Goal: Task Accomplishment & Management: Use online tool/utility

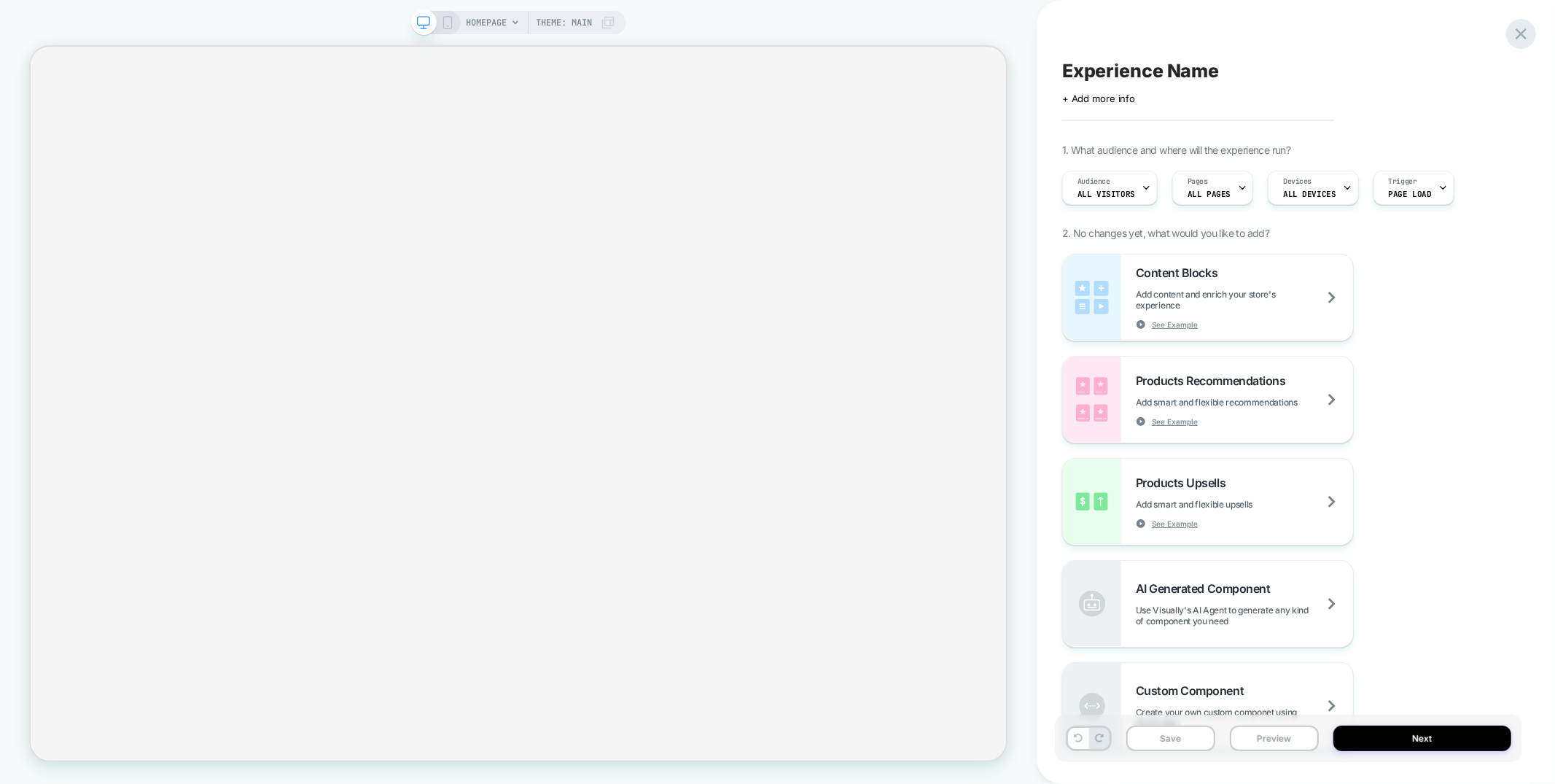
click at [1531, 31] on icon at bounding box center [1521, 33] width 20 height 20
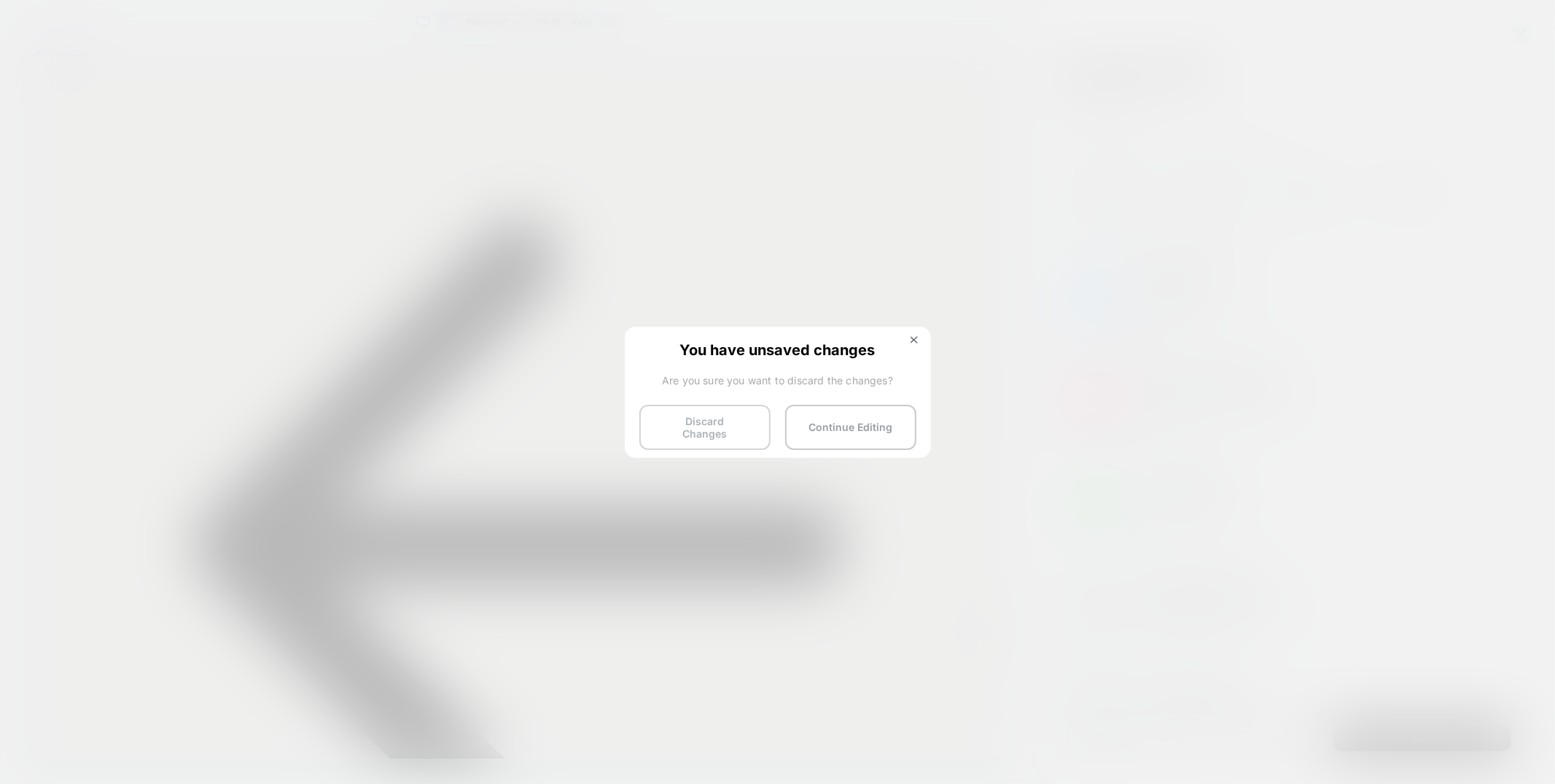
click at [753, 414] on button "Discard Changes" at bounding box center [705, 426] width 131 height 45
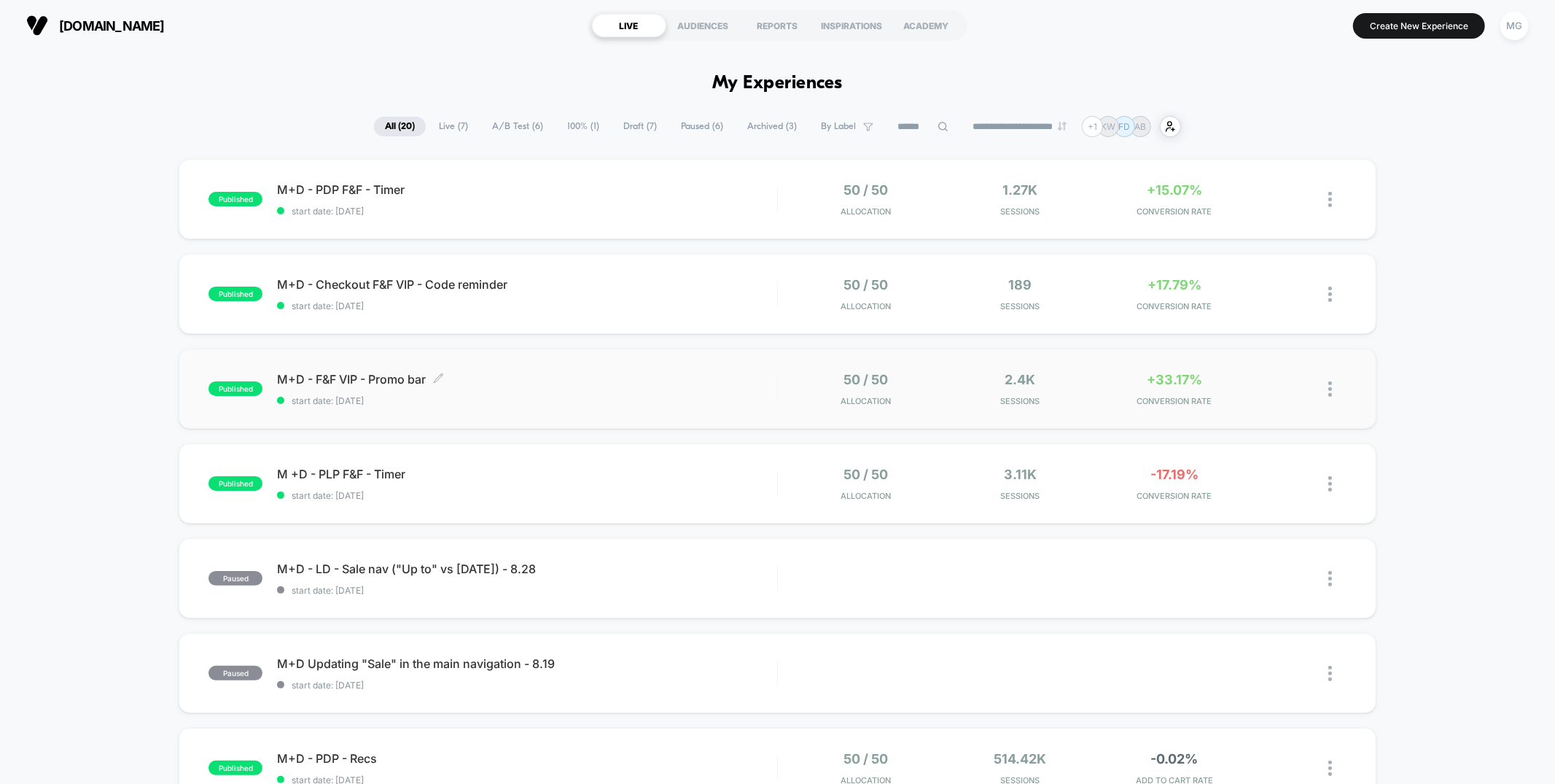
click at [678, 396] on span "start date: [DATE]" at bounding box center [527, 400] width 499 height 11
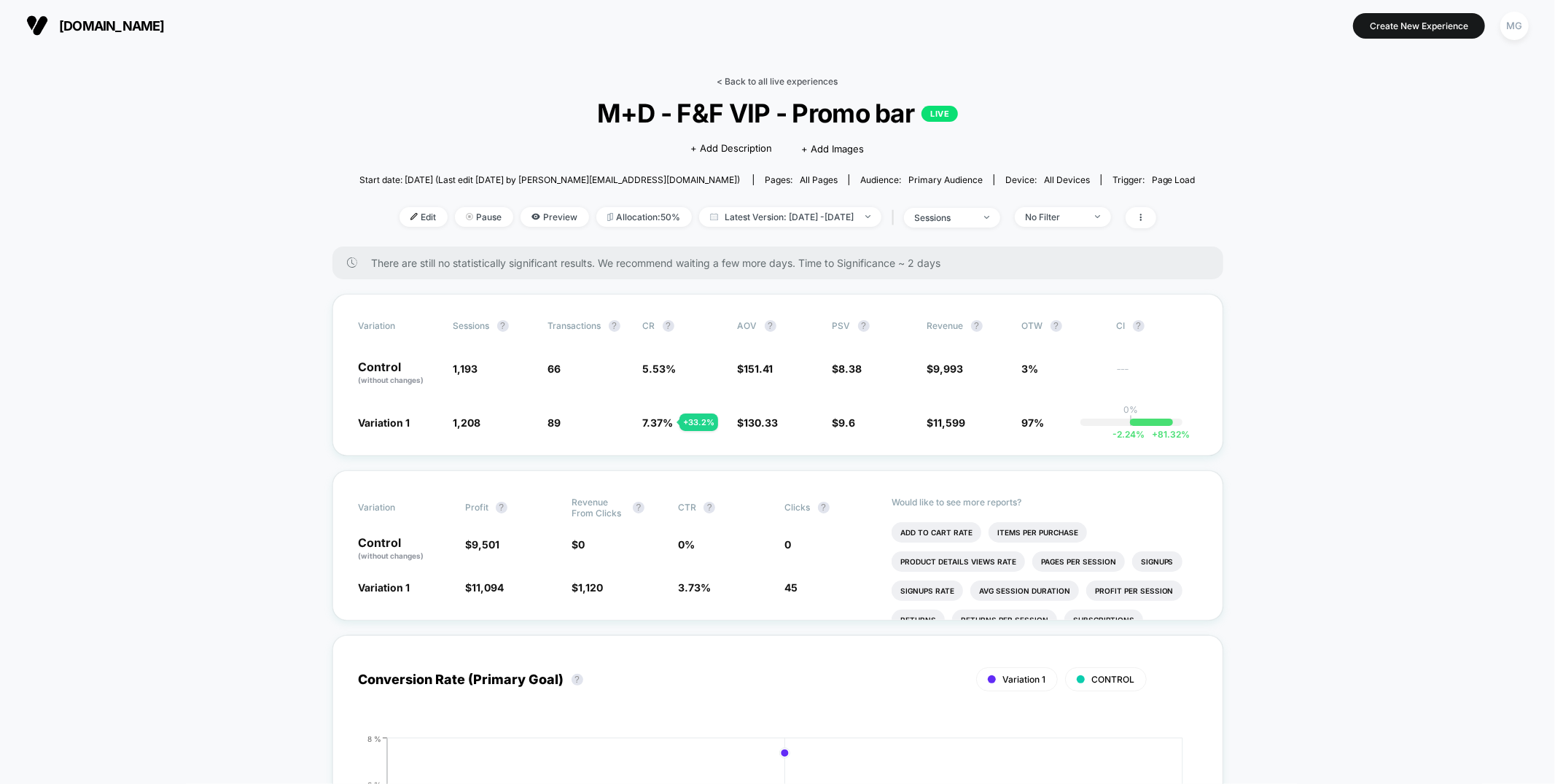
click at [744, 78] on link "< Back to all live experiences" at bounding box center [778, 81] width 121 height 11
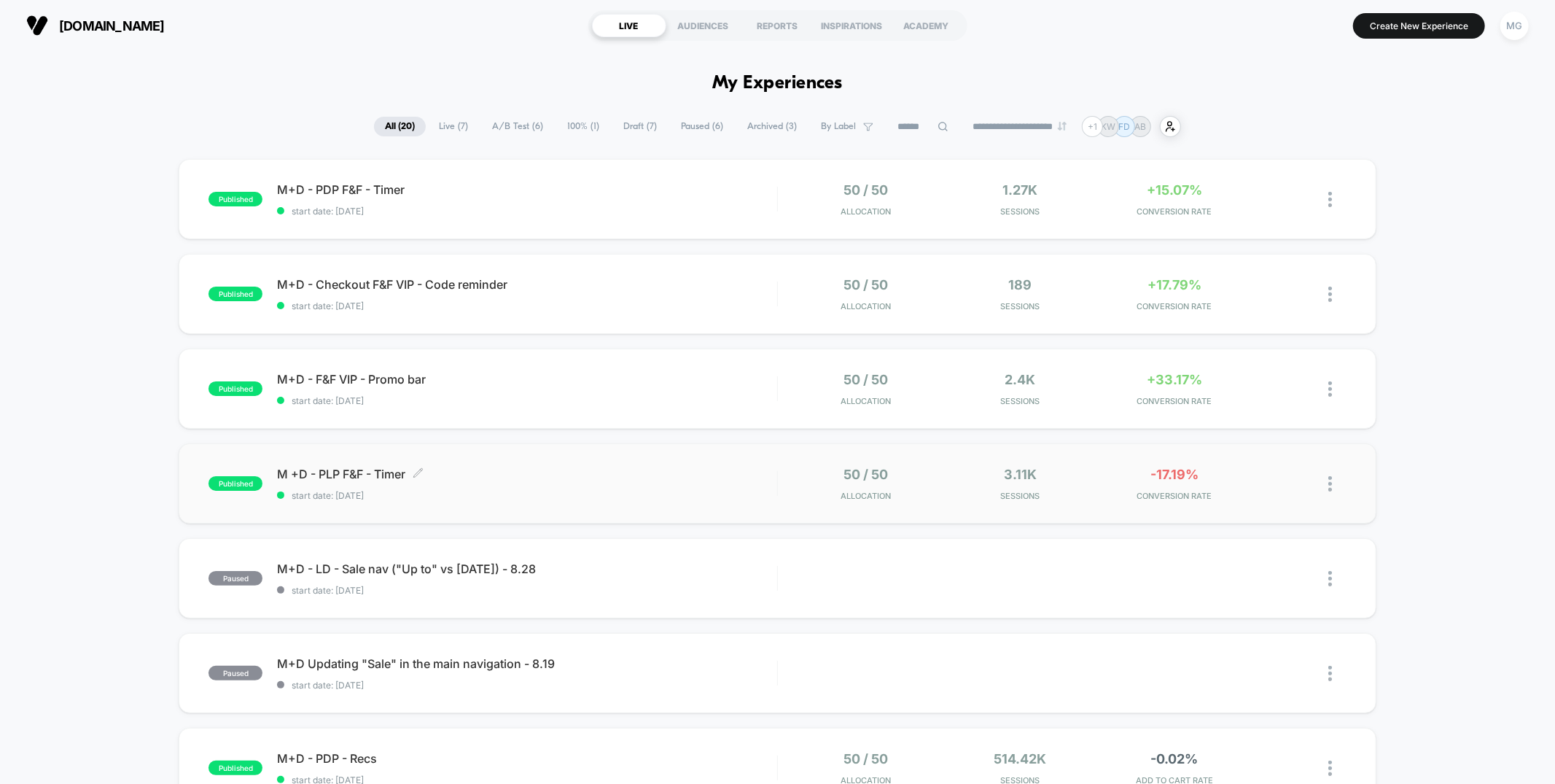
click at [766, 467] on span "M +D - PLP F&F - Timer Click to edit experience details" at bounding box center [527, 474] width 499 height 14
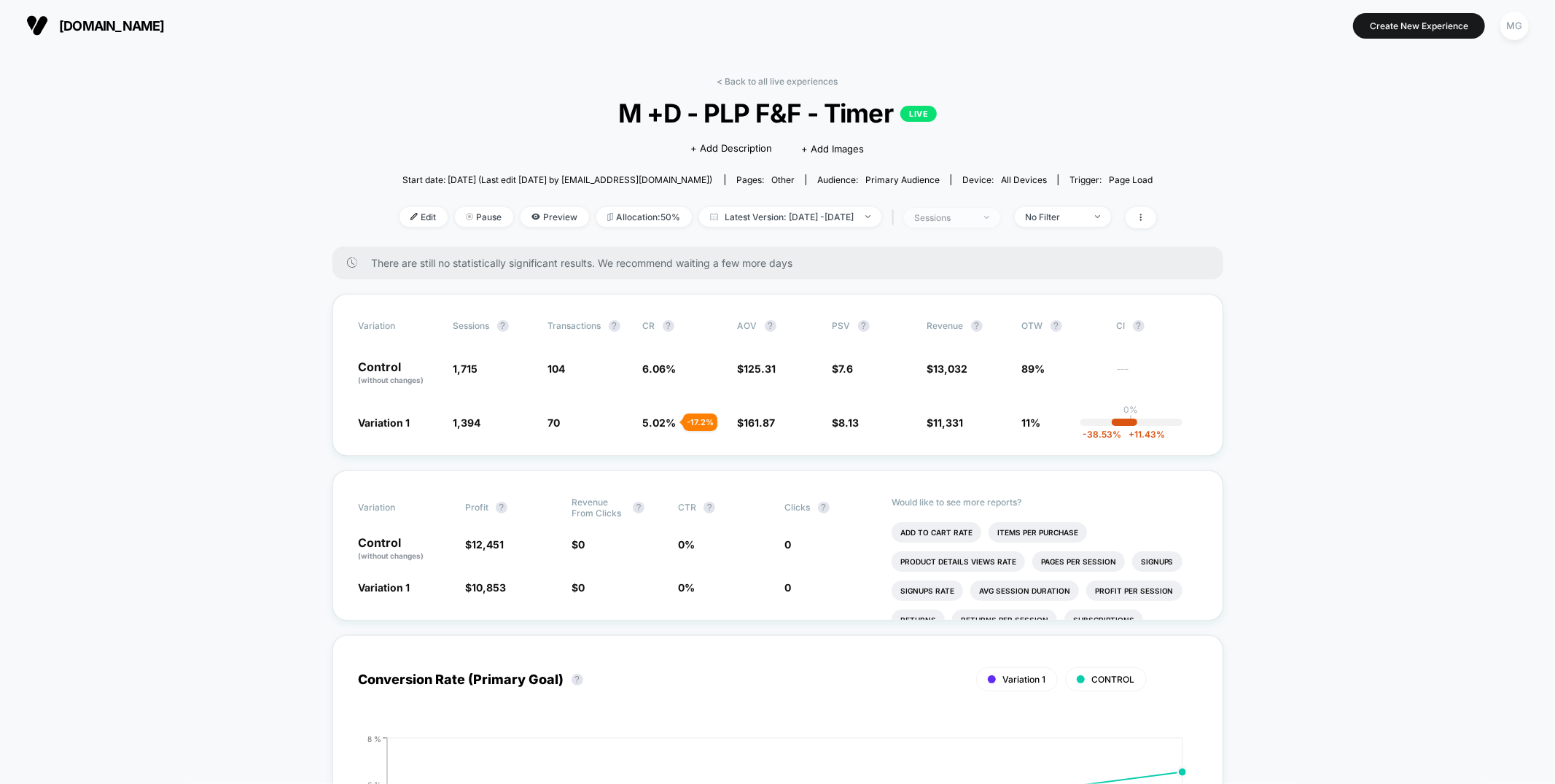
drag, startPoint x: 945, startPoint y: 197, endPoint x: 951, endPoint y: 218, distance: 21.8
click at [945, 201] on div "< Back to all live experiences M +D - PLP F&F - Timer LIVE Click to edit experi…" at bounding box center [778, 161] width 757 height 171
click at [958, 234] on div "< Back to all live experiences M +D - PLP F&F - Timer LIVE Click to edit experi…" at bounding box center [778, 161] width 757 height 171
click at [965, 219] on div "sessions" at bounding box center [945, 218] width 58 height 11
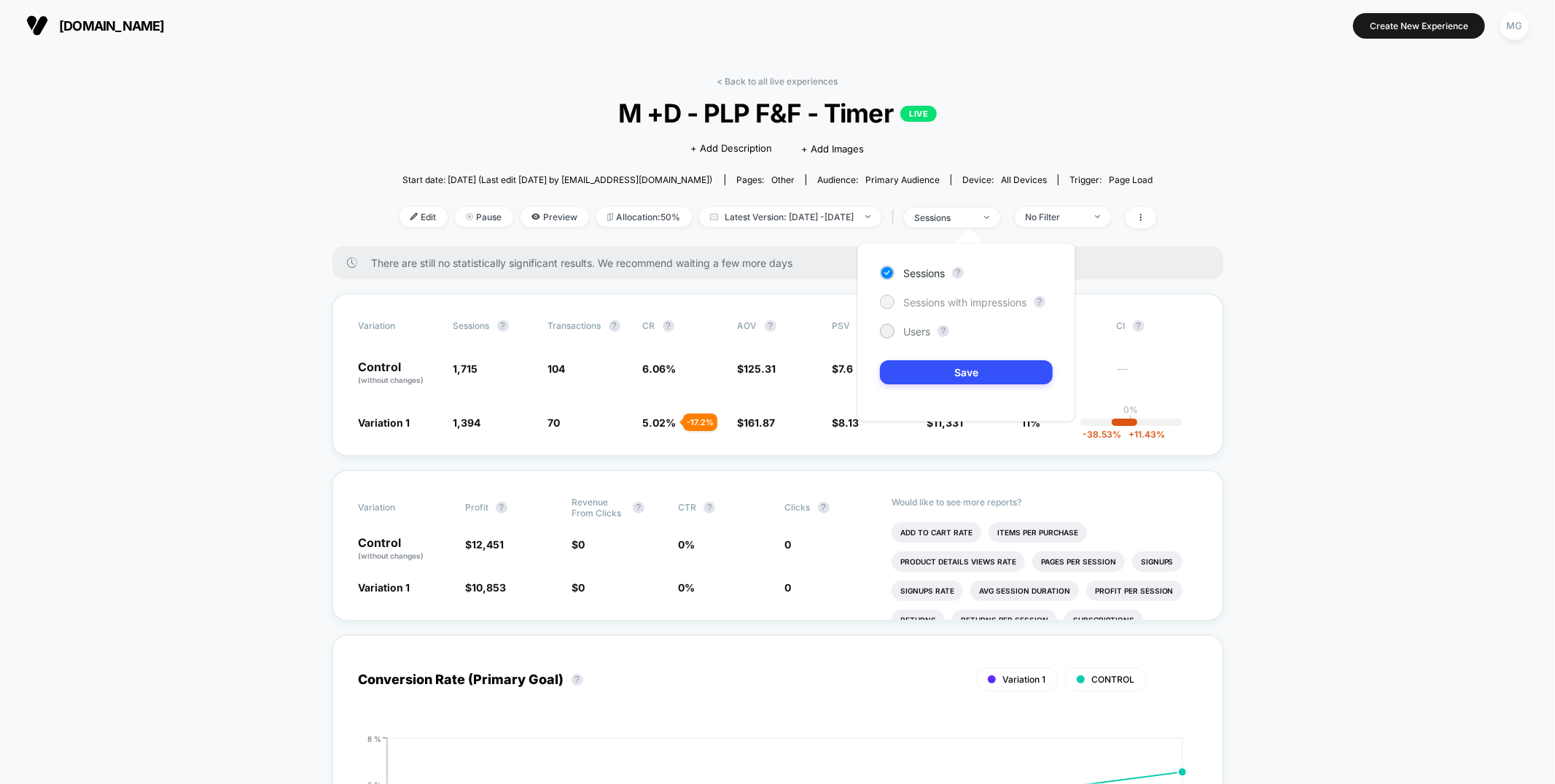
click at [930, 302] on span "Sessions with impressions" at bounding box center [965, 302] width 123 height 13
click at [910, 367] on button "Save" at bounding box center [966, 372] width 173 height 24
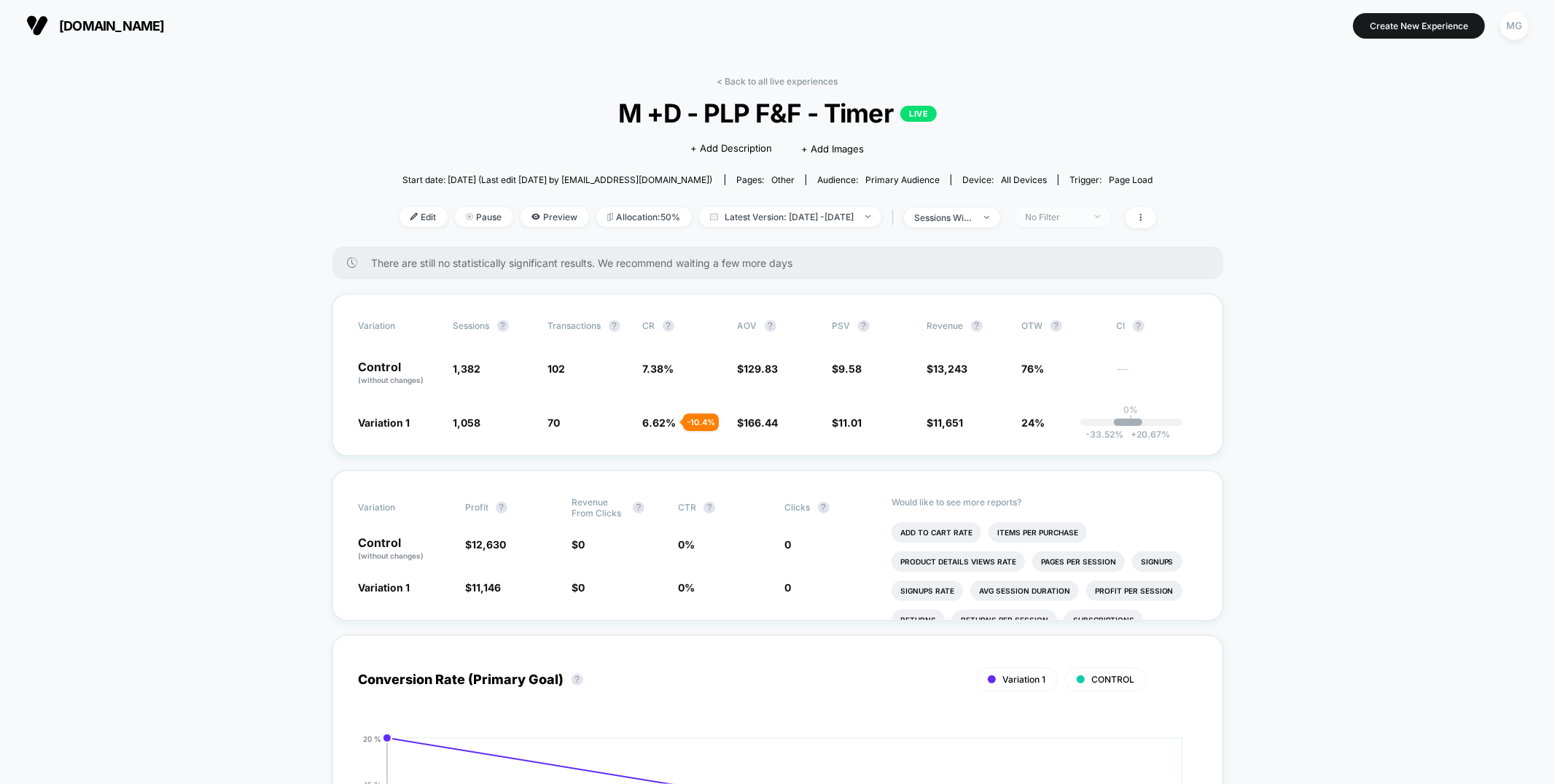
click at [1066, 215] on div "No Filter" at bounding box center [1055, 217] width 58 height 11
click at [1072, 264] on span "Mobile Visitors" at bounding box center [1075, 271] width 70 height 13
click at [1087, 422] on button "Save" at bounding box center [1083, 428] width 133 height 24
click at [1084, 213] on div "Mobile" at bounding box center [1055, 217] width 58 height 11
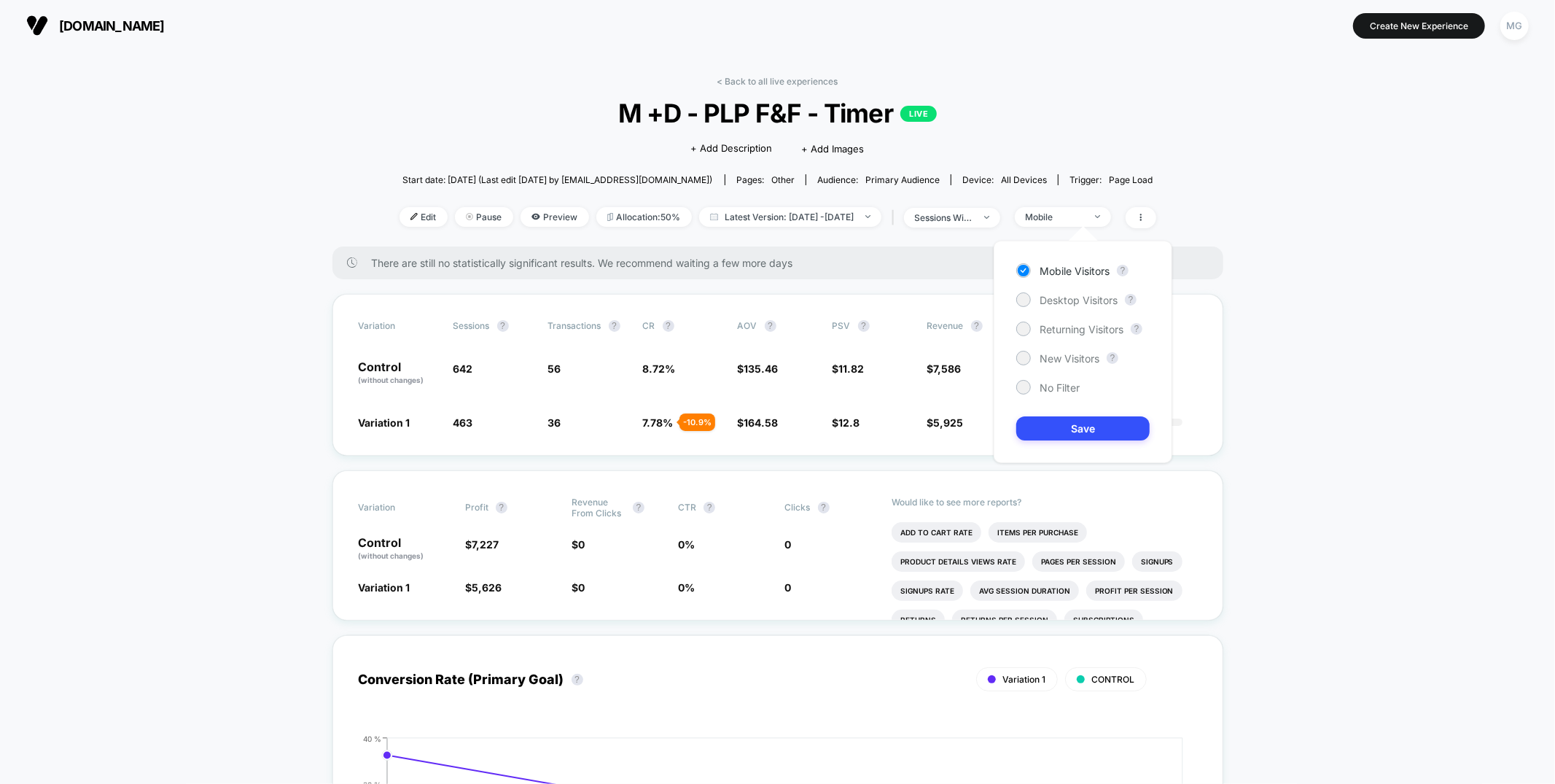
click at [1060, 308] on div "Mobile Visitors ? Desktop Visitors ? Returning Visitors ? New Visitors ? No Fil…" at bounding box center [1083, 352] width 178 height 223
click at [1065, 294] on span "Desktop Visitors" at bounding box center [1079, 300] width 78 height 13
click at [1054, 423] on button "Save" at bounding box center [1083, 428] width 133 height 24
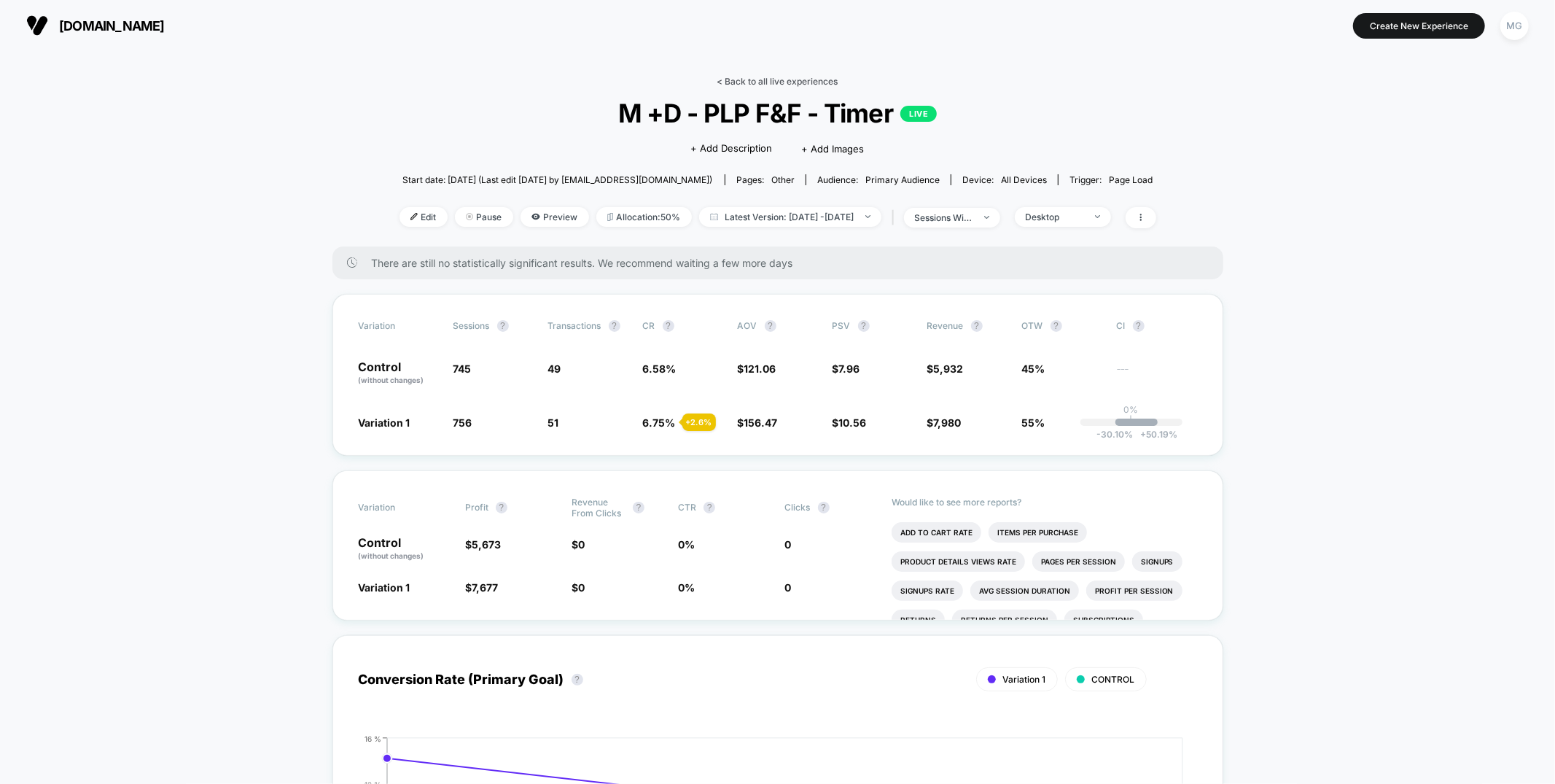
click at [795, 80] on link "< Back to all live experiences" at bounding box center [778, 81] width 121 height 11
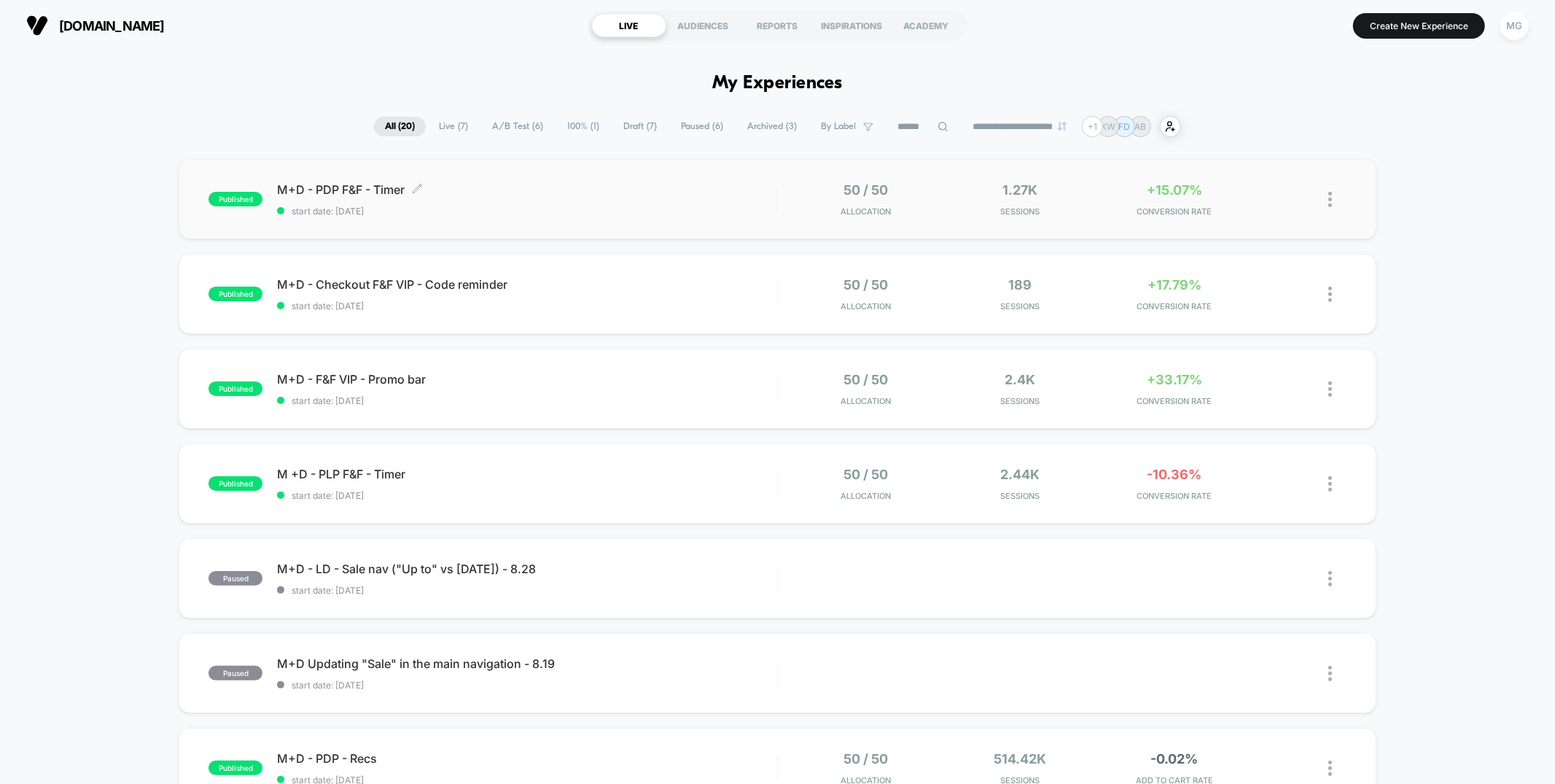
click at [523, 187] on span "M+D - PDP F&F - Timer Click to edit experience details" at bounding box center [527, 189] width 499 height 14
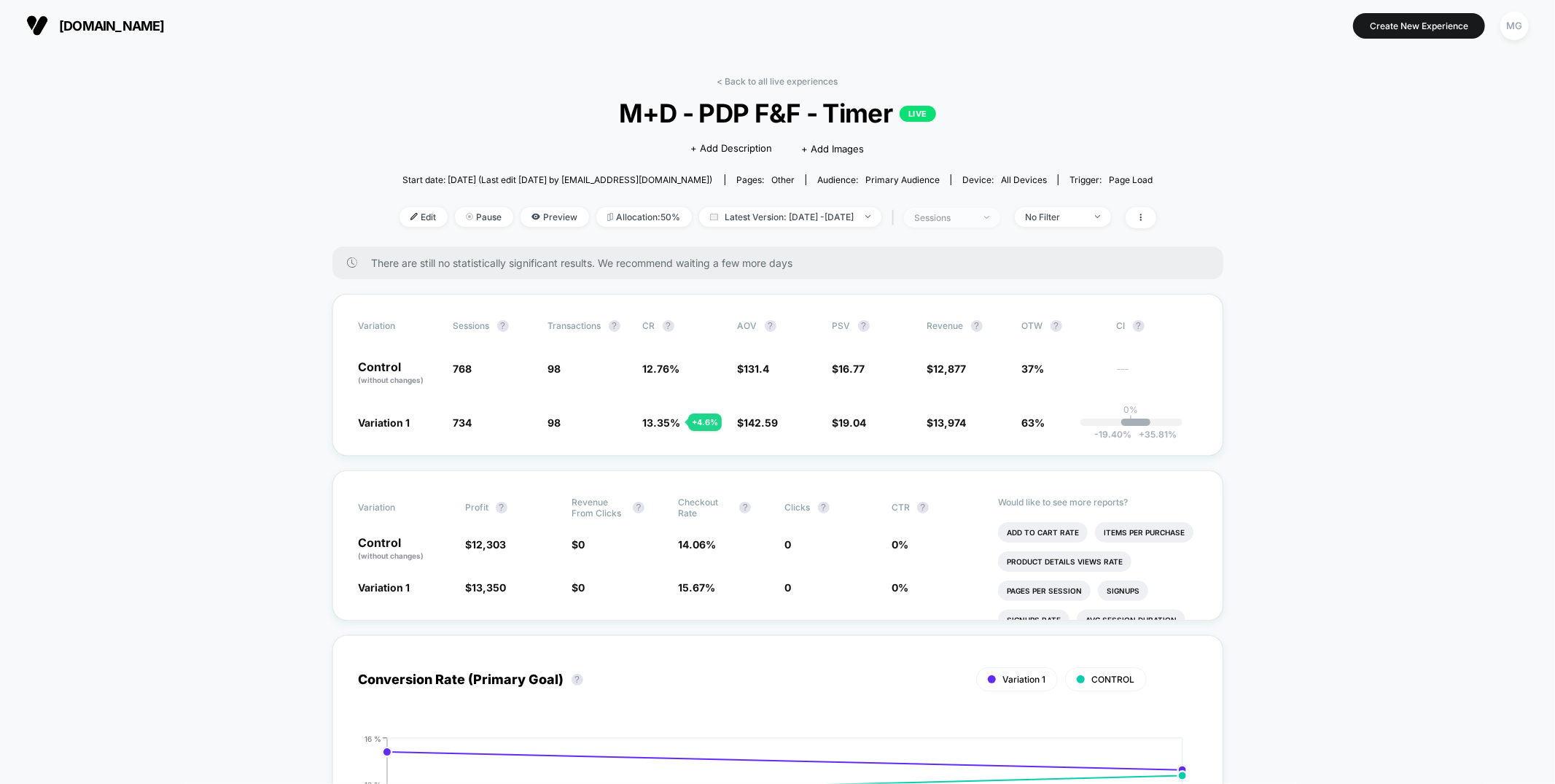
click at [1001, 216] on span "sessions" at bounding box center [952, 217] width 96 height 20
click at [937, 302] on span "Sessions with impressions" at bounding box center [967, 302] width 123 height 13
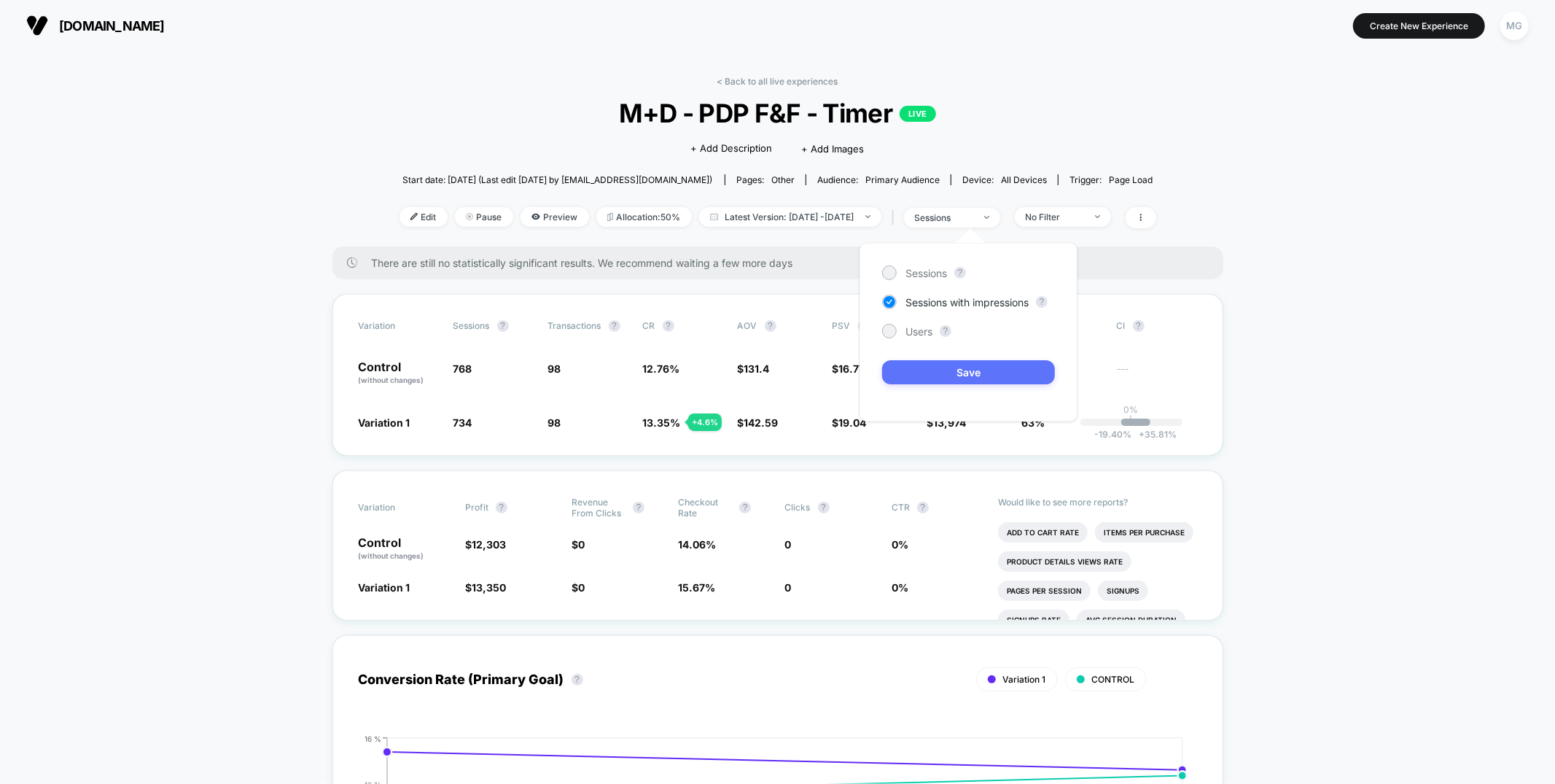
click at [930, 380] on button "Save" at bounding box center [968, 372] width 173 height 24
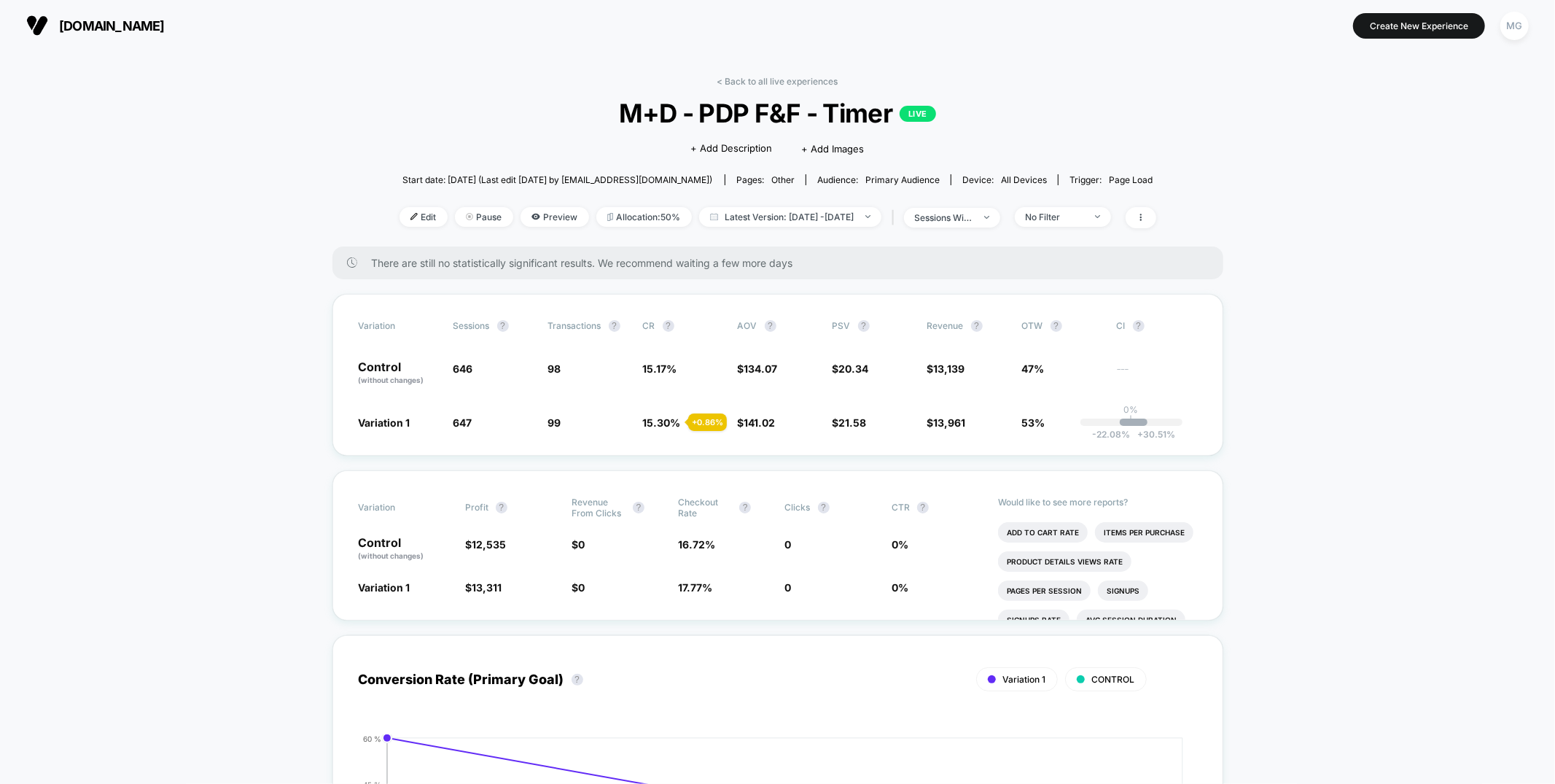
click at [990, 204] on div "< Back to all live experiences M+D - PDP F&F - Timer LIVE Click to edit experie…" at bounding box center [778, 161] width 757 height 171
click at [961, 225] on span "sessions with impression" at bounding box center [952, 217] width 96 height 20
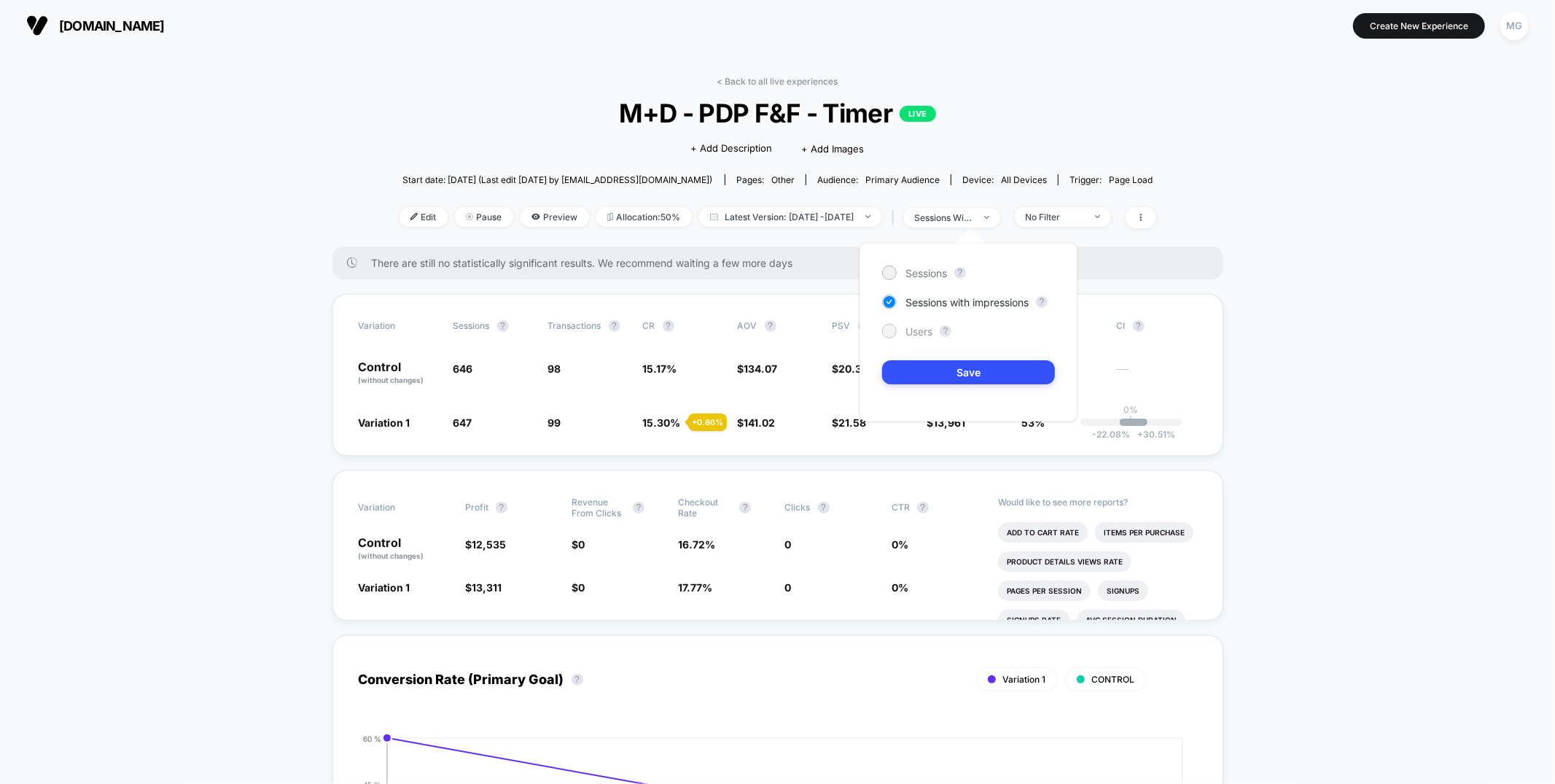
click at [917, 328] on span "Users" at bounding box center [919, 332] width 27 height 13
click at [924, 369] on button "Save" at bounding box center [968, 372] width 173 height 24
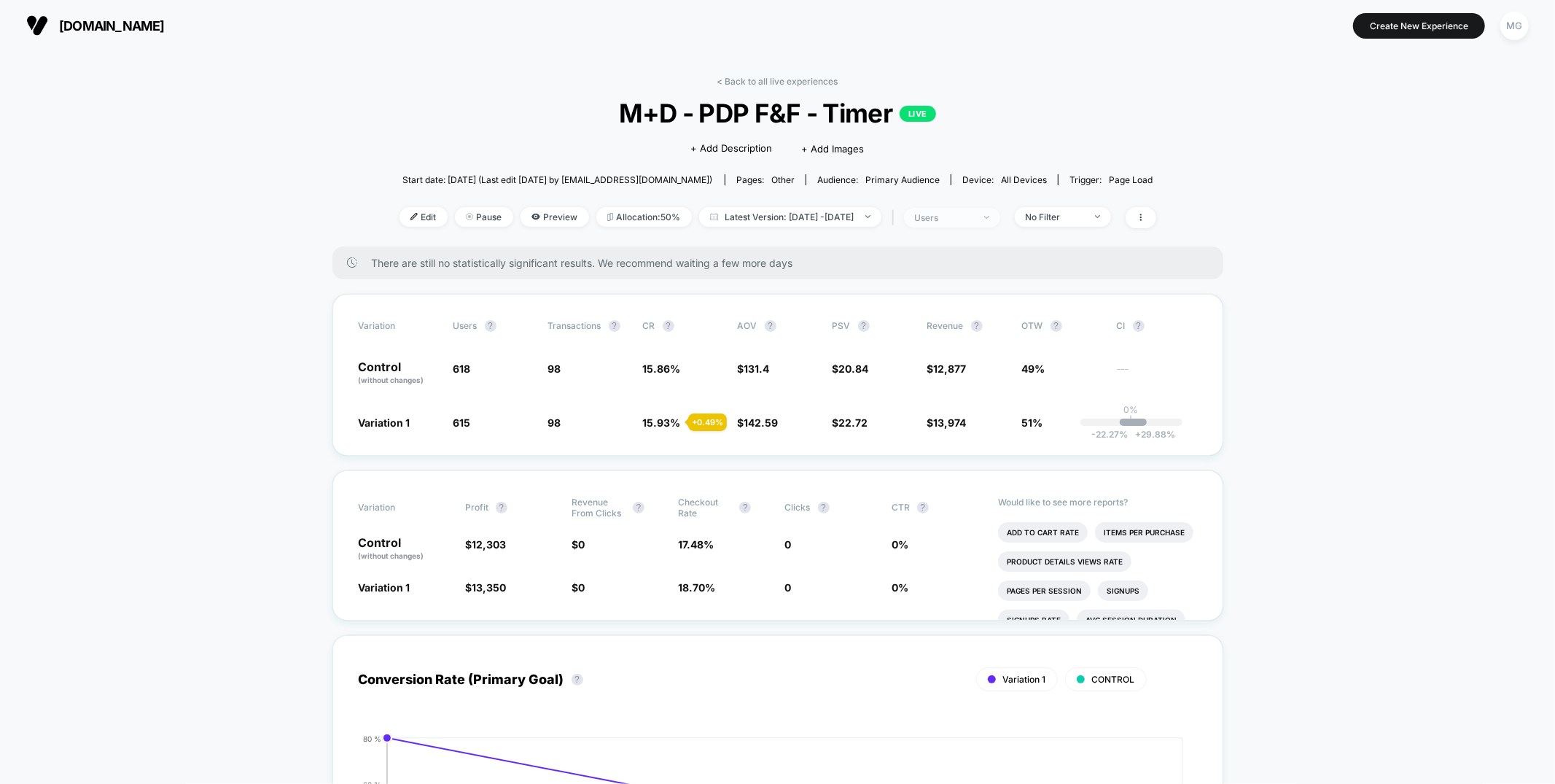
click at [971, 217] on div "users" at bounding box center [945, 218] width 58 height 11
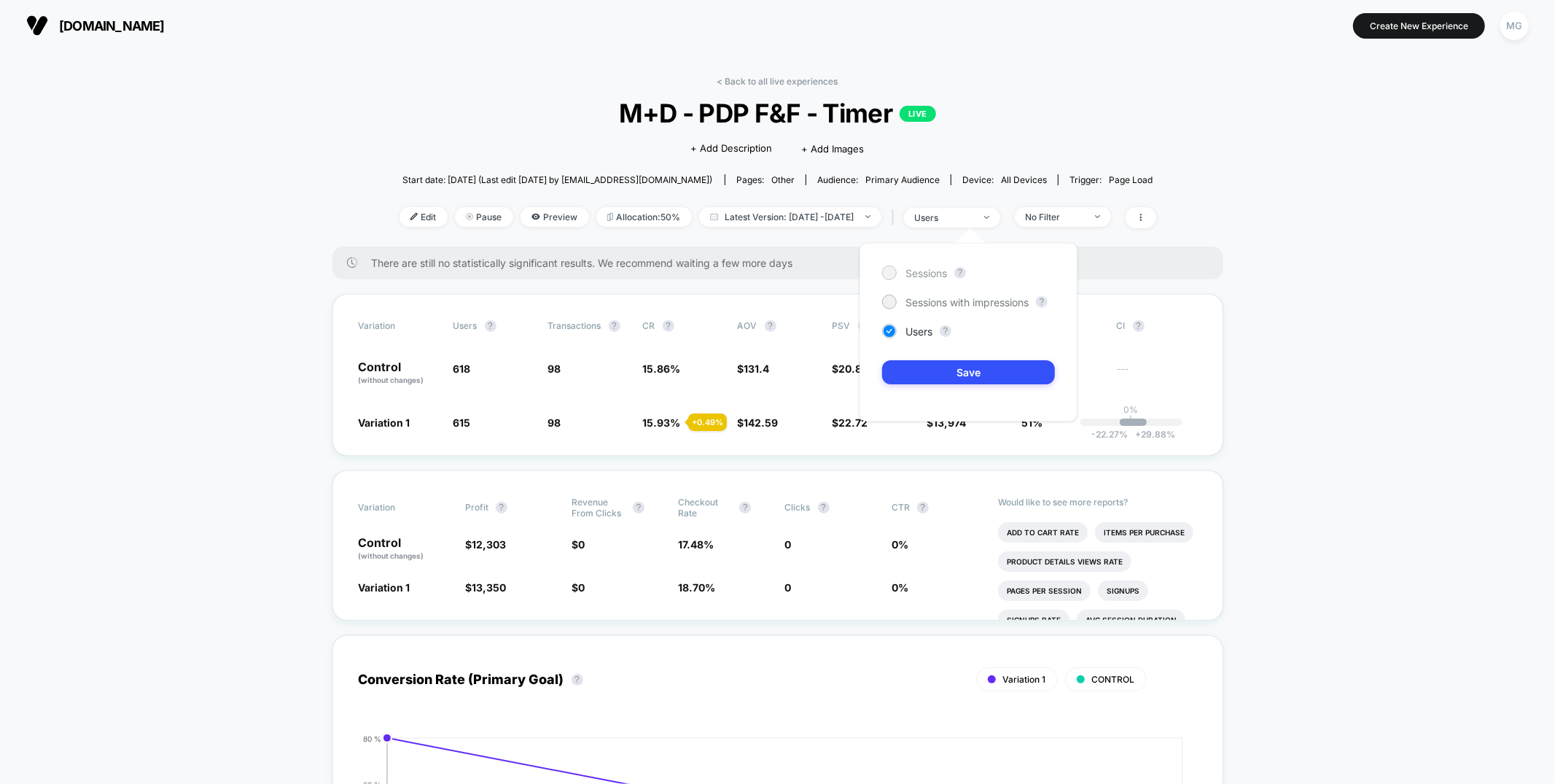
click at [892, 272] on div at bounding box center [889, 272] width 11 height 11
click at [922, 375] on button "Save" at bounding box center [968, 372] width 173 height 24
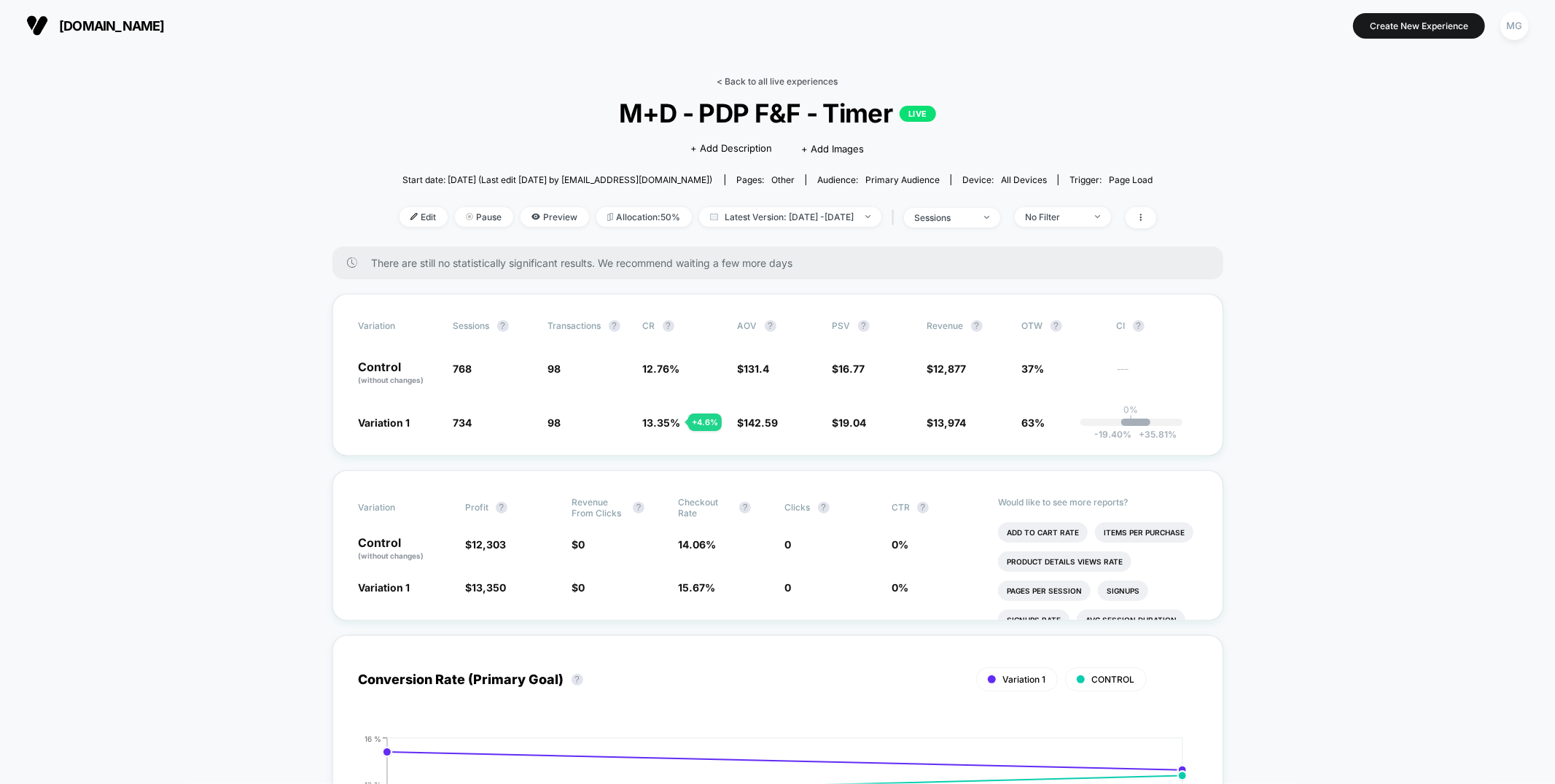
click at [776, 84] on link "< Back to all live experiences" at bounding box center [778, 81] width 121 height 11
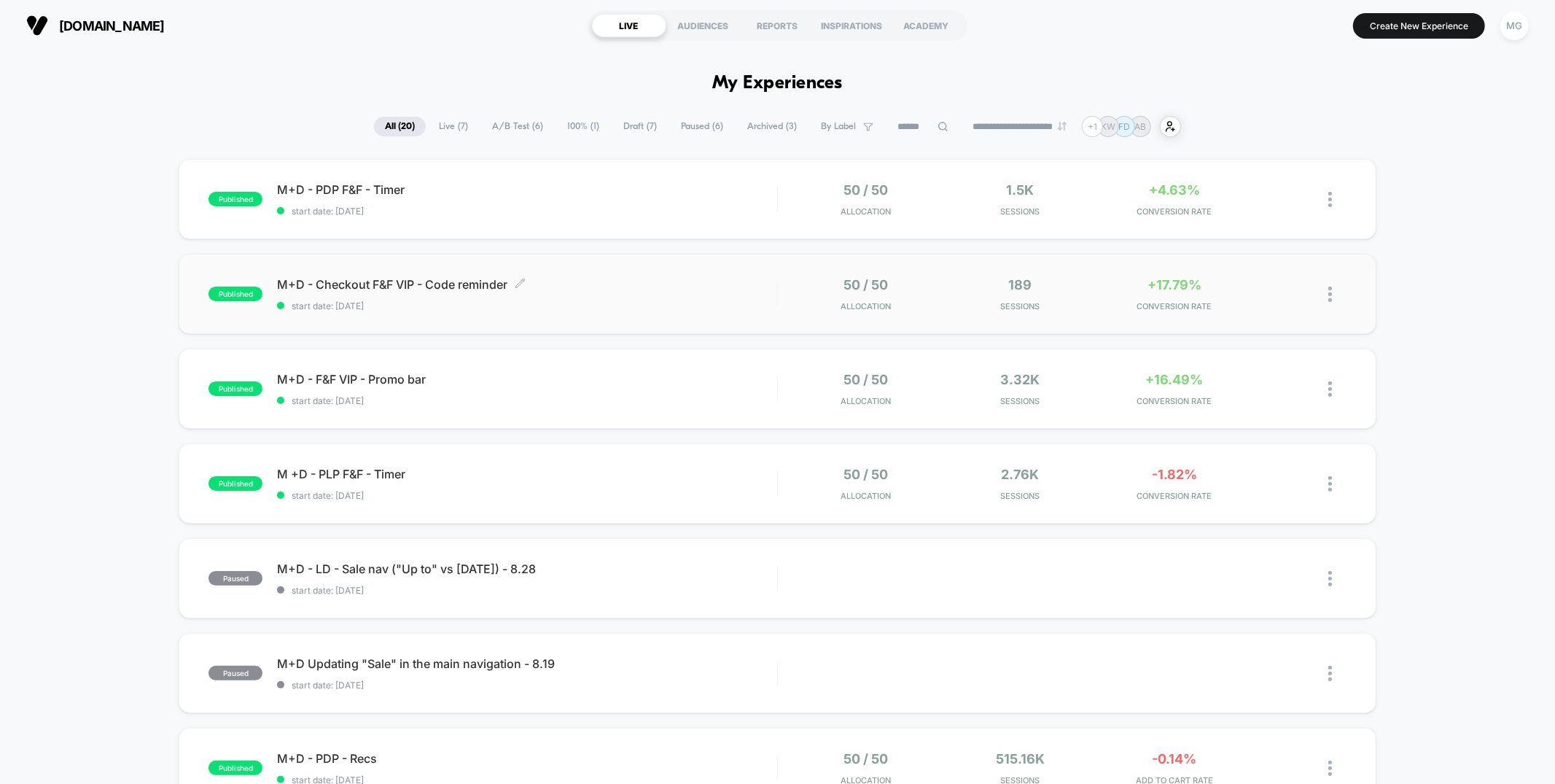
click at [689, 283] on span "M+D - Checkout F&F VIP - Code reminder Click to edit experience details" at bounding box center [527, 284] width 499 height 14
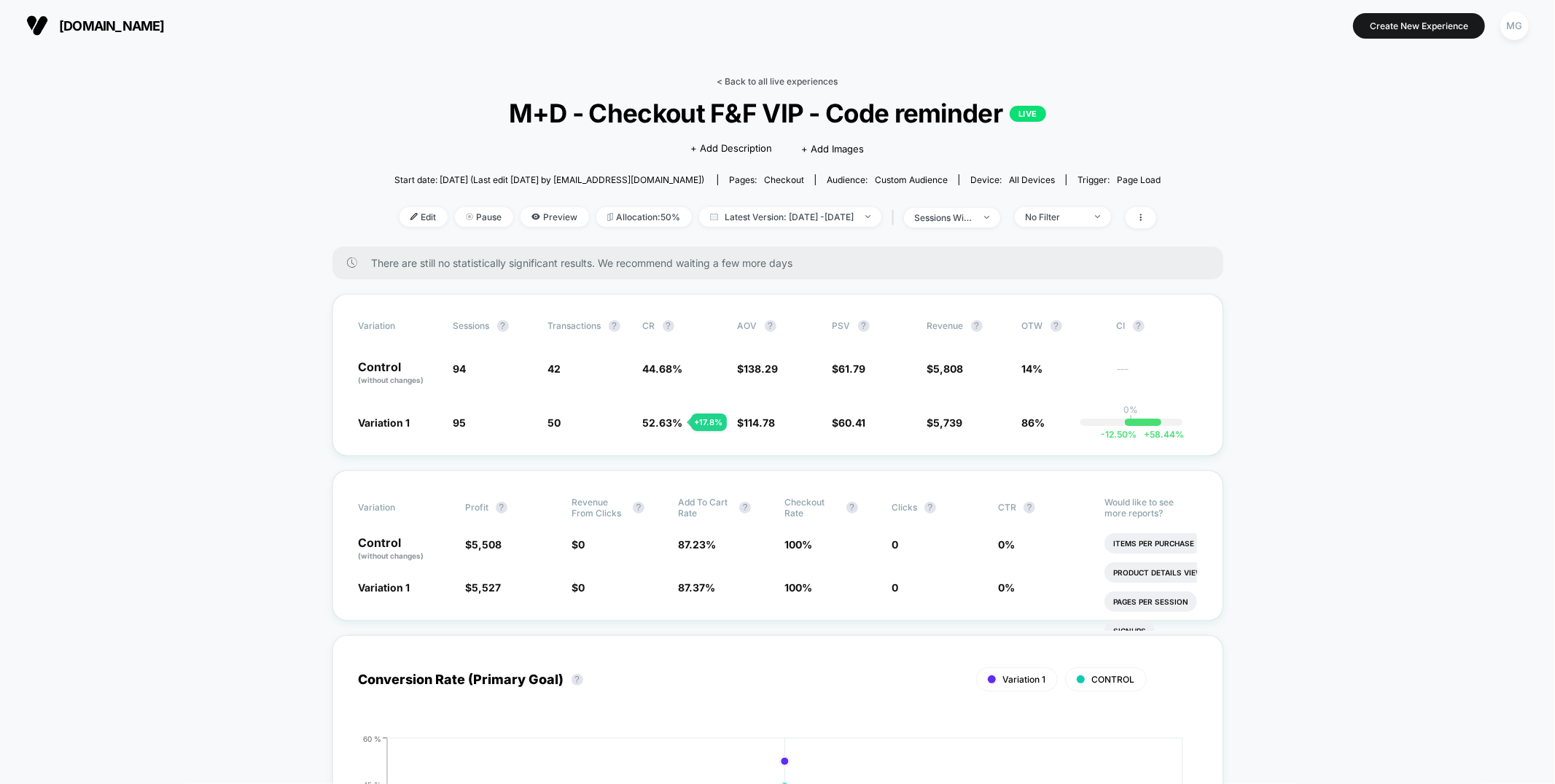
click at [802, 81] on link "< Back to all live experiences" at bounding box center [778, 81] width 121 height 11
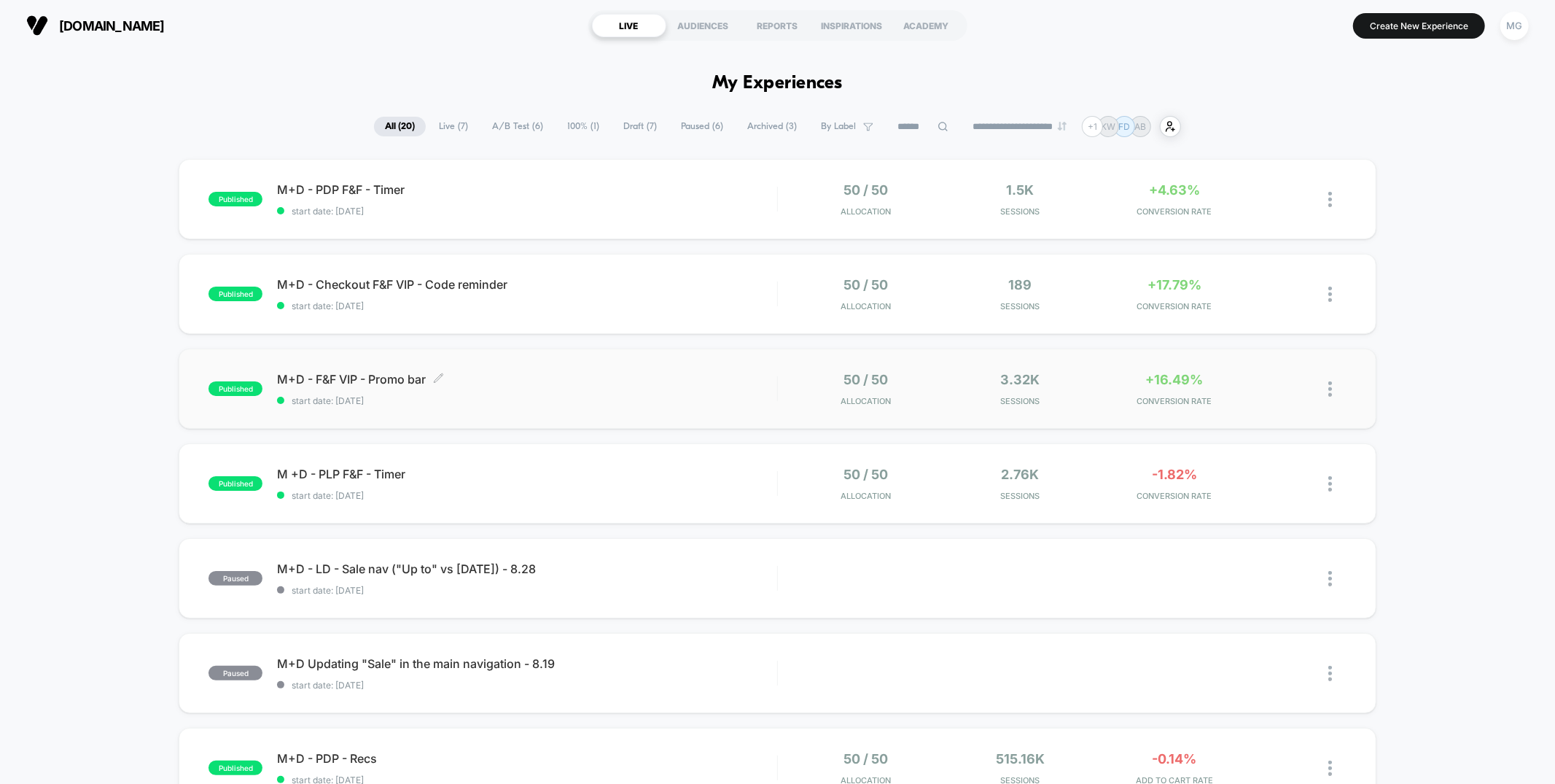
click at [685, 401] on span "start date: [DATE]" at bounding box center [527, 400] width 499 height 11
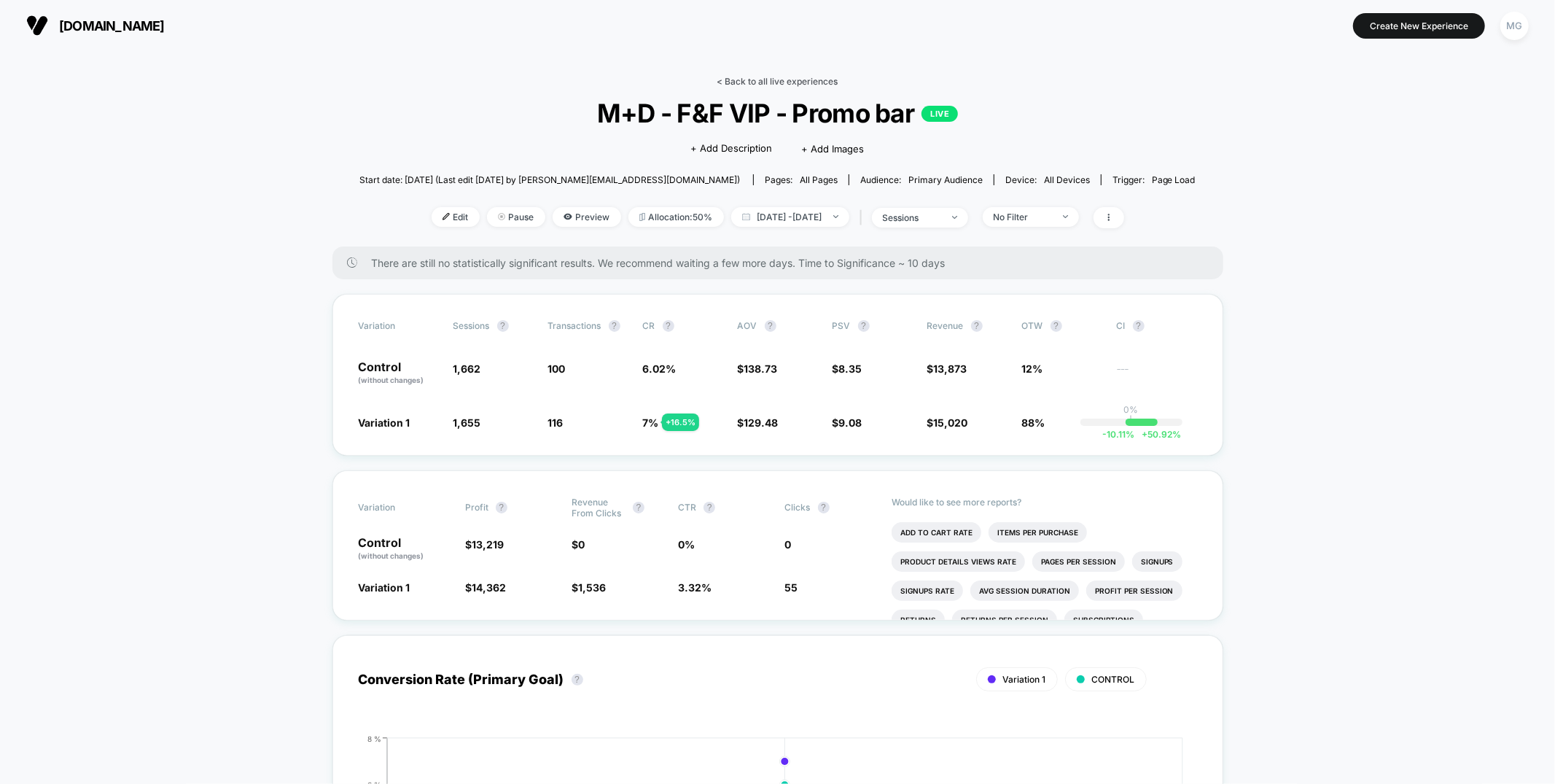
click at [795, 84] on link "< Back to all live experiences" at bounding box center [778, 81] width 121 height 11
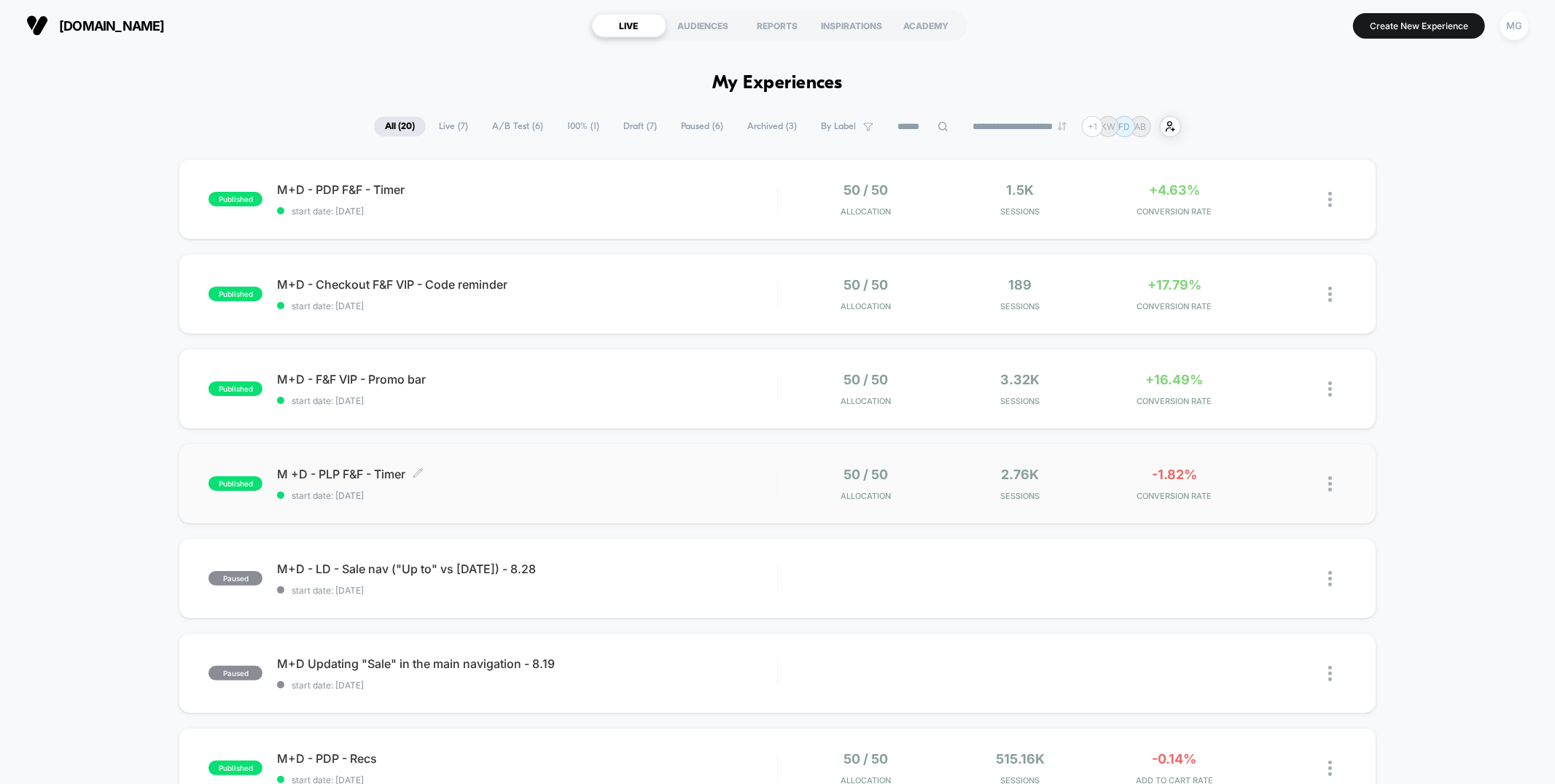
click at [686, 499] on span "start date: [DATE]" at bounding box center [527, 495] width 499 height 11
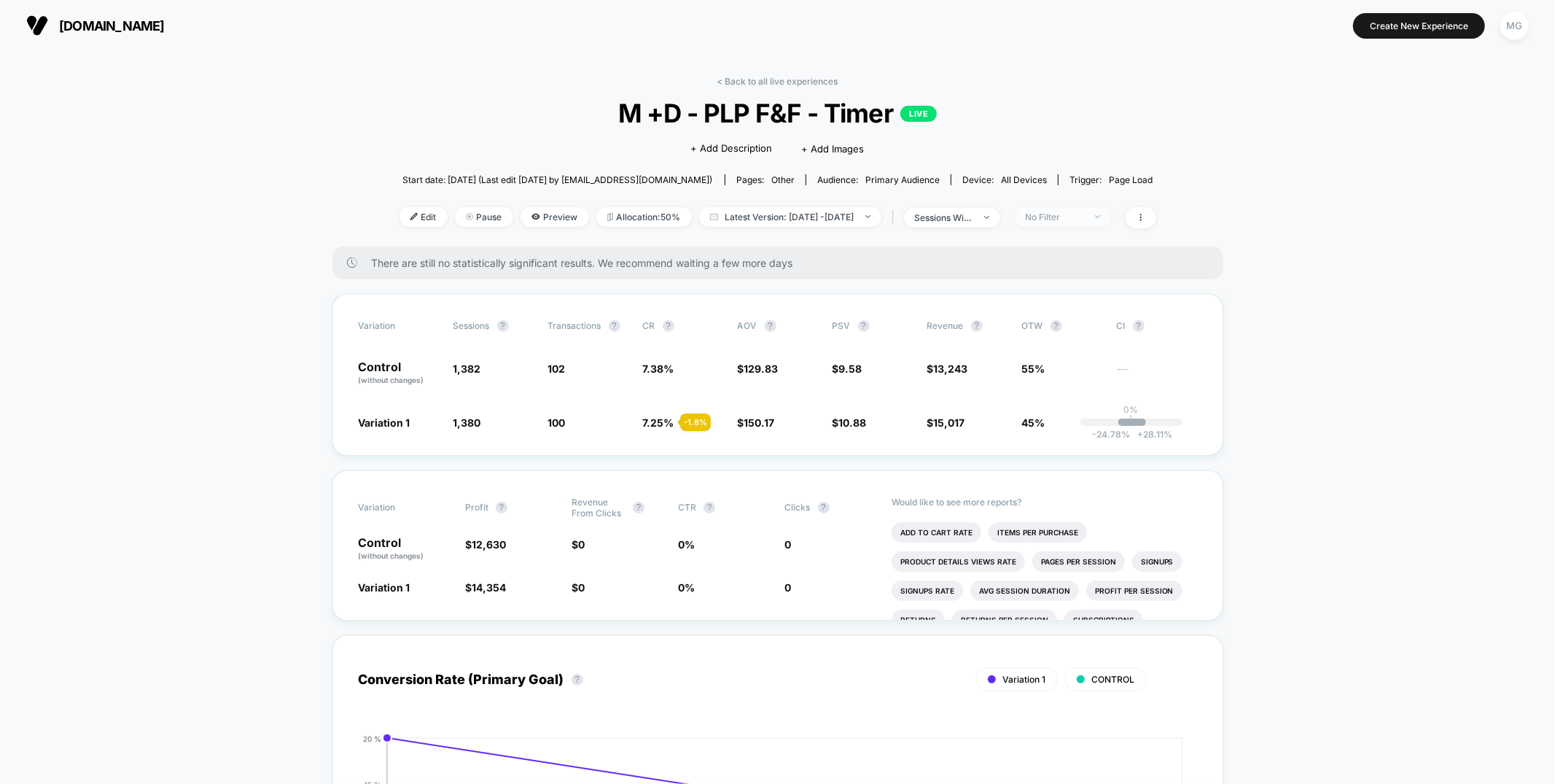
click at [1084, 218] on div "No Filter" at bounding box center [1055, 217] width 58 height 11
click at [1072, 267] on span "Mobile Visitors" at bounding box center [1075, 271] width 70 height 13
click at [1060, 415] on div "Mobile Visitors ? Desktop Visitors ? Returning Visitors ? New Visitors ? No Fil…" at bounding box center [1083, 352] width 178 height 223
click at [1059, 420] on button "Save" at bounding box center [1083, 428] width 133 height 24
click at [1084, 216] on div "Mobile" at bounding box center [1055, 217] width 58 height 11
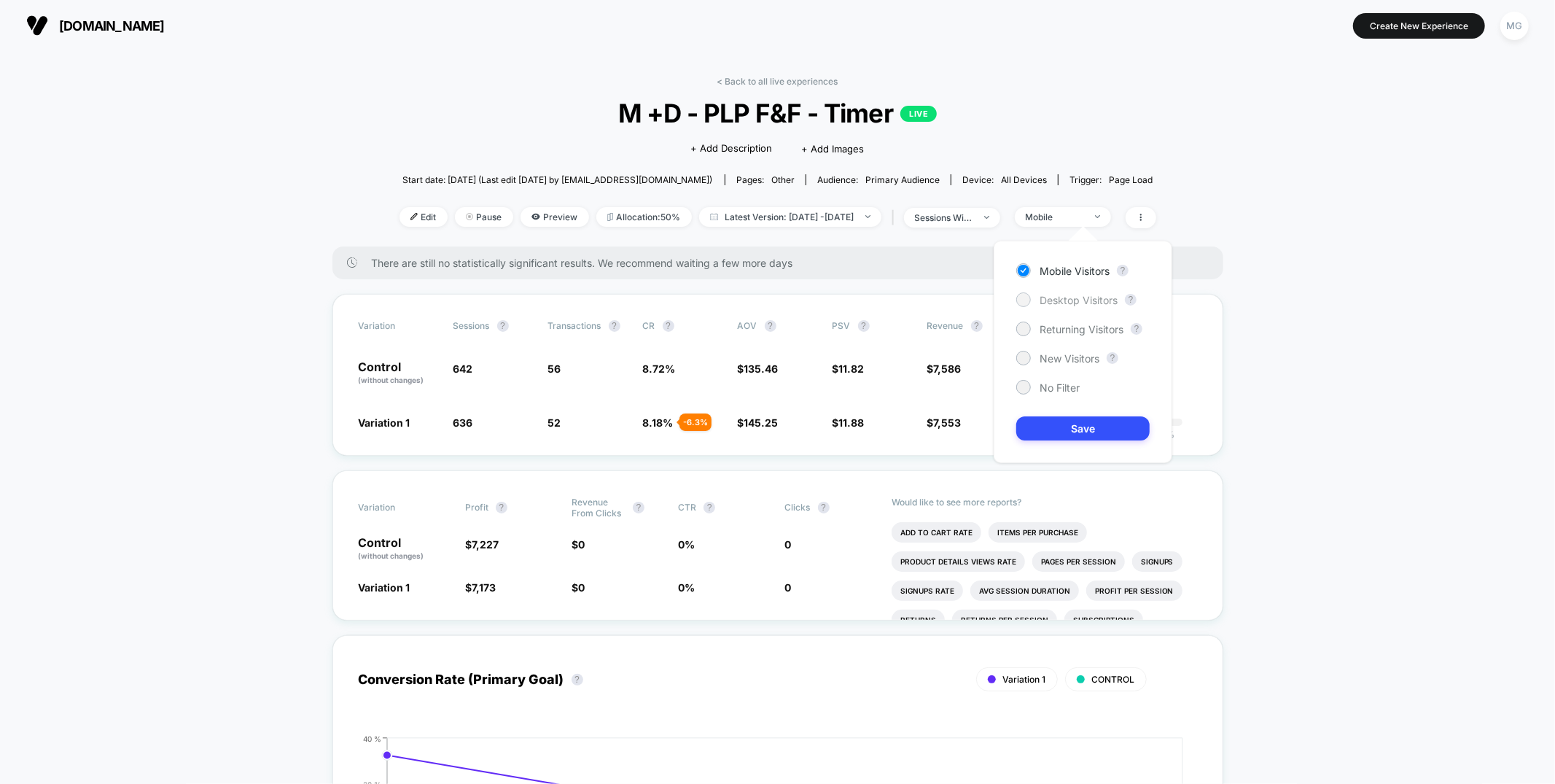
click at [1066, 303] on span "Desktop Visitors" at bounding box center [1079, 300] width 78 height 13
click at [1052, 418] on button "Save" at bounding box center [1083, 428] width 133 height 24
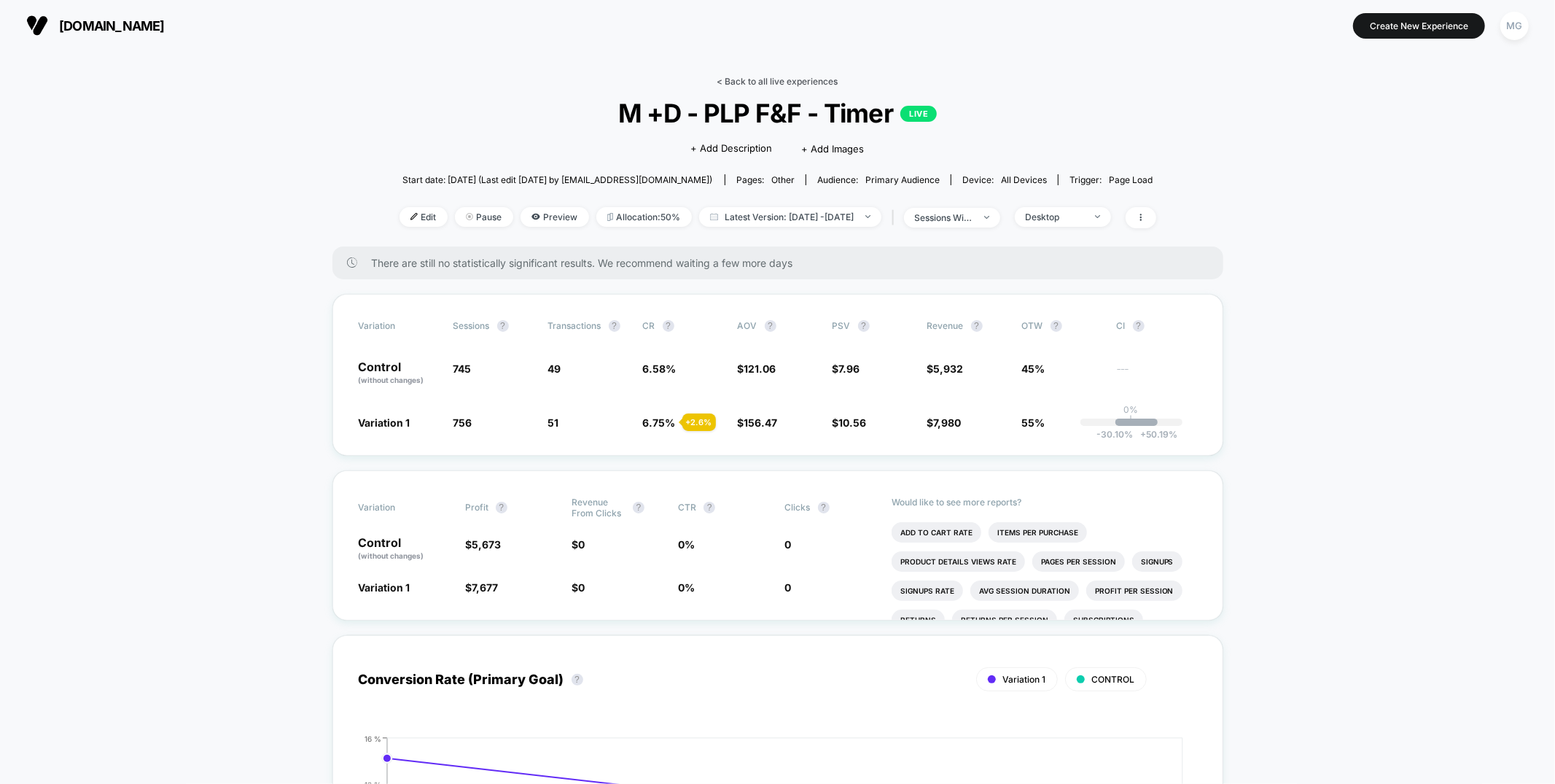
click at [782, 84] on link "< Back to all live experiences" at bounding box center [778, 81] width 121 height 11
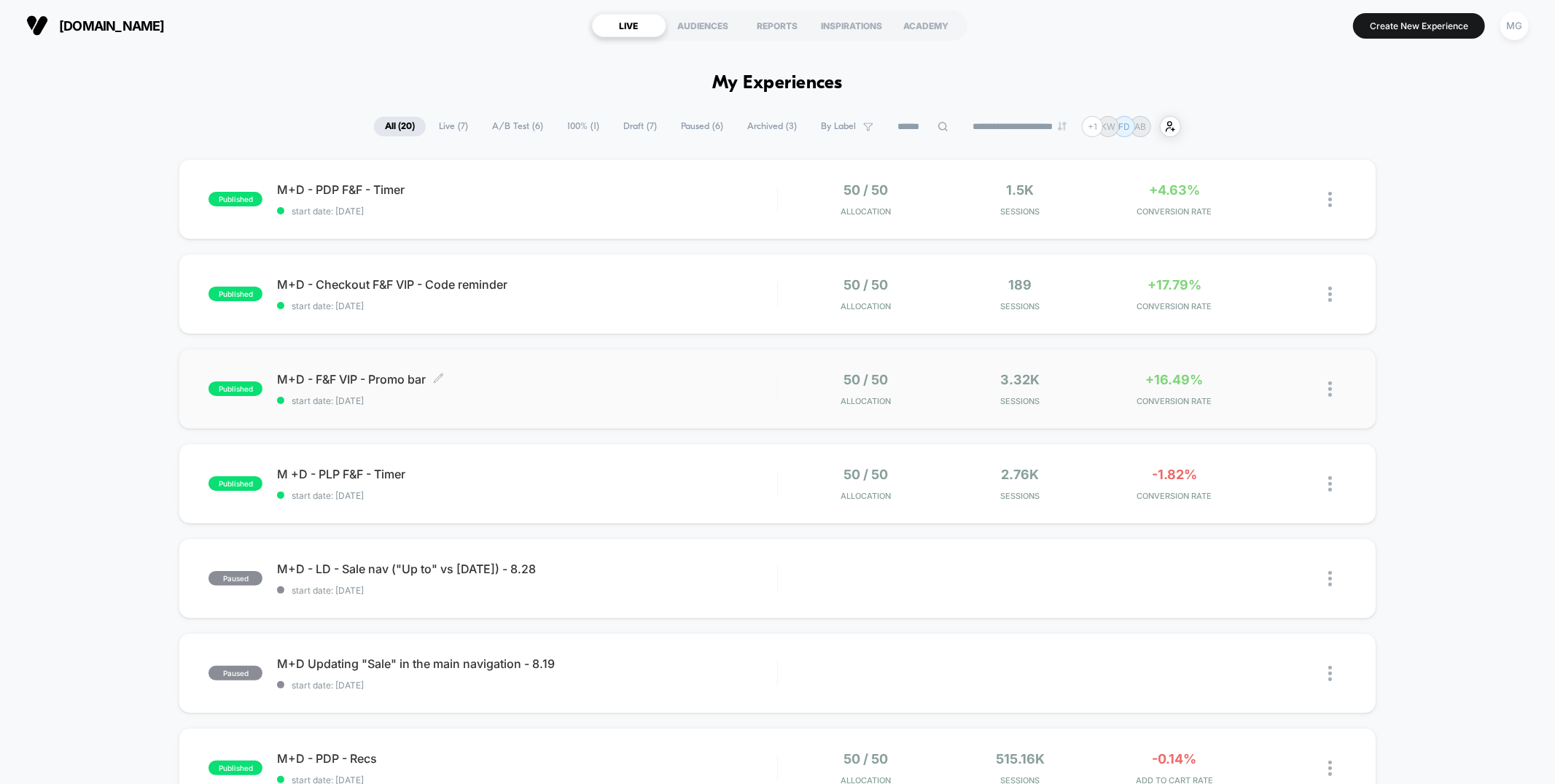
click at [667, 399] on span "start date: [DATE]" at bounding box center [527, 400] width 499 height 11
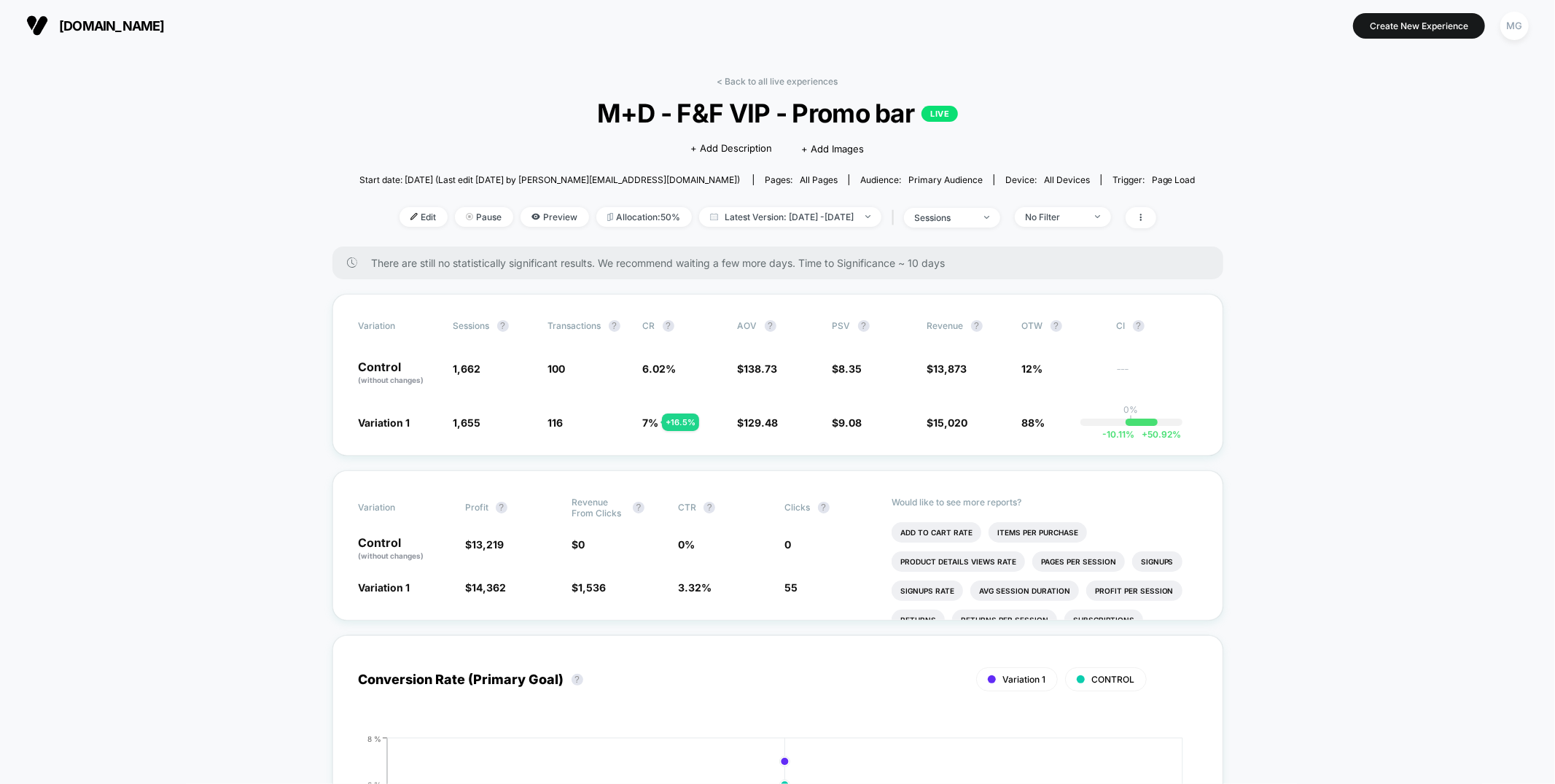
click at [805, 78] on link "< Back to all live experiences" at bounding box center [778, 81] width 121 height 11
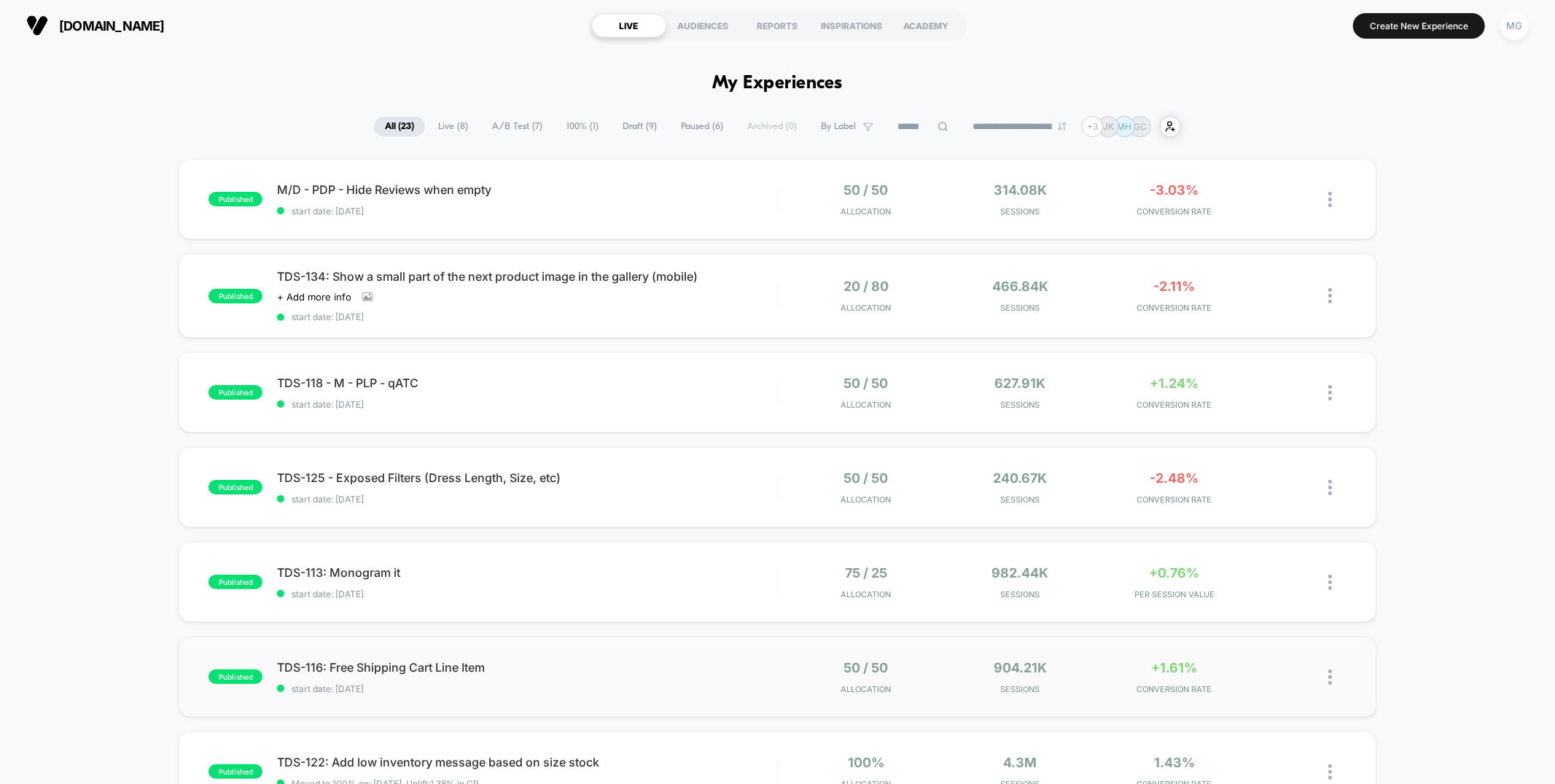
click at [752, 702] on div "published TDS-116: Free Shipping Cart Line Item start date: 8/27/2025 50 / 50 A…" at bounding box center [777, 677] width 1197 height 81
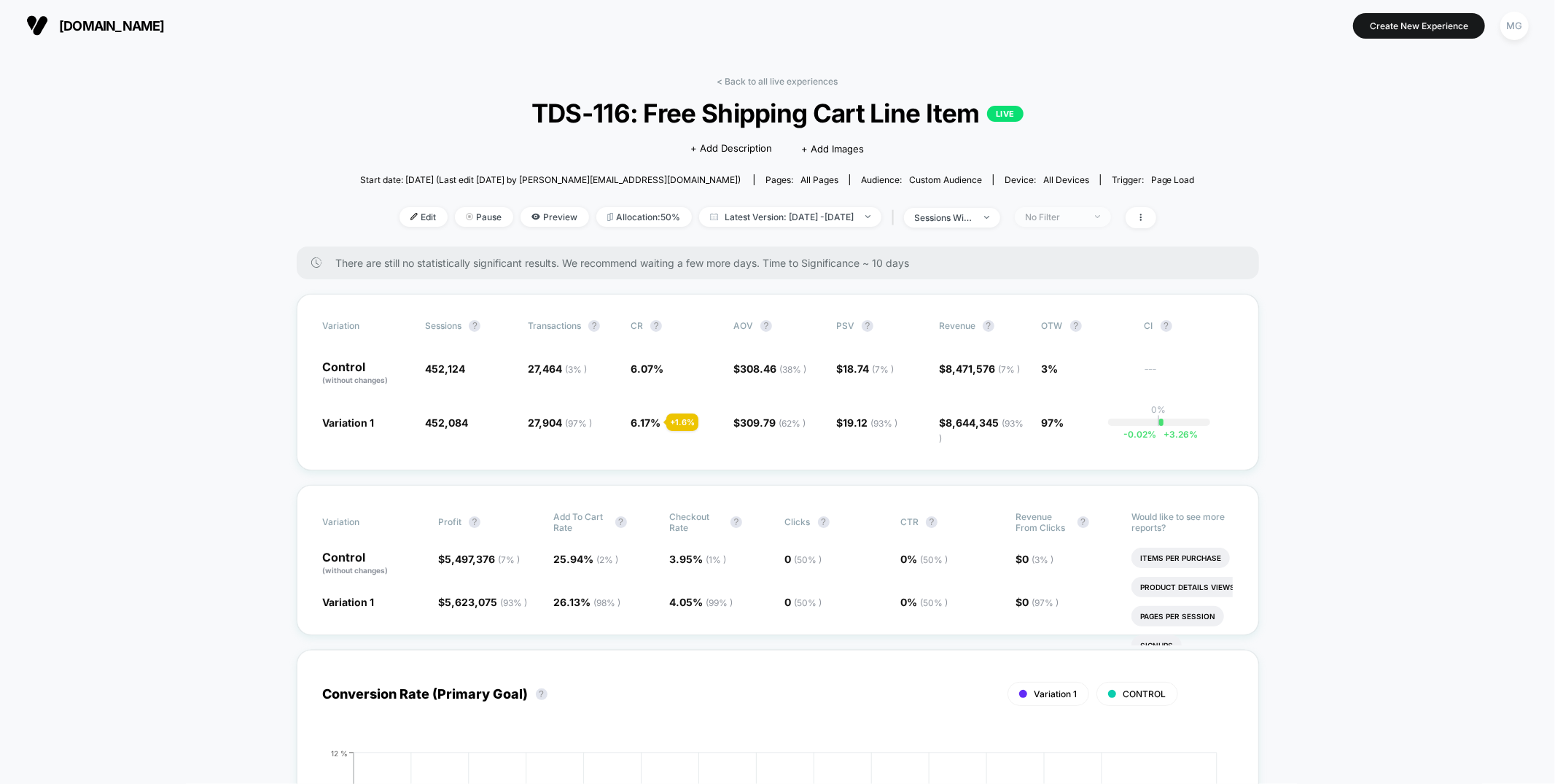
click at [1054, 209] on span "No Filter" at bounding box center [1063, 216] width 96 height 20
click at [1069, 358] on span "New Visitors" at bounding box center [1072, 358] width 60 height 13
click at [1039, 420] on button "Save" at bounding box center [1085, 428] width 133 height 24
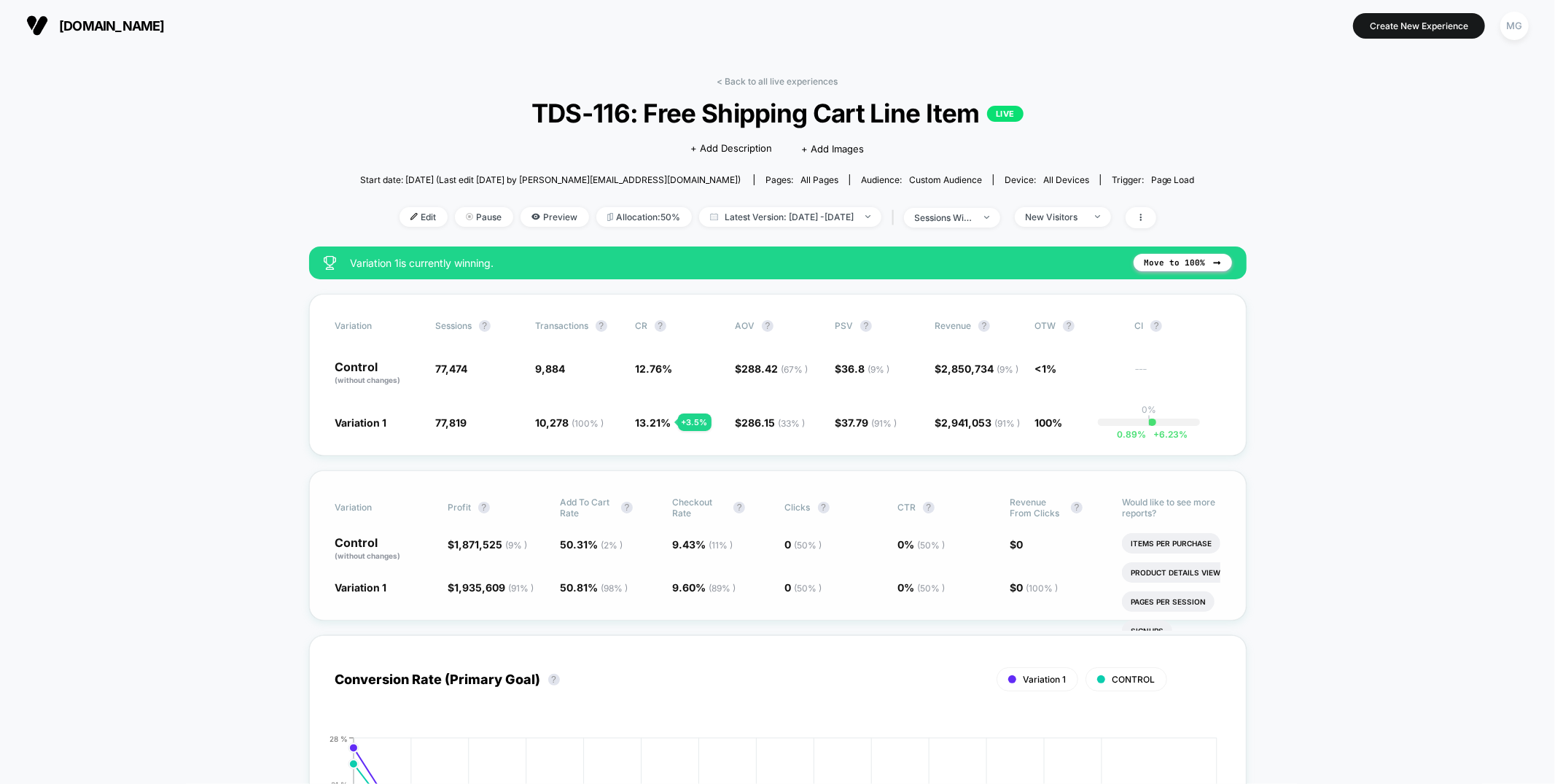
scroll to position [18, 0]
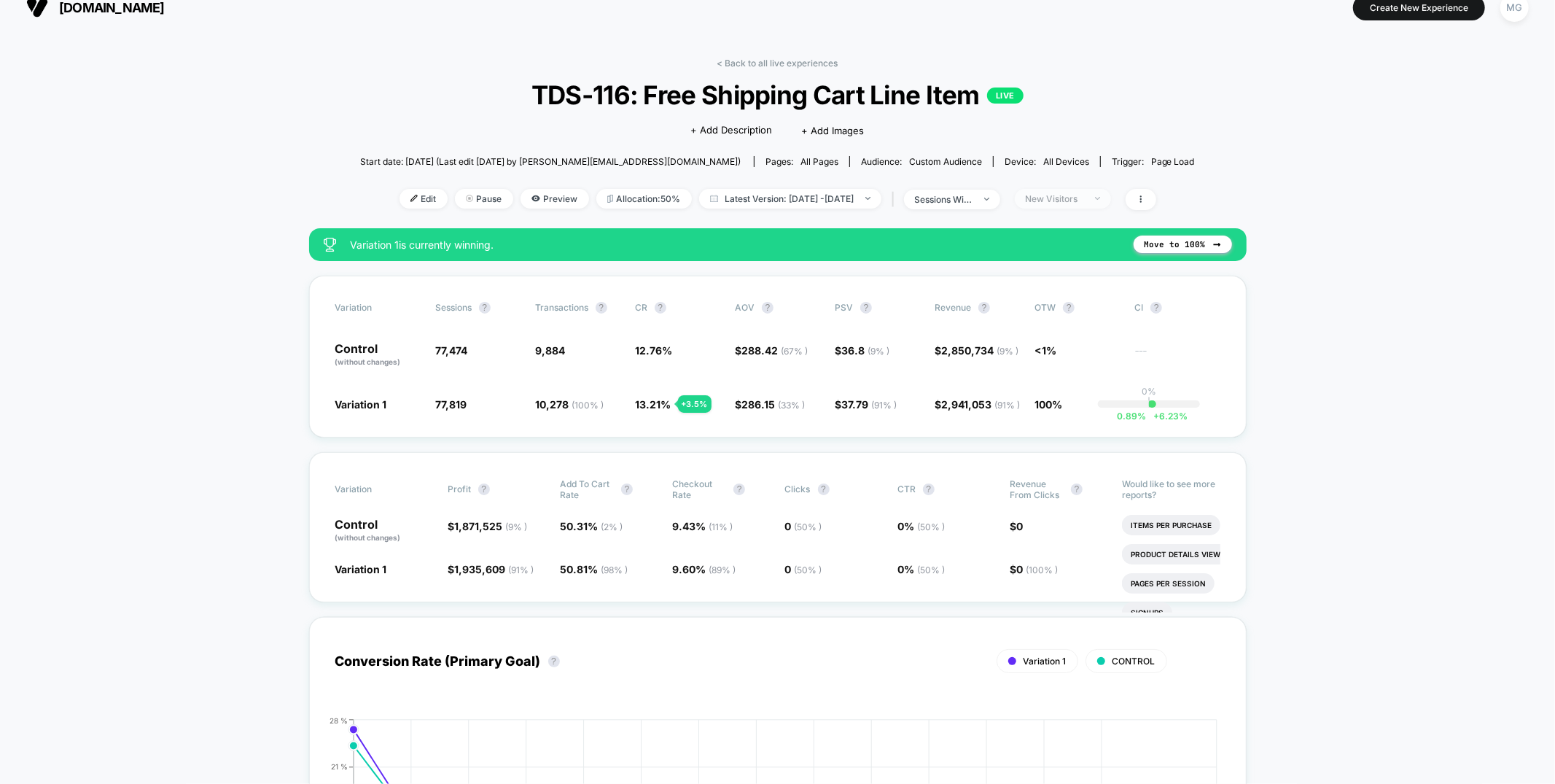
click at [1075, 196] on div "New Visitors" at bounding box center [1055, 199] width 58 height 11
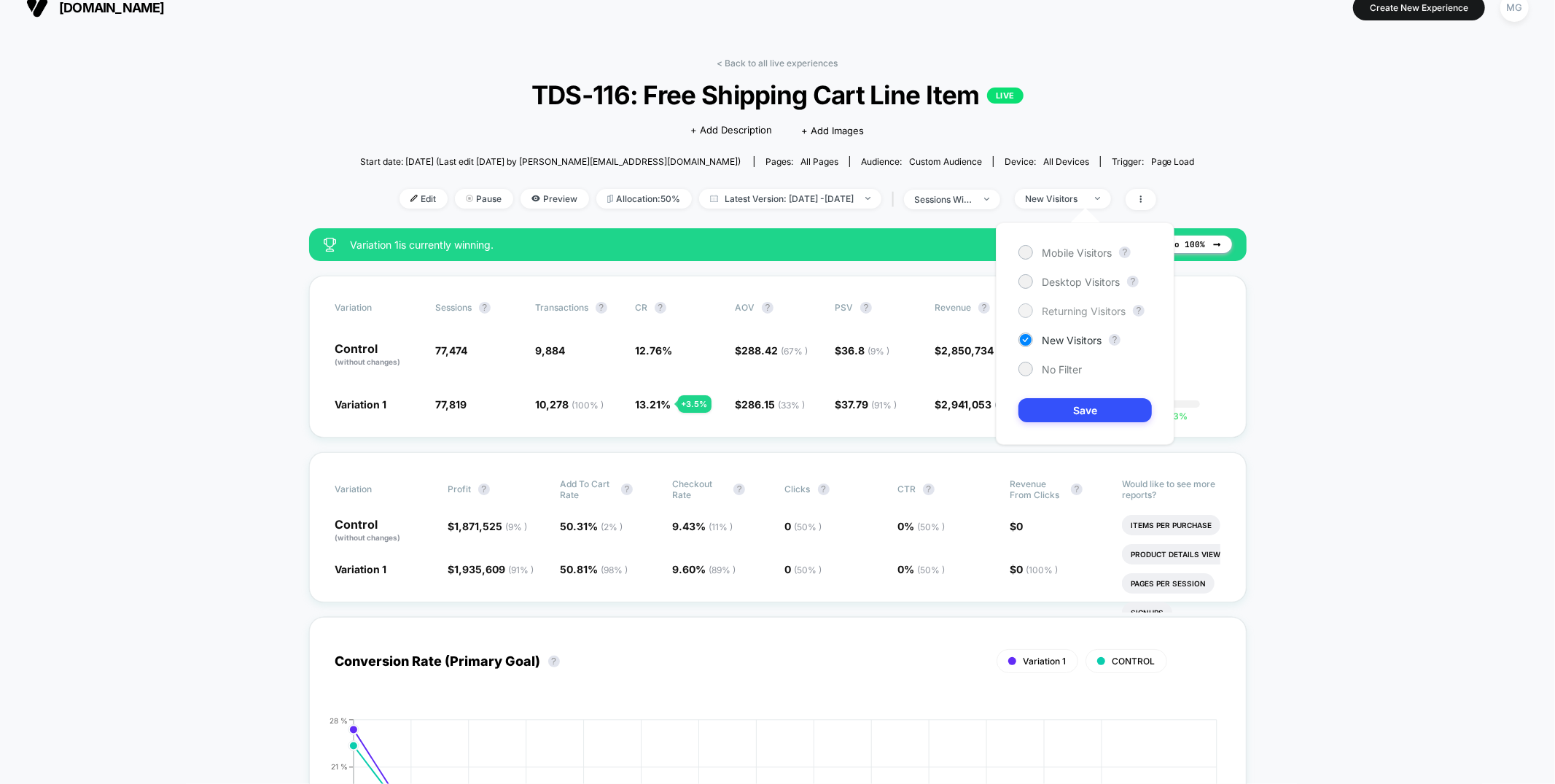
click at [1060, 305] on span "Returning Visitors" at bounding box center [1084, 311] width 84 height 13
click at [1042, 405] on button "Save" at bounding box center [1085, 410] width 133 height 24
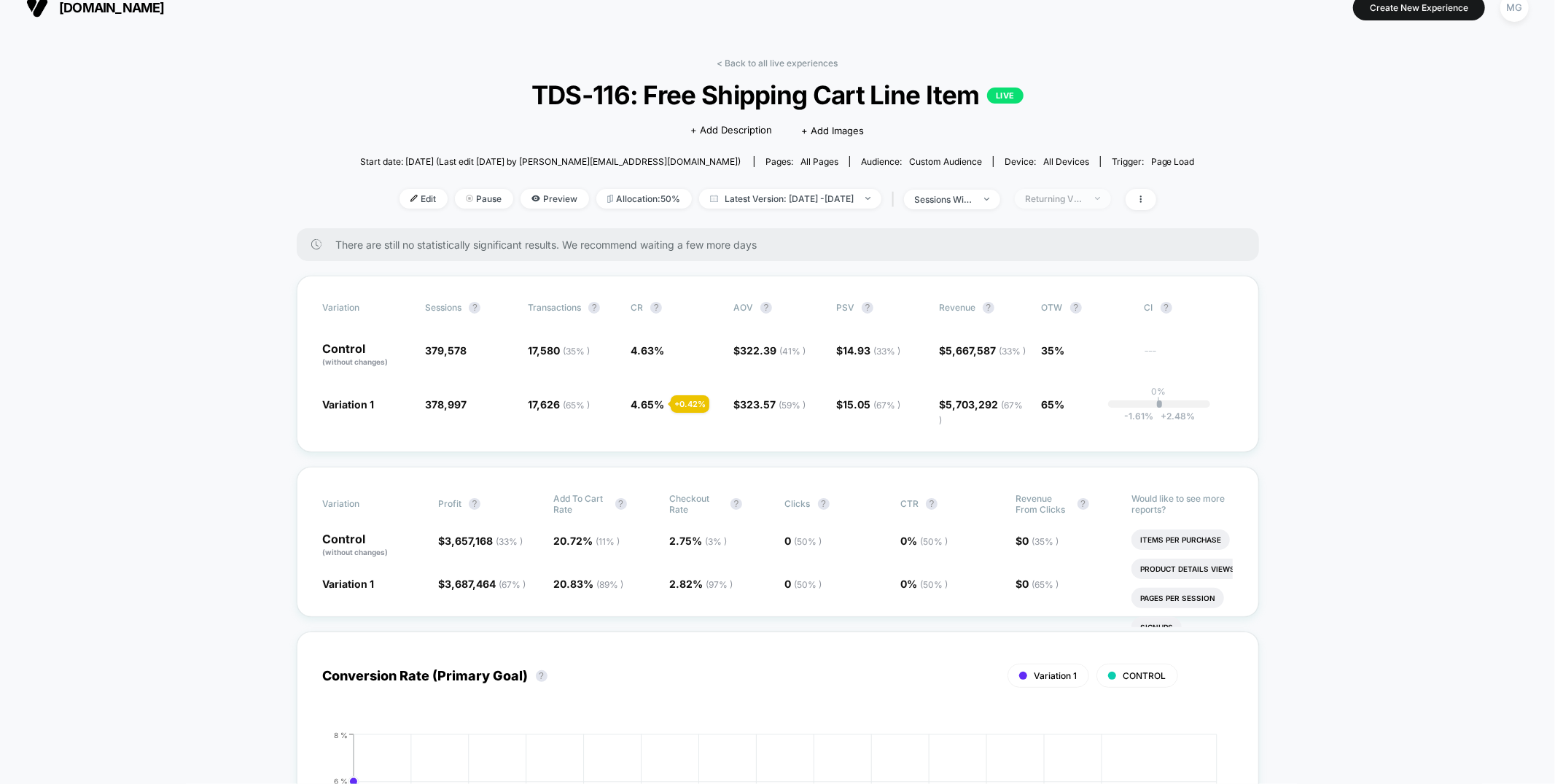
click at [1084, 203] on div "Returning Visitors" at bounding box center [1055, 199] width 58 height 11
click at [1071, 338] on span "New Visitors" at bounding box center [1072, 340] width 60 height 13
click at [1065, 408] on button "Save" at bounding box center [1085, 410] width 133 height 24
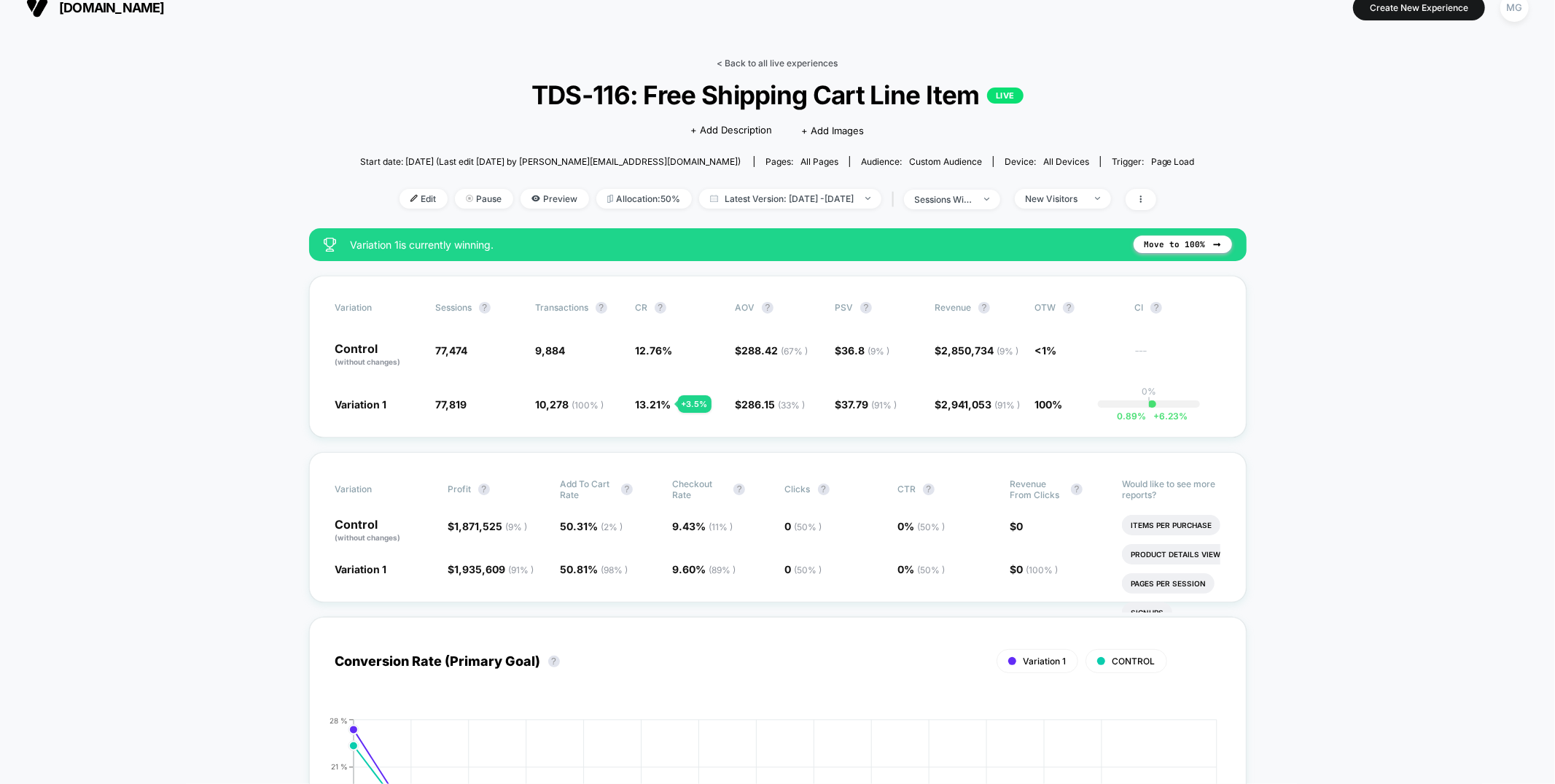
click at [777, 65] on link "< Back to all live experiences" at bounding box center [778, 63] width 121 height 11
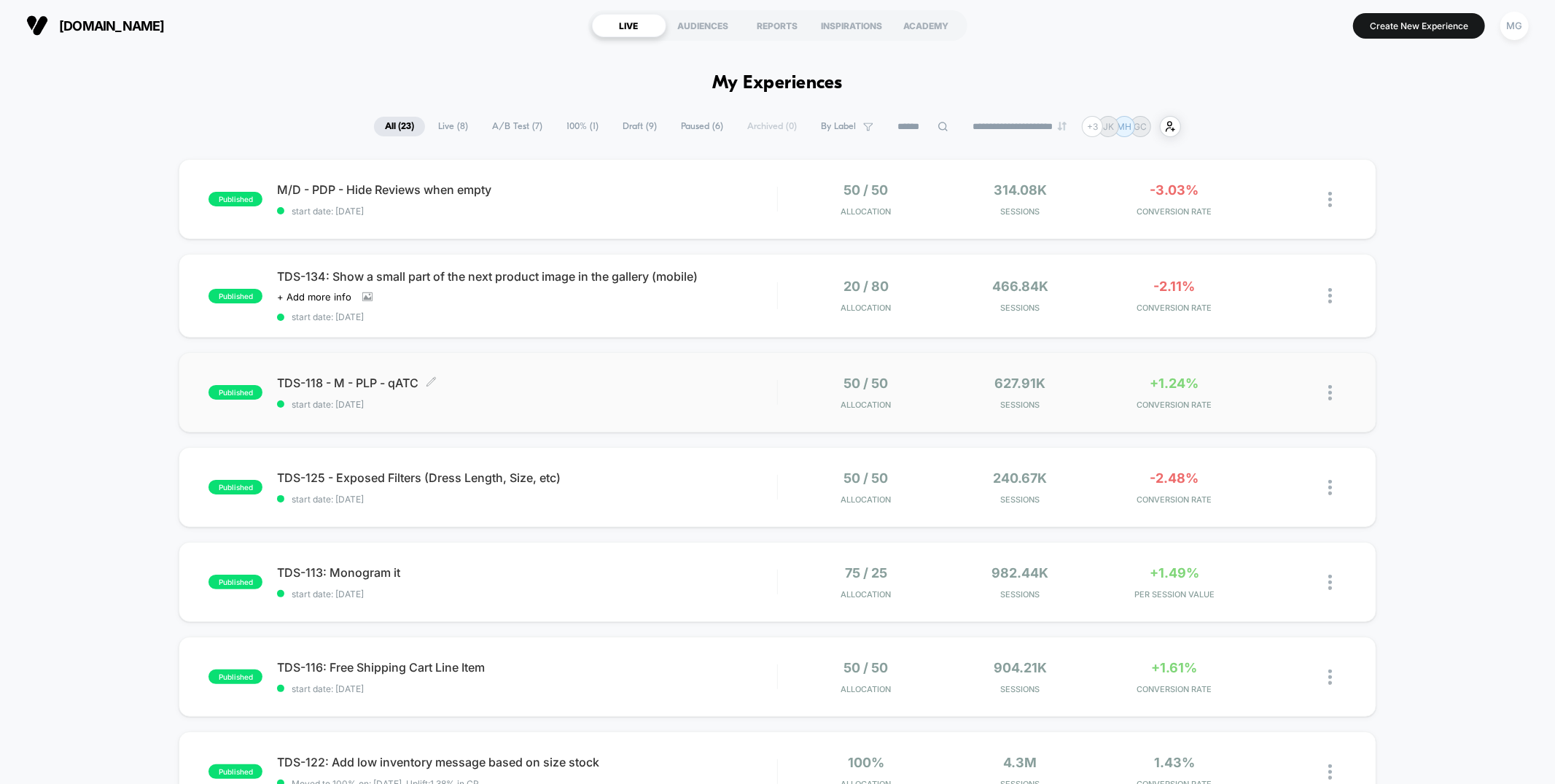
click at [727, 377] on span "TDS-118 - M - PLP - qATC Click to edit experience details" at bounding box center [527, 382] width 499 height 14
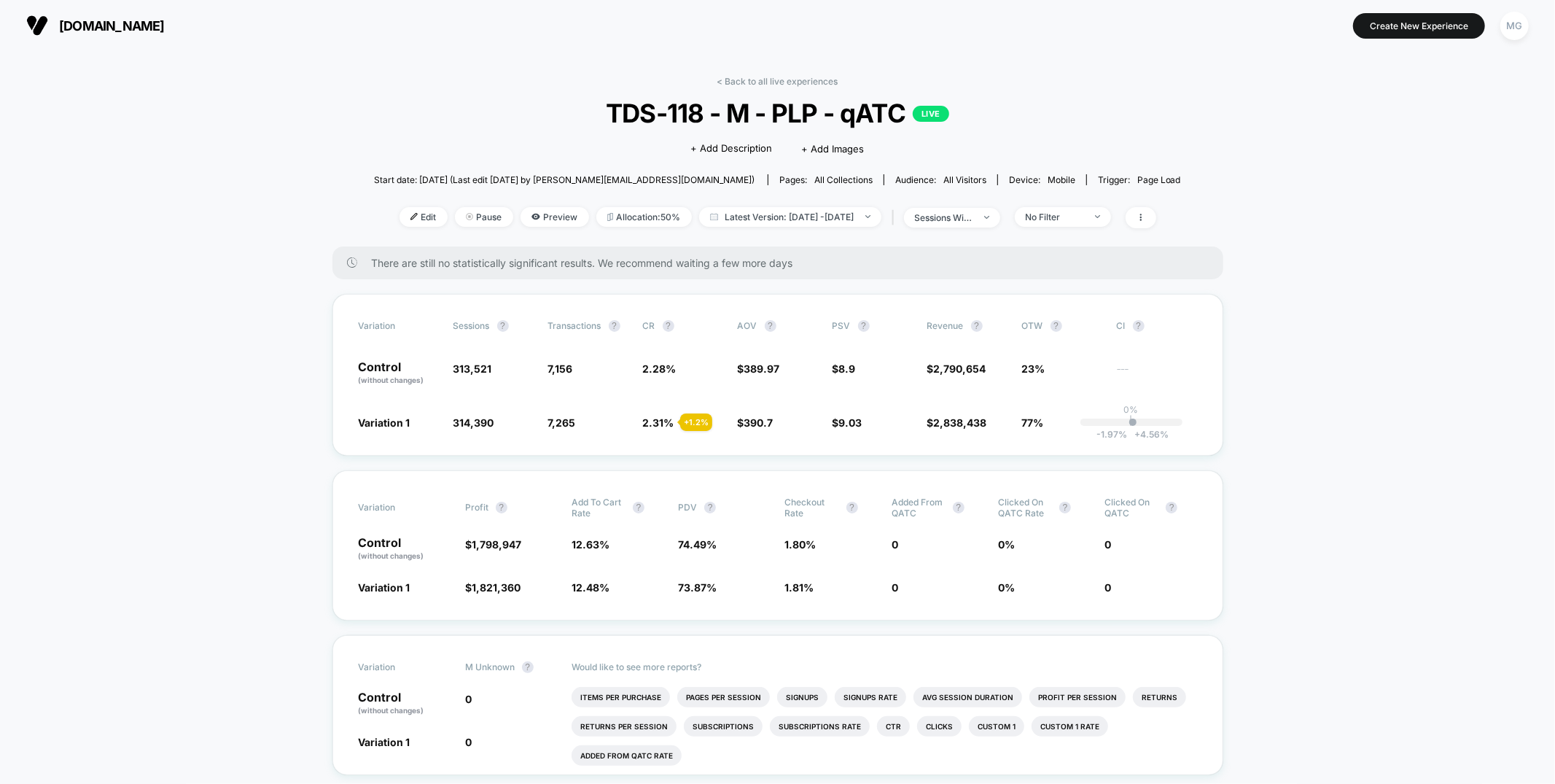
click at [761, 92] on div "< Back to all live experiences TDS-118 - M - PLP - qATC LIVE Click to edit expe…" at bounding box center [778, 161] width 807 height 171
click at [762, 84] on link "< Back to all live experiences" at bounding box center [778, 81] width 121 height 11
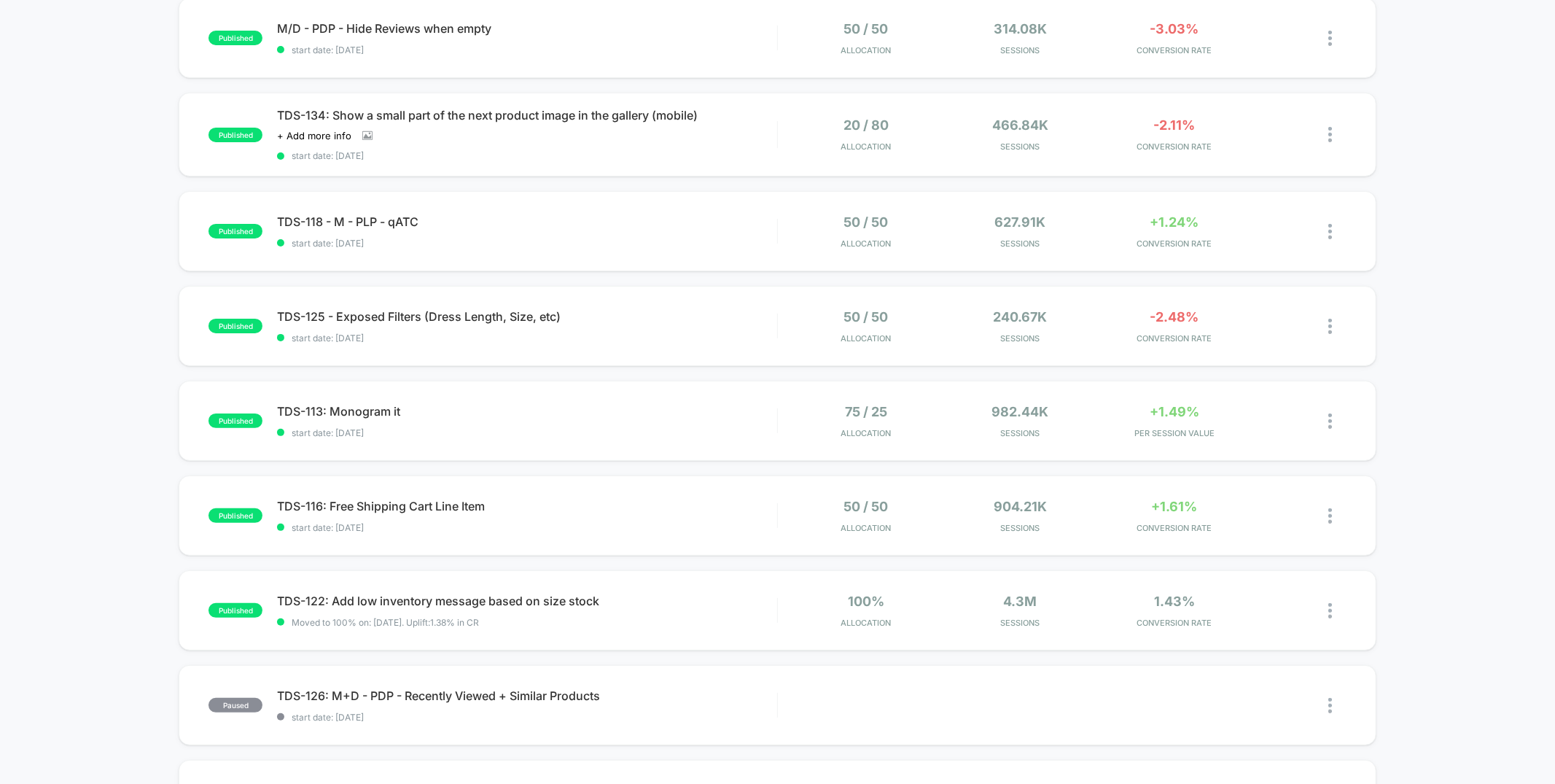
scroll to position [195, 0]
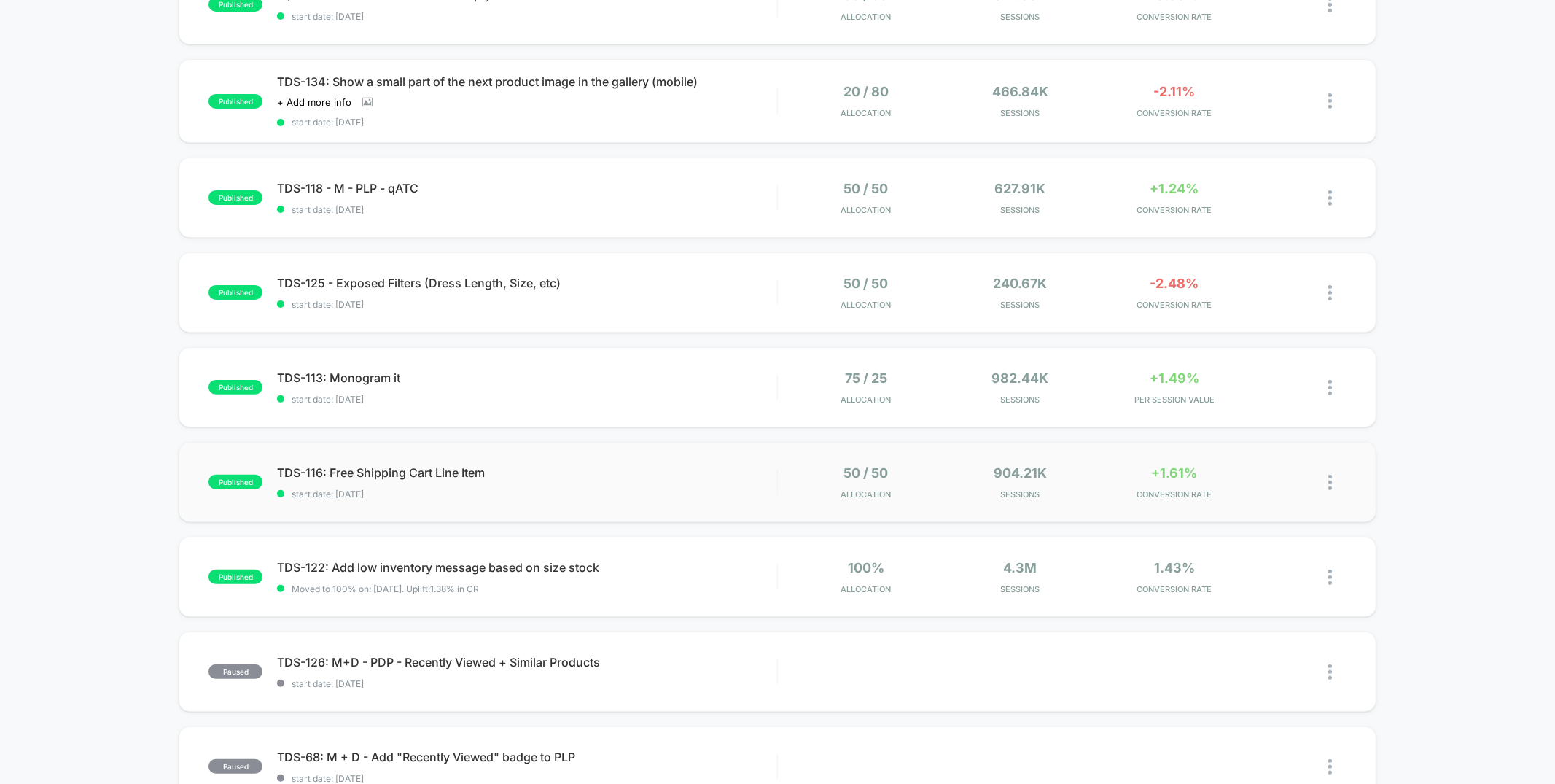
click at [672, 506] on div "published TDS-116: Free Shipping Cart Line Item start date: 8/27/2025 50 / 50 A…" at bounding box center [777, 482] width 1197 height 81
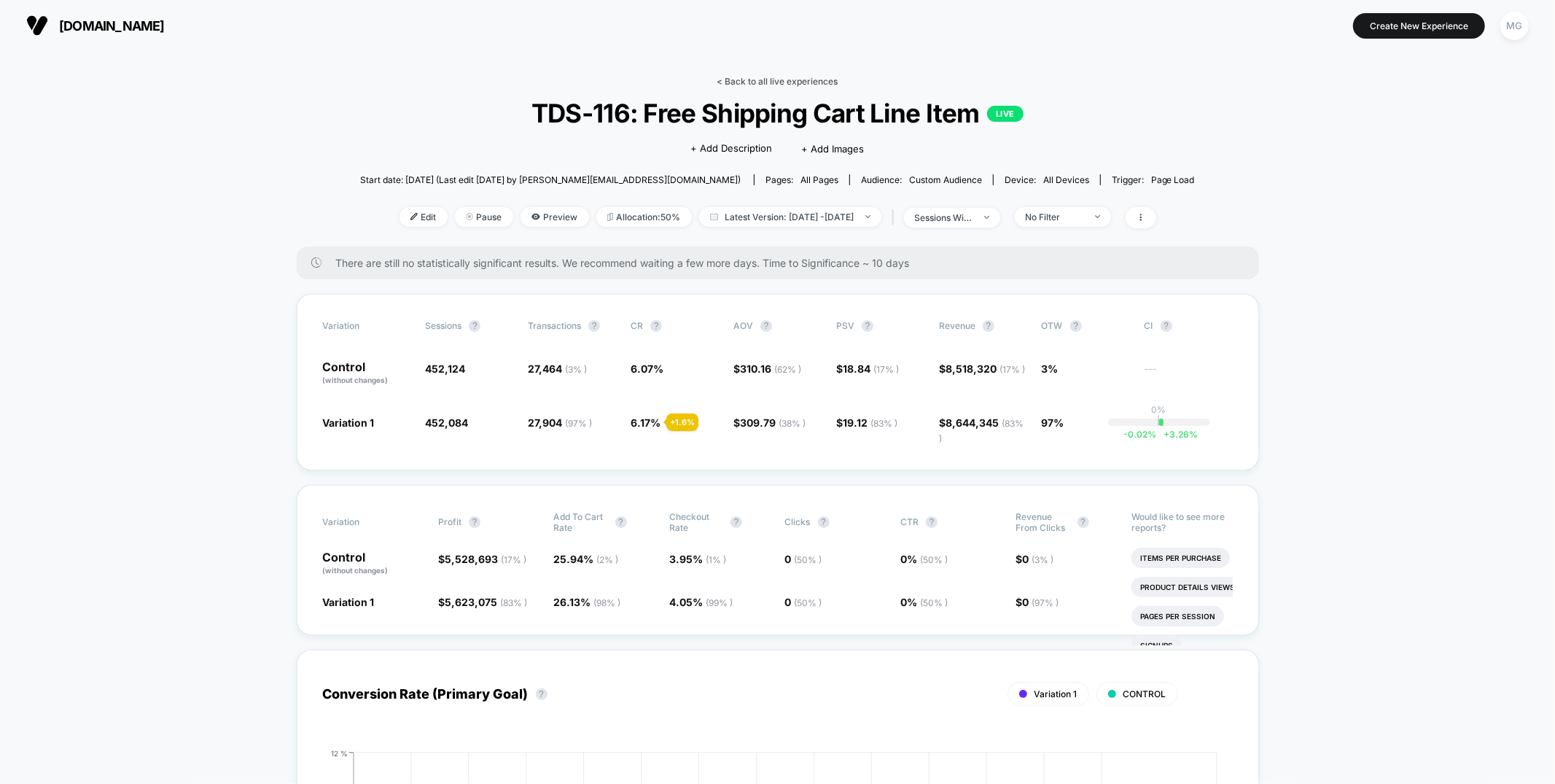
click at [778, 76] on link "< Back to all live experiences" at bounding box center [778, 81] width 121 height 11
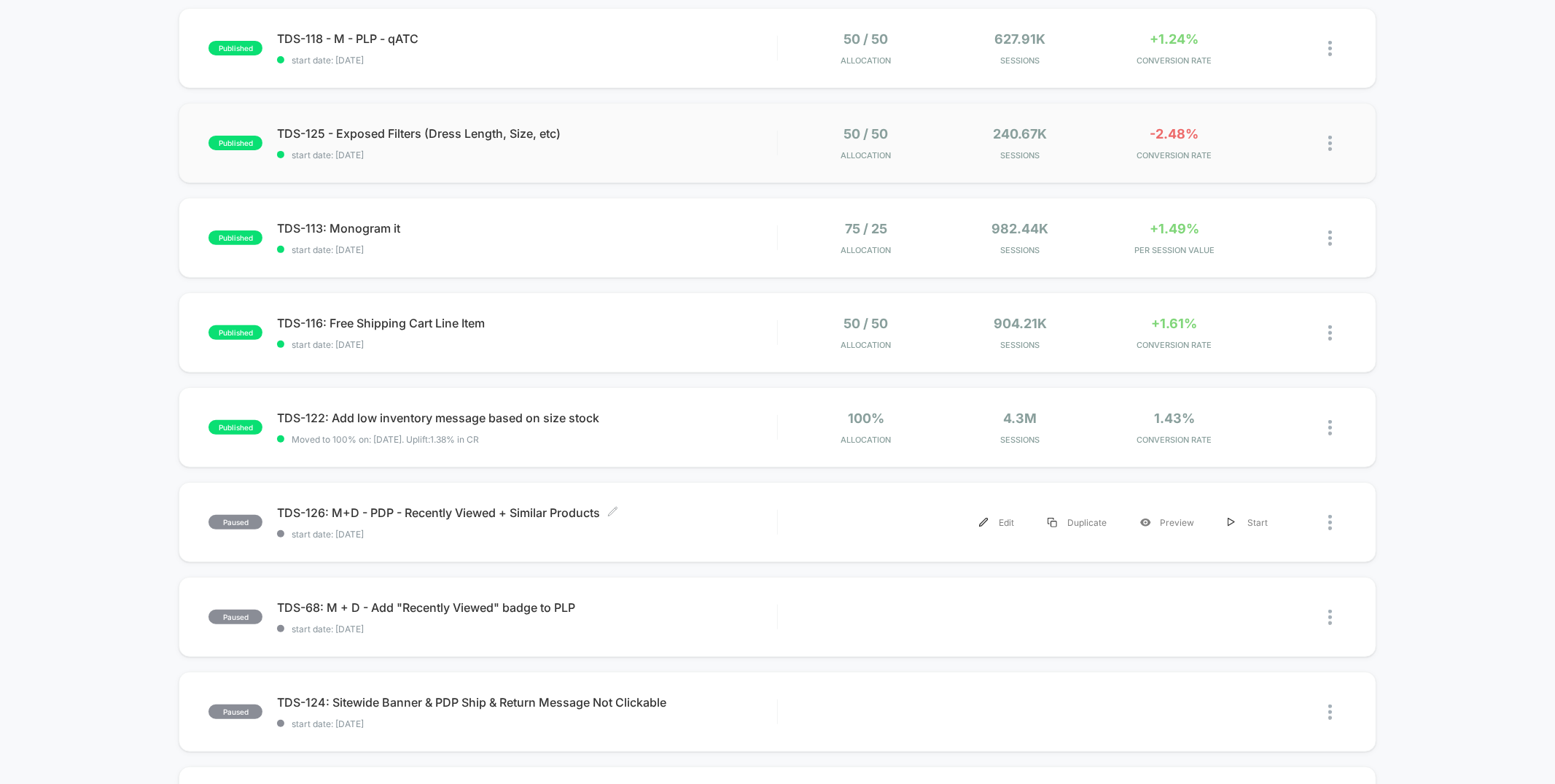
scroll to position [358, 0]
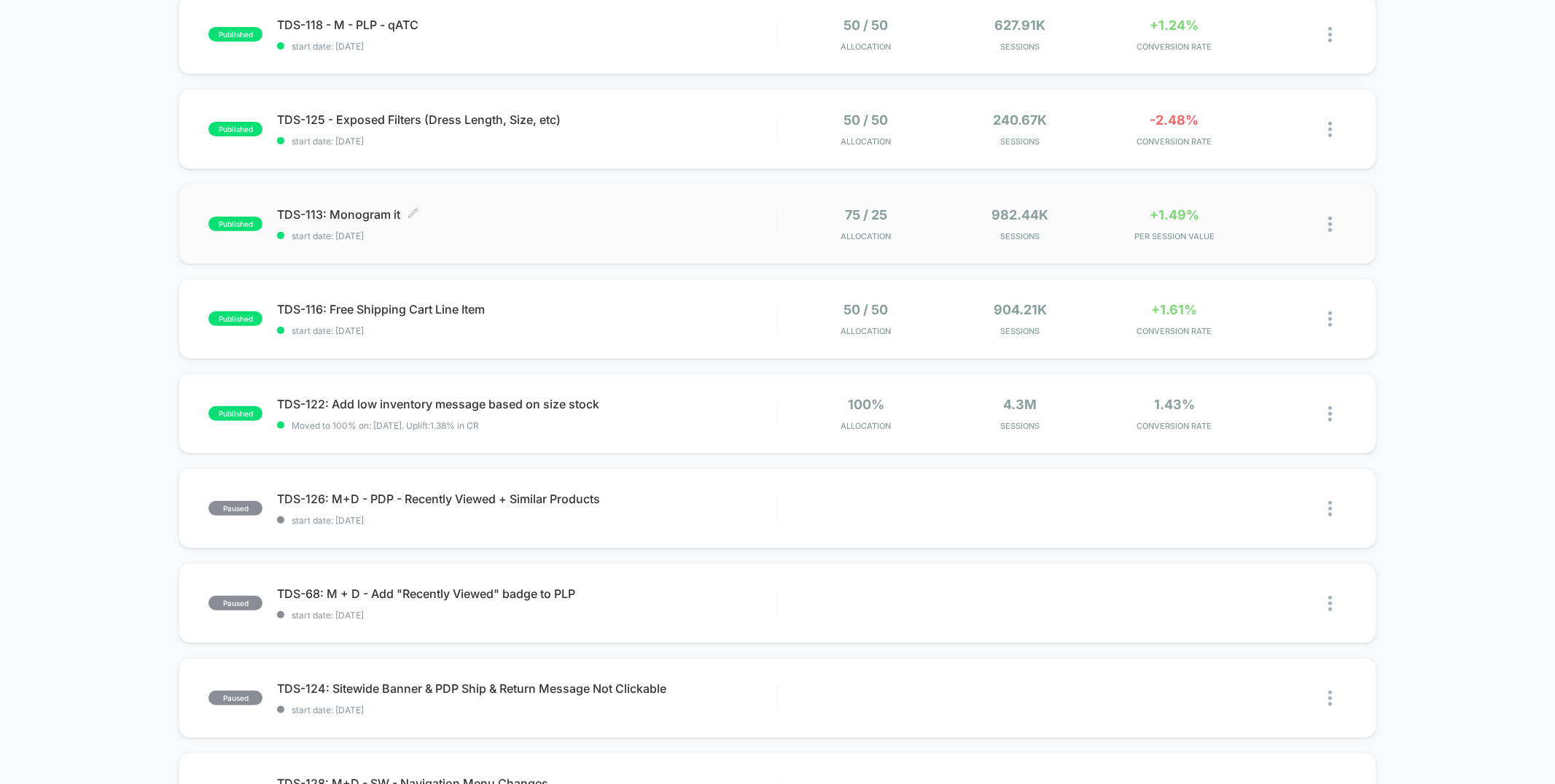
click at [660, 231] on span "start date: 9/2/2025" at bounding box center [527, 236] width 499 height 11
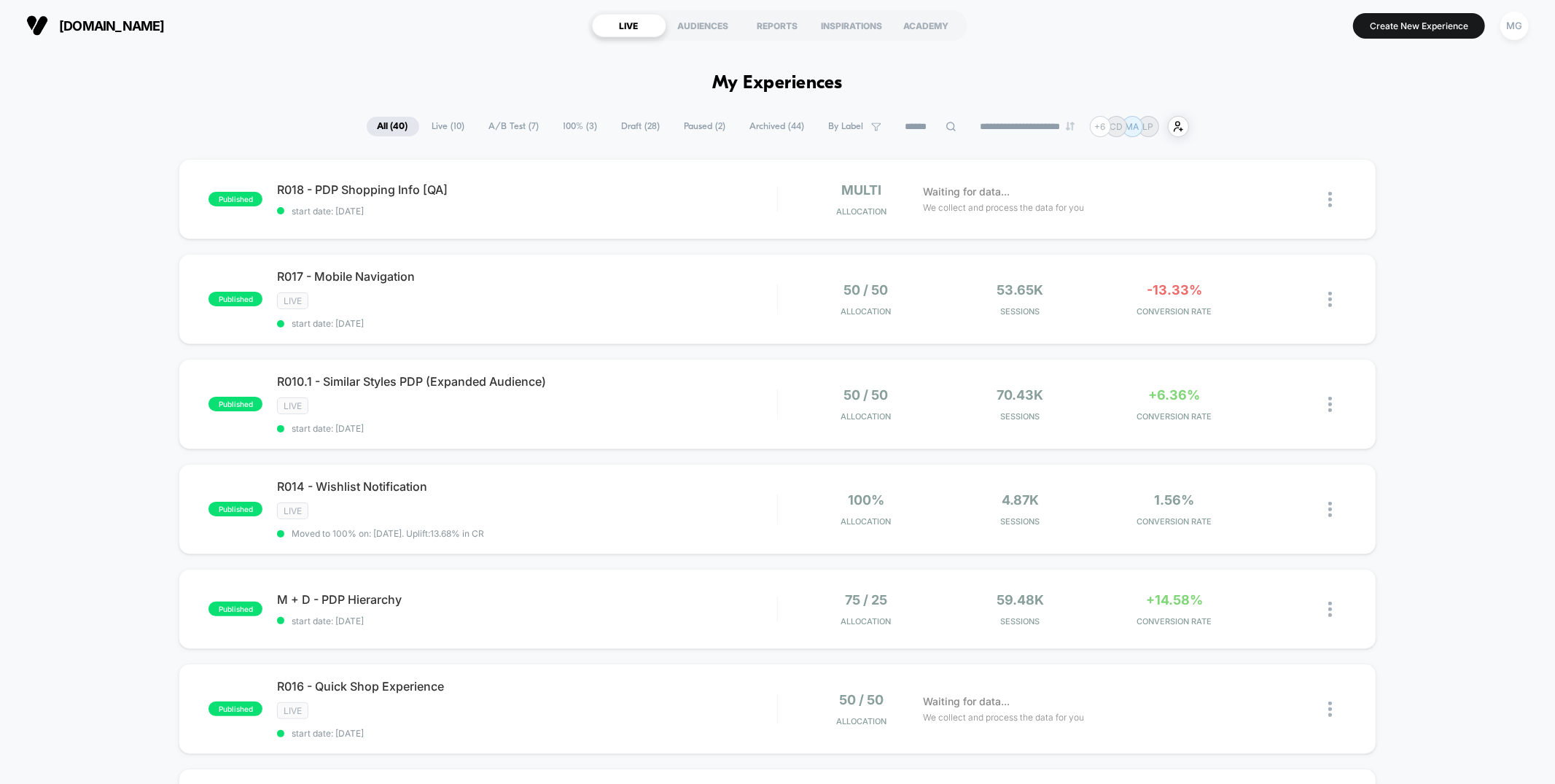
scroll to position [2, 0]
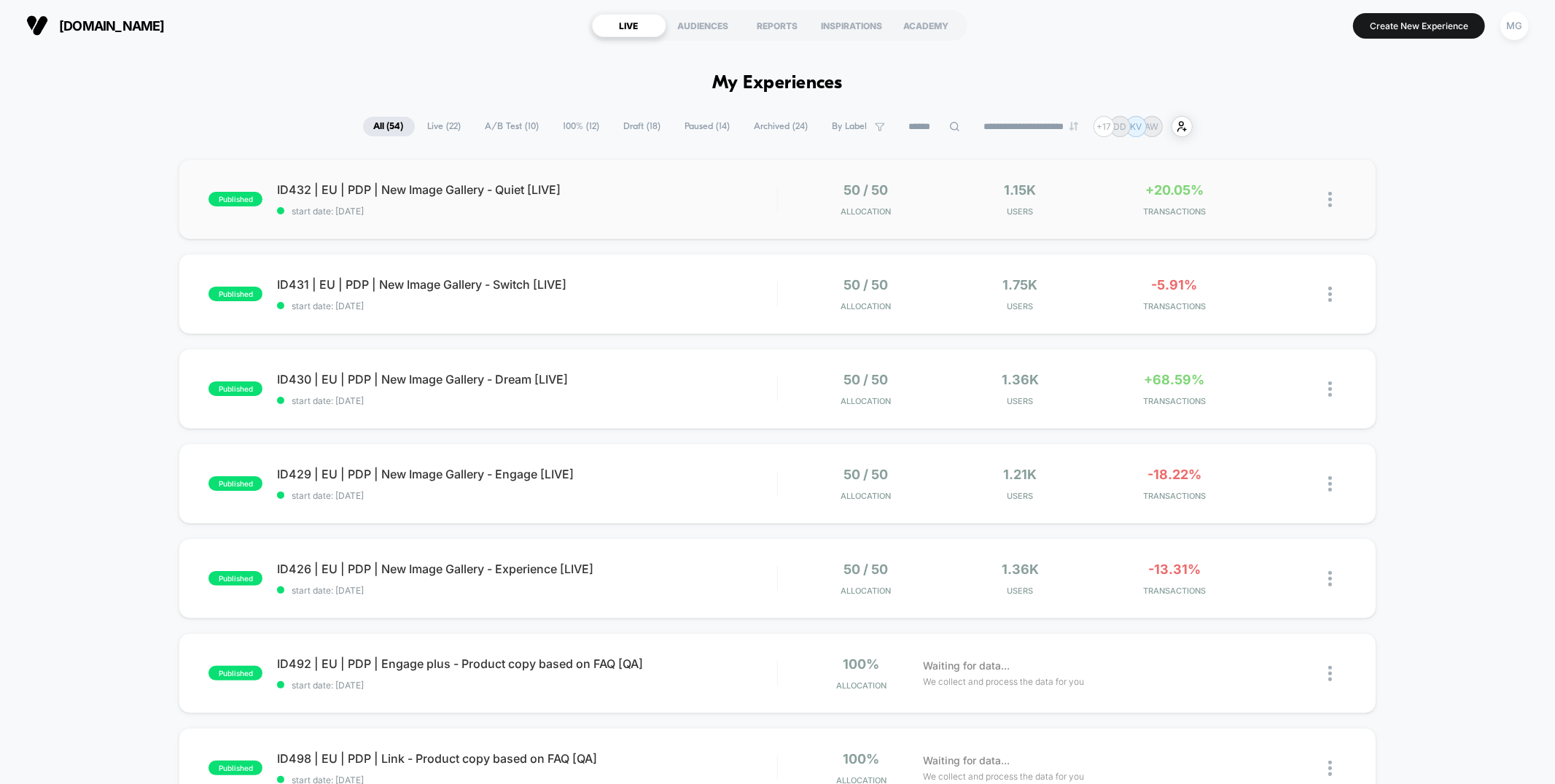
click at [616, 161] on div "published ID432 | EU | PDP | New Image Gallery - Quiet [LIVE] start date: [DATE…" at bounding box center [777, 199] width 1197 height 81
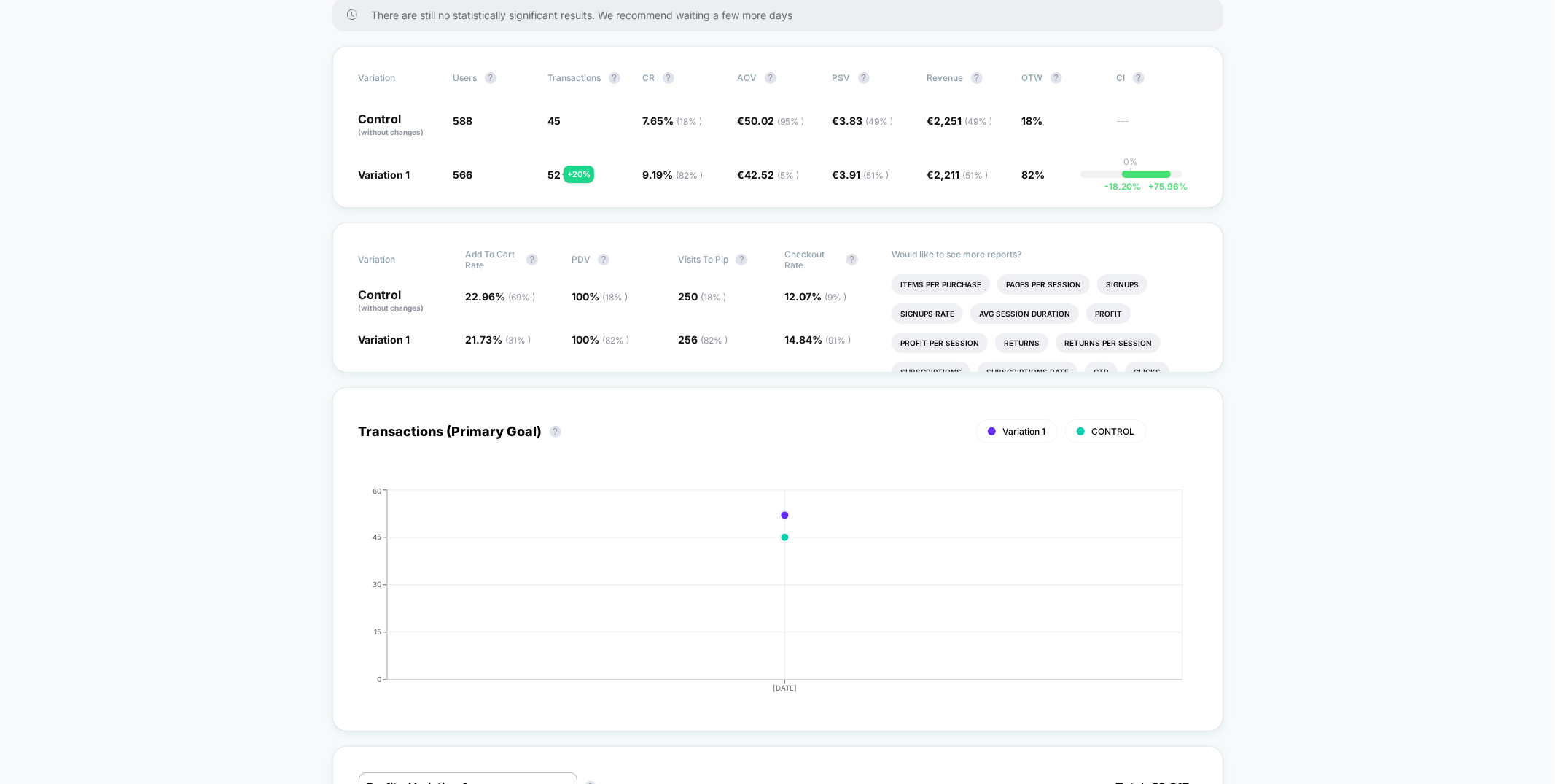
scroll to position [279, 0]
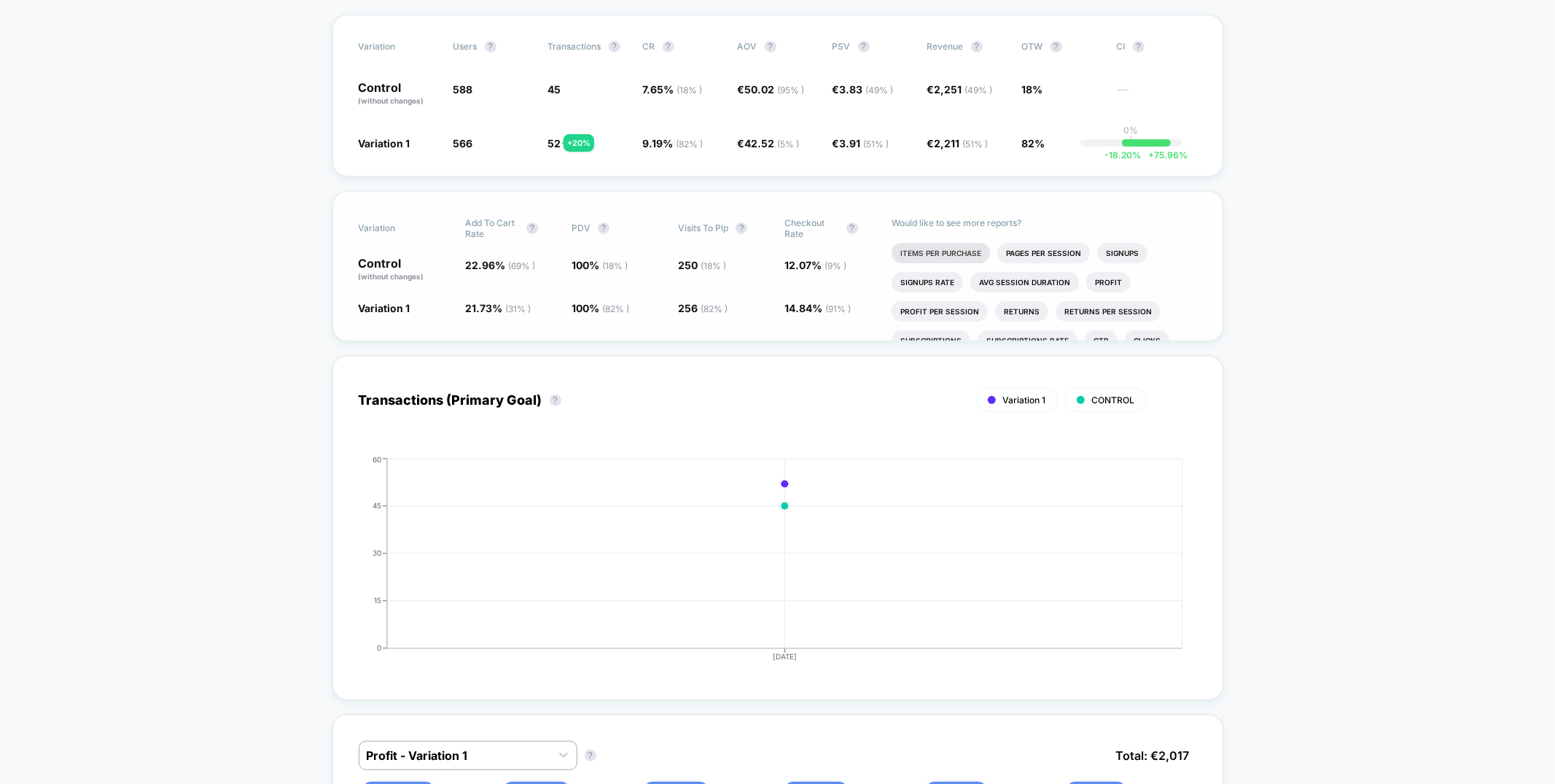
click at [956, 248] on li "Items Per Purchase" at bounding box center [941, 253] width 99 height 21
click at [1030, 250] on li "Pages Per Session" at bounding box center [1044, 253] width 92 height 21
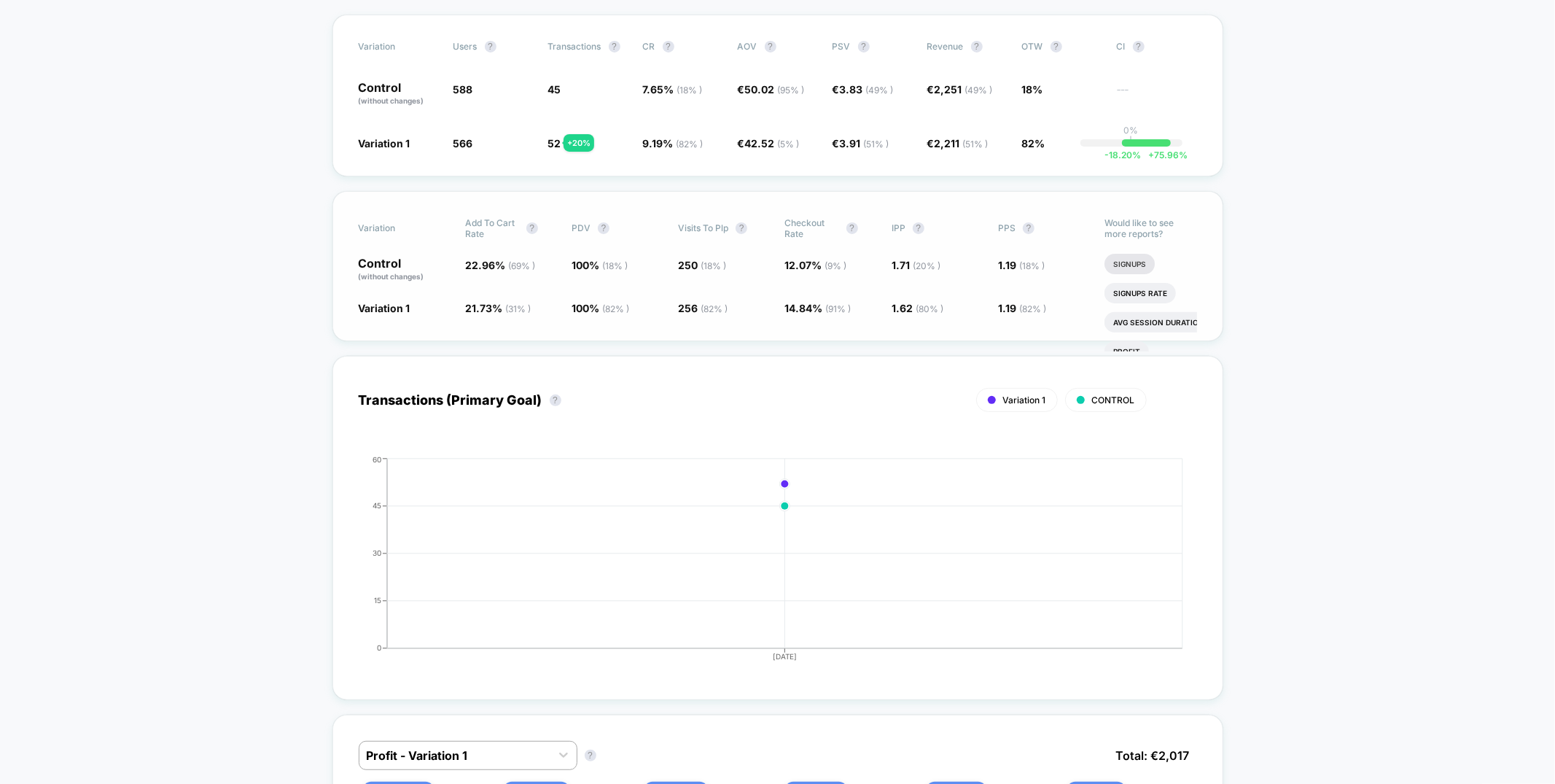
click at [1139, 267] on li "Signups" at bounding box center [1130, 264] width 51 height 21
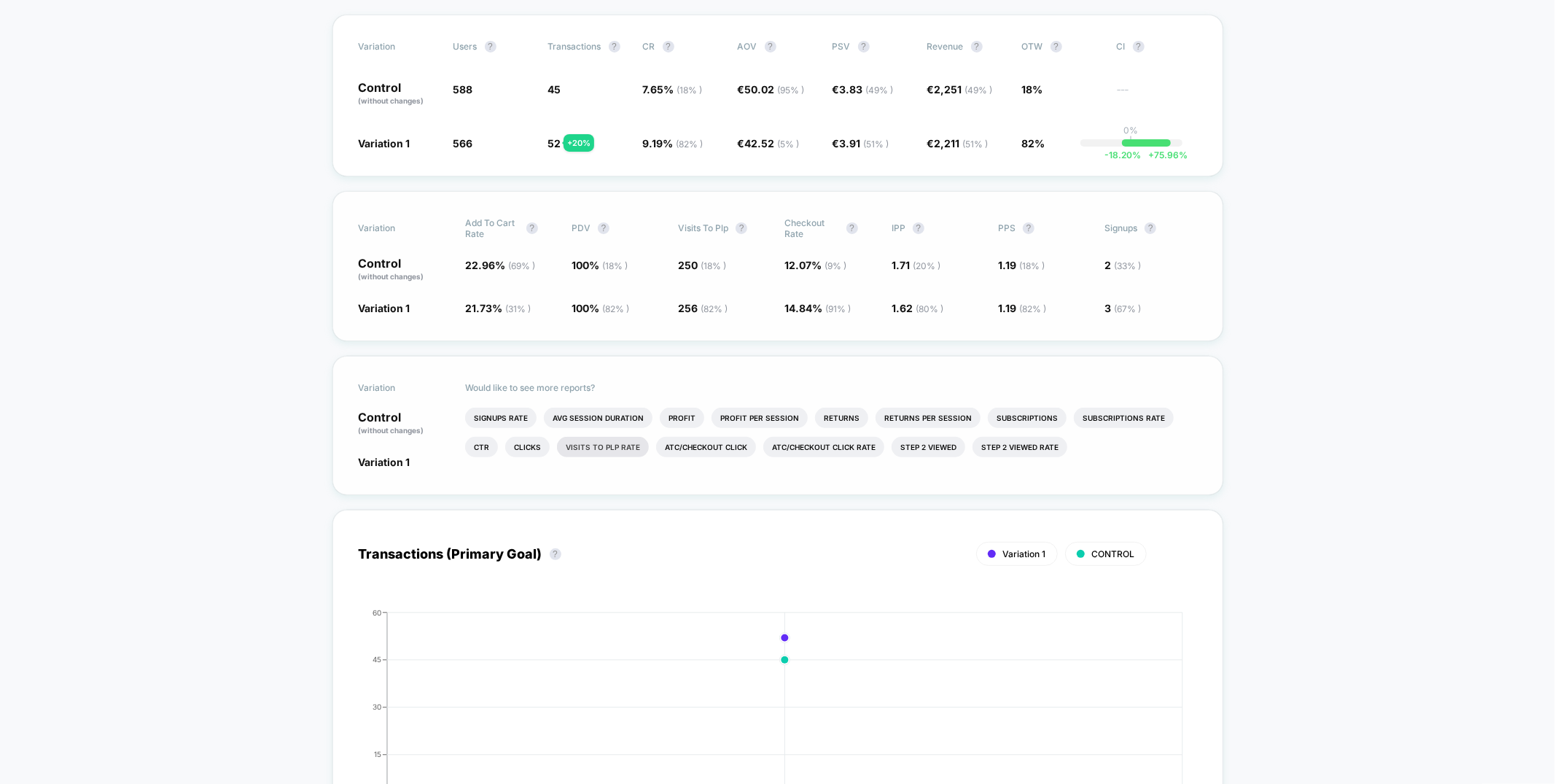
click at [558, 441] on li "Visits To Plp Rate" at bounding box center [603, 447] width 92 height 21
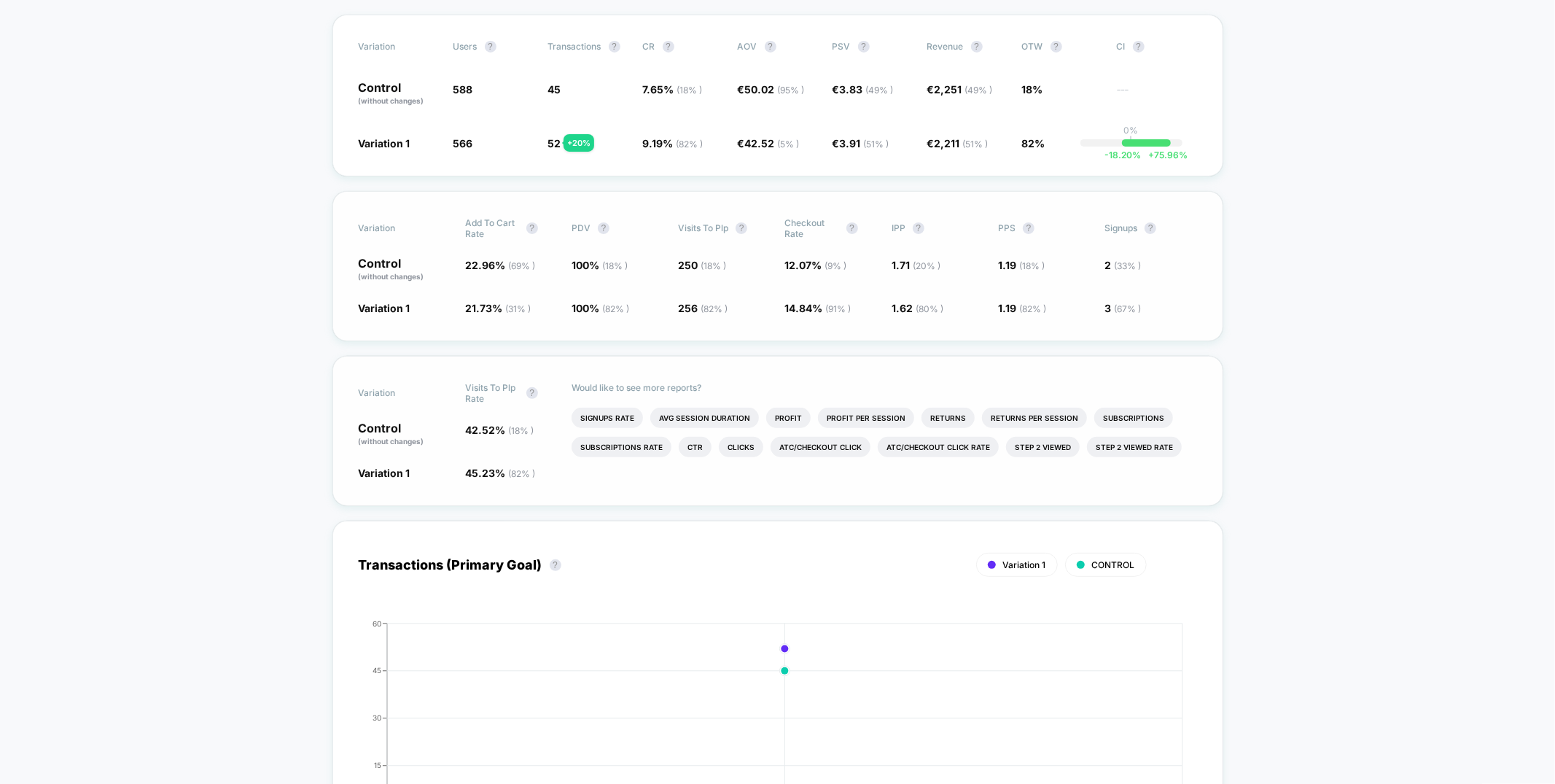
drag, startPoint x: 689, startPoint y: 448, endPoint x: 783, endPoint y: 461, distance: 94.9
click at [690, 448] on li "Ctr" at bounding box center [696, 447] width 33 height 21
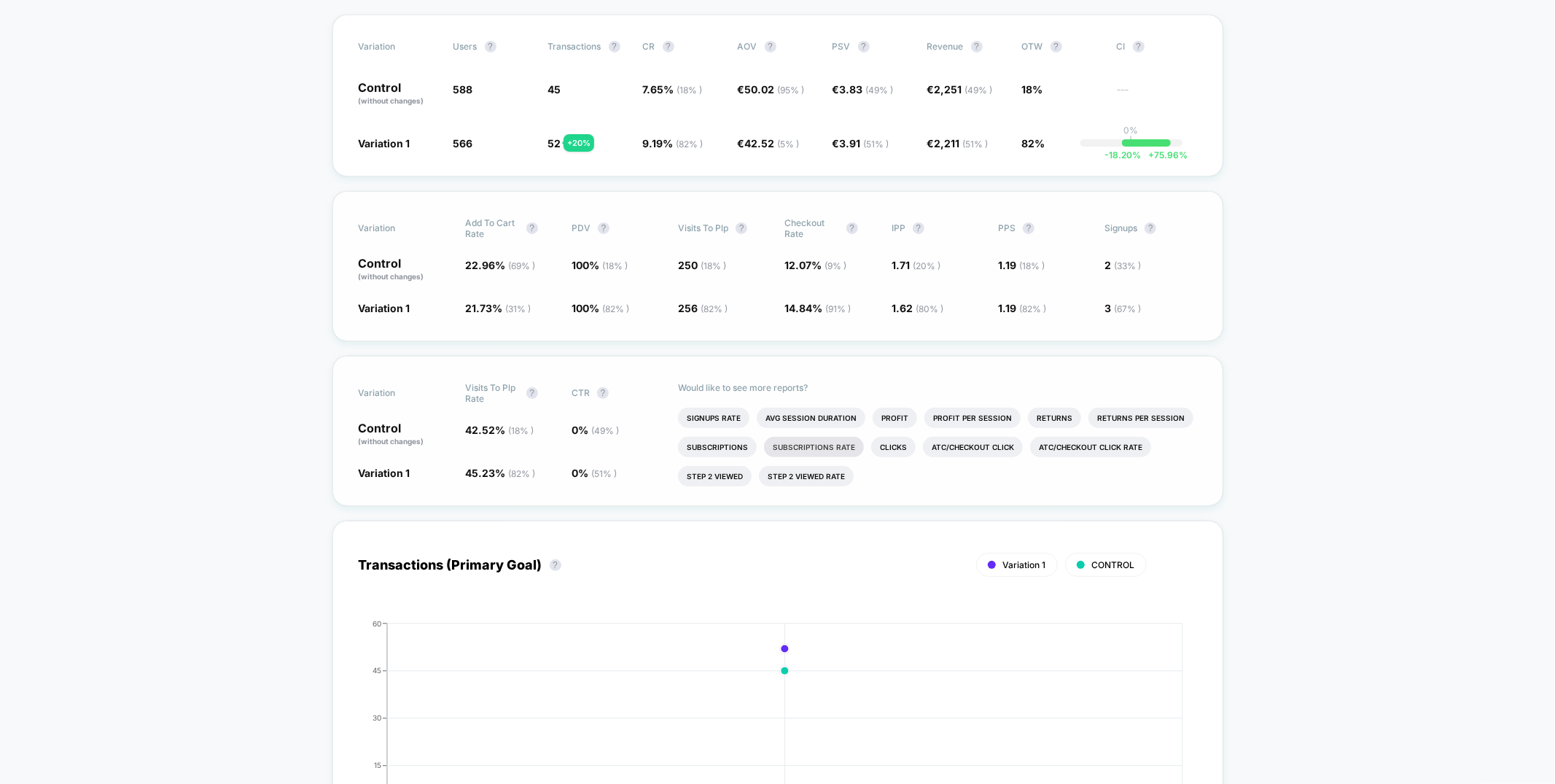
click at [788, 454] on li "Subscriptions Rate" at bounding box center [814, 447] width 100 height 21
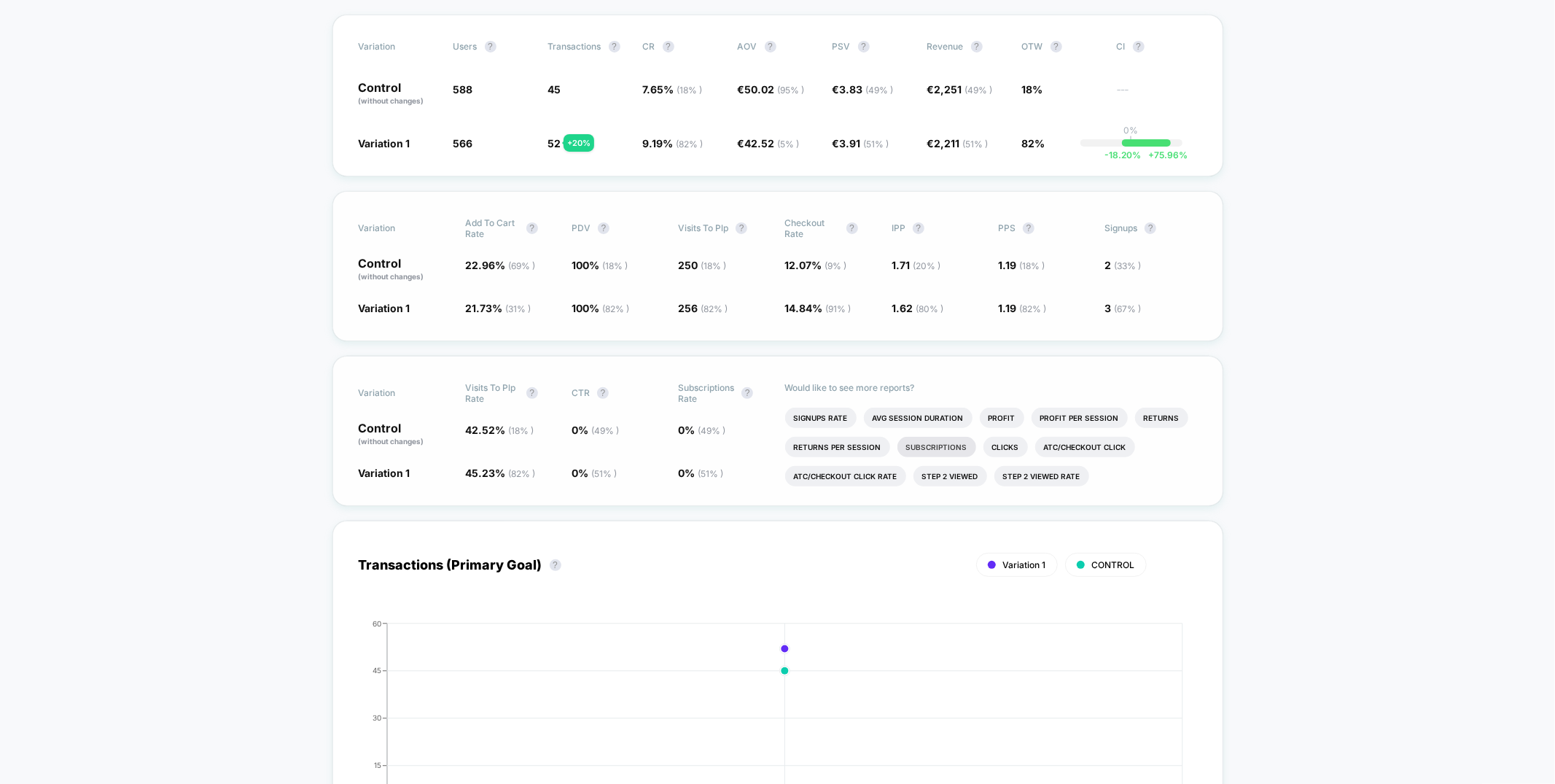
click at [945, 441] on li "Subscriptions" at bounding box center [937, 447] width 79 height 21
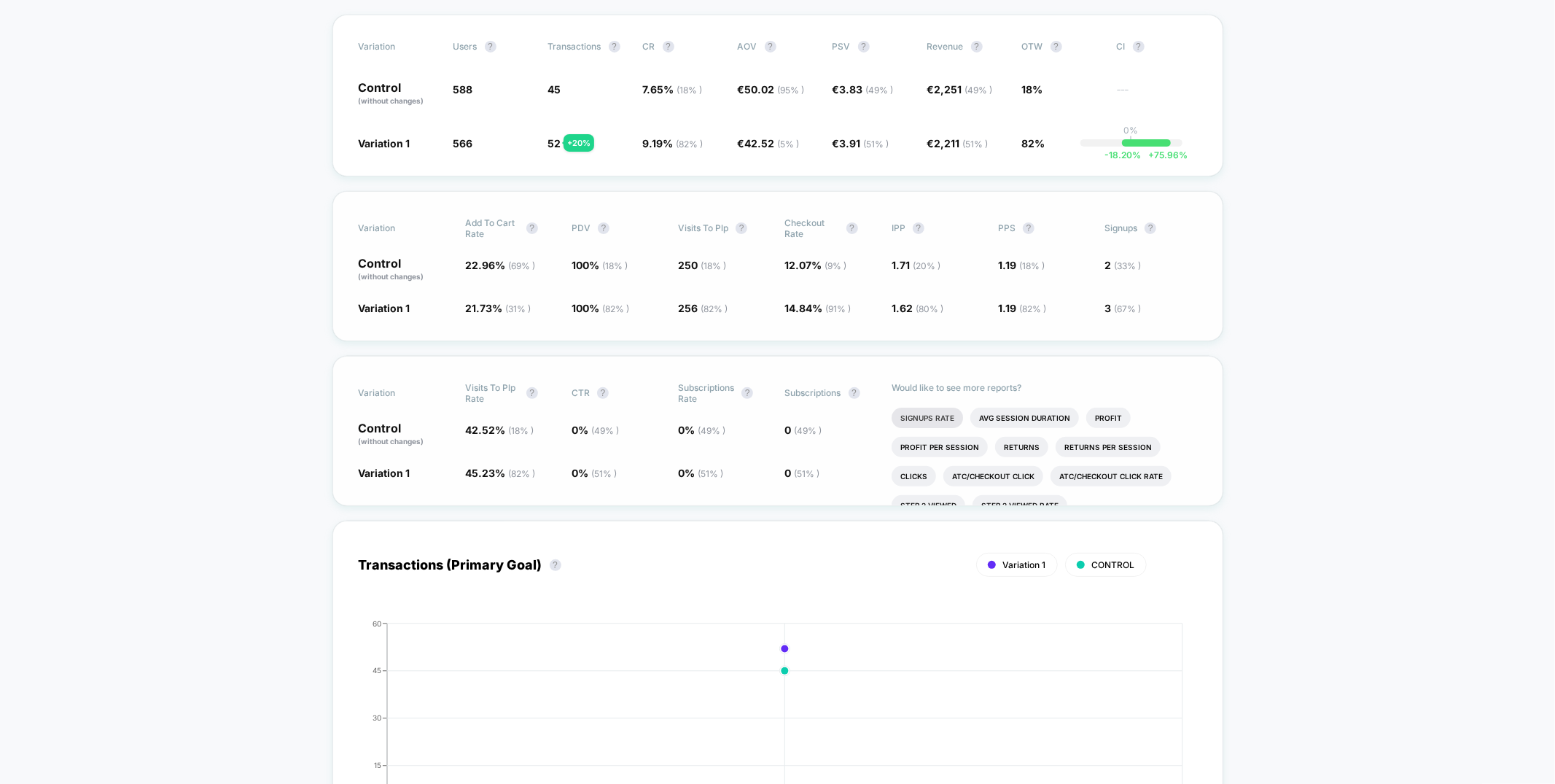
click at [1055, 416] on li "Avg Session Duration" at bounding box center [1025, 418] width 109 height 21
click at [1117, 471] on li "Clicks" at bounding box center [1132, 476] width 44 height 21
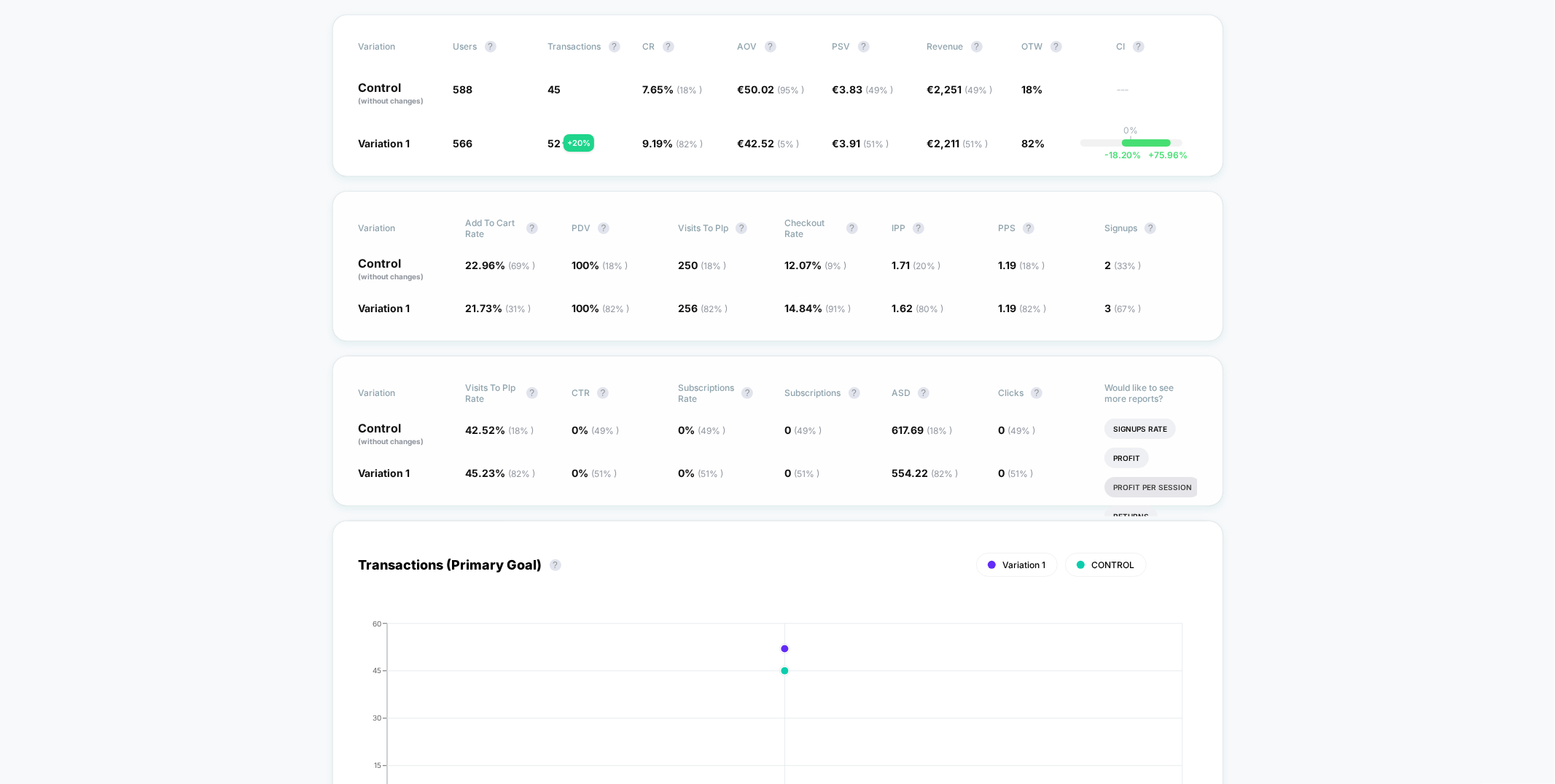
click at [1148, 487] on li "Profit Per Session" at bounding box center [1153, 487] width 96 height 21
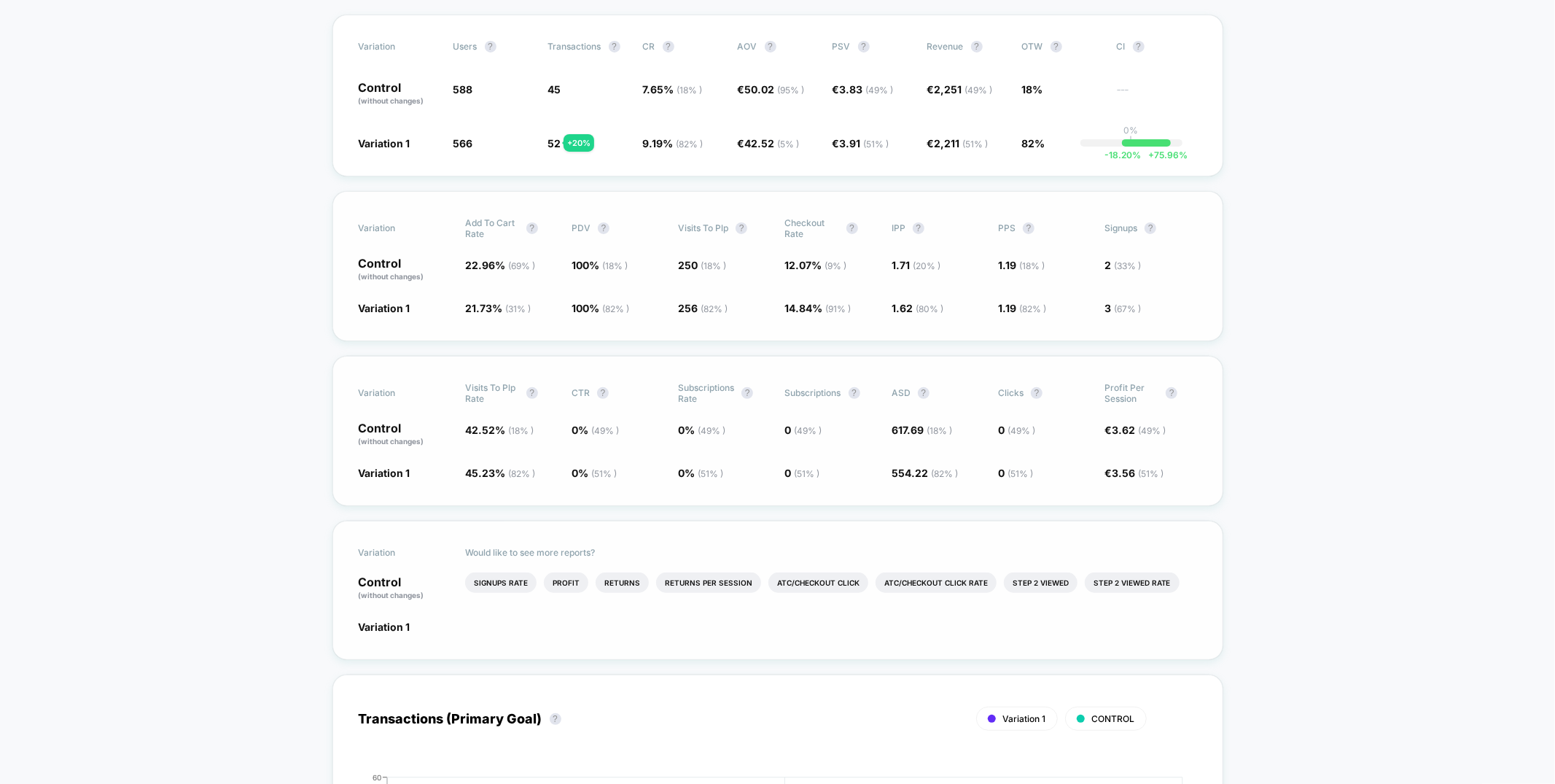
drag, startPoint x: 524, startPoint y: 583, endPoint x: 625, endPoint y: 589, distance: 101.2
click at [524, 583] on li "Signups Rate" at bounding box center [501, 583] width 71 height 21
click at [642, 581] on li "Returns" at bounding box center [649, 583] width 53 height 21
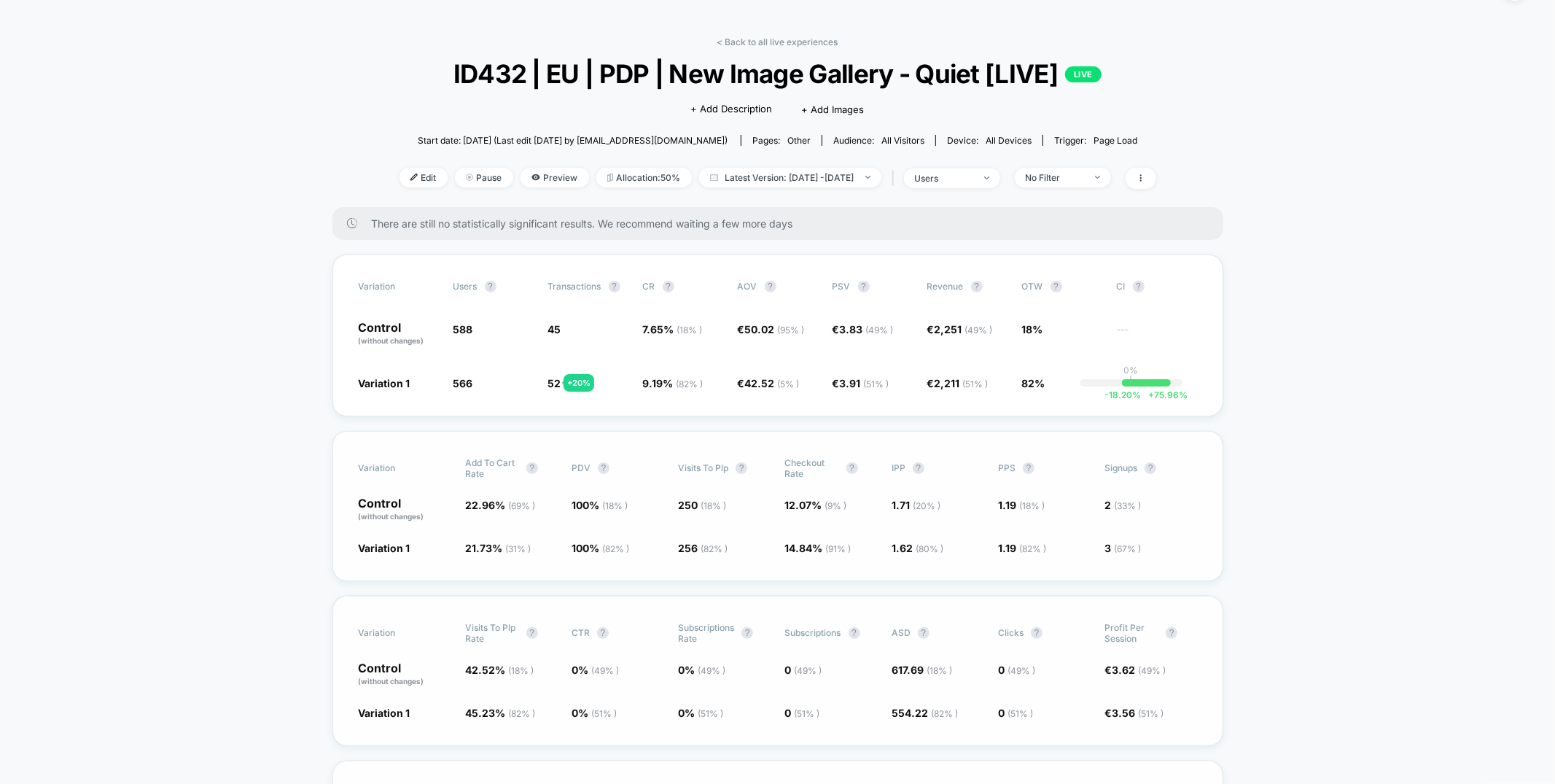
scroll to position [40, 0]
click at [765, 42] on link "< Back to all live experiences" at bounding box center [778, 41] width 121 height 11
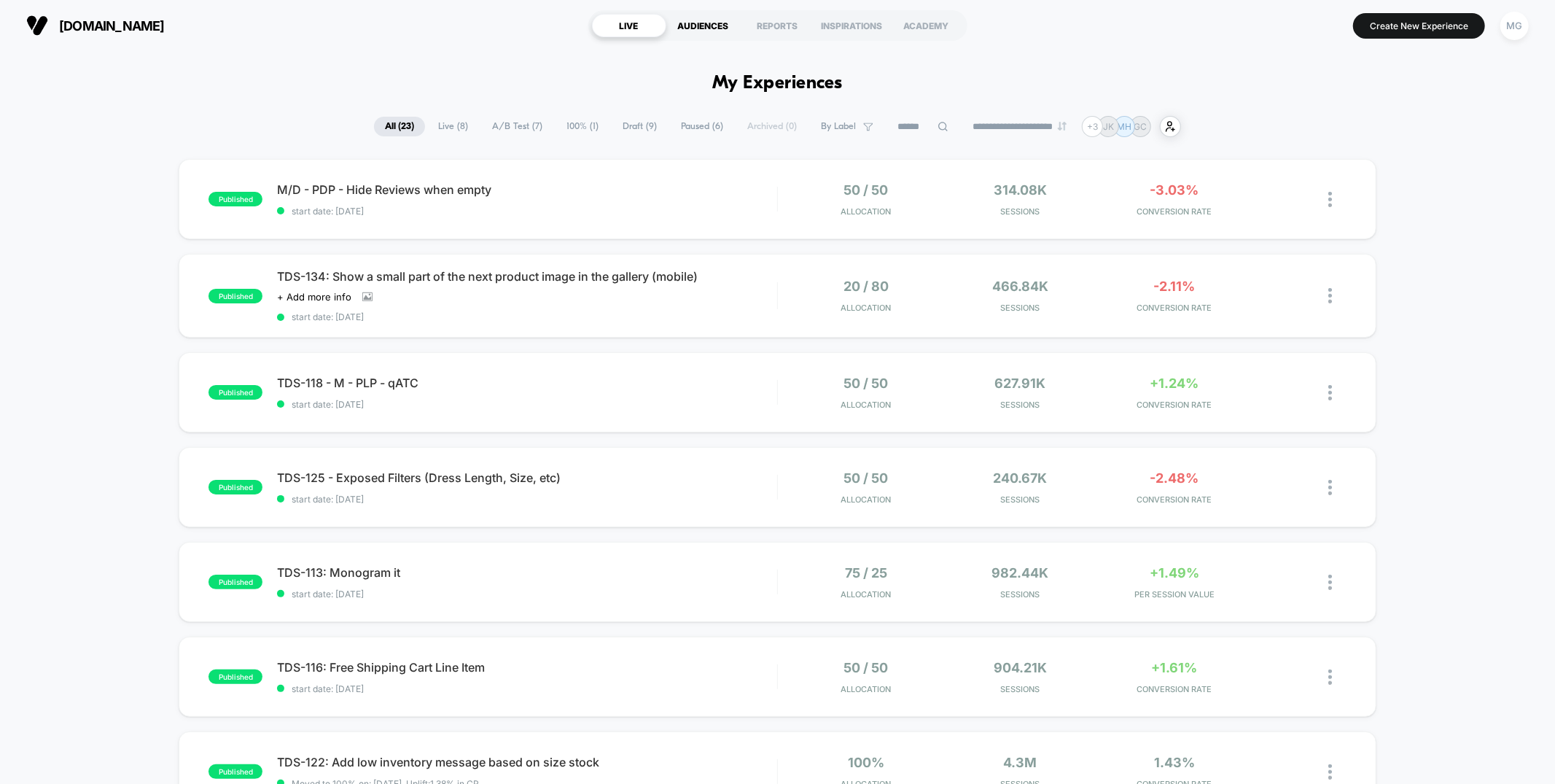
click at [701, 27] on div "AUDIENCES" at bounding box center [704, 26] width 74 height 24
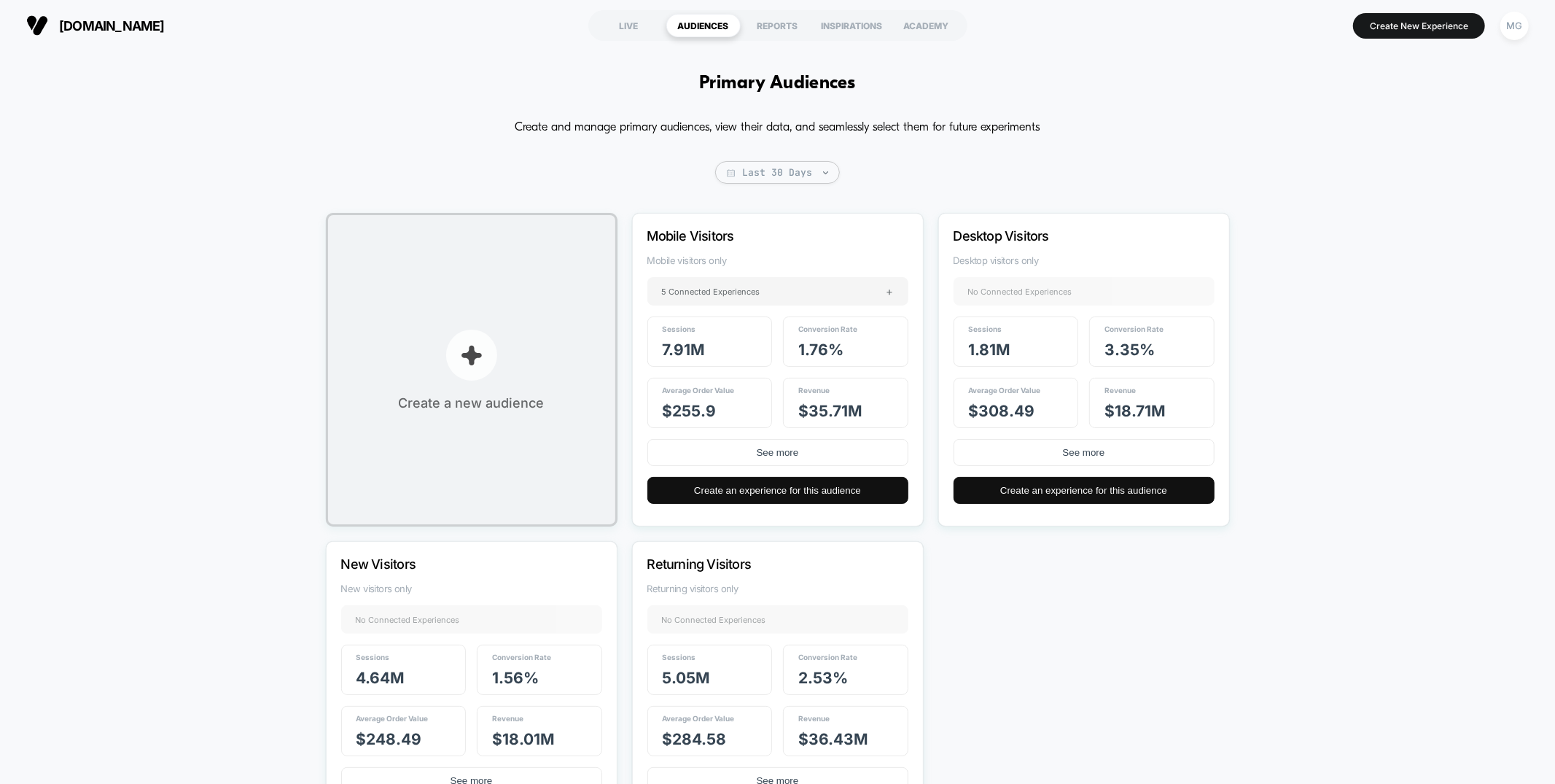
click at [557, 384] on button "Create a new audience" at bounding box center [471, 369] width 291 height 313
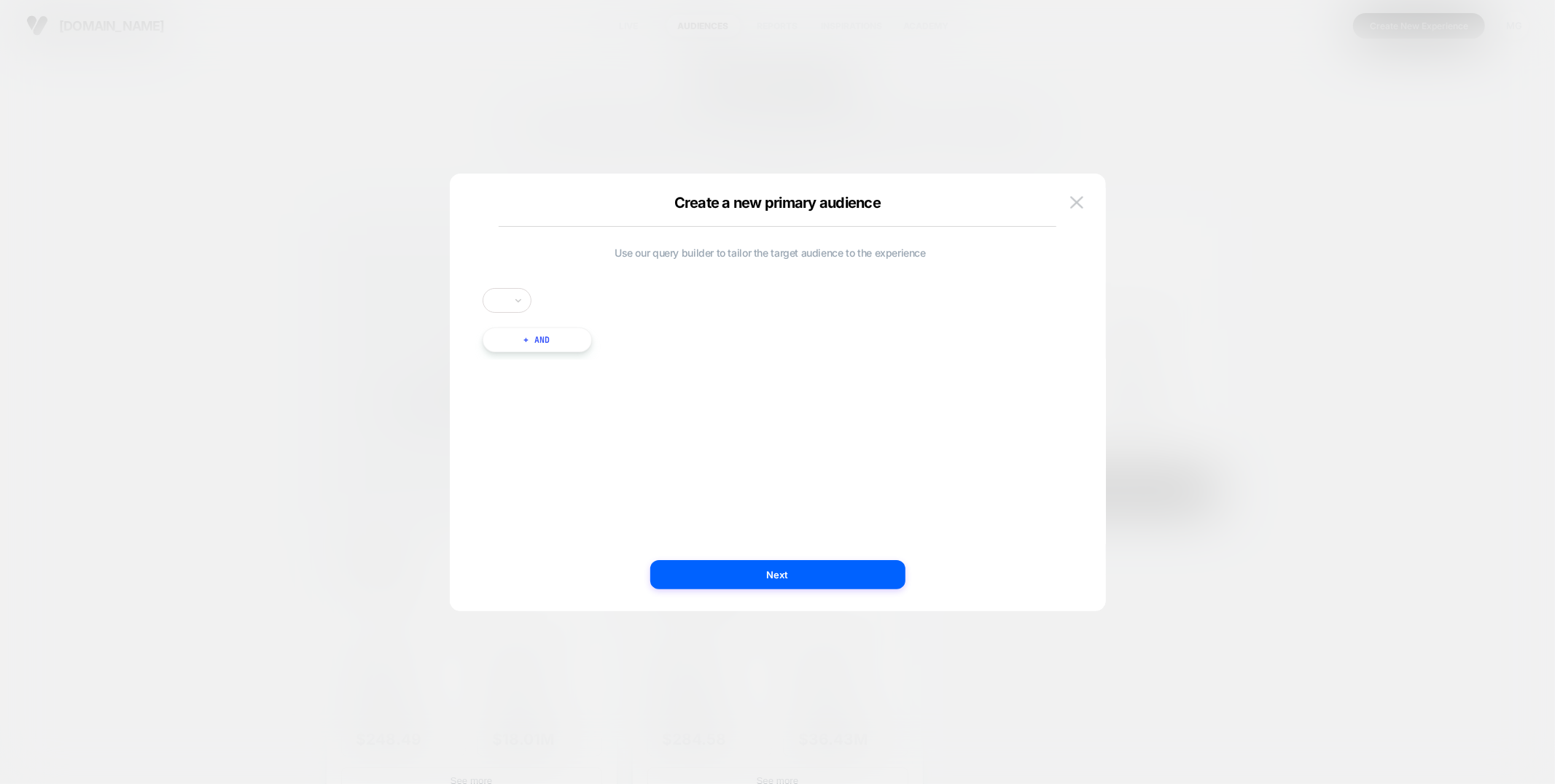
click at [511, 299] on div at bounding box center [507, 300] width 50 height 24
click at [512, 299] on div at bounding box center [507, 300] width 50 height 24
click at [794, 266] on div "Select is focused ,type to refine list, press Down to open the menu, + And" at bounding box center [771, 313] width 591 height 93
click at [794, 266] on div "+ And" at bounding box center [771, 313] width 591 height 93
drag, startPoint x: 794, startPoint y: 266, endPoint x: 676, endPoint y: 307, distance: 124.9
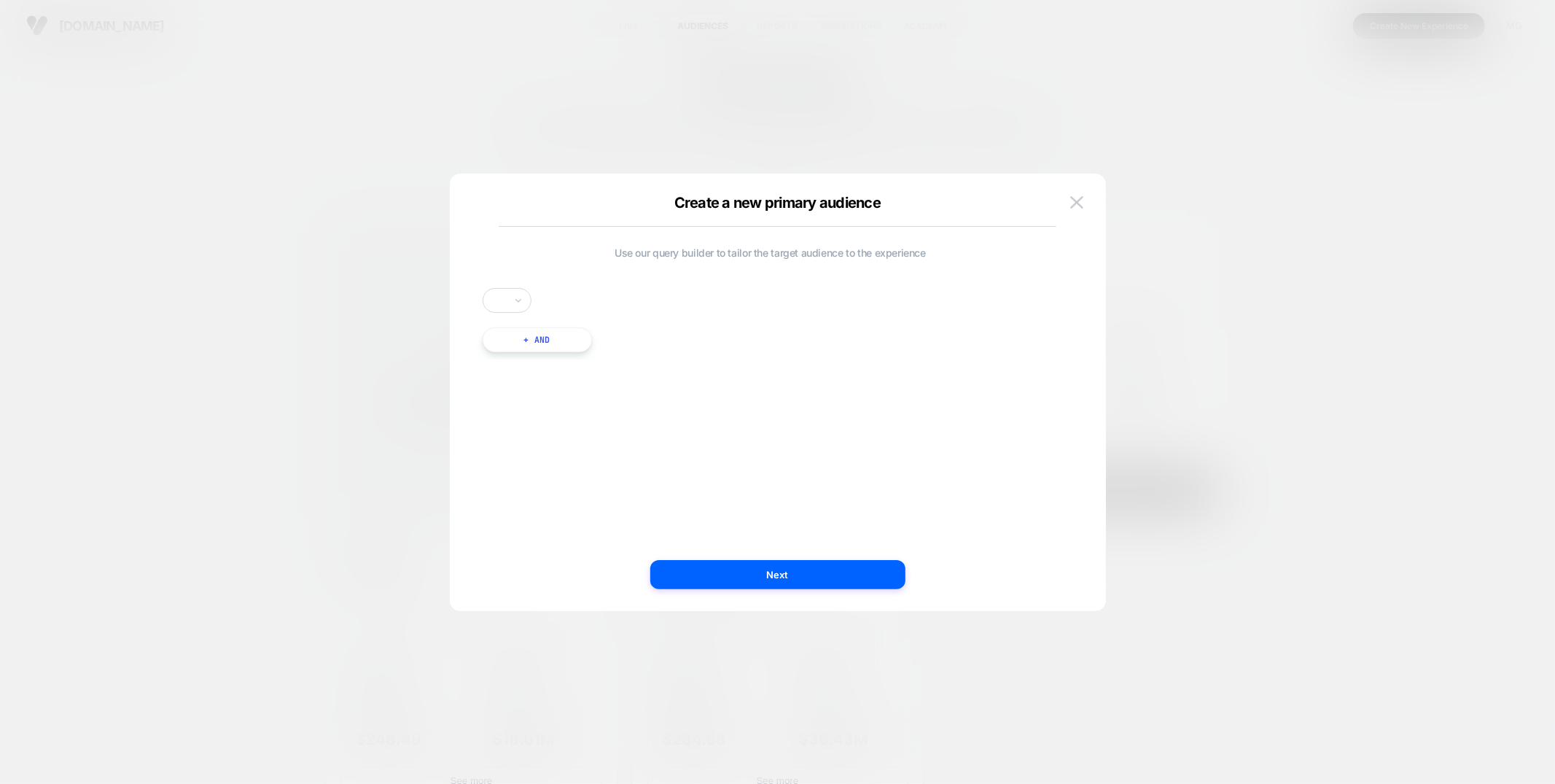
click at [791, 267] on div "+ And" at bounding box center [771, 313] width 591 height 93
click at [676, 307] on div at bounding box center [770, 300] width 576 height 24
click at [1079, 205] on img at bounding box center [1076, 202] width 13 height 13
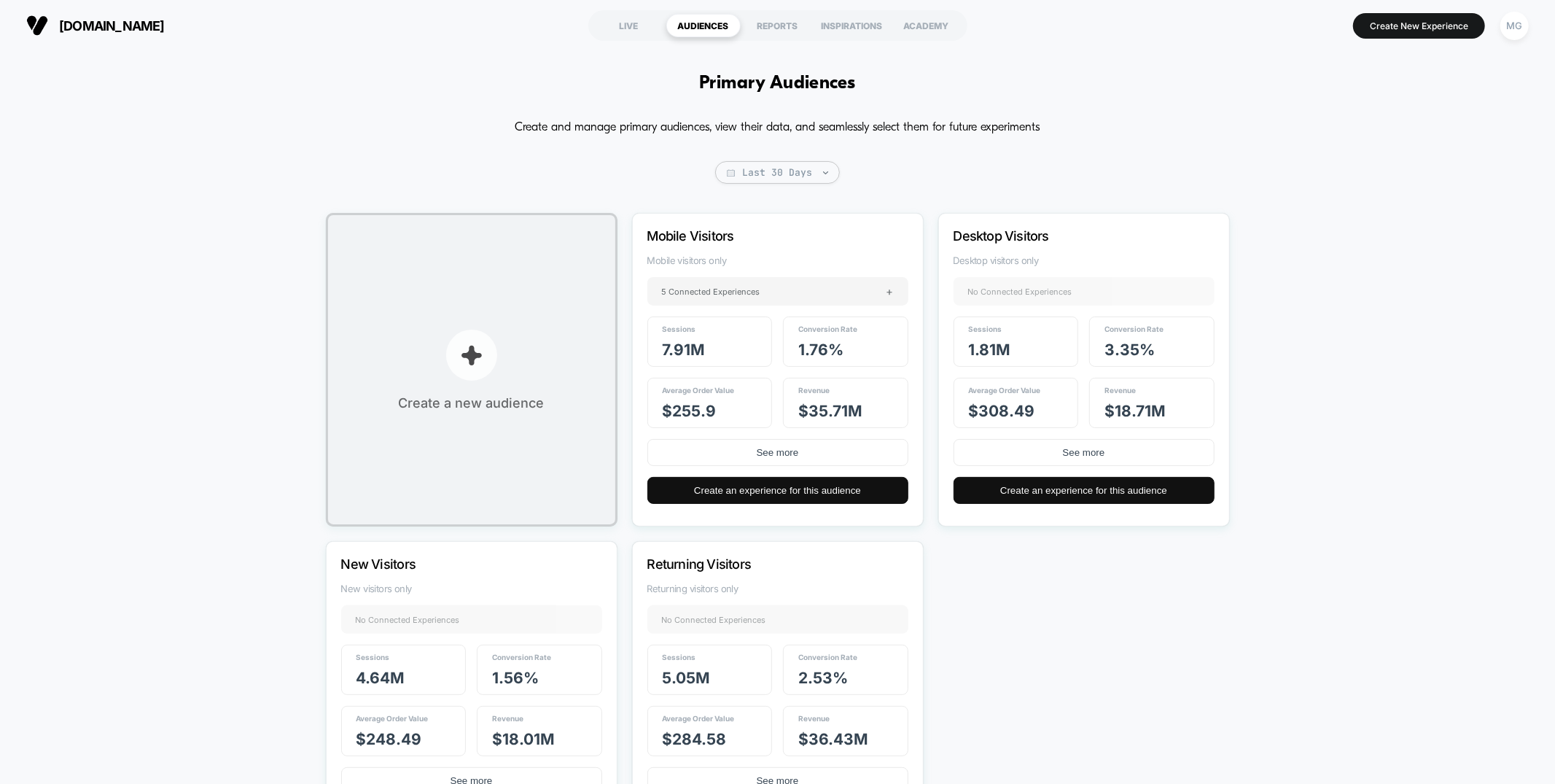
click at [520, 366] on button "Create a new audience" at bounding box center [471, 369] width 291 height 313
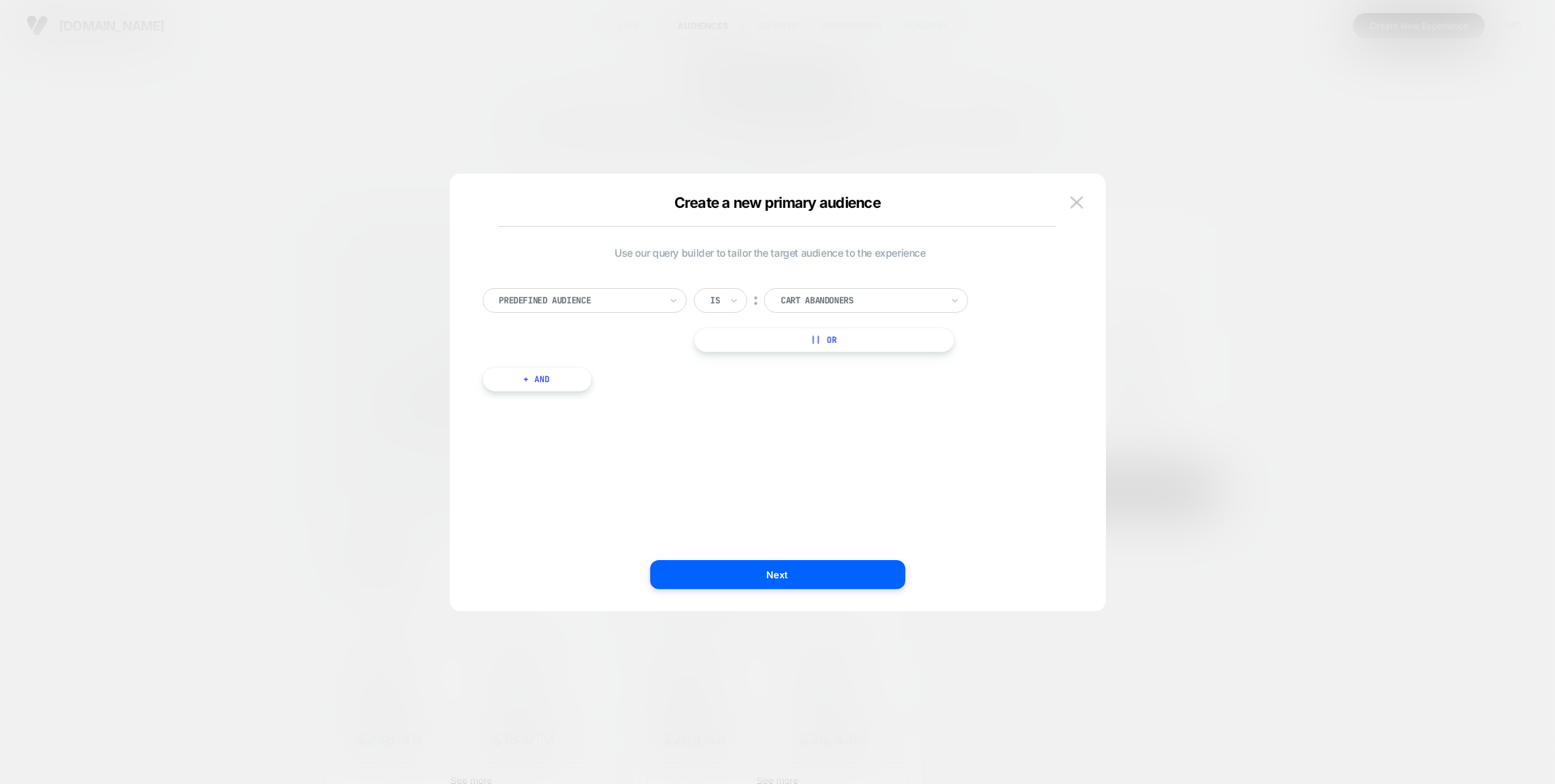
click at [574, 294] on div at bounding box center [579, 300] width 160 height 13
click at [566, 389] on div "Visit In Page" at bounding box center [592, 401] width 190 height 24
click at [779, 399] on div "option Visit In Page focused, 24 of 33. 33 results available. Use Up and Down t…" at bounding box center [771, 332] width 591 height 133
click at [856, 399] on div "option Visit In Page focused, 24 of 33. 33 results available. Use Up and Down t…" at bounding box center [771, 332] width 591 height 133
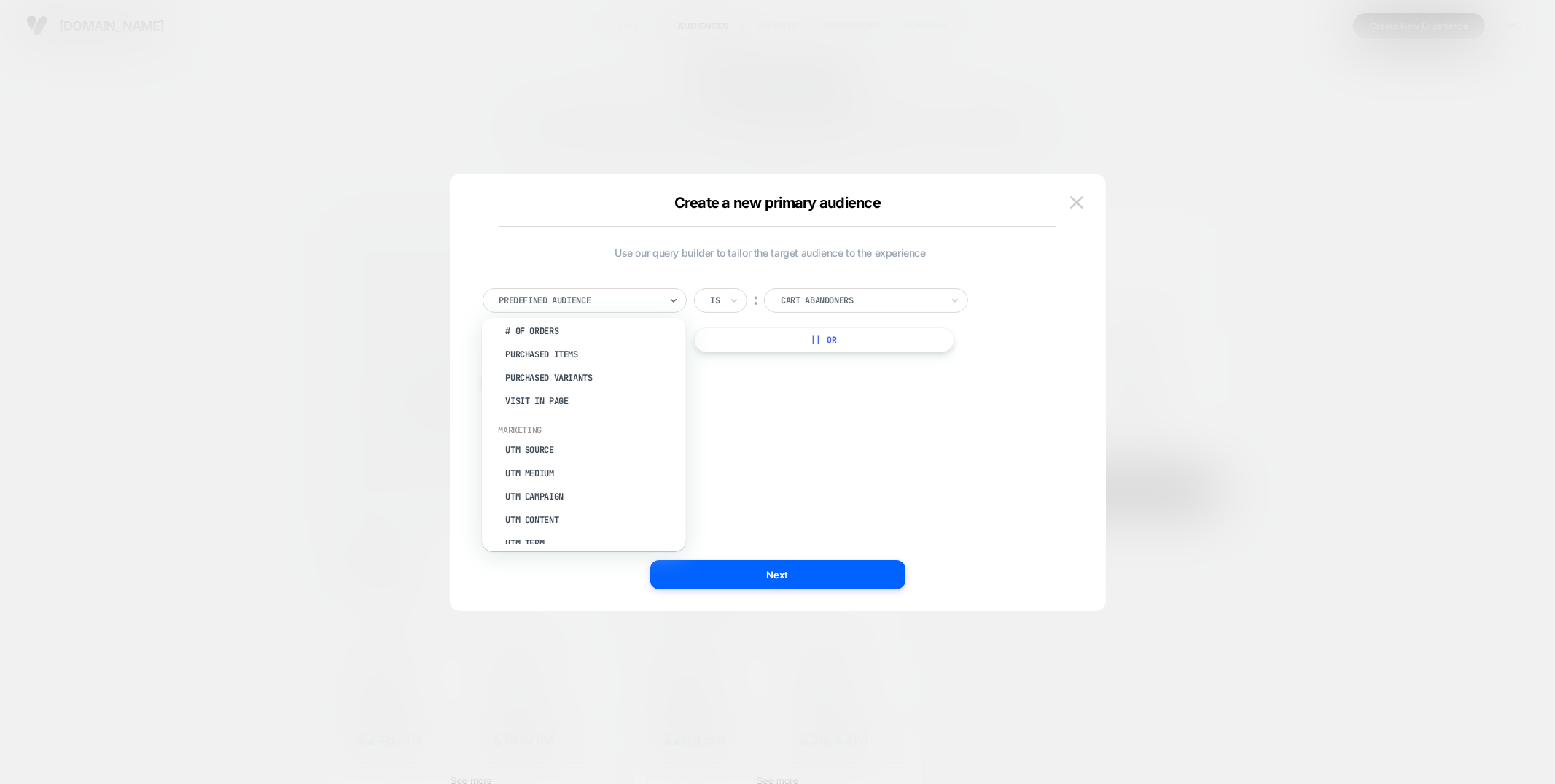
click at [335, 276] on div at bounding box center [777, 392] width 1555 height 784
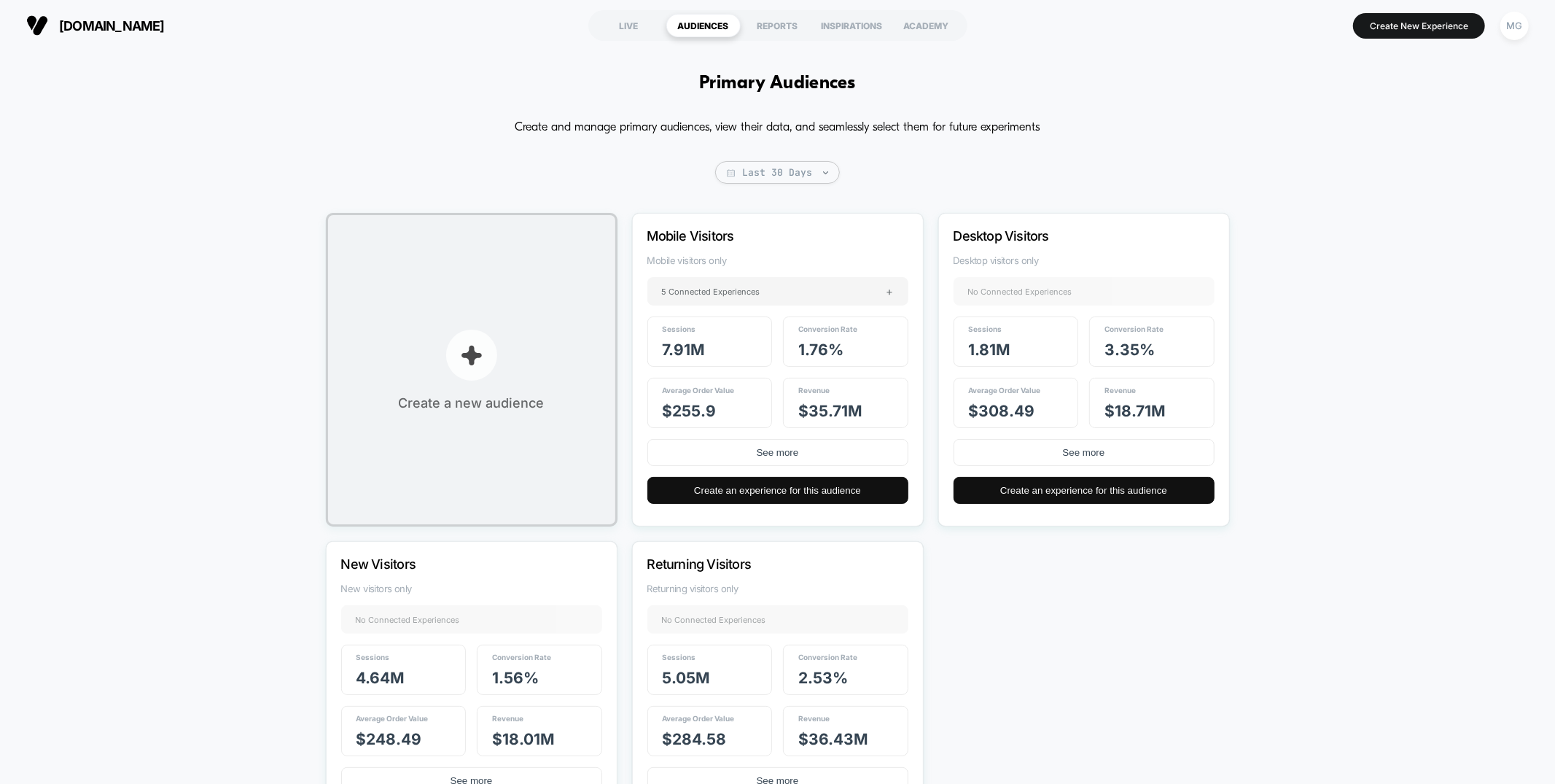
click at [539, 400] on span "Create a new audience" at bounding box center [471, 402] width 146 height 15
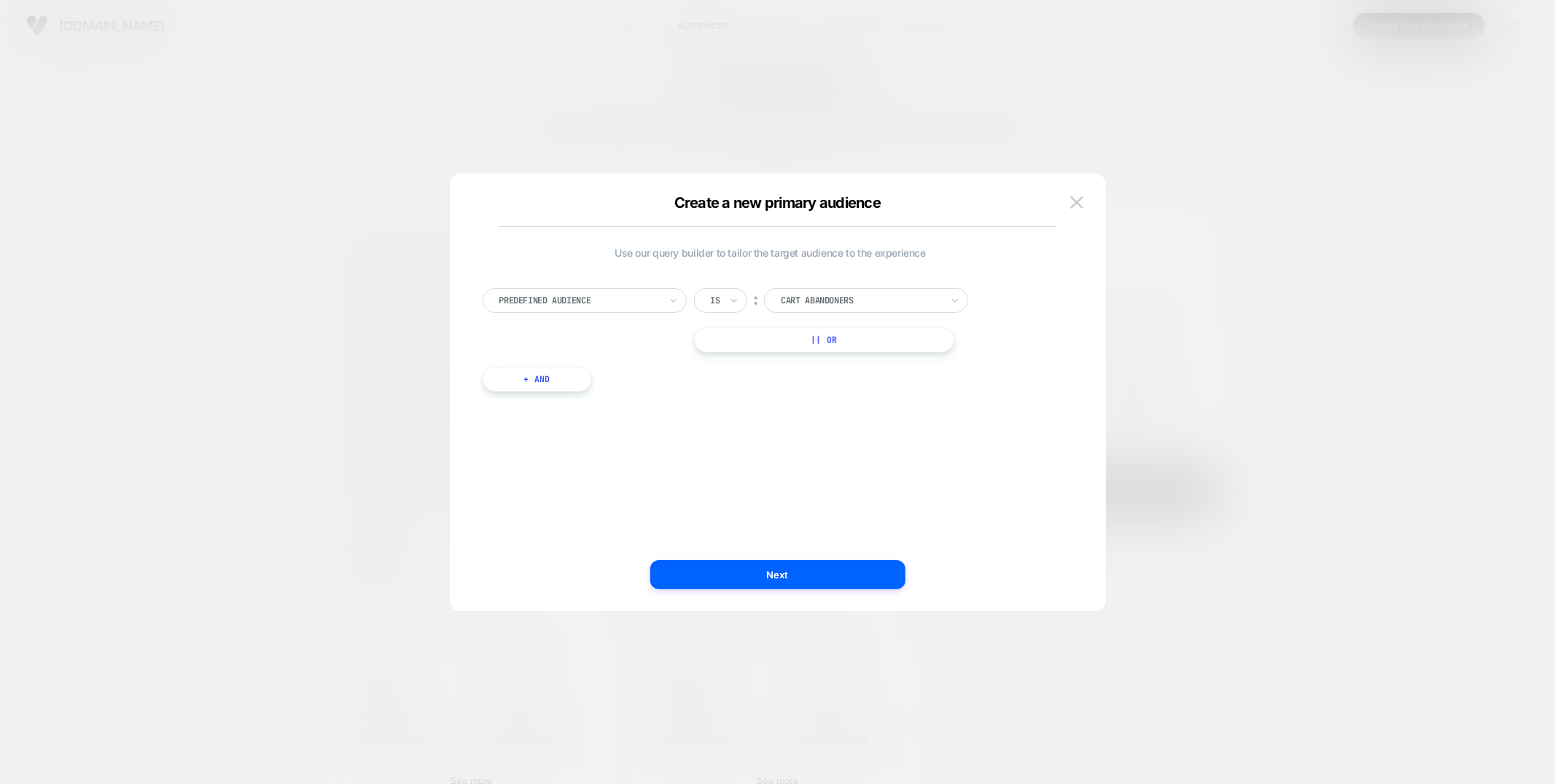
click at [604, 294] on div at bounding box center [579, 300] width 160 height 13
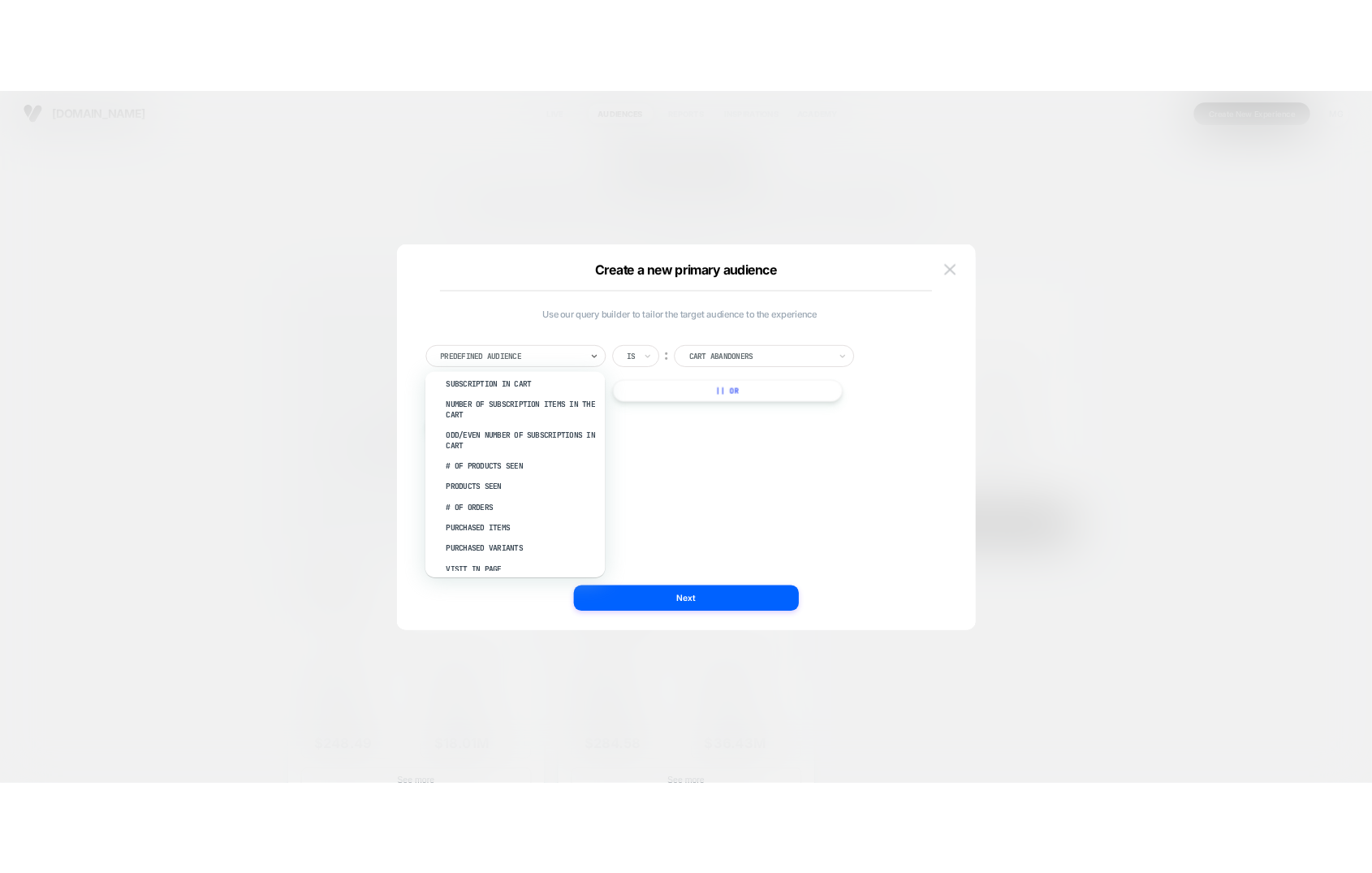
scroll to position [475, 0]
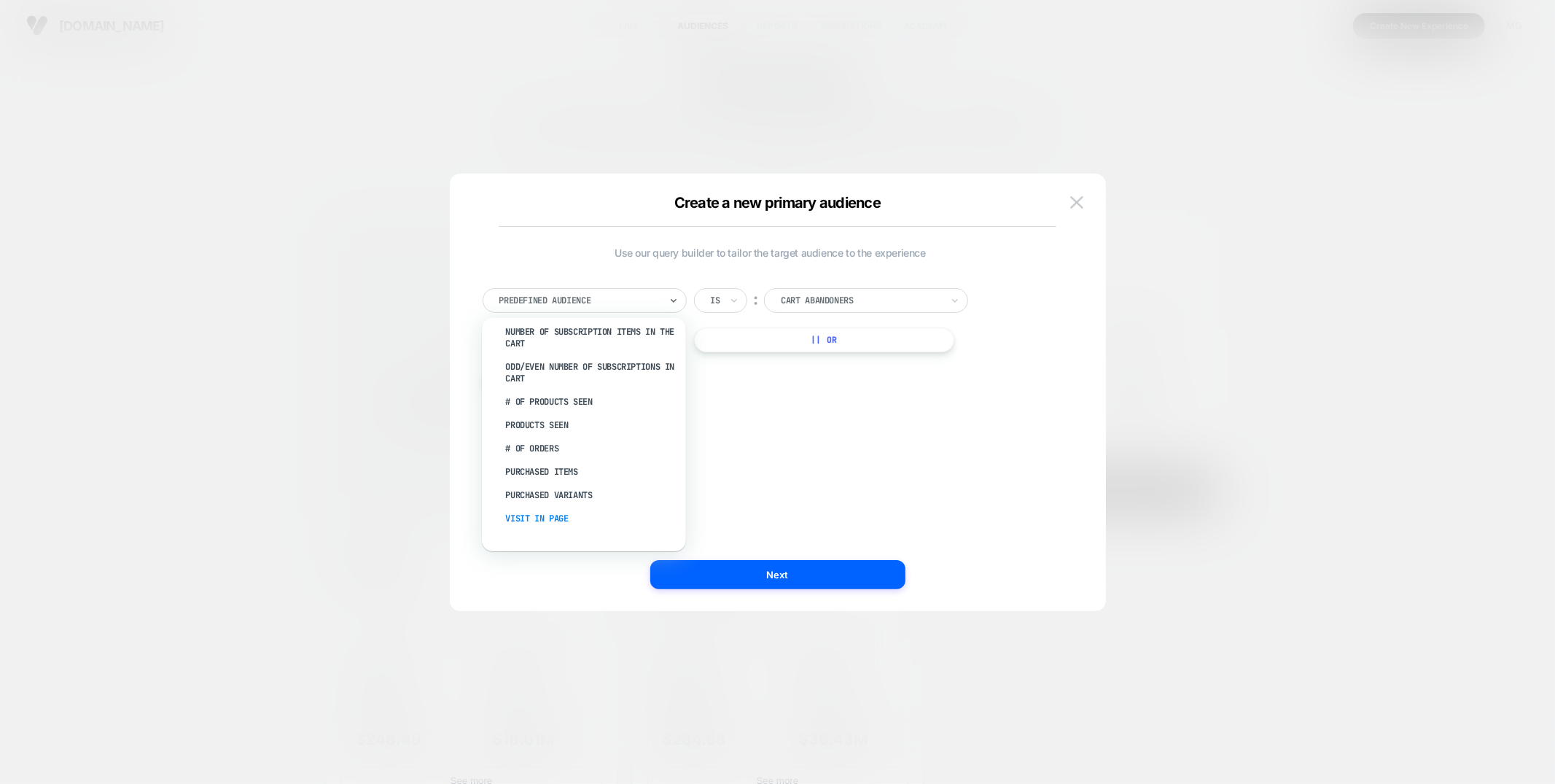
click at [544, 510] on div "Visit In Page" at bounding box center [592, 519] width 190 height 24
click at [1297, 544] on div at bounding box center [777, 392] width 1555 height 784
click at [1069, 198] on div "Create and manage primary audiences, view their data, and seamlessly select the…" at bounding box center [778, 485] width 904 height 738
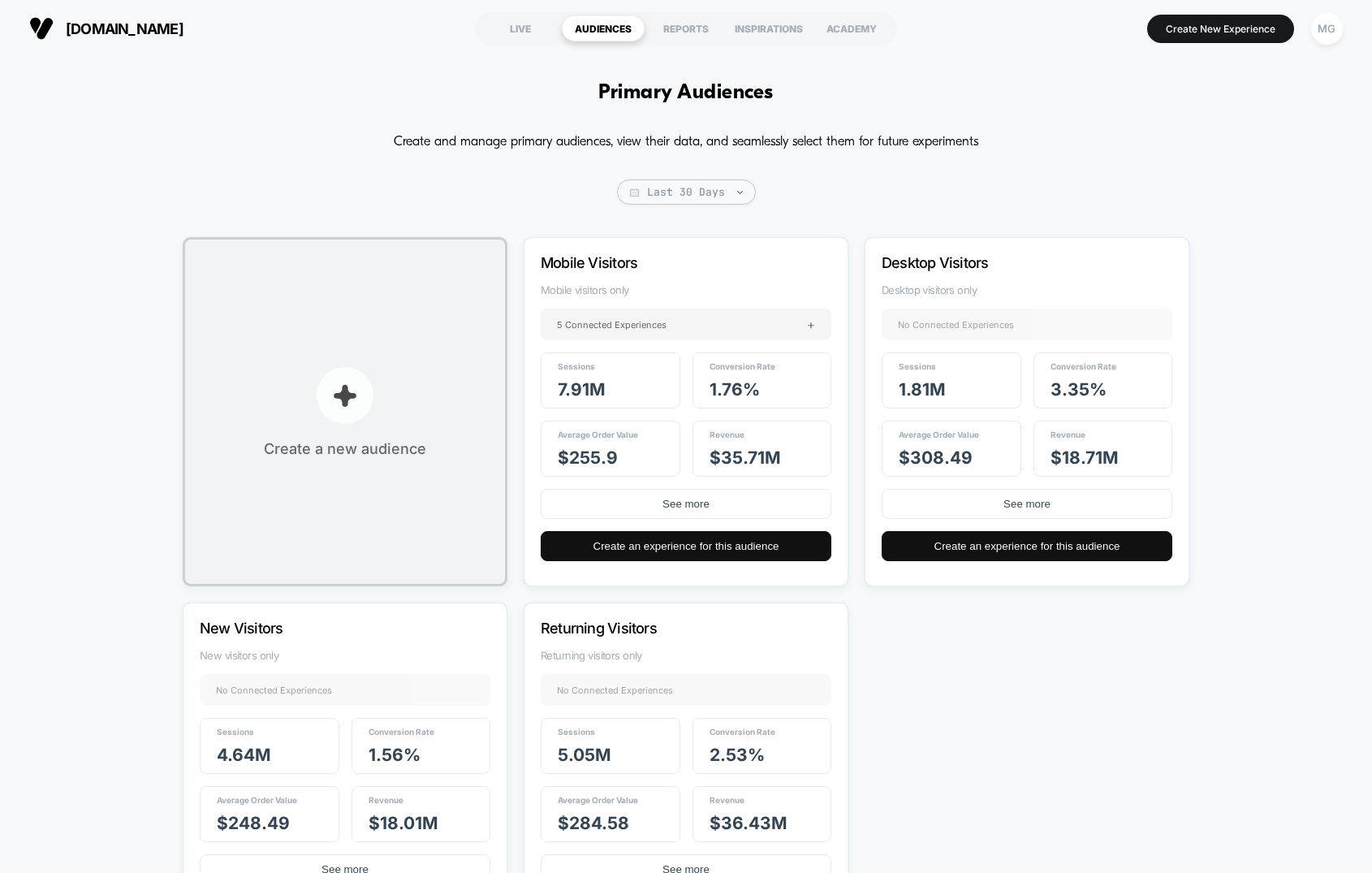
click at [339, 404] on img "button" at bounding box center [346, 396] width 25 height 25
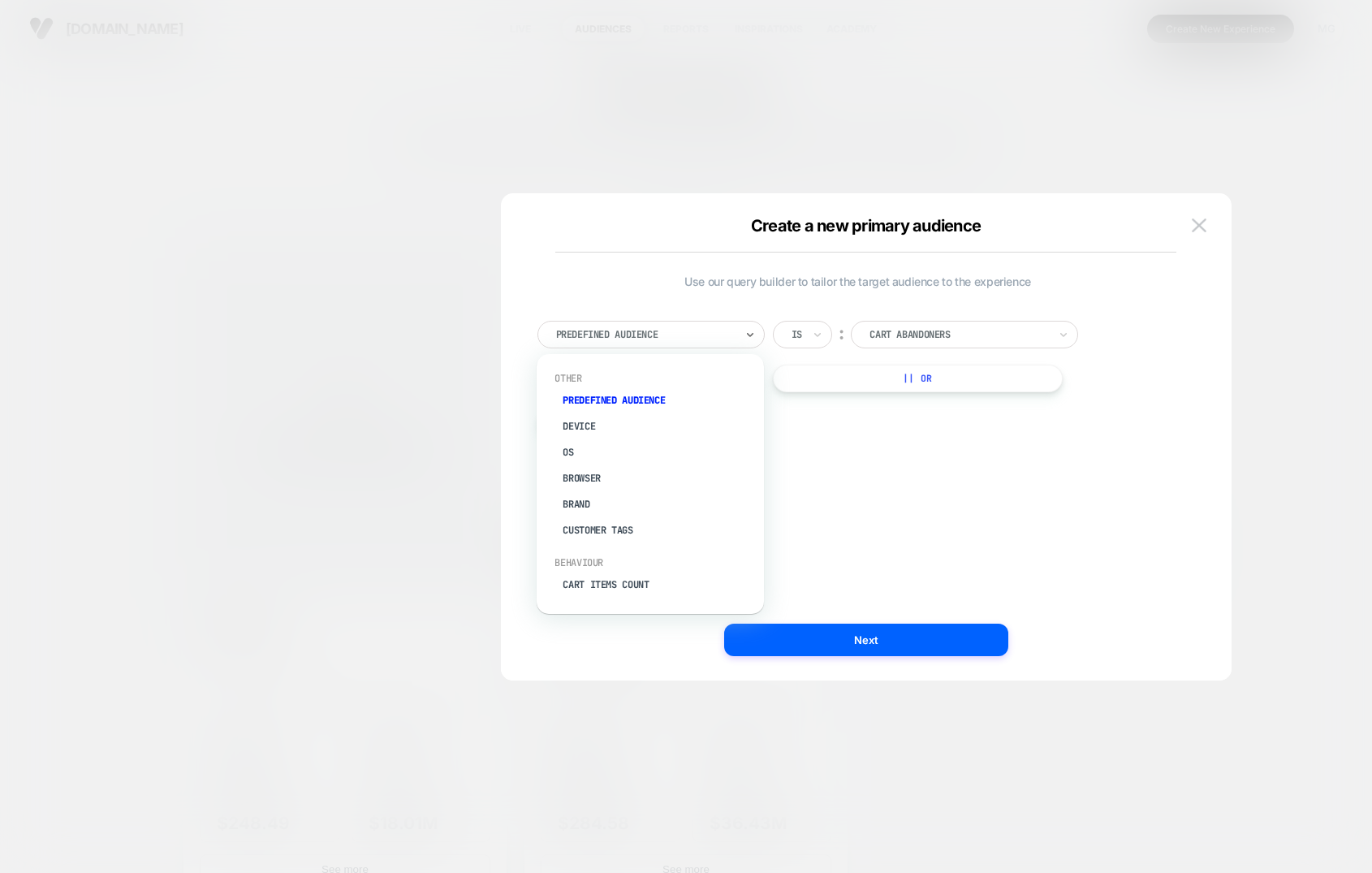
click at [599, 344] on div "Predefined Audience" at bounding box center [651, 334] width 228 height 27
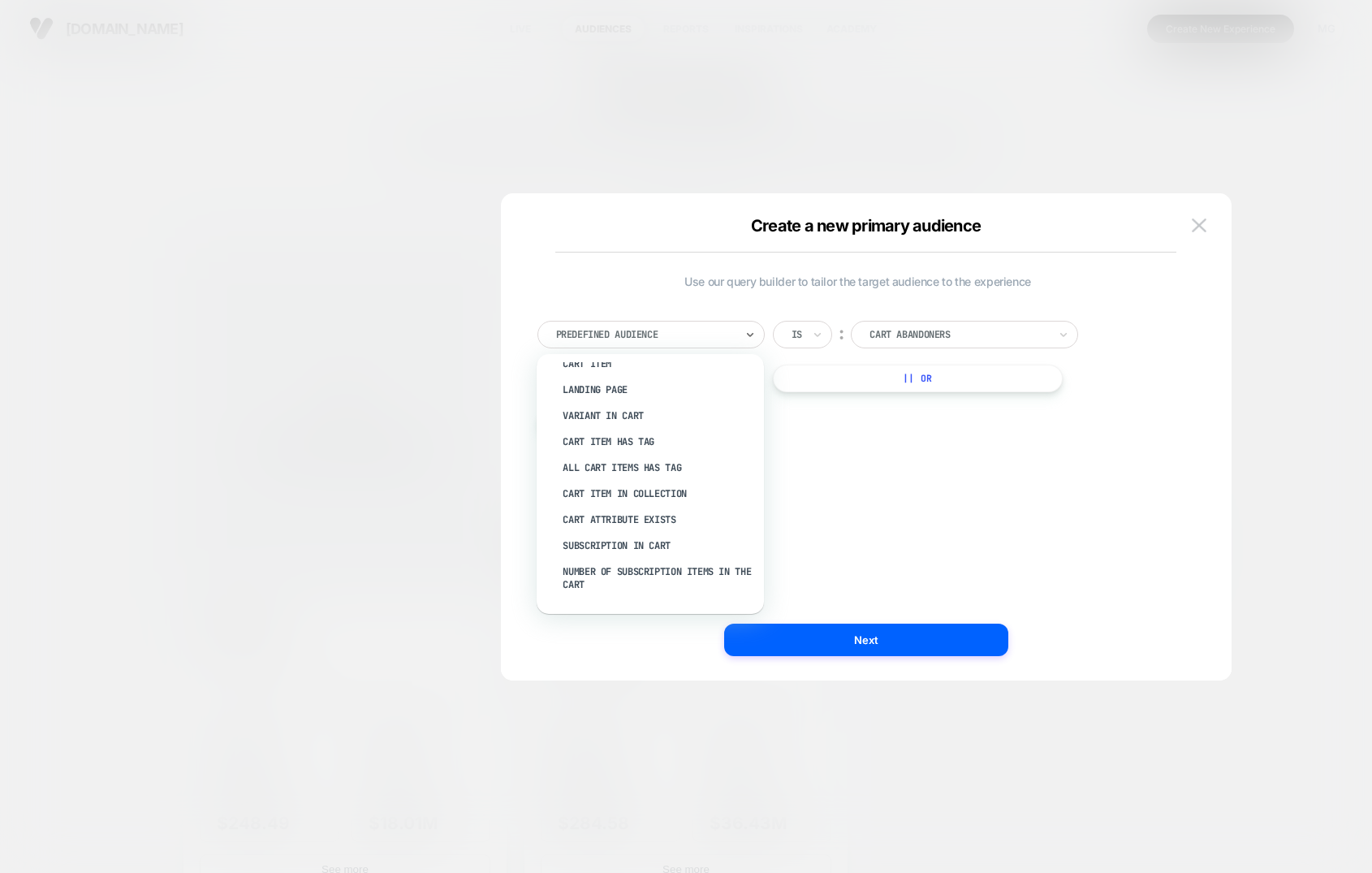
scroll to position [321, 0]
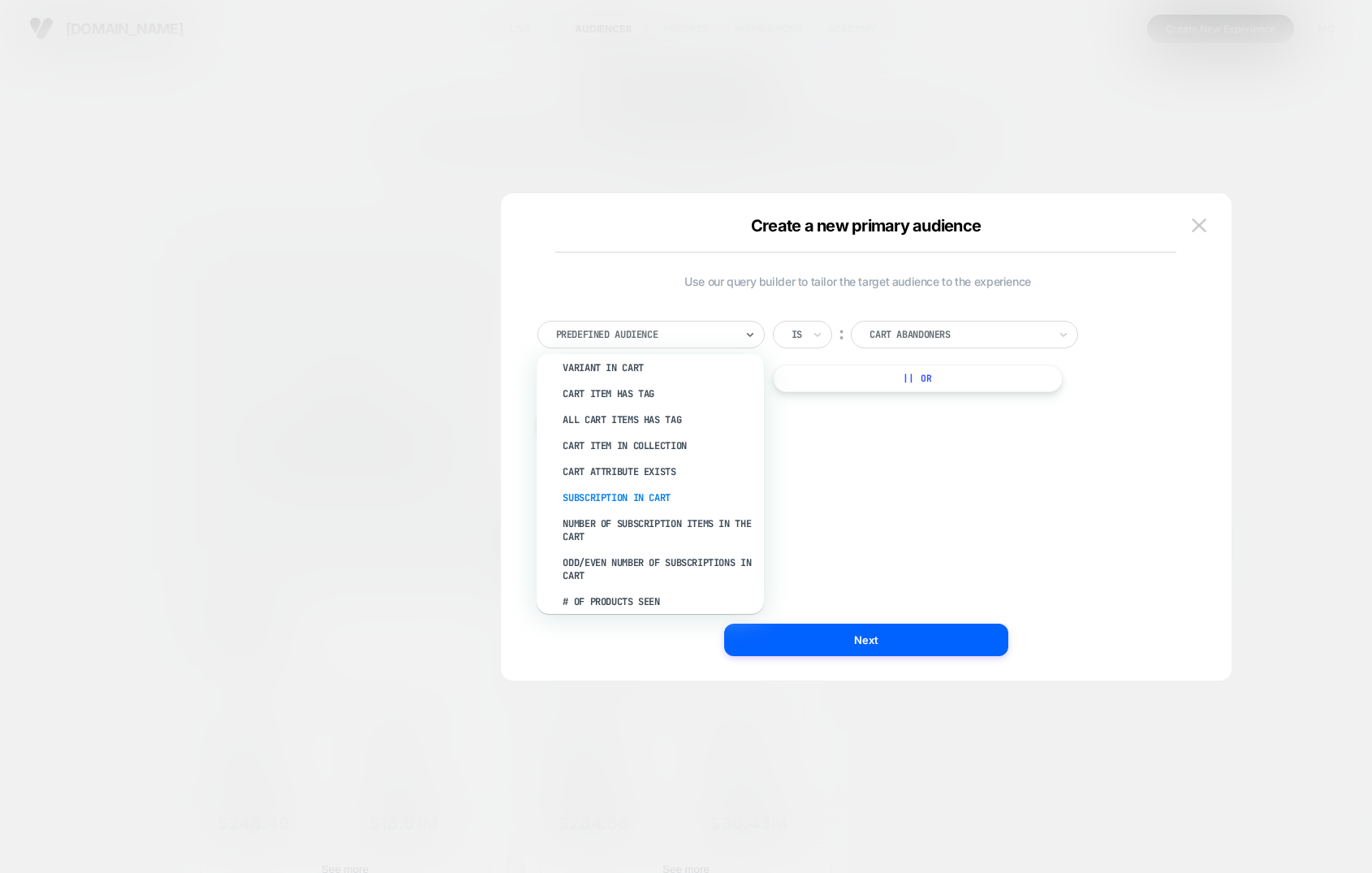
click at [583, 495] on div "Subscription In Cart" at bounding box center [659, 498] width 211 height 26
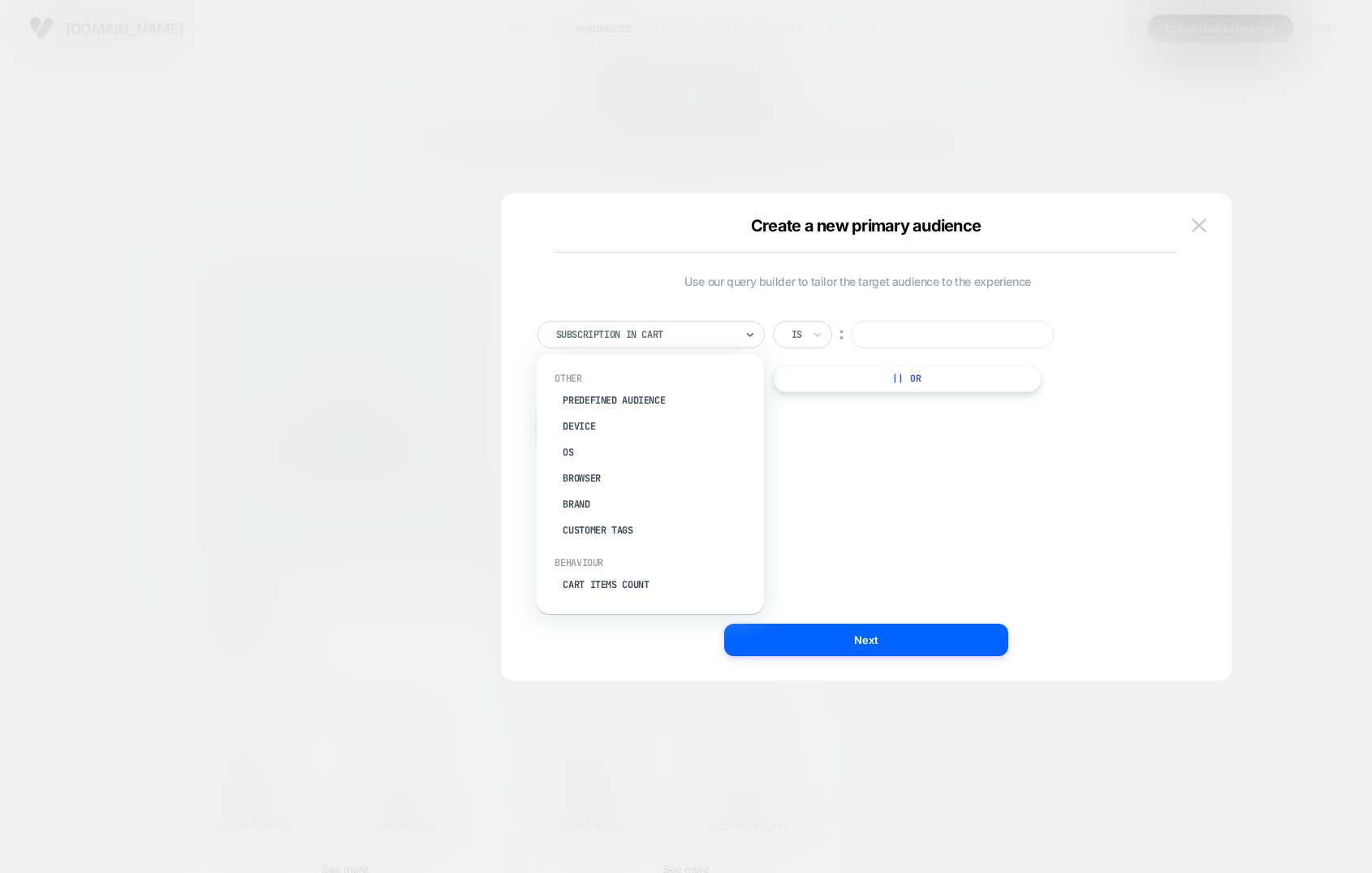
click at [661, 323] on div "Subscription In Cart" at bounding box center [651, 334] width 228 height 27
click at [643, 331] on div at bounding box center [645, 334] width 179 height 15
click at [612, 469] on div "Visit In Page" at bounding box center [659, 479] width 211 height 26
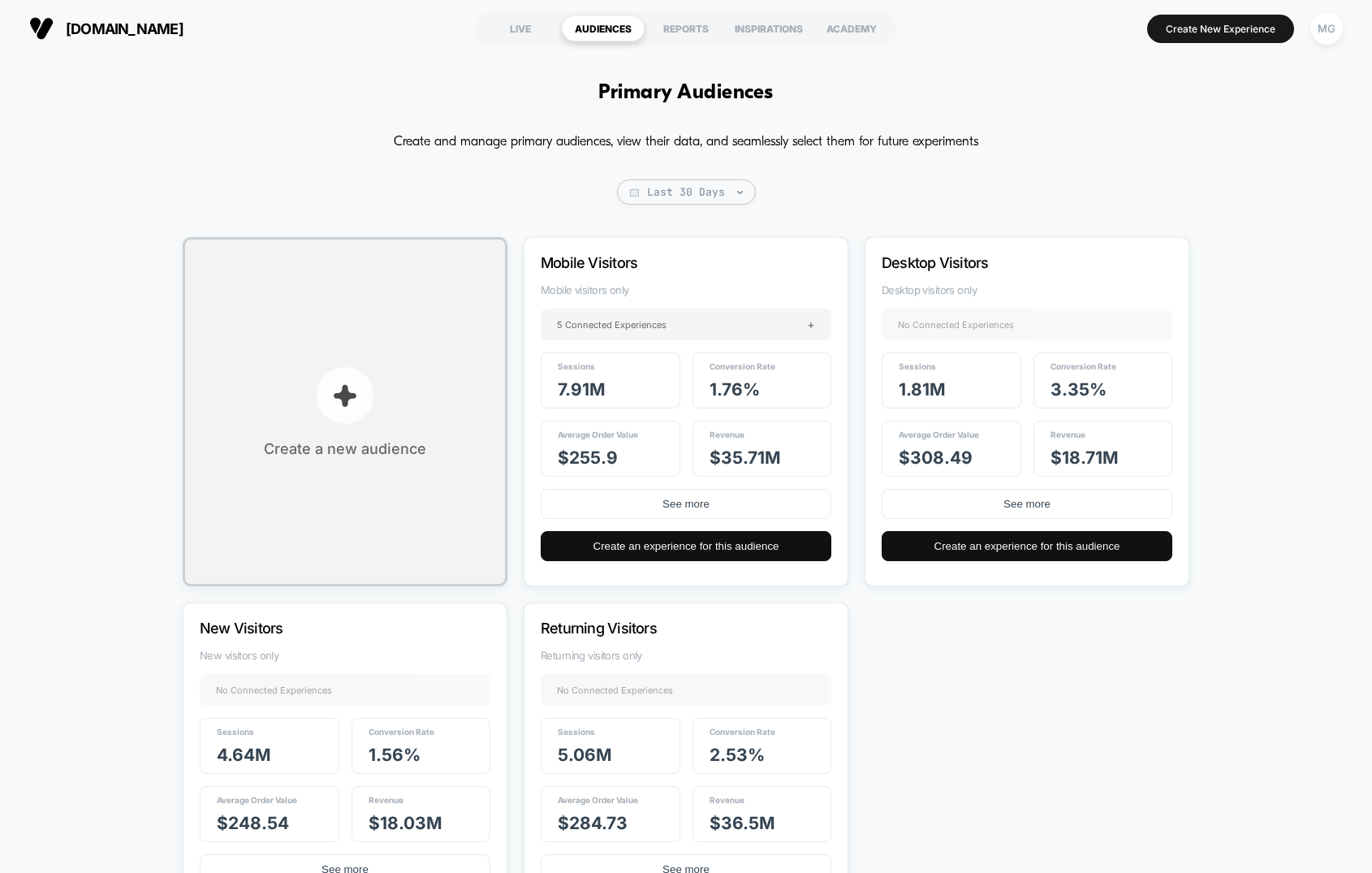
click at [344, 407] on p "button" at bounding box center [345, 395] width 57 height 57
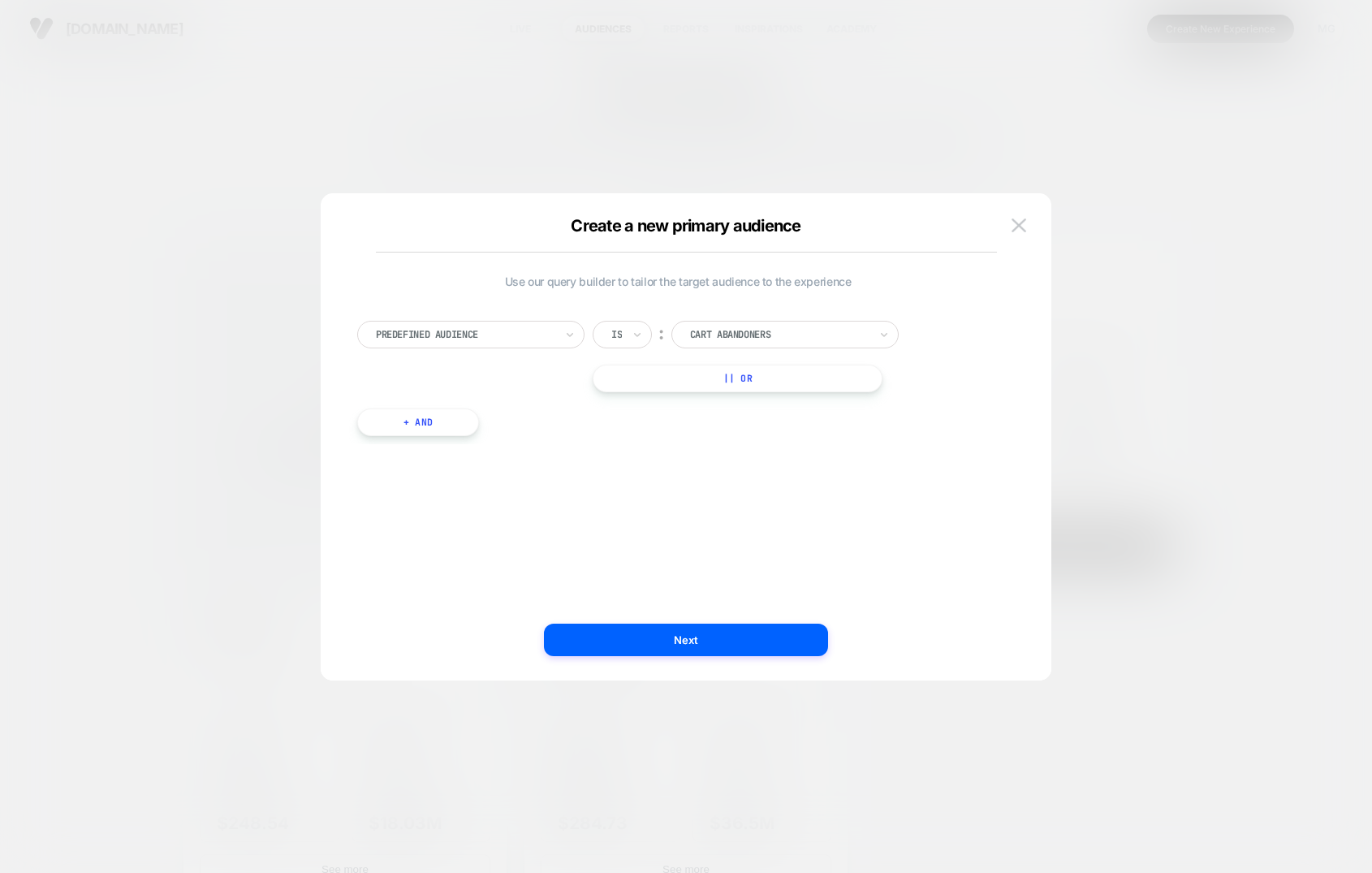
click at [416, 336] on div at bounding box center [464, 334] width 179 height 15
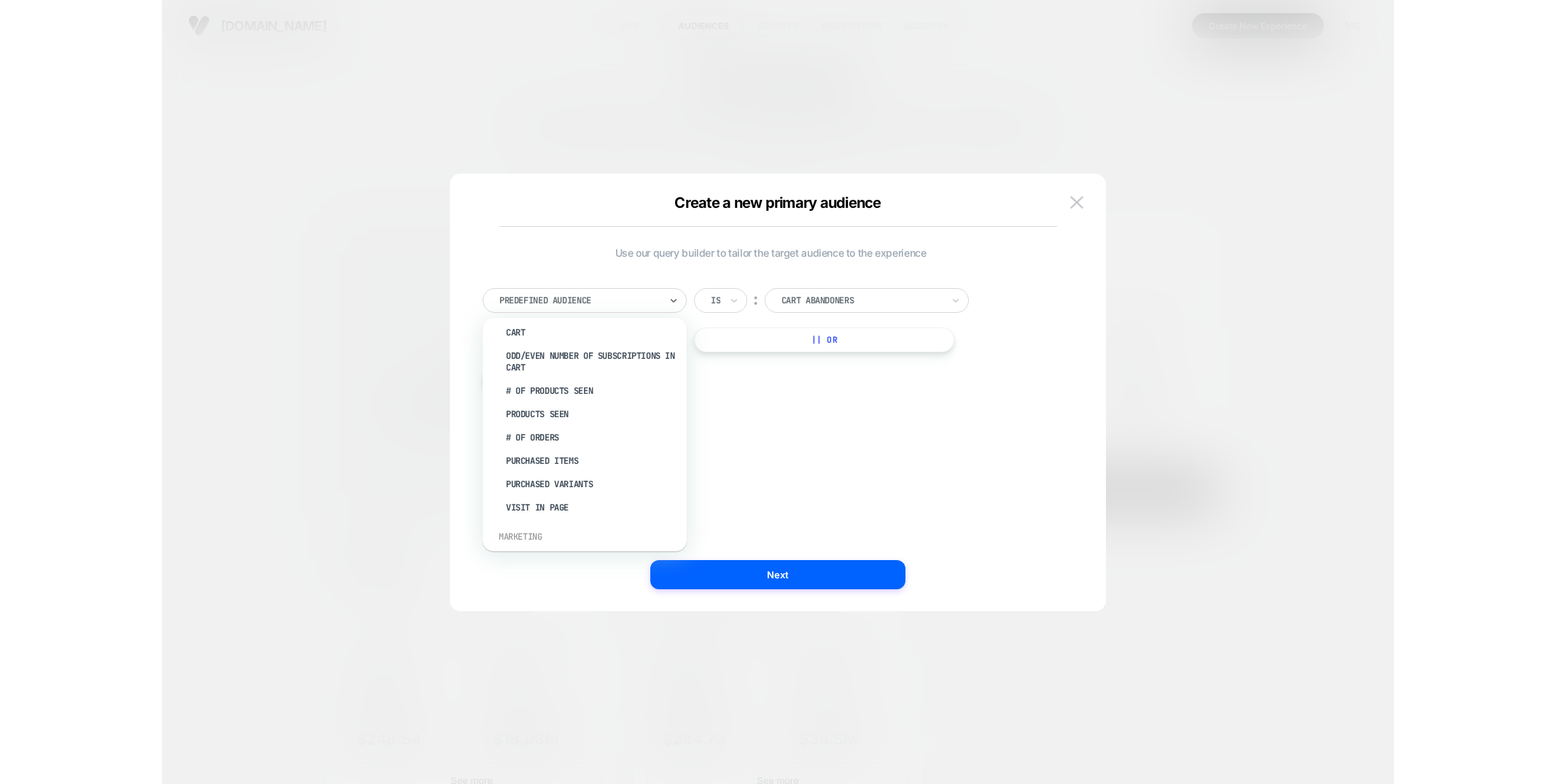
scroll to position [523, 0]
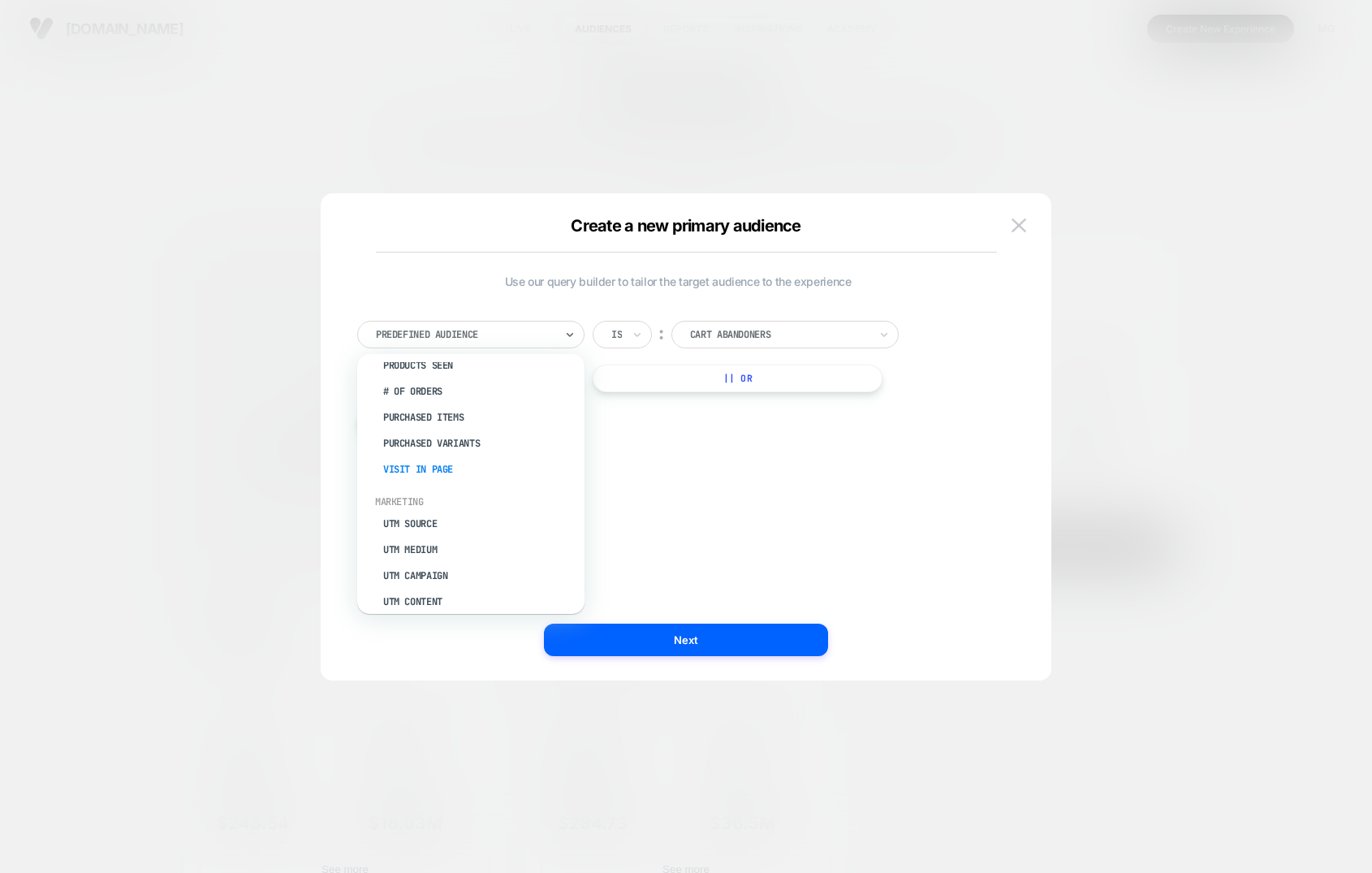
click at [435, 456] on div "Visit In Page" at bounding box center [479, 469] width 211 height 26
click at [204, 691] on div at bounding box center [686, 436] width 1372 height 873
click at [1037, 228] on div "Create and manage primary audiences, view their data, and seamlessly select the…" at bounding box center [686, 540] width 1007 height 822
click at [1024, 228] on div "Create and manage primary audiences, view their data, and seamlessly select the…" at bounding box center [686, 540] width 1007 height 822
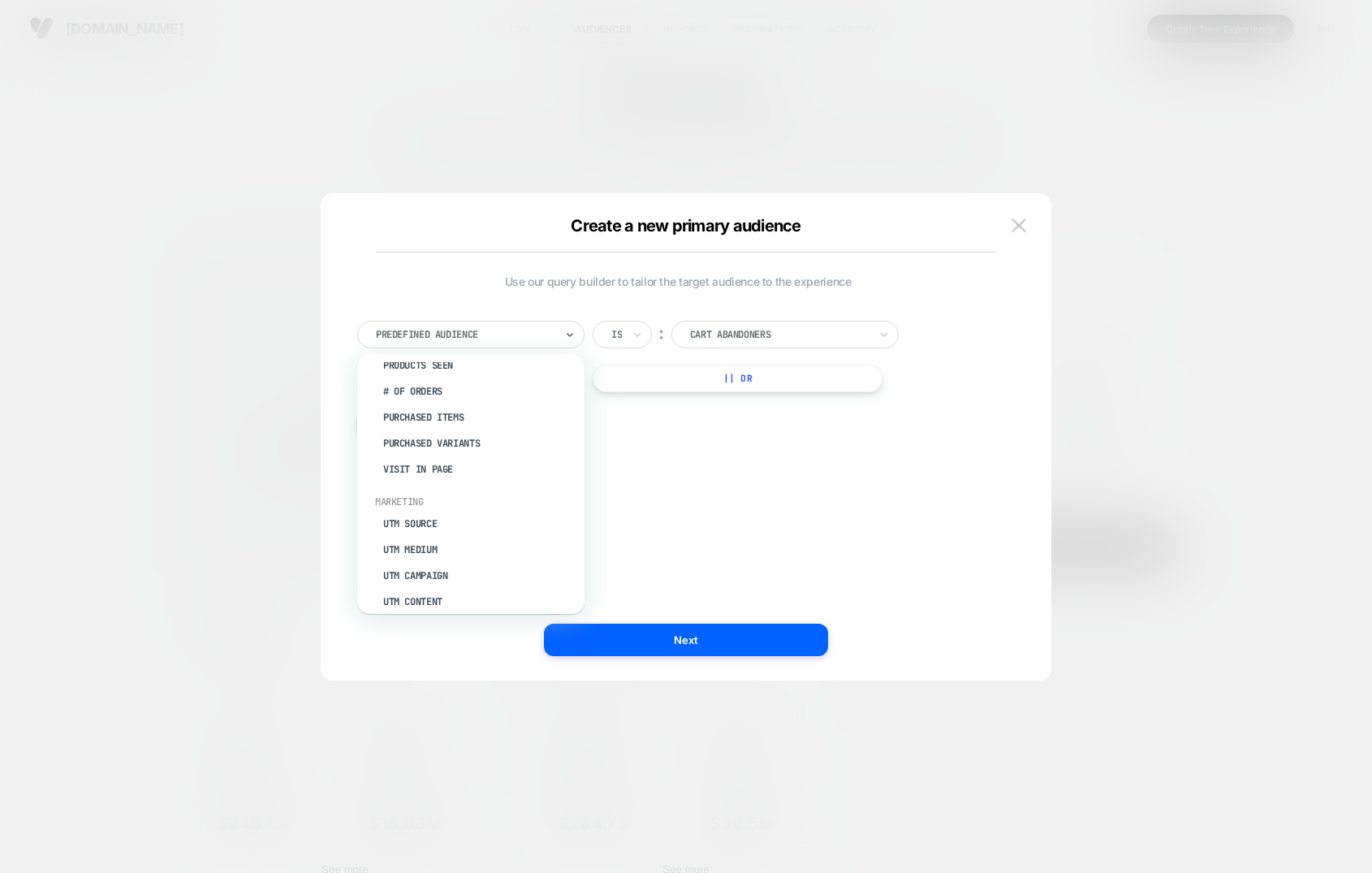
click at [1024, 228] on div "Create and manage primary audiences, view their data, and seamlessly select the…" at bounding box center [686, 540] width 1007 height 822
click at [1231, 283] on div "Primary Audiences Create a new primary audience Use our query builder to tailor…" at bounding box center [686, 516] width 1372 height 919
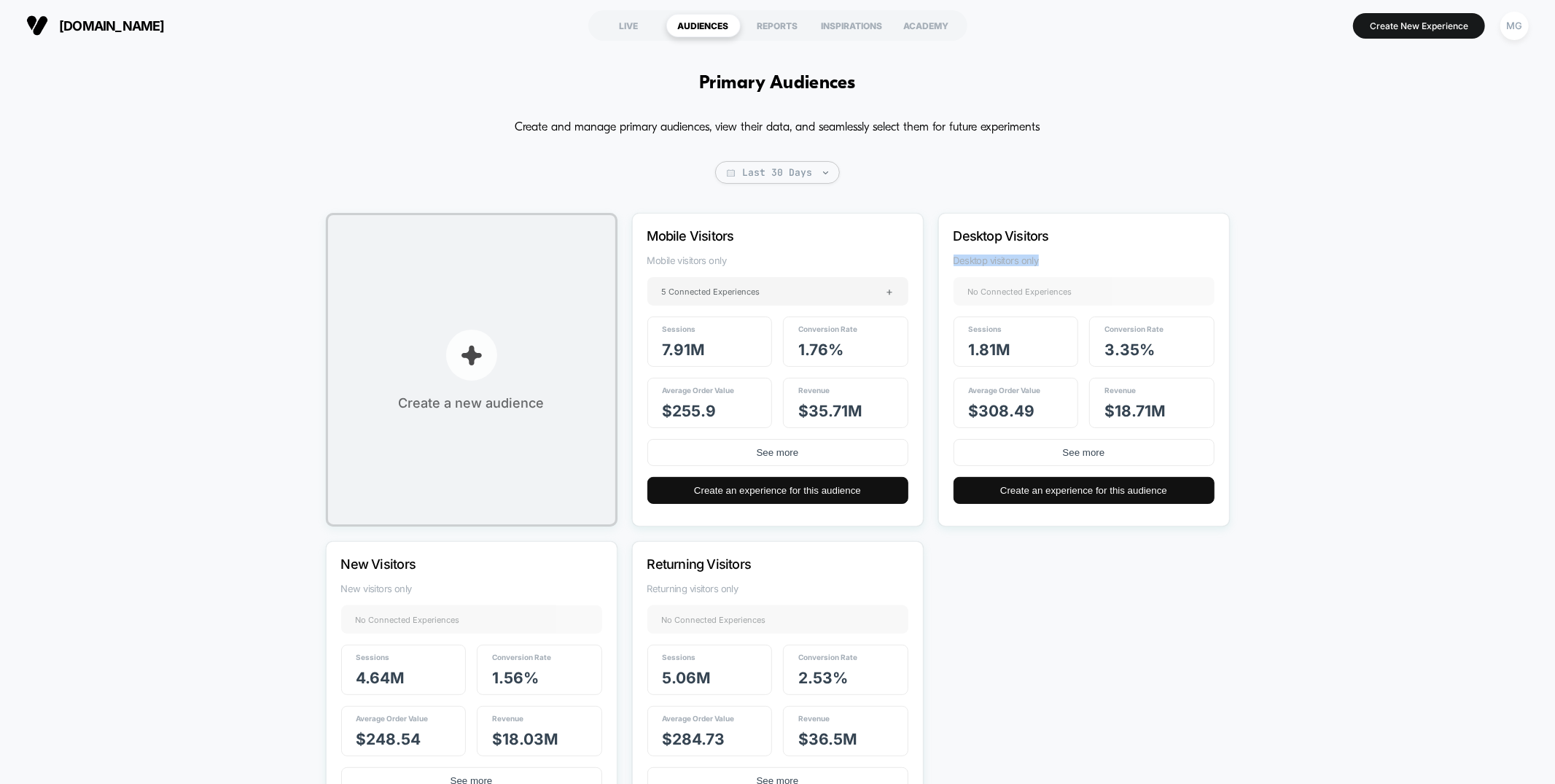
click at [490, 362] on p "button" at bounding box center [471, 354] width 51 height 51
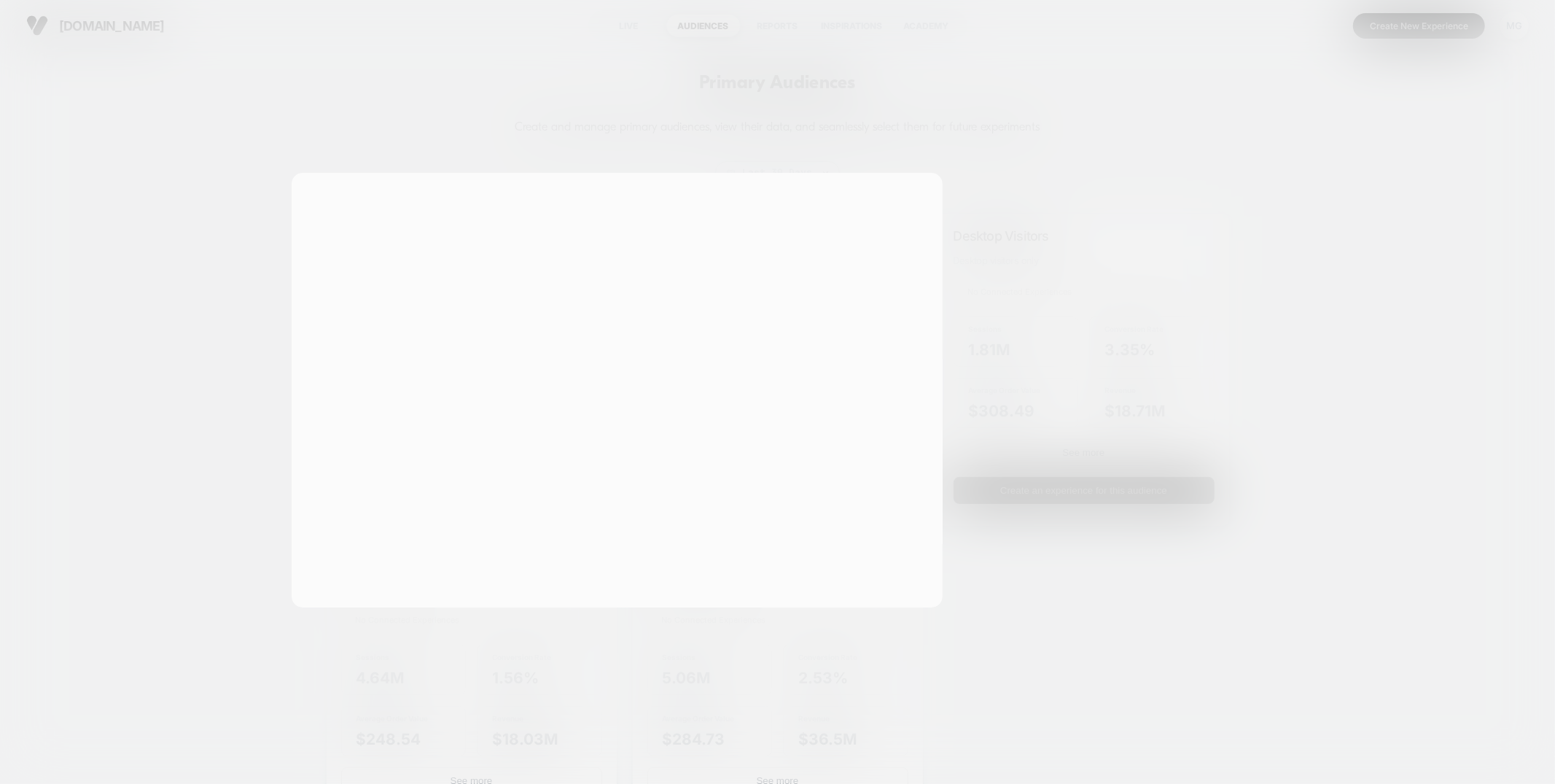
click at [483, 362] on div "Create a new primary audience Use our query builder to tailor the target audien…" at bounding box center [617, 390] width 652 height 434
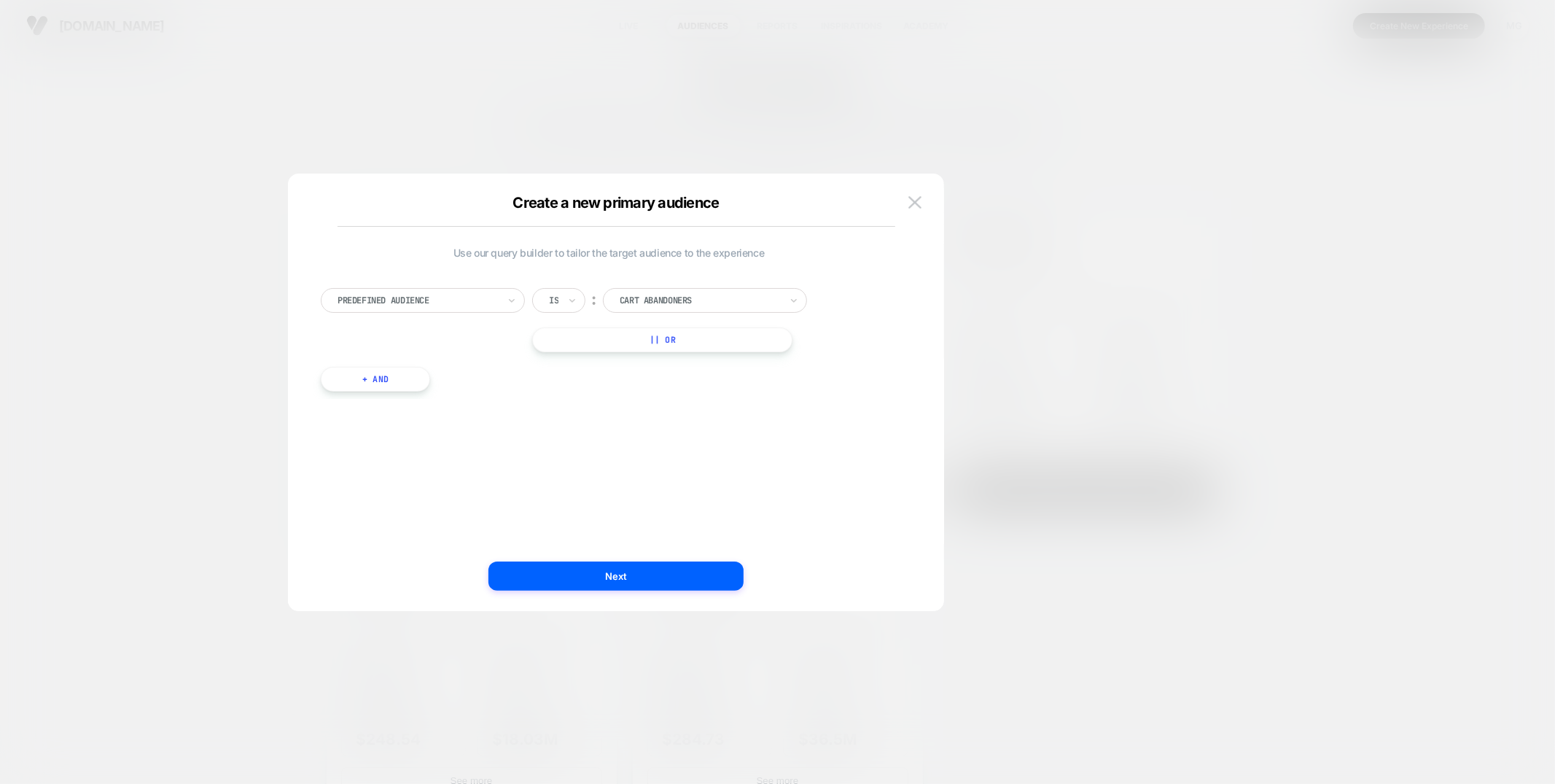
click at [460, 288] on div "Predefined Audience" at bounding box center [423, 300] width 205 height 24
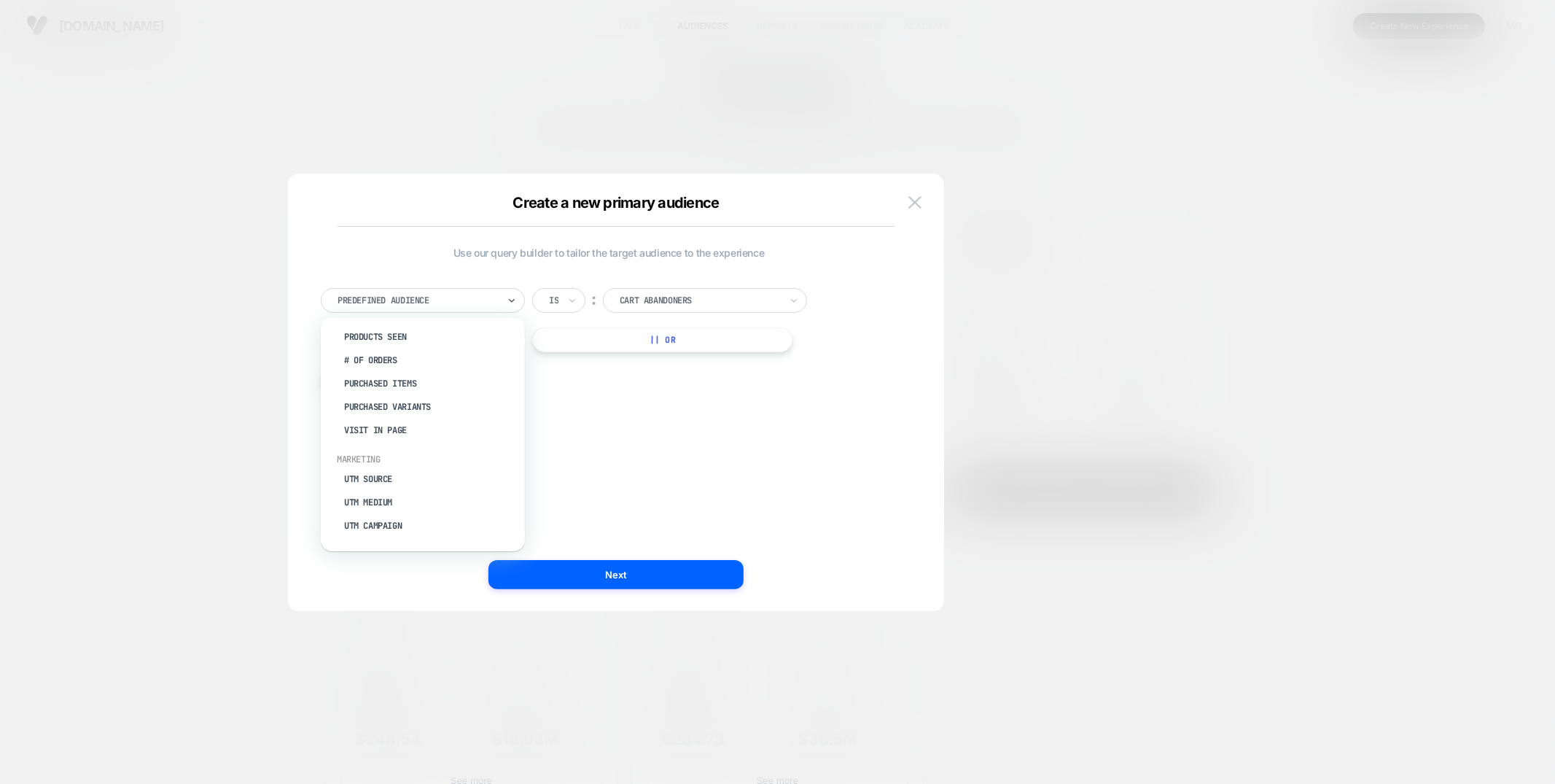
scroll to position [510, 0]
click at [397, 425] on div "Visit In Page" at bounding box center [430, 435] width 190 height 24
click at [1099, 217] on div at bounding box center [777, 392] width 1555 height 784
click at [1099, 217] on div "Desktop Visitors Desktop visitors only No Connected Experiences + Sessions 1.81…" at bounding box center [1084, 369] width 291 height 313
click at [564, 302] on button "Create a new audience" at bounding box center [471, 369] width 291 height 313
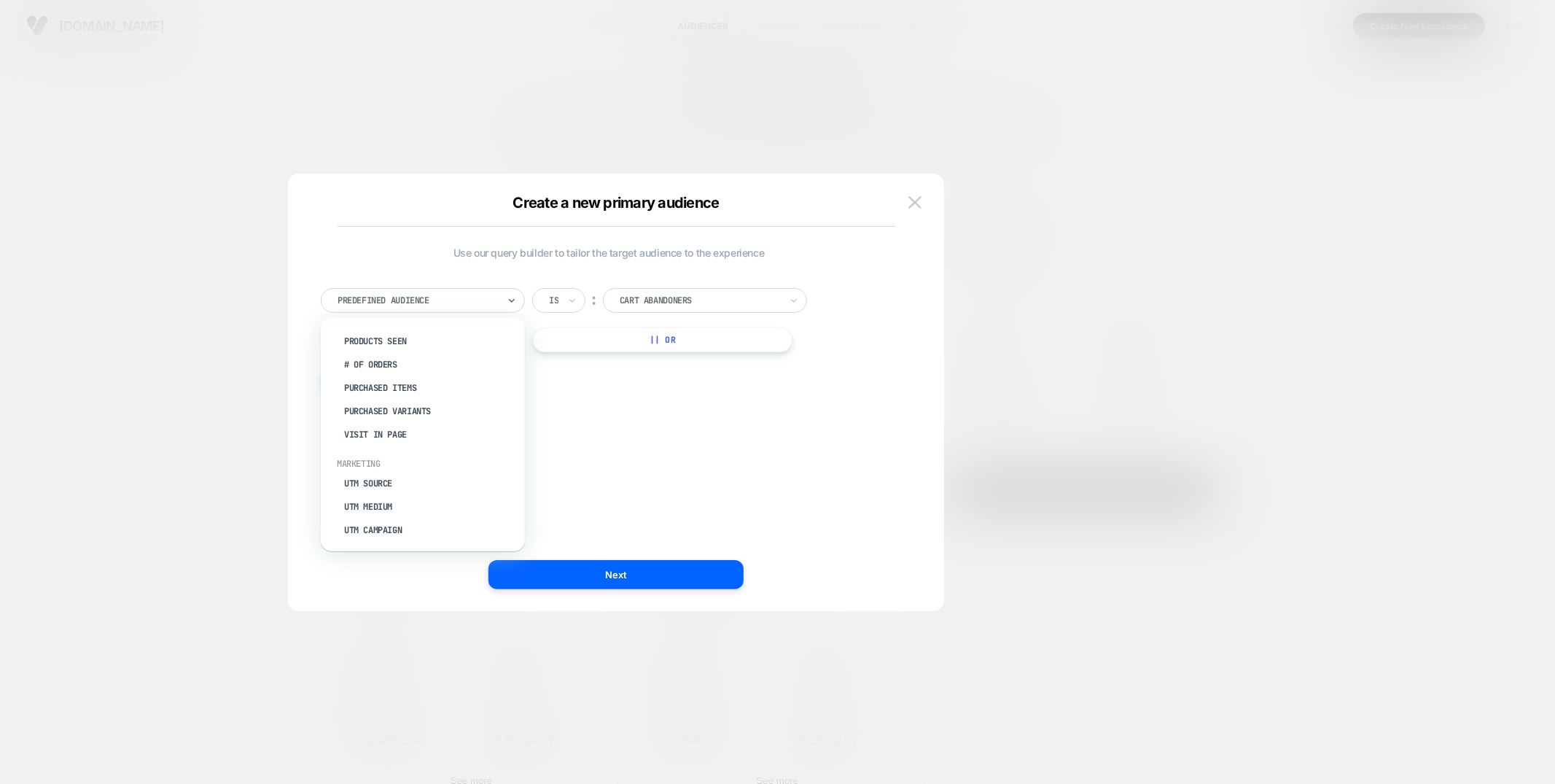
click at [355, 659] on div "Sessions 4.64M" at bounding box center [404, 670] width 126 height 51
click at [328, 649] on div "New Visitors New visitors only No Connected Experiences + Sessions 4.64M Conver…" at bounding box center [471, 697] width 291 height 313
click at [157, 404] on div "Primary Audiences Create a new primary audience Use our query builder to tailor…" at bounding box center [777, 463] width 1555 height 825
click at [159, 403] on div "Primary Audiences Create a new primary audience Use our query builder to tailor…" at bounding box center [777, 463] width 1555 height 825
click at [1231, 144] on div "Primary Audiences Create a new primary audience Use our query builder to tailor…" at bounding box center [777, 463] width 1555 height 825
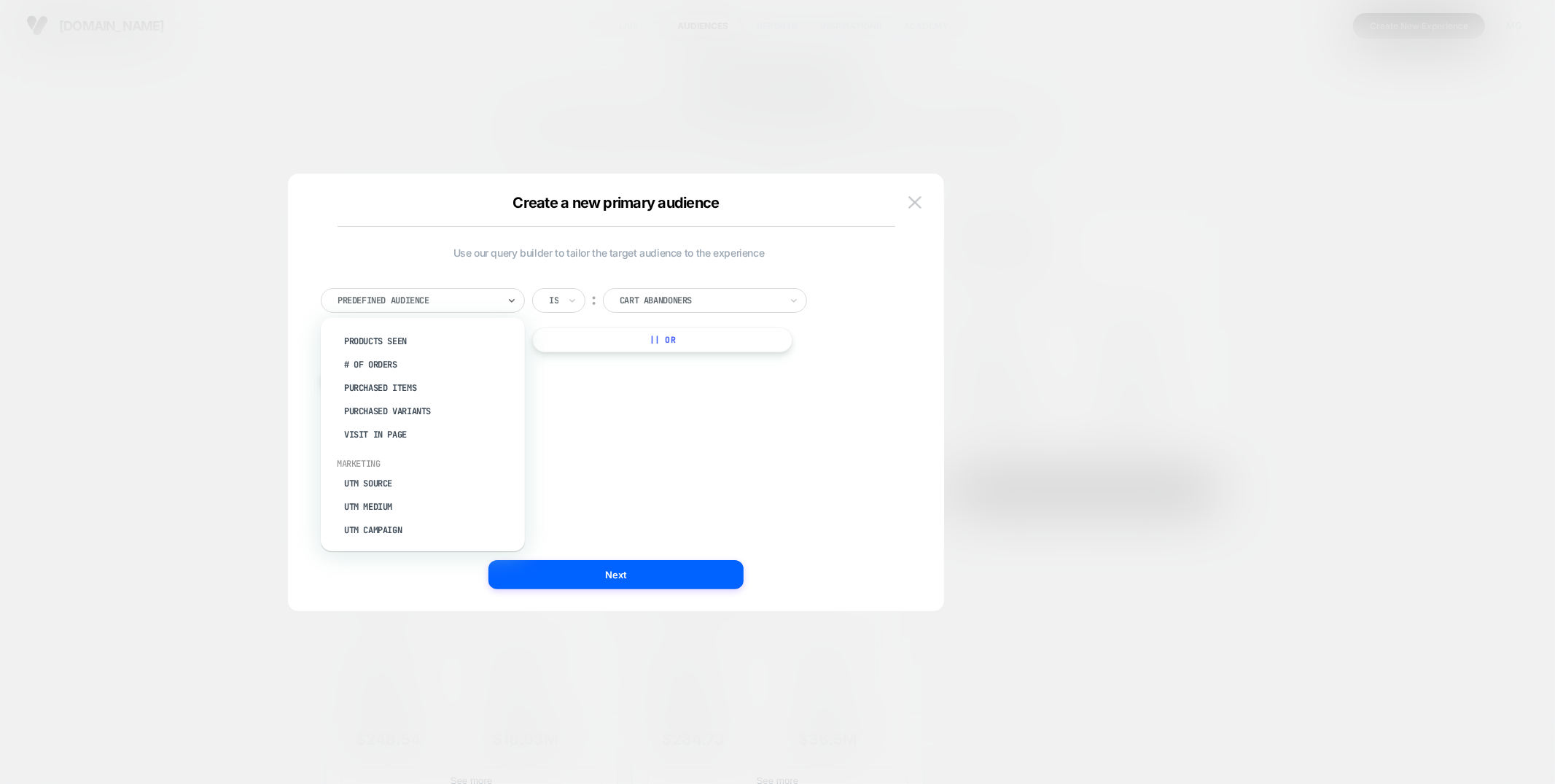
click at [848, 306] on div "Mobile Visitors Mobile visitors only 5 Connected Experiences + Sessions 7.91M C…" at bounding box center [777, 369] width 291 height 313
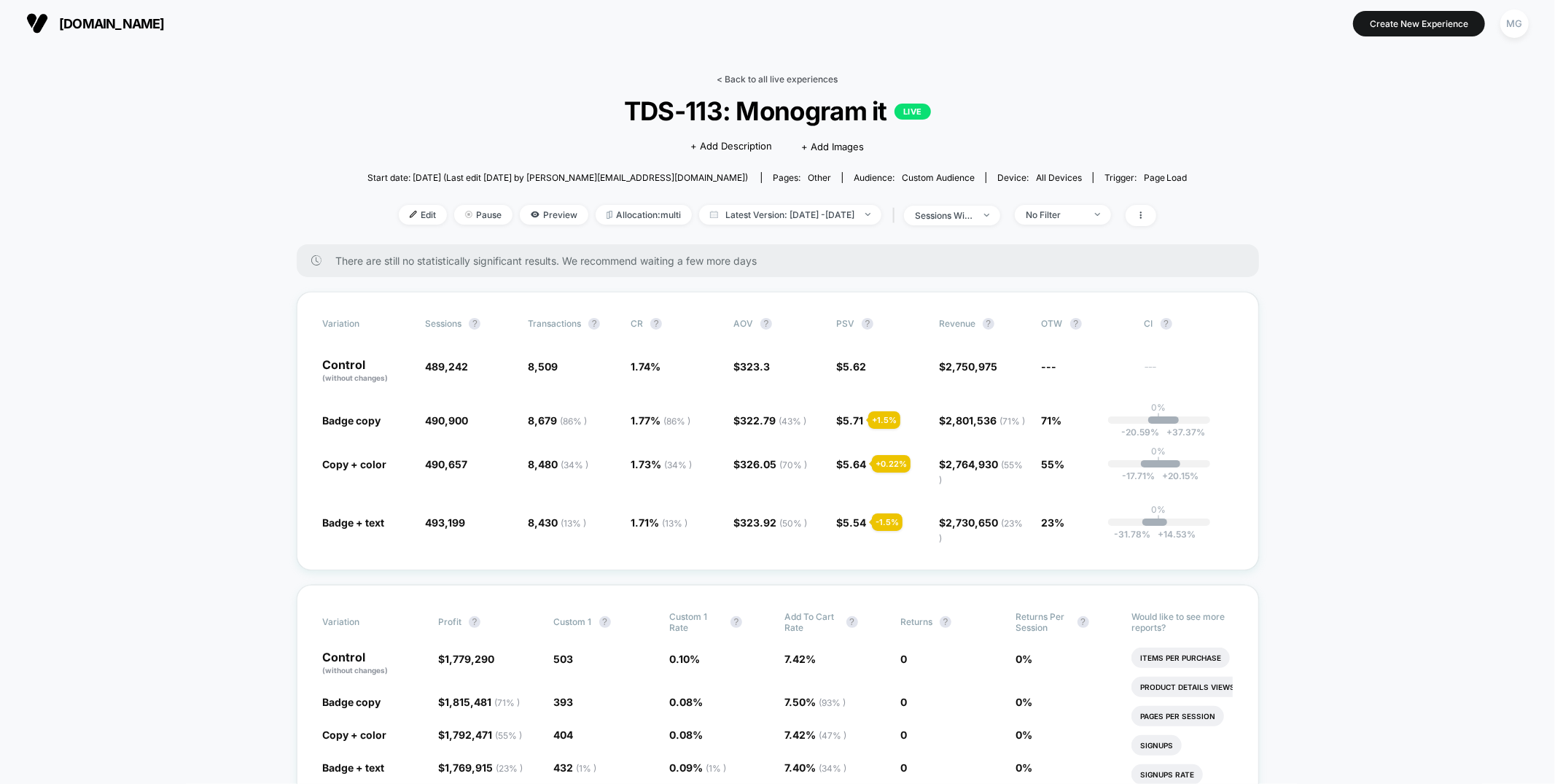
scroll to position [3, 0]
click at [759, 81] on link "< Back to all live experiences" at bounding box center [778, 78] width 121 height 11
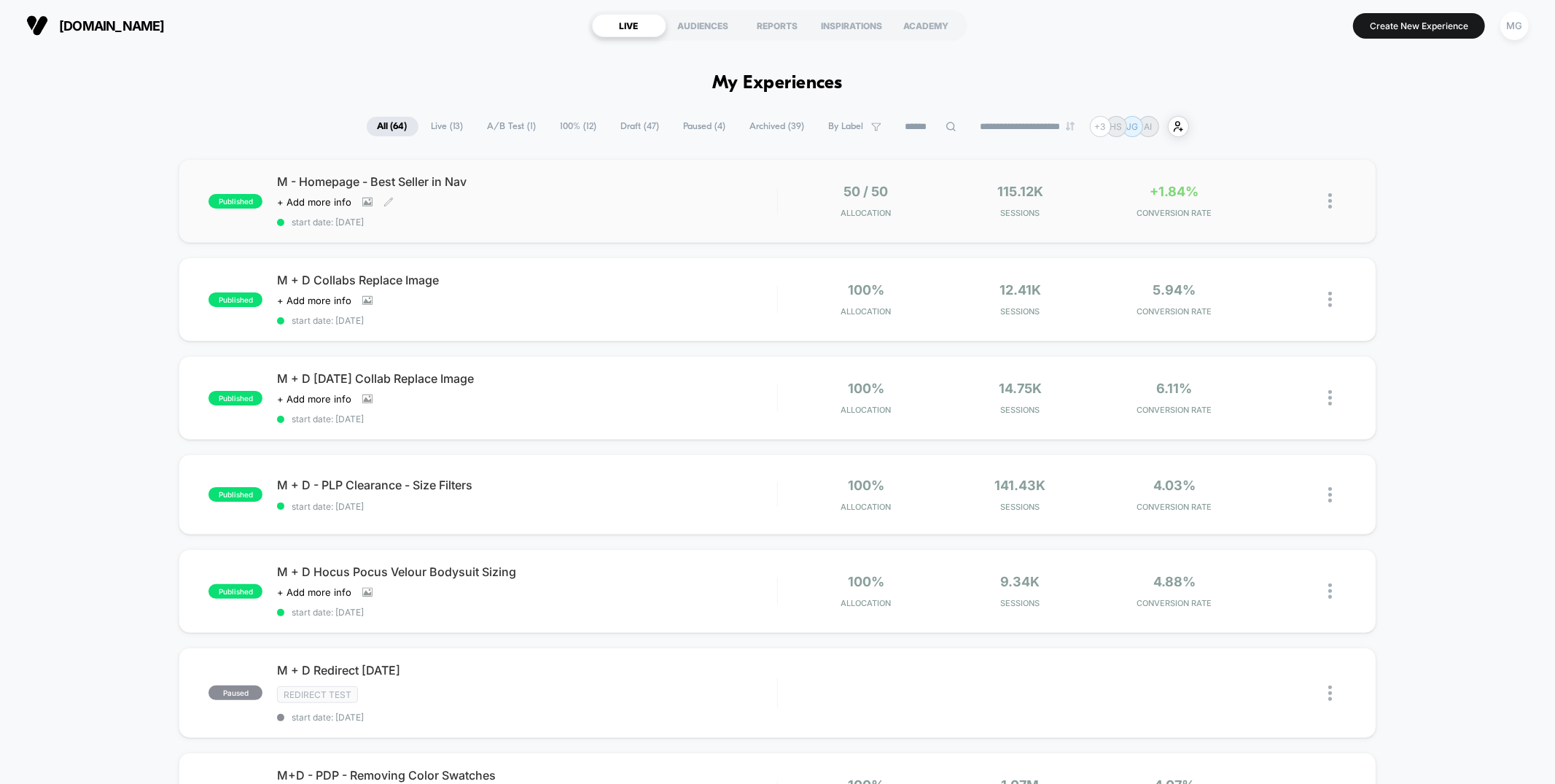
click at [599, 197] on div "Click to view images Click to edit experience details + Add more info" at bounding box center [452, 201] width 350 height 12
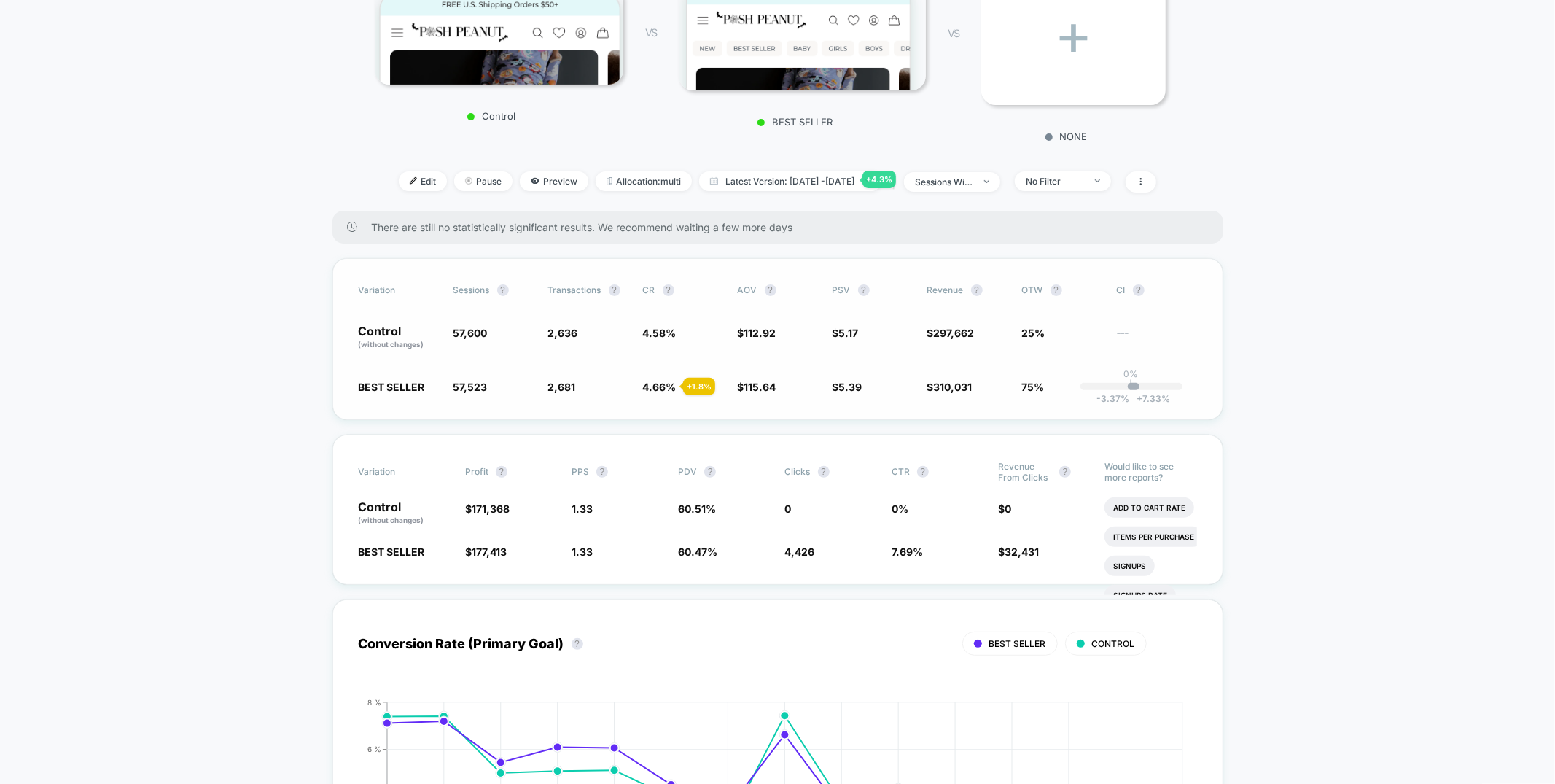
scroll to position [158, 0]
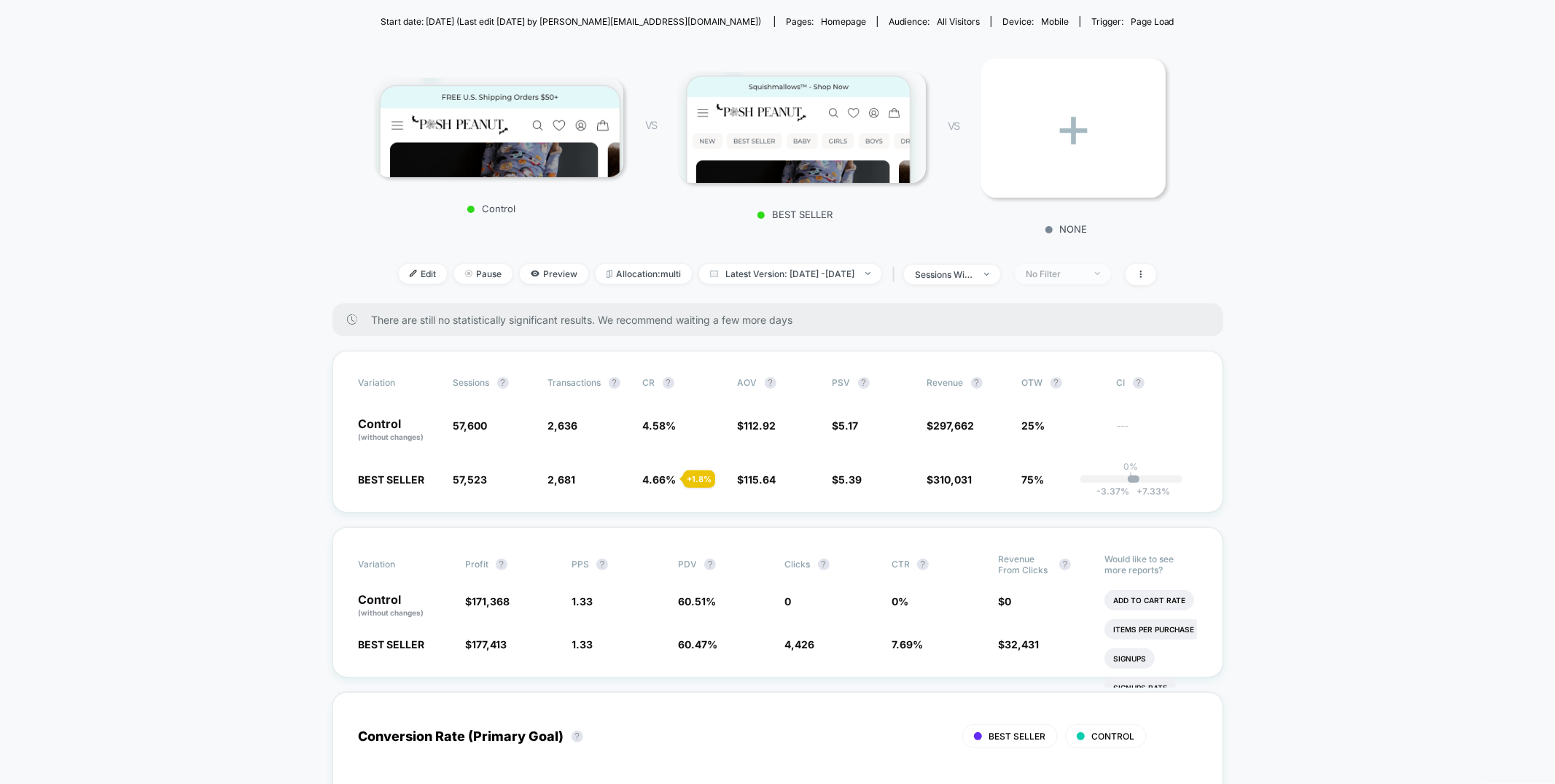
click at [1111, 269] on span "No Filter" at bounding box center [1063, 273] width 96 height 20
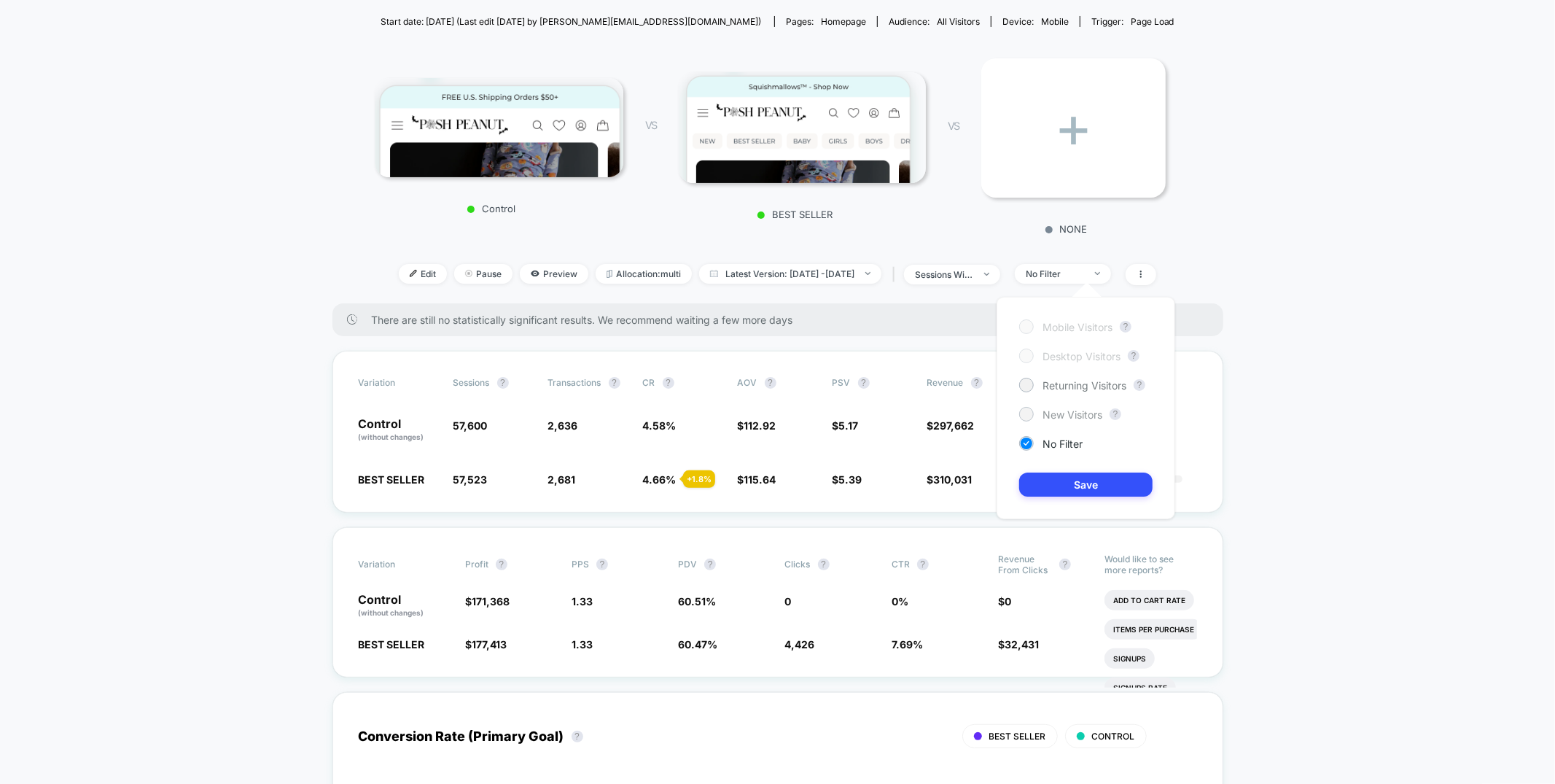
click at [1075, 411] on span "New Visitors" at bounding box center [1072, 415] width 60 height 13
click at [1187, 310] on div "Mobile Visitors ? Desktop Visitors ? Returning Visitors ? New Visitors ? No Fil…" at bounding box center [1086, 407] width 208 height 252
click at [1156, 264] on span at bounding box center [1141, 274] width 31 height 21
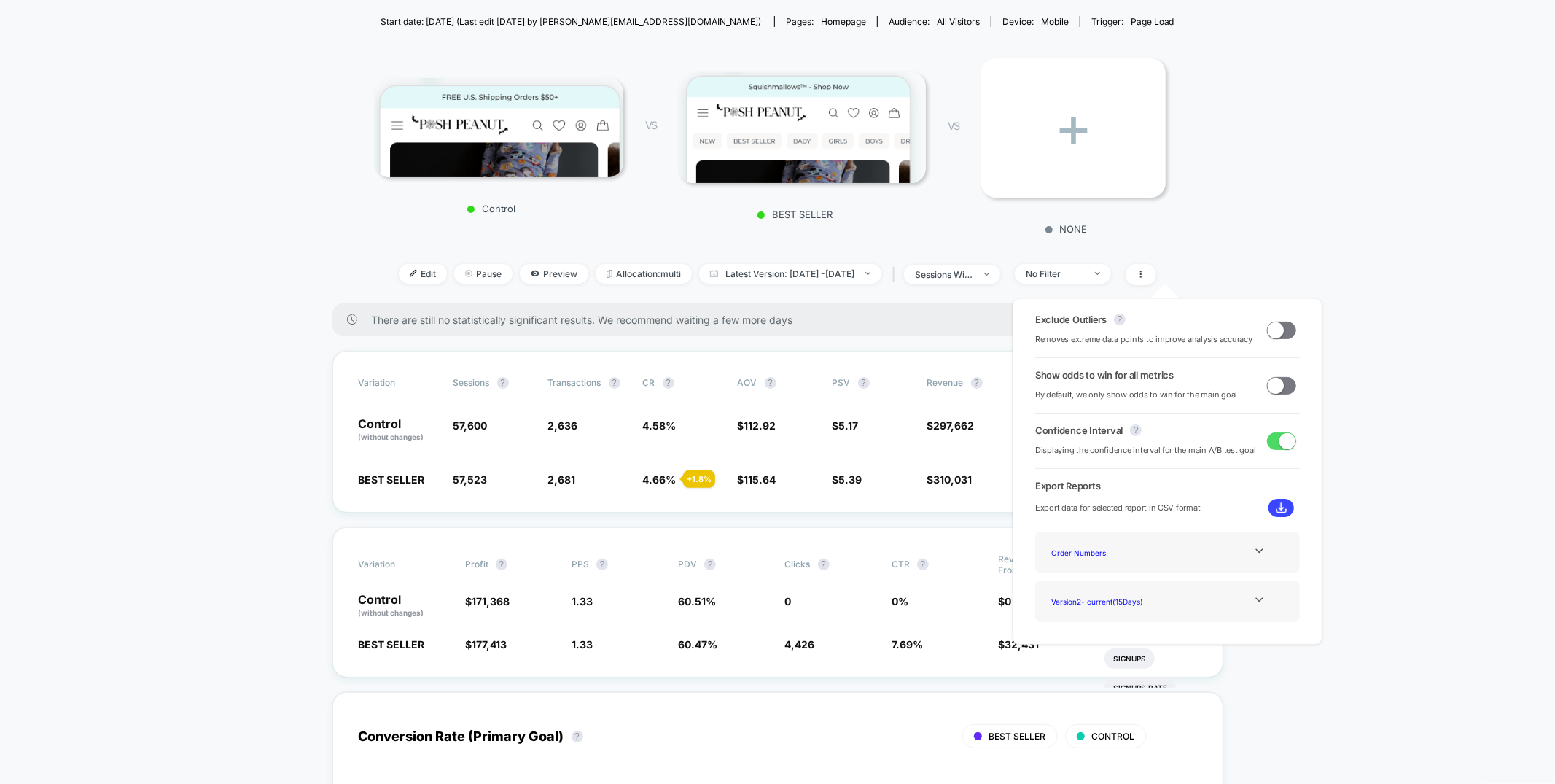
click at [1273, 382] on span at bounding box center [1276, 384] width 16 height 16
click at [1279, 326] on span at bounding box center [1282, 330] width 29 height 17
click at [1279, 326] on span at bounding box center [1287, 329] width 16 height 16
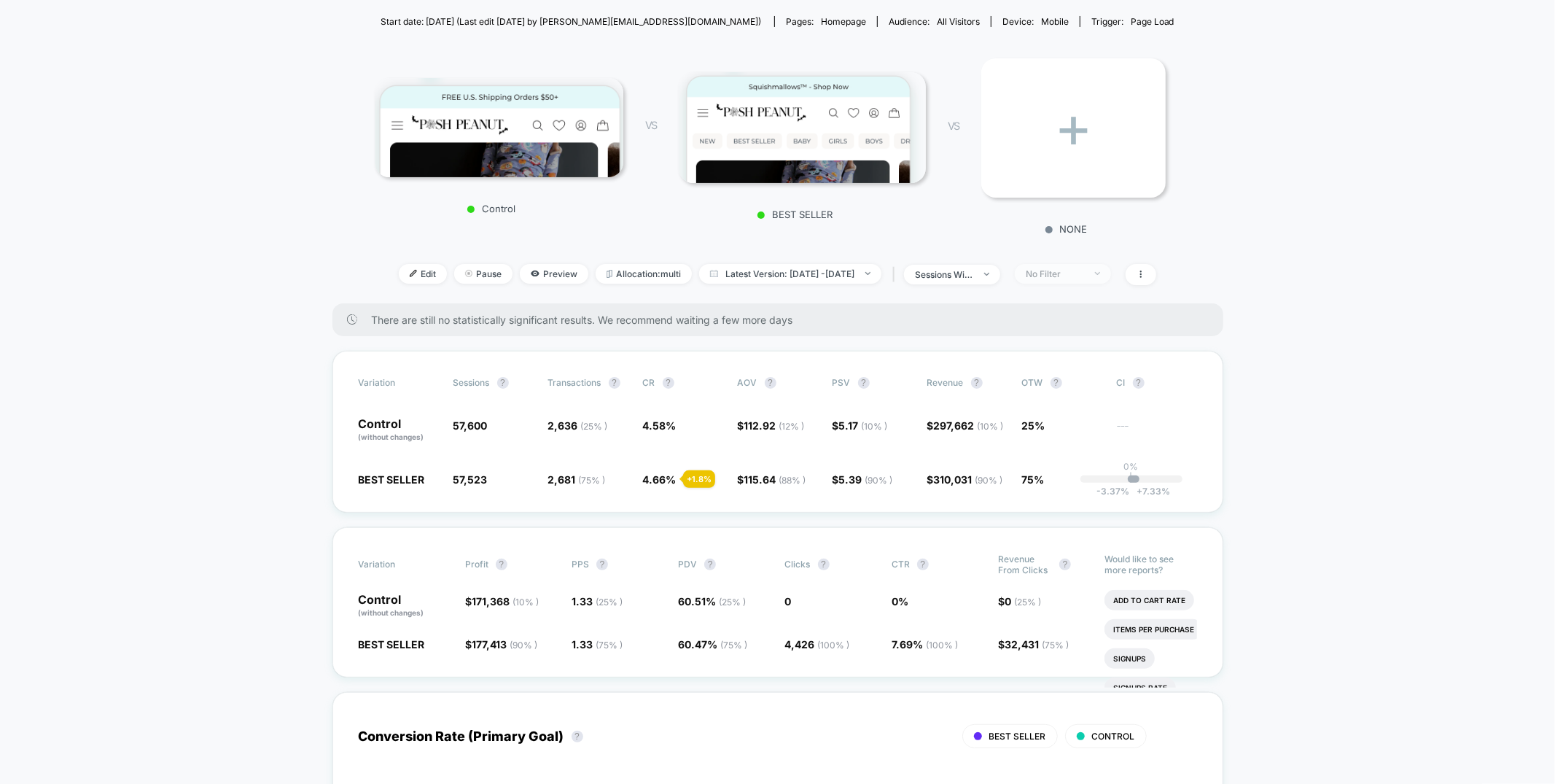
click at [1084, 268] on div "No Filter" at bounding box center [1055, 274] width 58 height 11
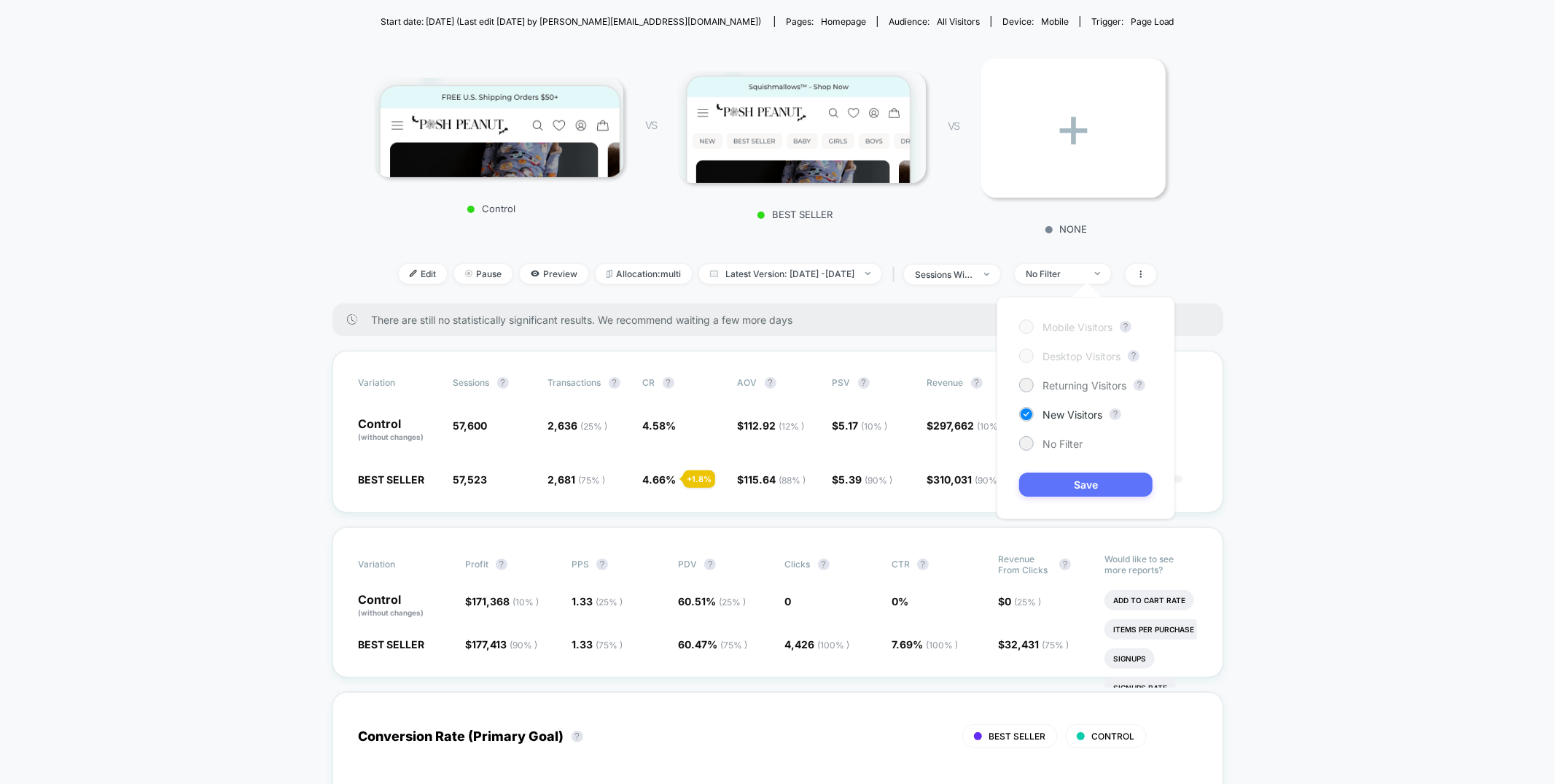
click at [1060, 472] on button "Save" at bounding box center [1086, 484] width 133 height 24
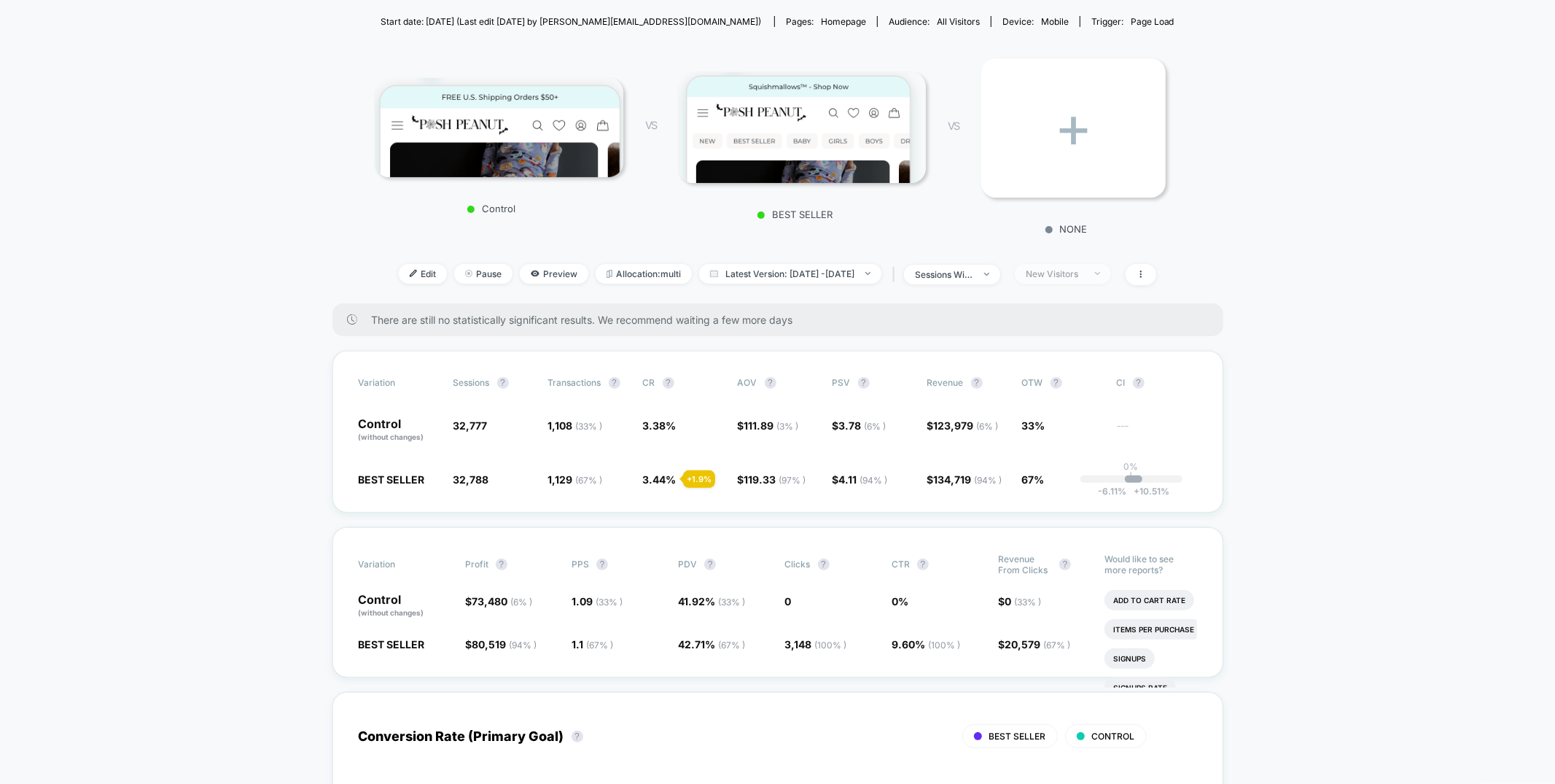
click at [1084, 273] on div "New Visitors" at bounding box center [1055, 274] width 58 height 11
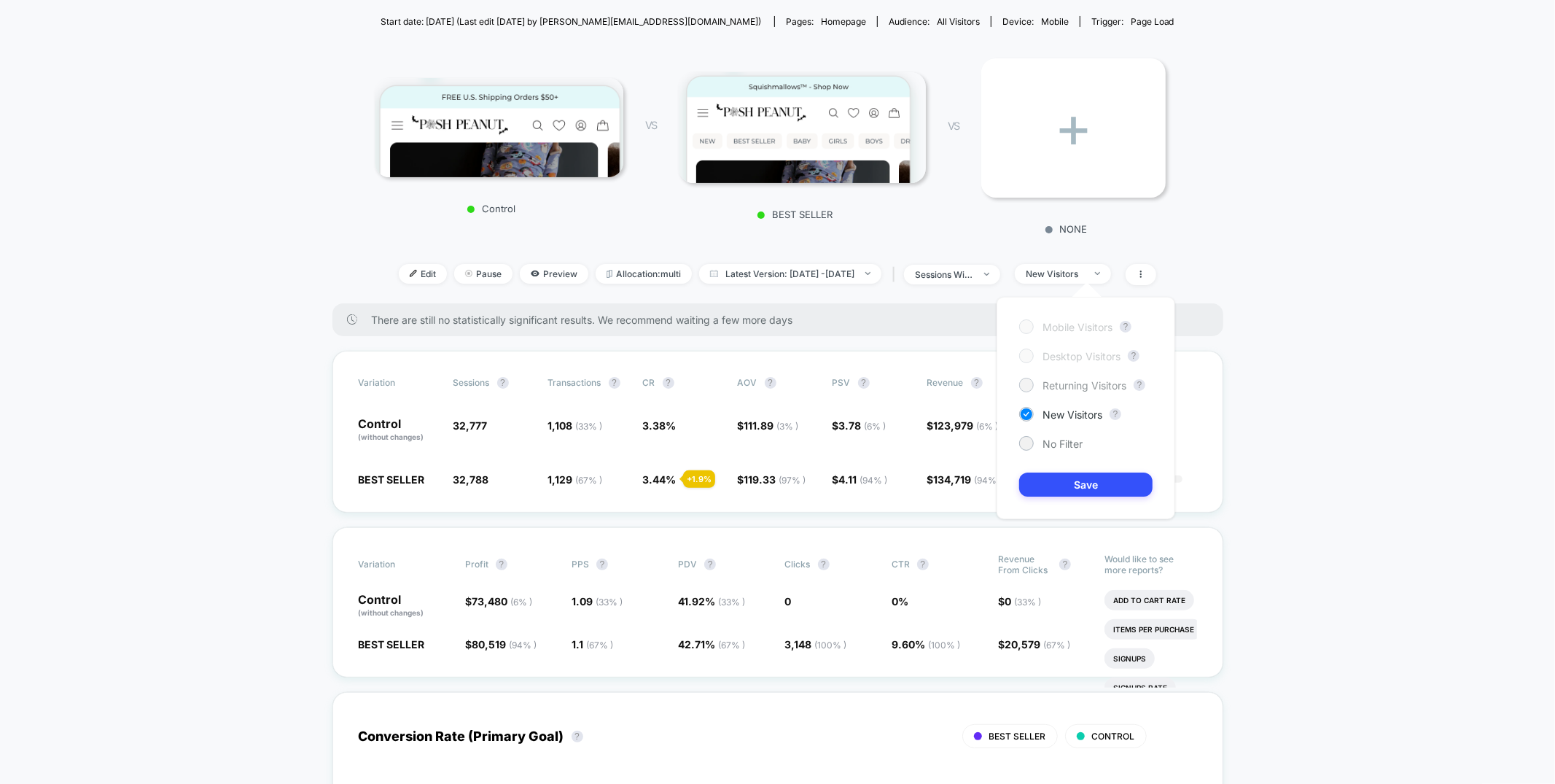
click at [1080, 386] on span "Returning Visitors" at bounding box center [1084, 385] width 84 height 13
click at [1061, 481] on button "Save" at bounding box center [1086, 484] width 133 height 24
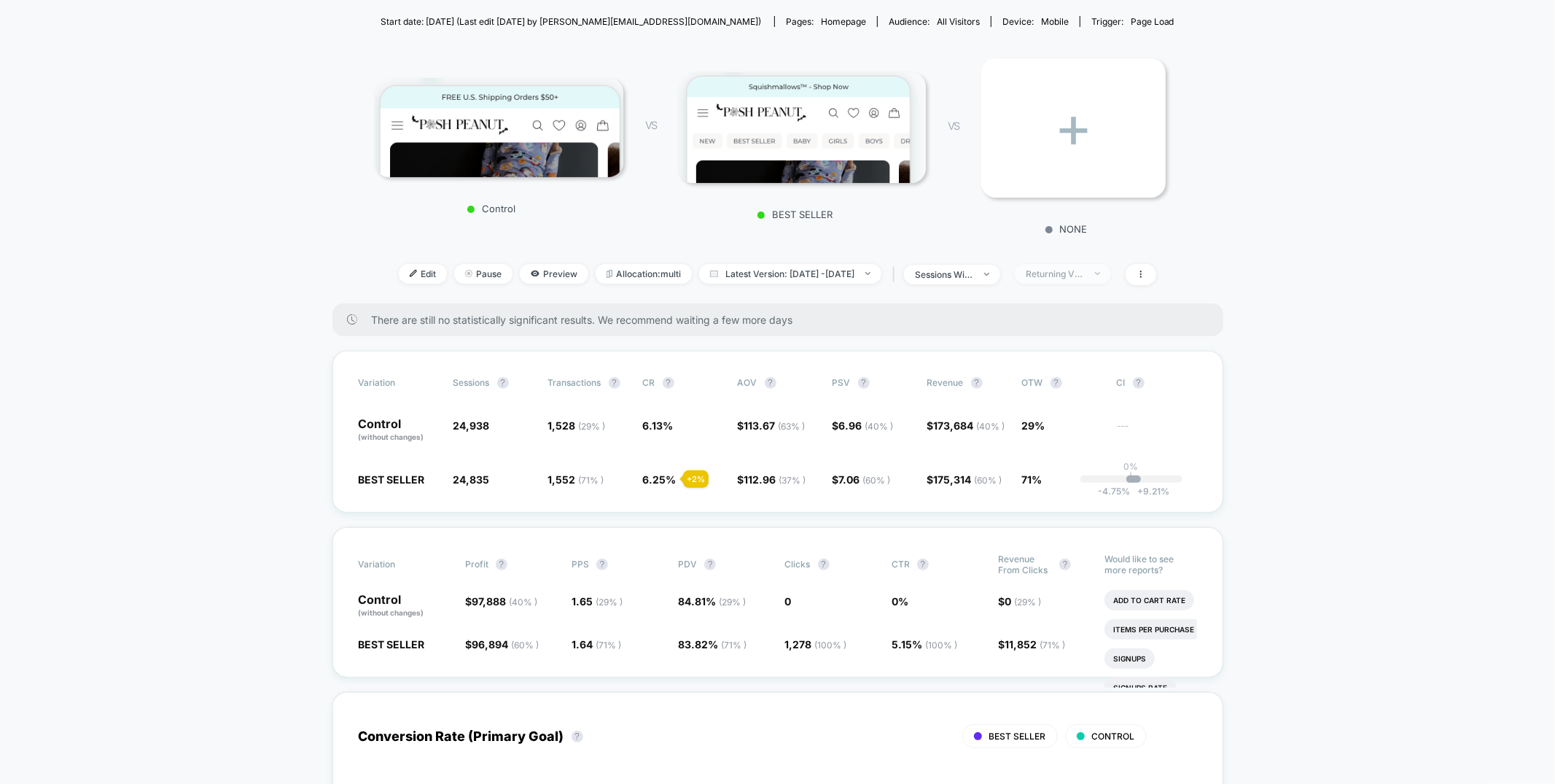
click at [1072, 279] on span "Returning Visitors" at bounding box center [1063, 273] width 96 height 20
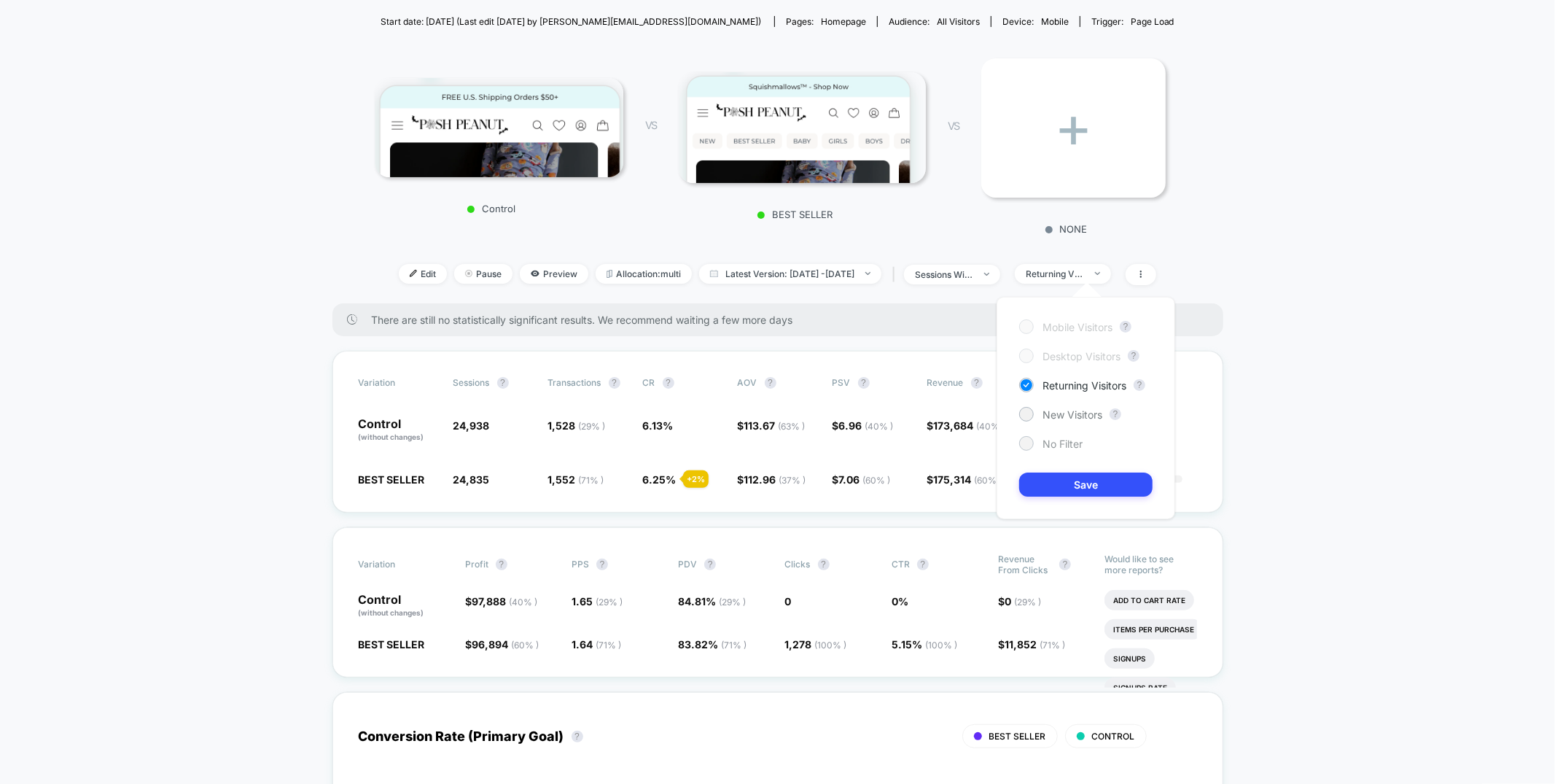
click at [1069, 441] on span "No Filter" at bounding box center [1062, 444] width 40 height 13
click at [1066, 480] on button "Save" at bounding box center [1086, 484] width 133 height 24
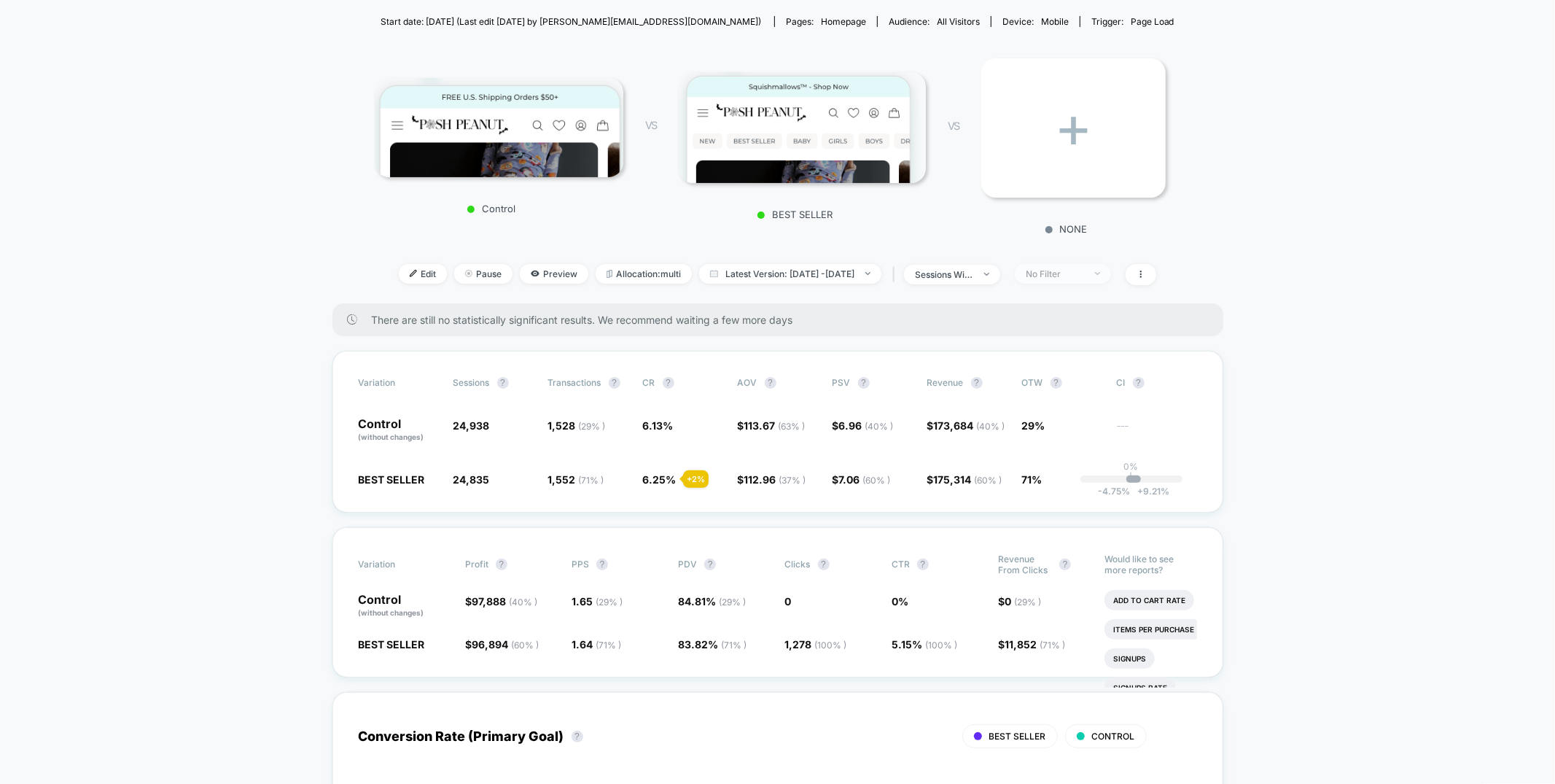
click at [1084, 276] on div "No Filter" at bounding box center [1055, 274] width 58 height 11
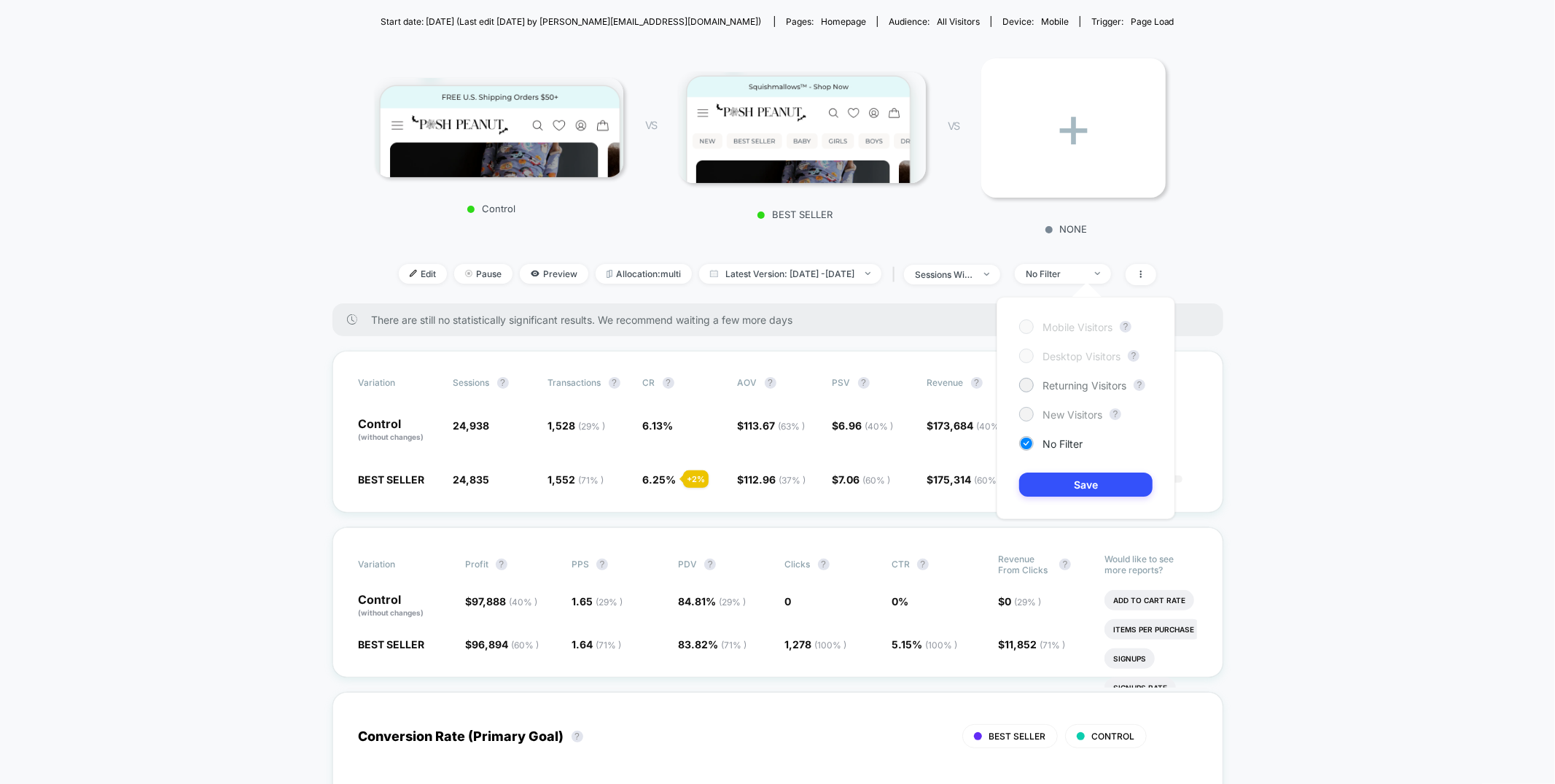
click at [1064, 416] on span "New Visitors" at bounding box center [1072, 415] width 60 height 13
click at [1065, 482] on button "Save" at bounding box center [1086, 484] width 133 height 24
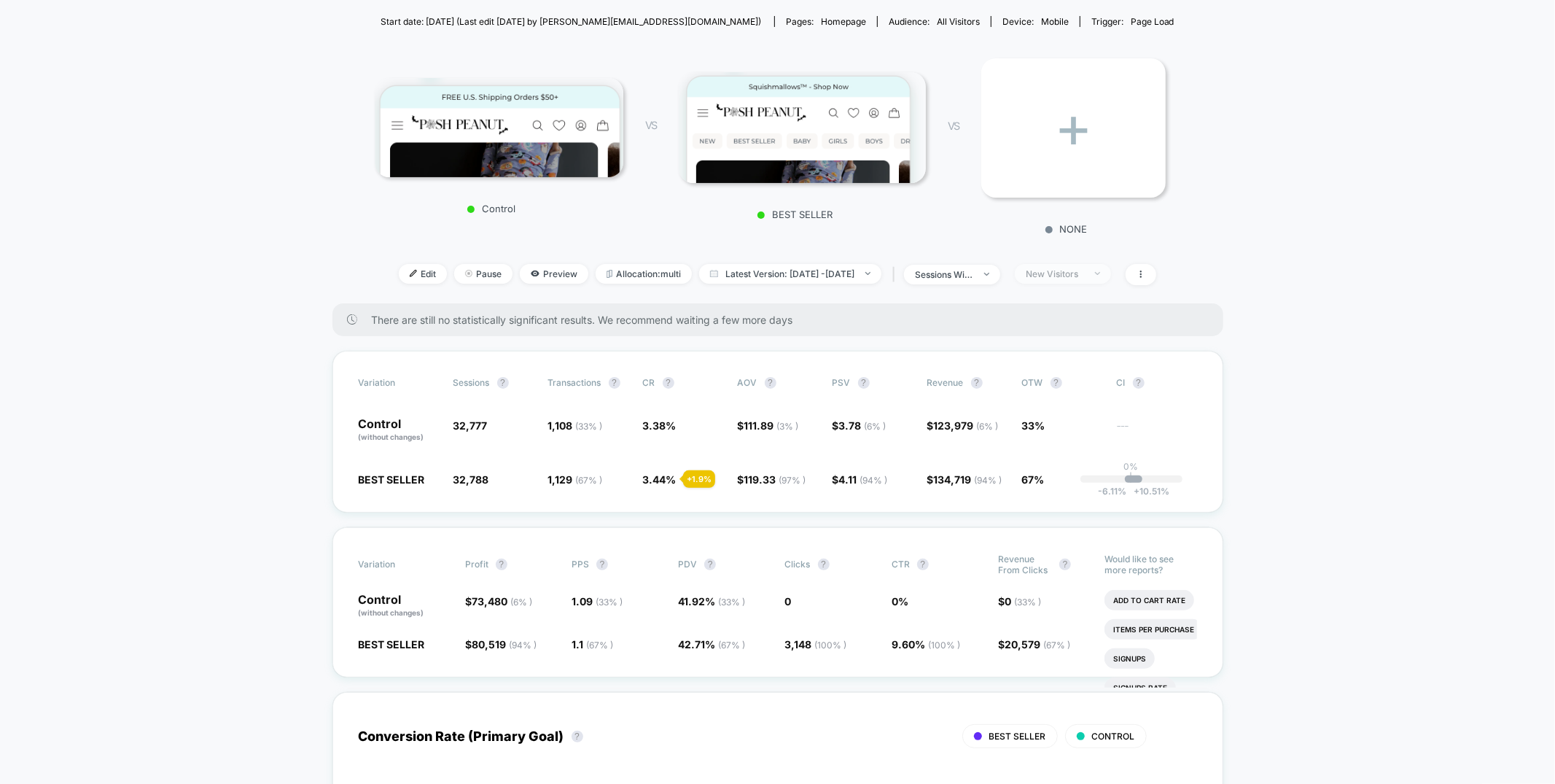
click at [1084, 276] on div "New Visitors" at bounding box center [1055, 274] width 58 height 11
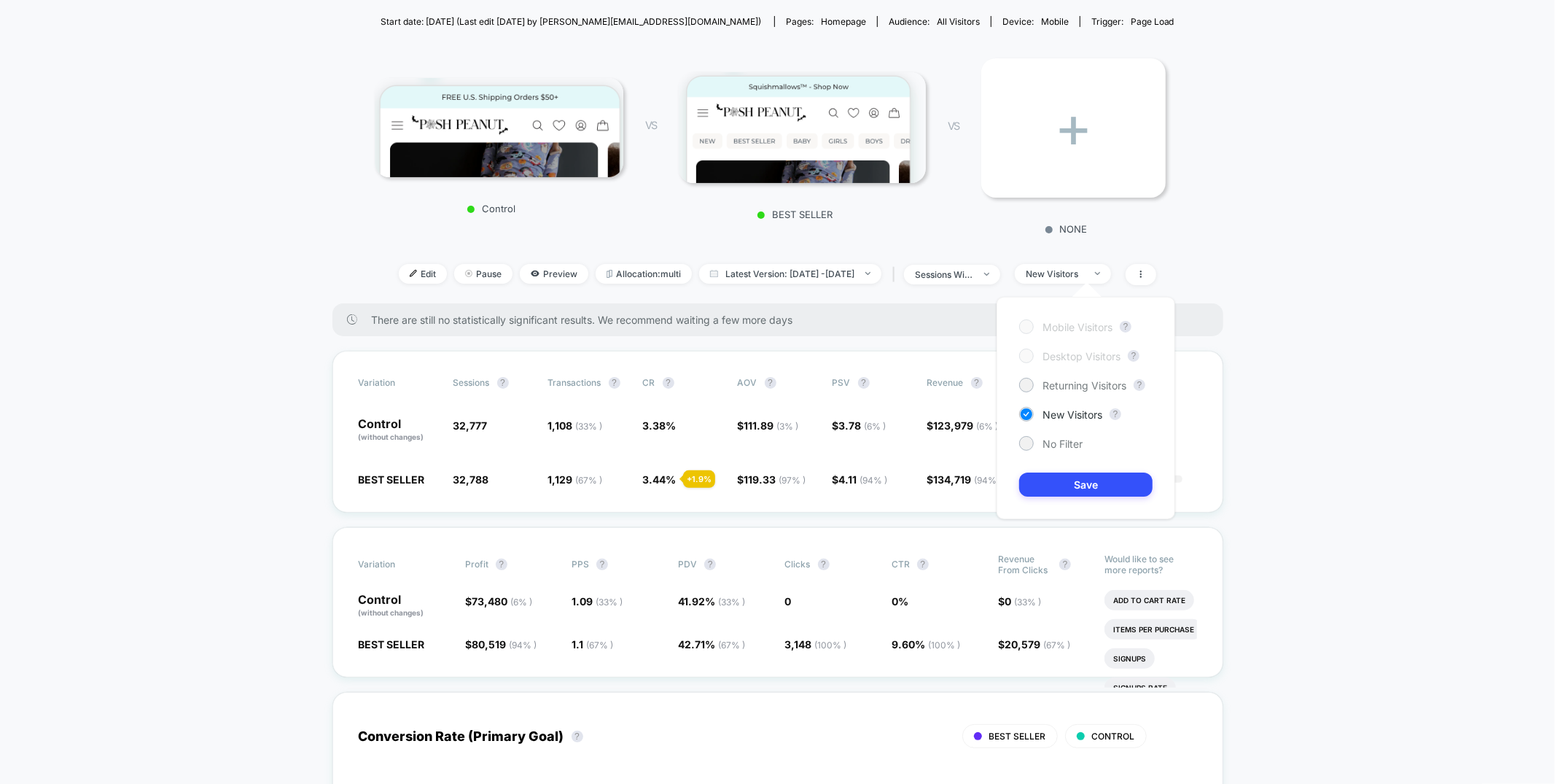
click at [1069, 400] on div "Mobile Visitors ? Desktop Visitors ? Returning Visitors ? New Visitors ? No Fil…" at bounding box center [1086, 408] width 178 height 223
click at [1072, 389] on span "Returning Visitors" at bounding box center [1084, 385] width 84 height 13
click at [1076, 485] on button "Save" at bounding box center [1086, 484] width 133 height 24
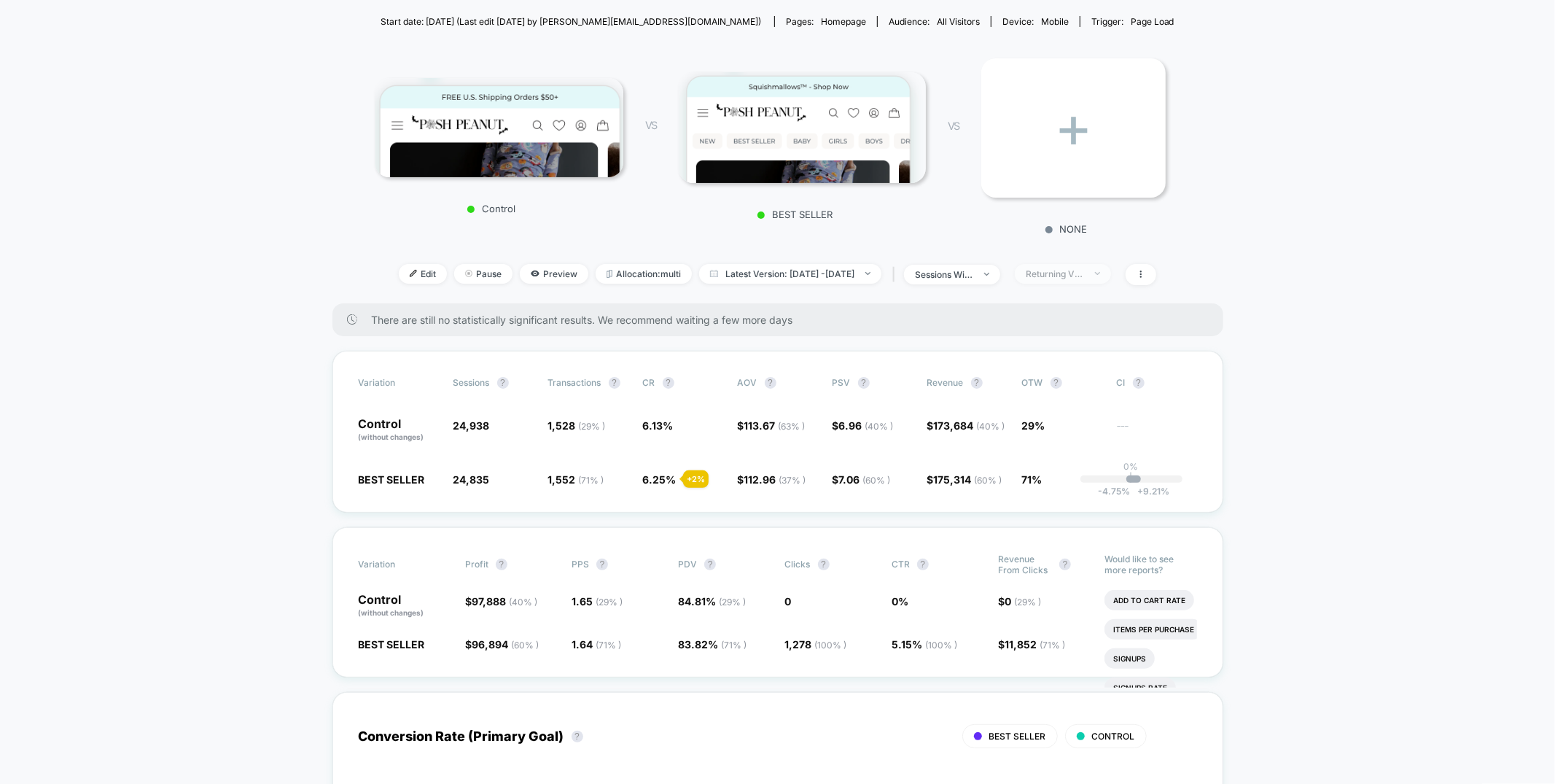
click at [1084, 271] on div "Returning Visitors" at bounding box center [1055, 274] width 58 height 11
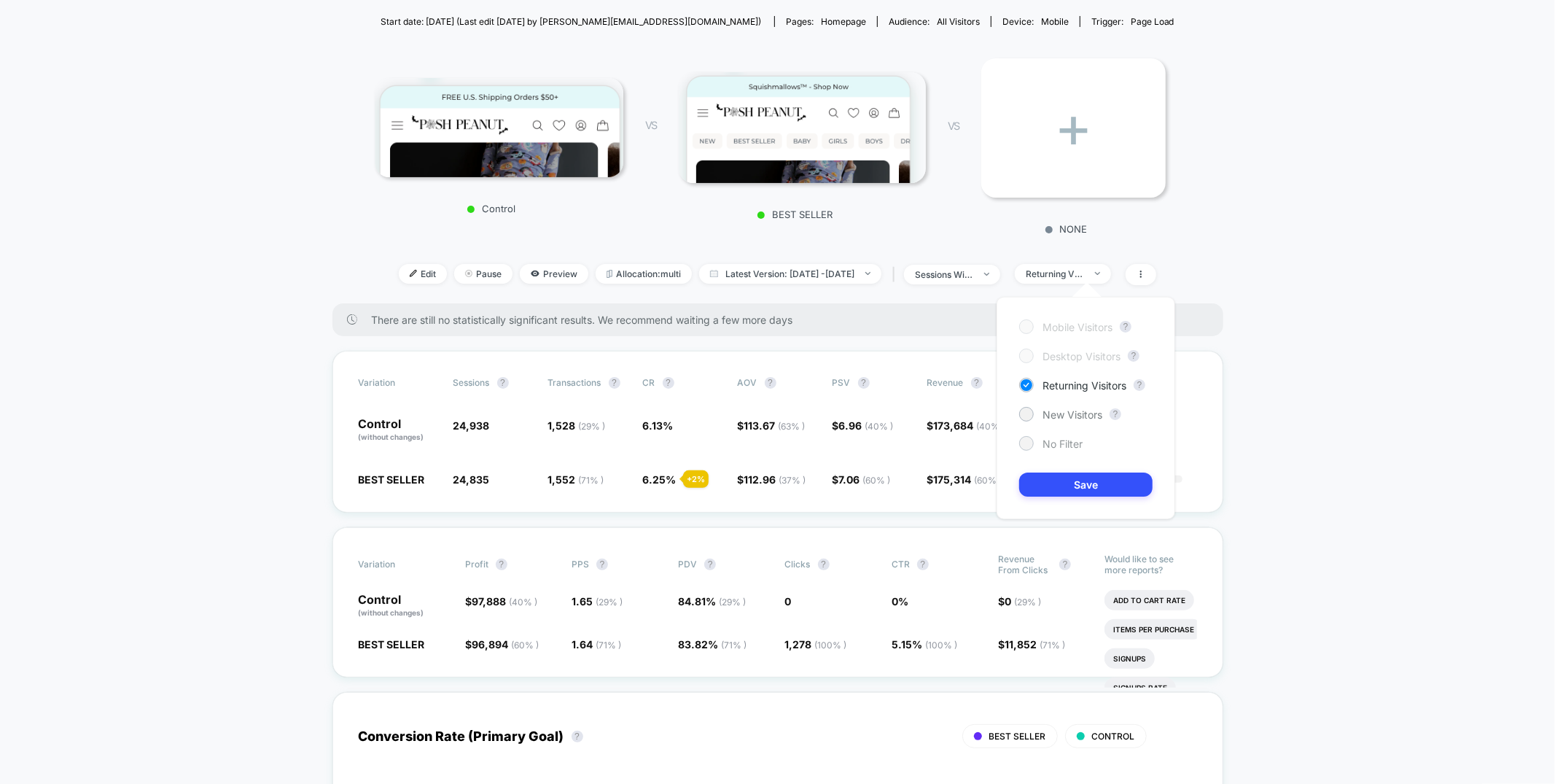
click at [1041, 441] on div "No Filter" at bounding box center [1051, 443] width 63 height 14
click at [1047, 471] on div "Mobile Visitors ? Desktop Visitors ? Returning Visitors ? New Visitors ? No Fil…" at bounding box center [1086, 408] width 178 height 223
click at [1049, 480] on button "Save" at bounding box center [1086, 484] width 133 height 24
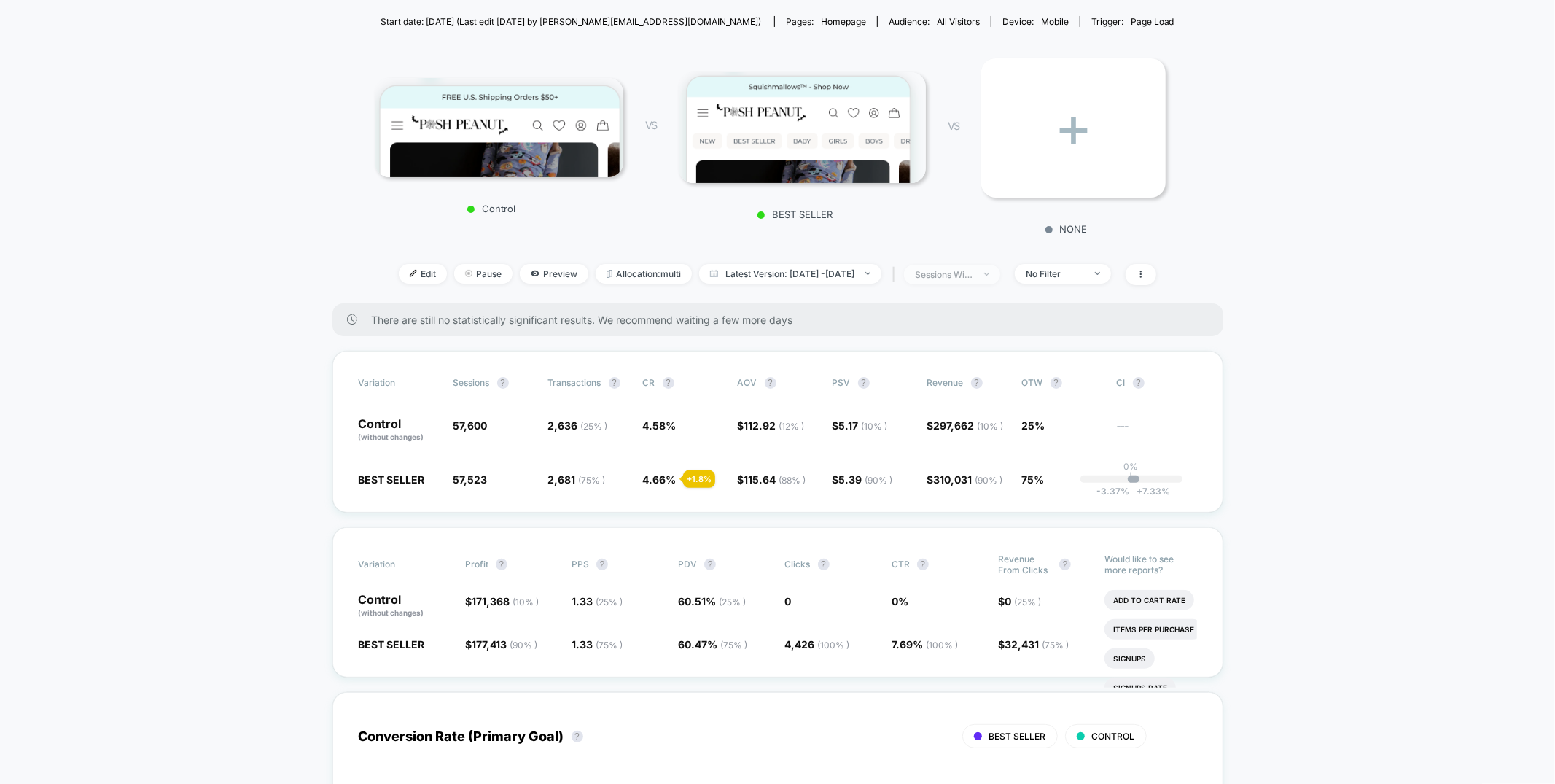
click at [1001, 277] on span "sessions with impression" at bounding box center [952, 274] width 96 height 20
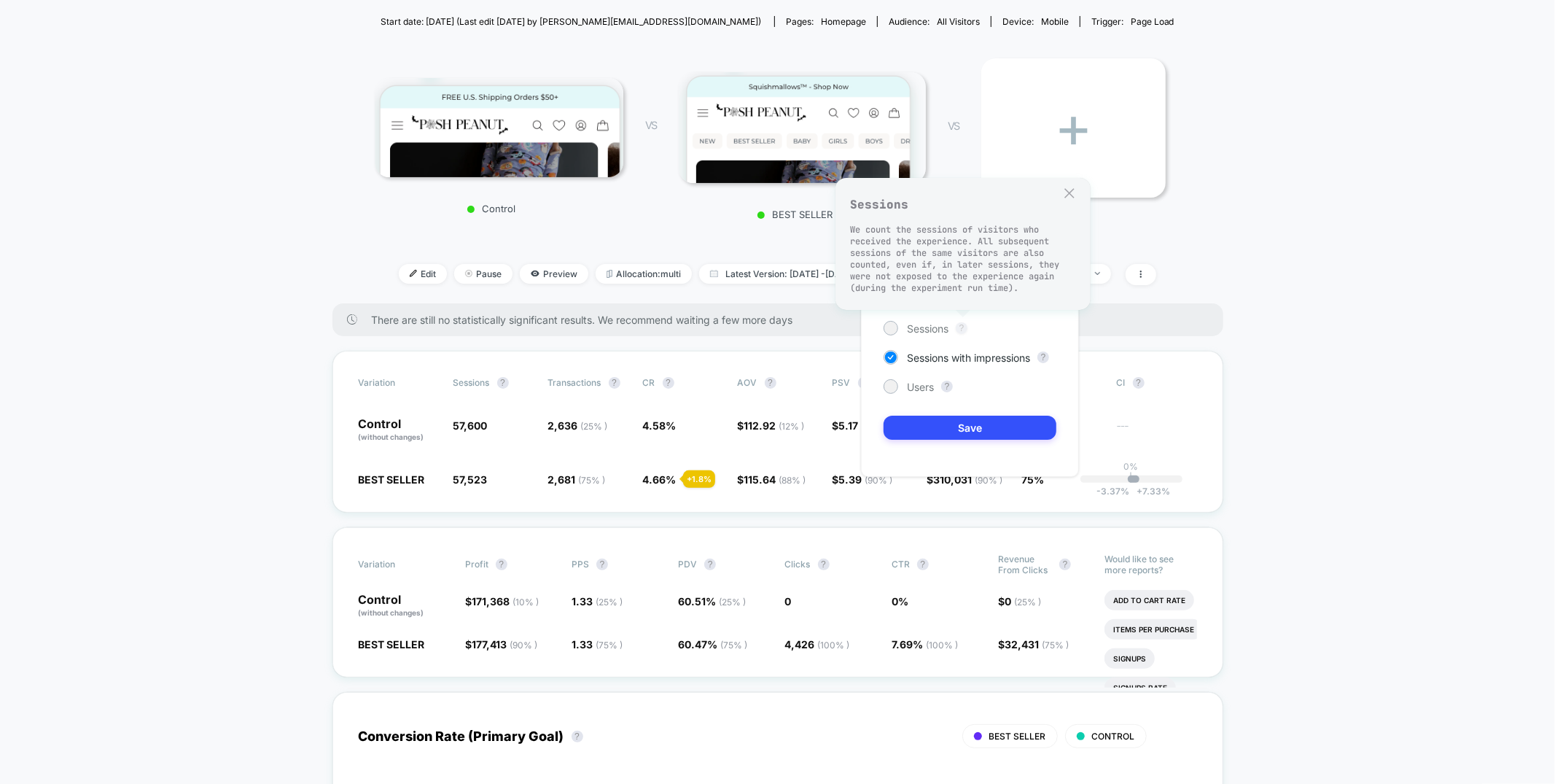
click at [960, 333] on button "?" at bounding box center [961, 328] width 12 height 12
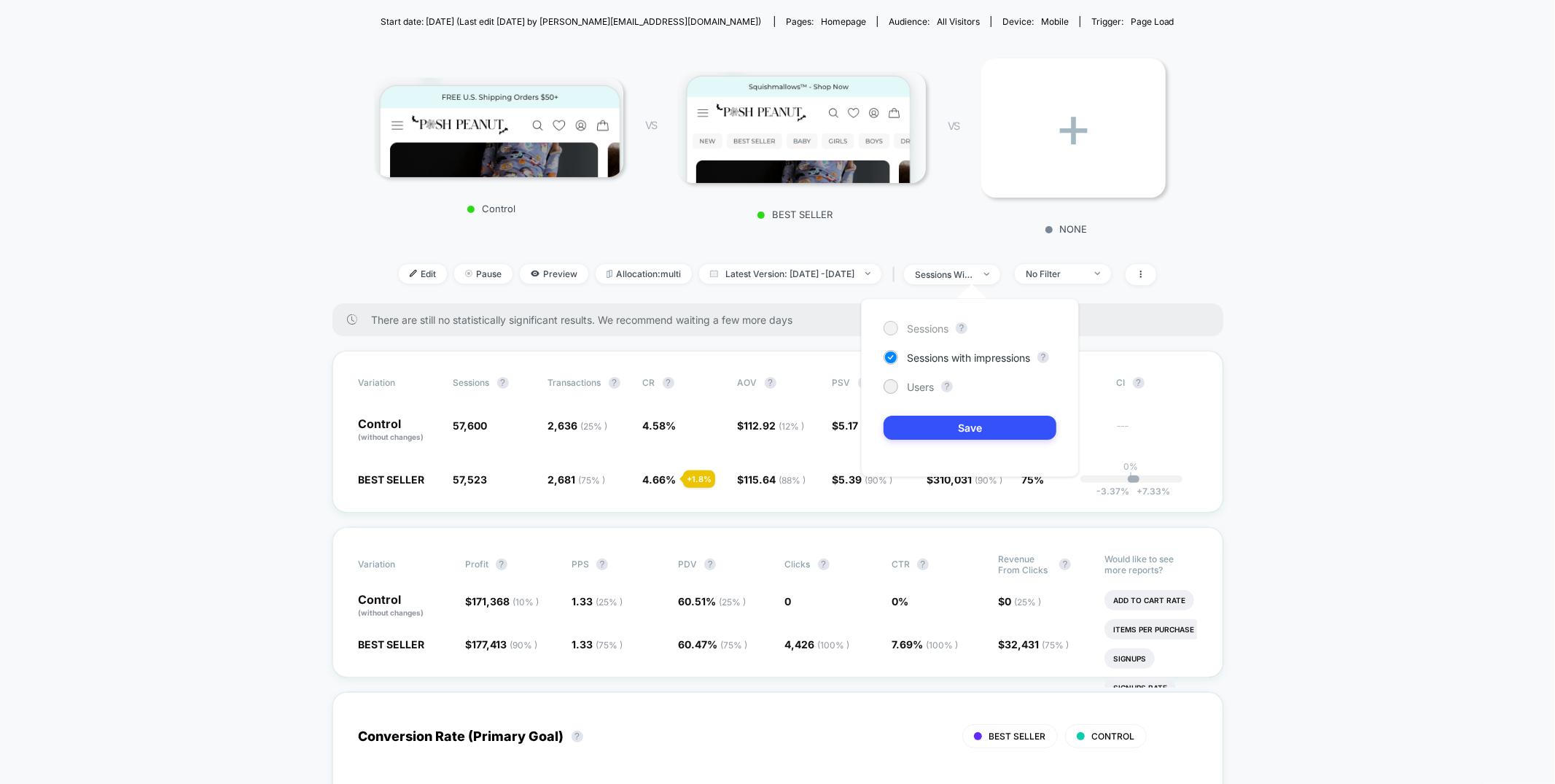
click at [945, 334] on div "Sessions" at bounding box center [916, 328] width 65 height 14
click at [945, 437] on button "Save" at bounding box center [970, 427] width 173 height 24
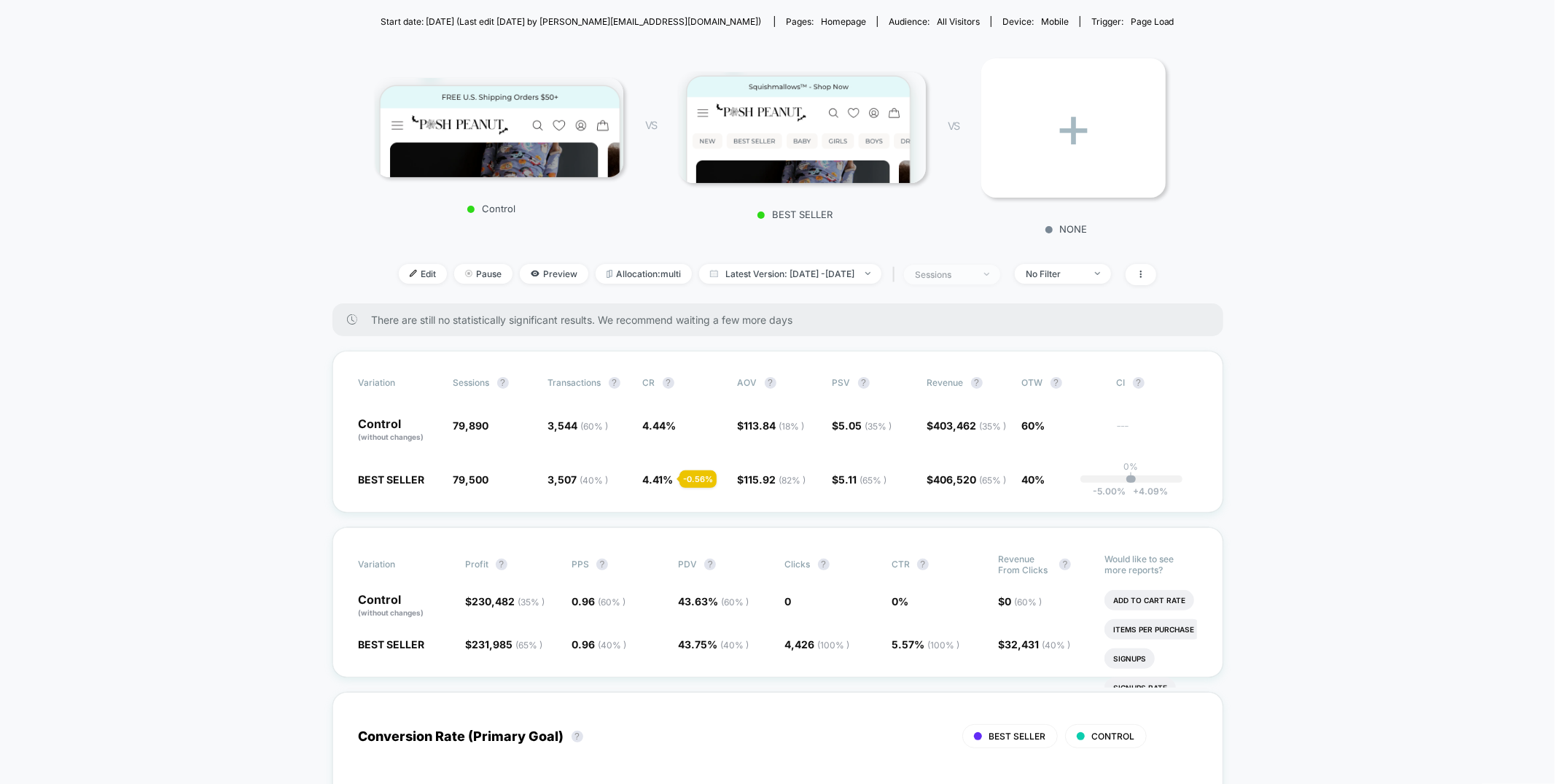
click at [974, 269] on div "sessions" at bounding box center [945, 275] width 58 height 11
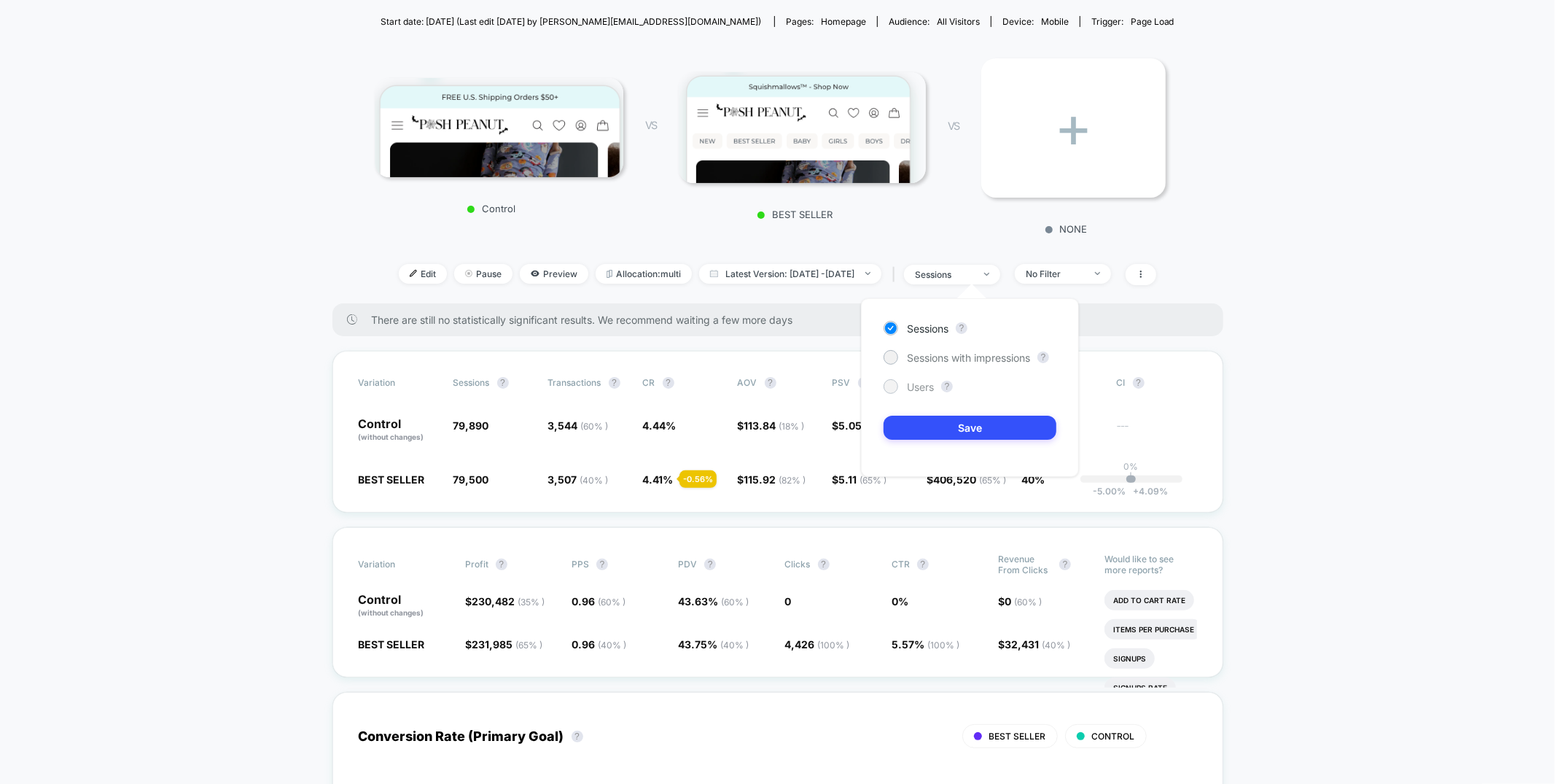
click at [902, 389] on div "Users" at bounding box center [909, 386] width 51 height 14
click at [903, 440] on div "Sessions ? Sessions with impressions ? Users ? Save" at bounding box center [970, 388] width 218 height 178
click at [907, 426] on button "Save" at bounding box center [970, 427] width 173 height 24
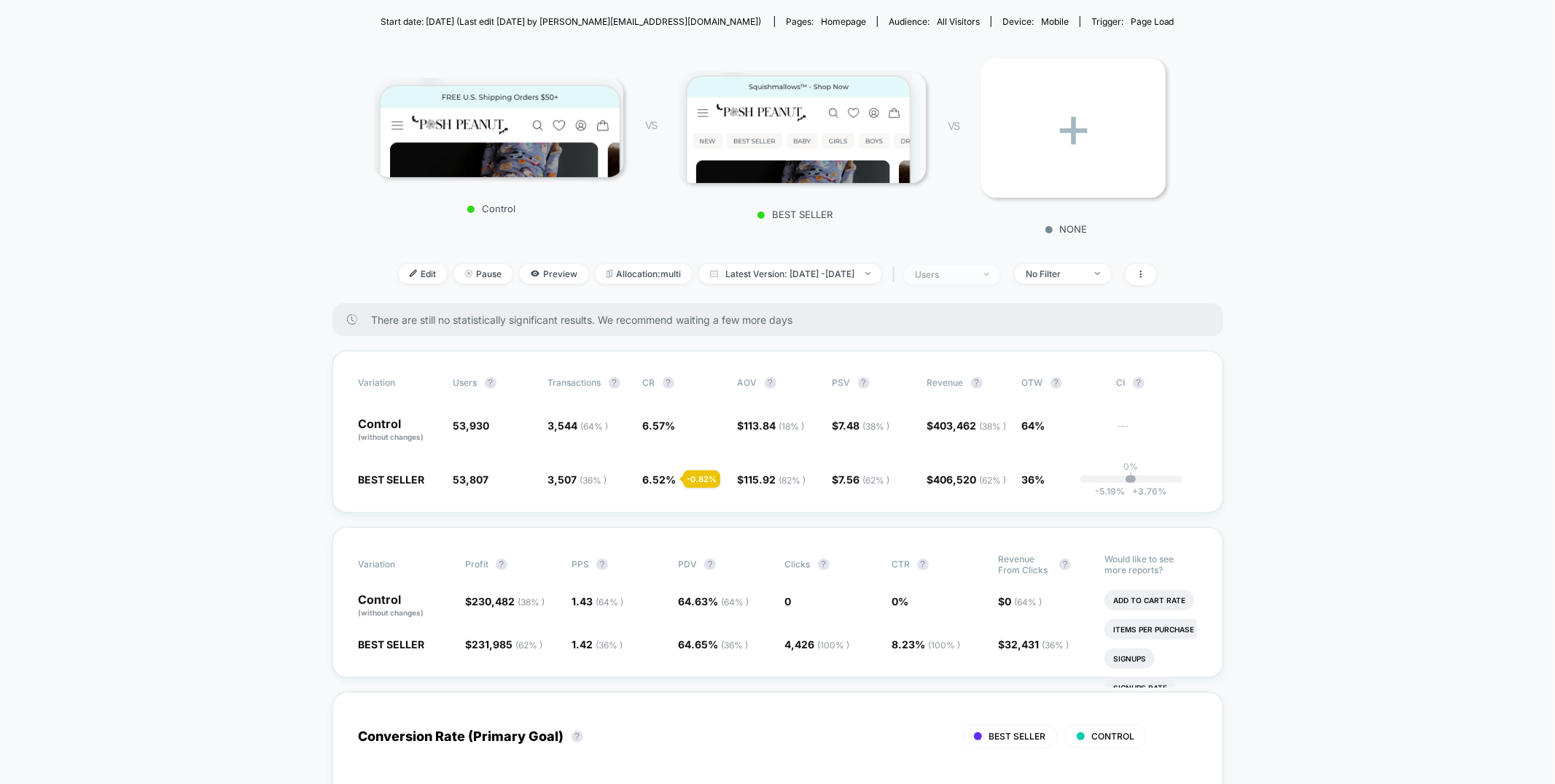
click at [1001, 274] on span "users" at bounding box center [952, 274] width 96 height 20
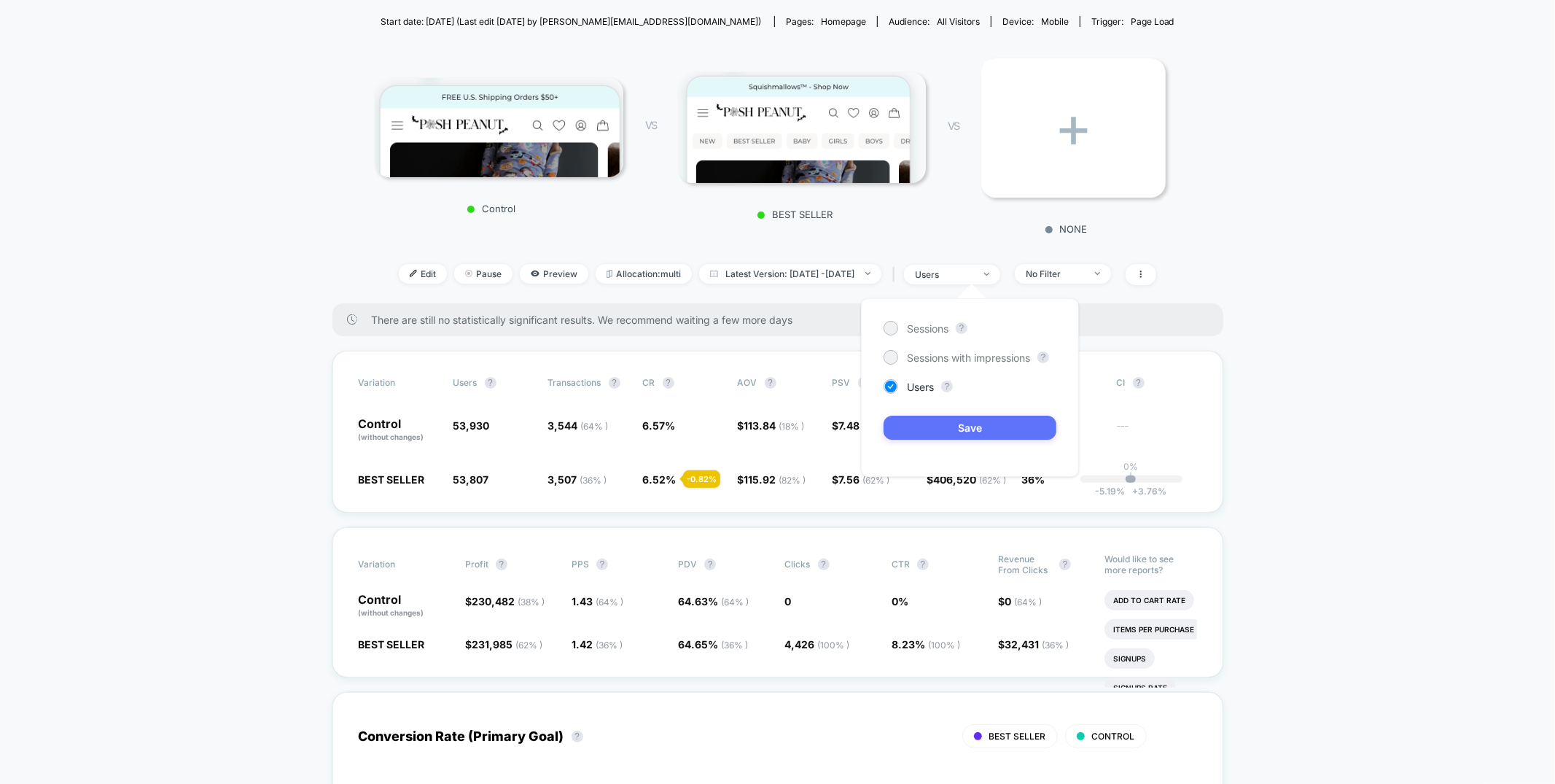
drag, startPoint x: 918, startPoint y: 362, endPoint x: 915, endPoint y: 432, distance: 70.1
click at [918, 362] on span "Sessions with impressions" at bounding box center [969, 358] width 123 height 13
click at [915, 438] on button "Save" at bounding box center [970, 427] width 173 height 24
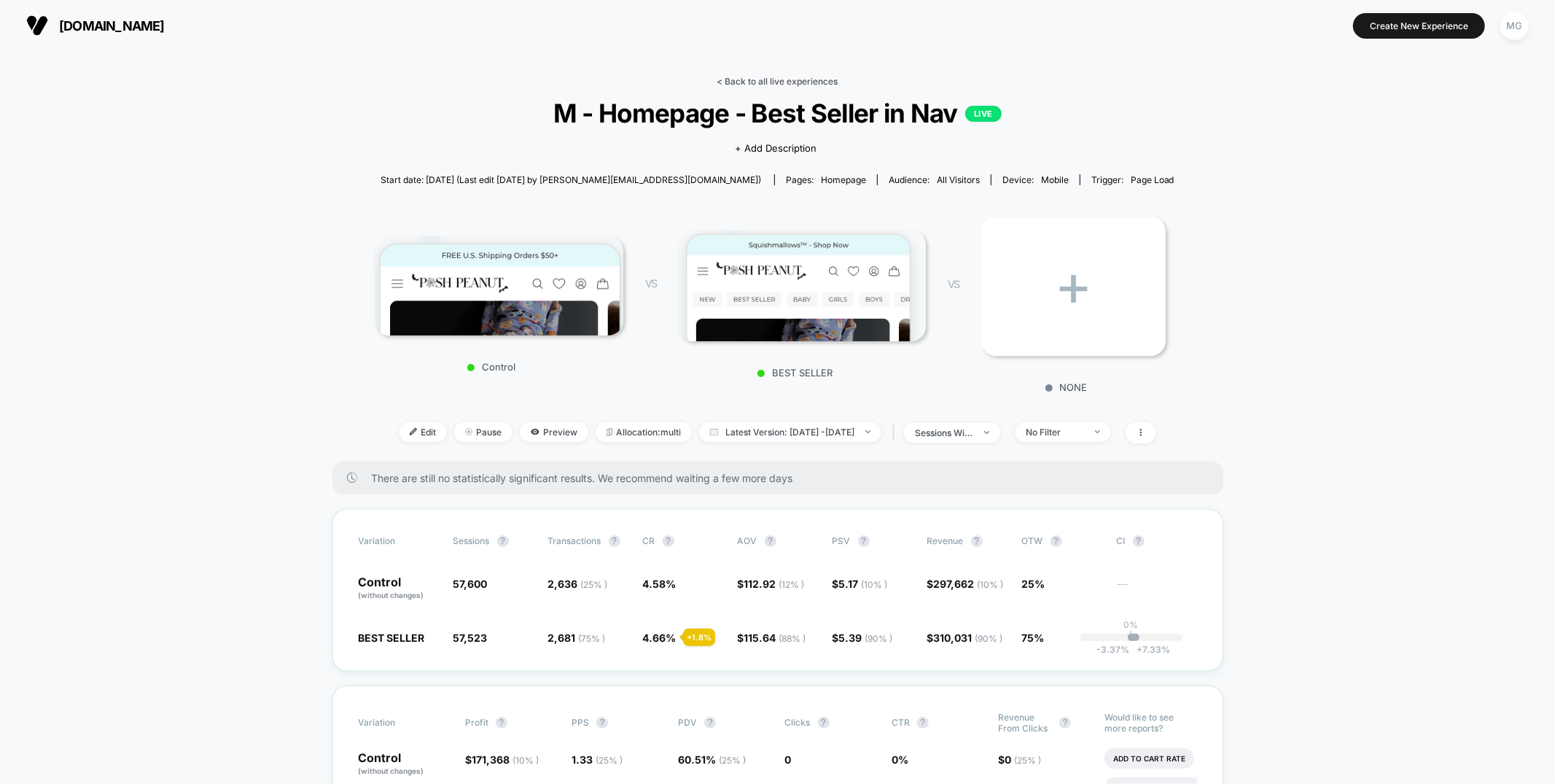
click at [811, 76] on link "< Back to all live experiences" at bounding box center [778, 81] width 121 height 11
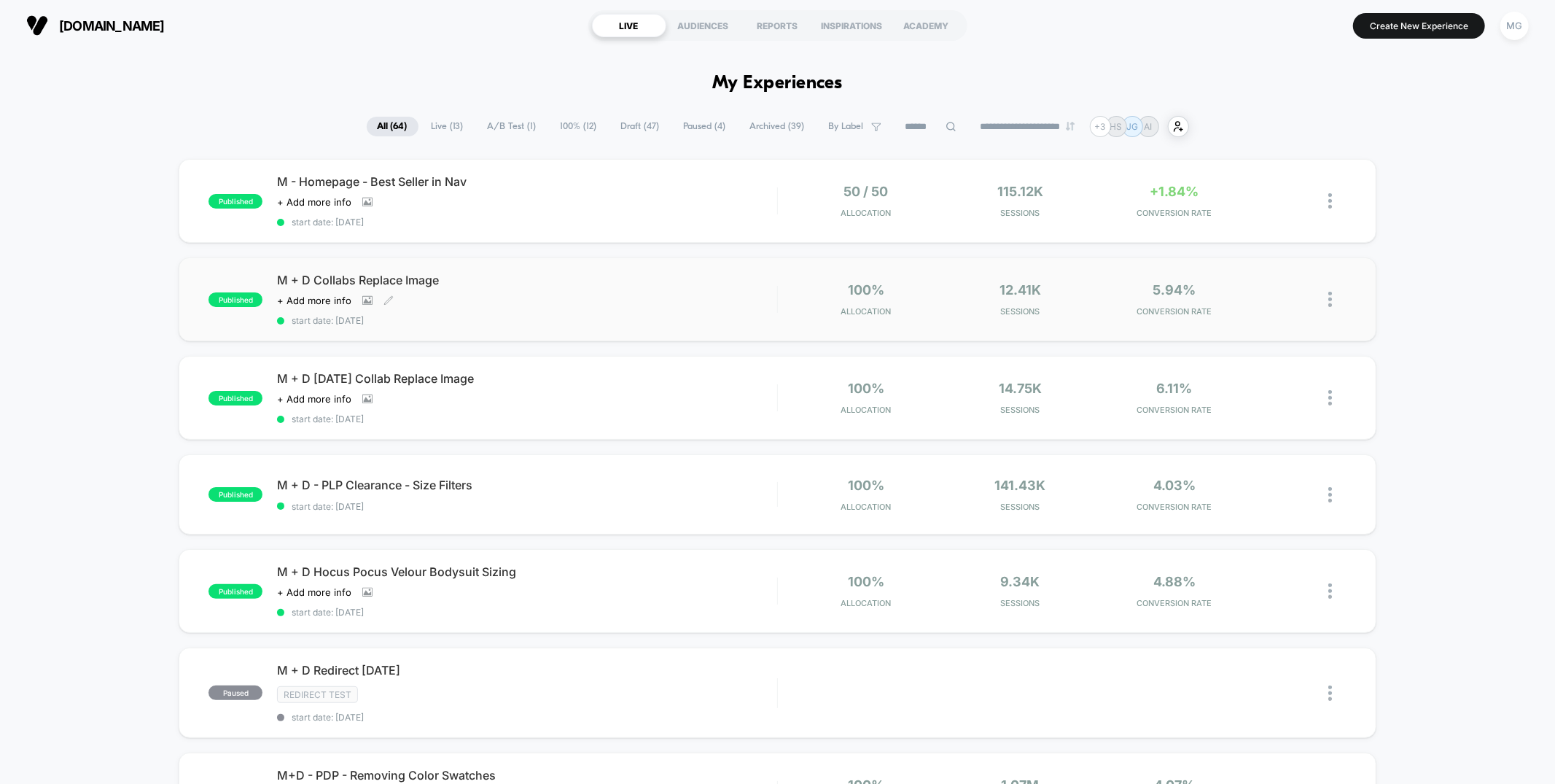
click at [359, 296] on div "+ Add more info" at bounding box center [336, 300] width 117 height 12
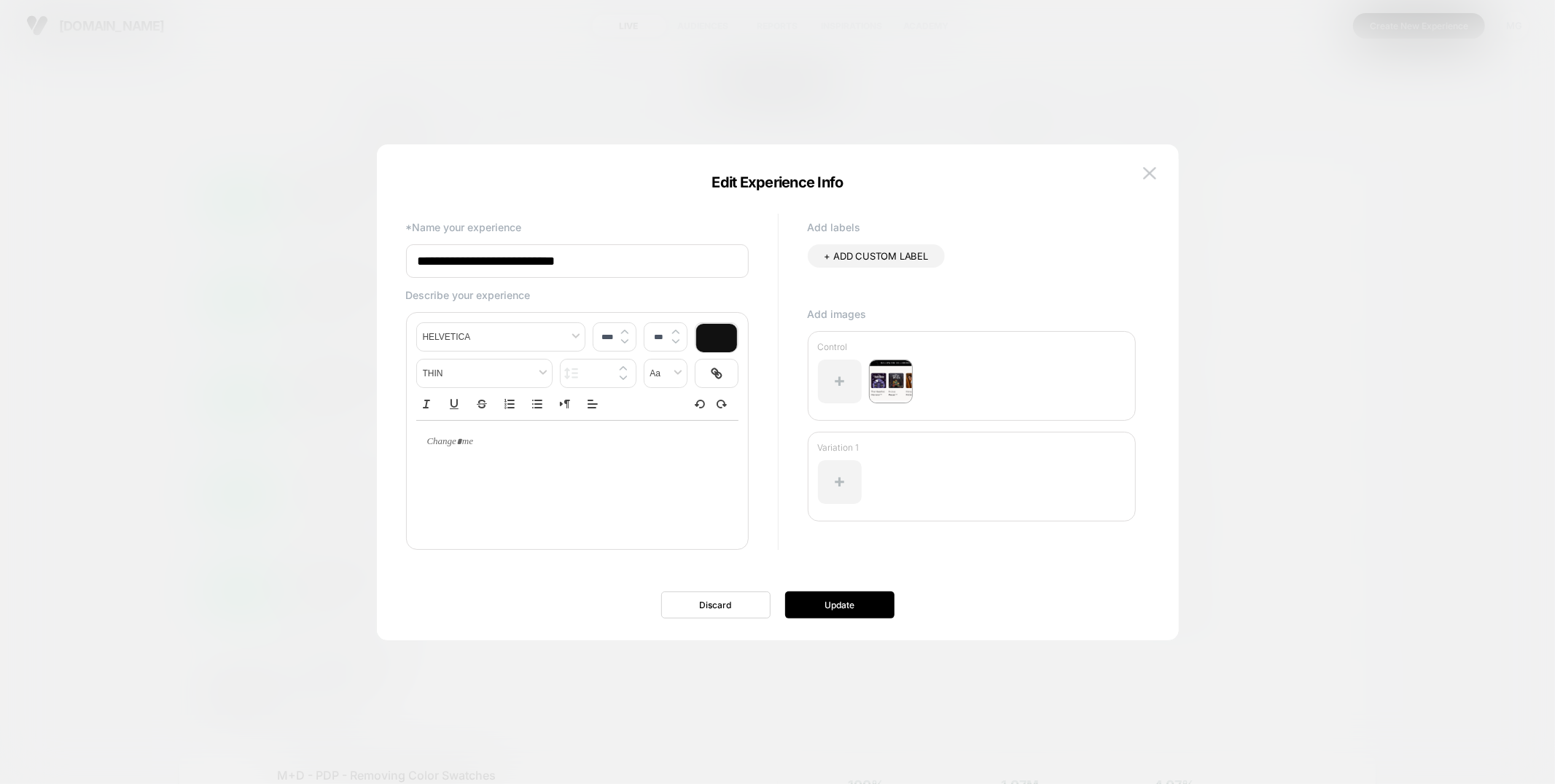
click at [365, 295] on div at bounding box center [777, 392] width 1555 height 784
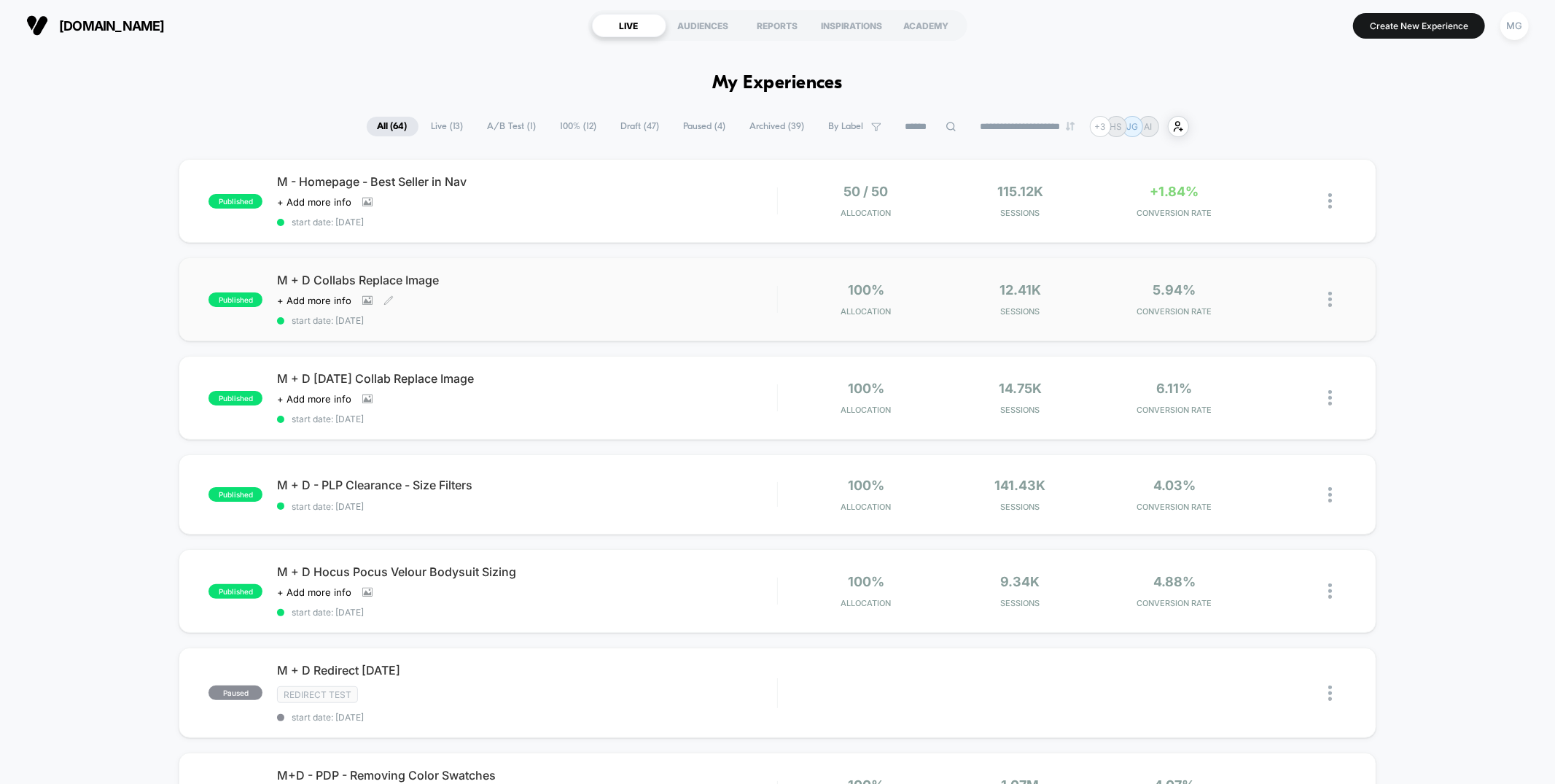
click at [538, 299] on div "Click to view images Click to edit experience details + Add more info" at bounding box center [452, 300] width 350 height 12
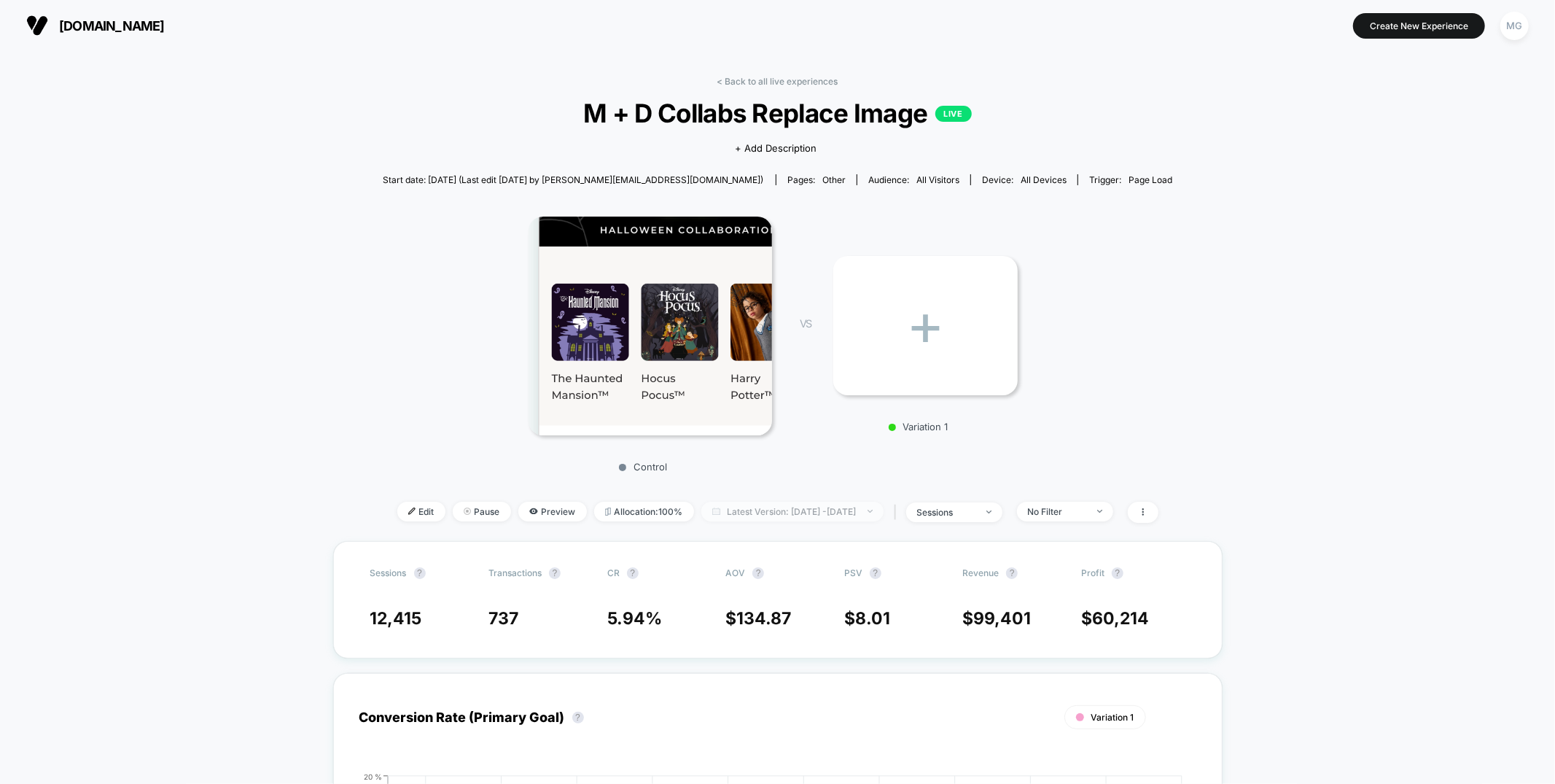
click at [836, 510] on span "Latest Version: Aug 21, 2025 - Sep 11, 2025" at bounding box center [792, 511] width 182 height 20
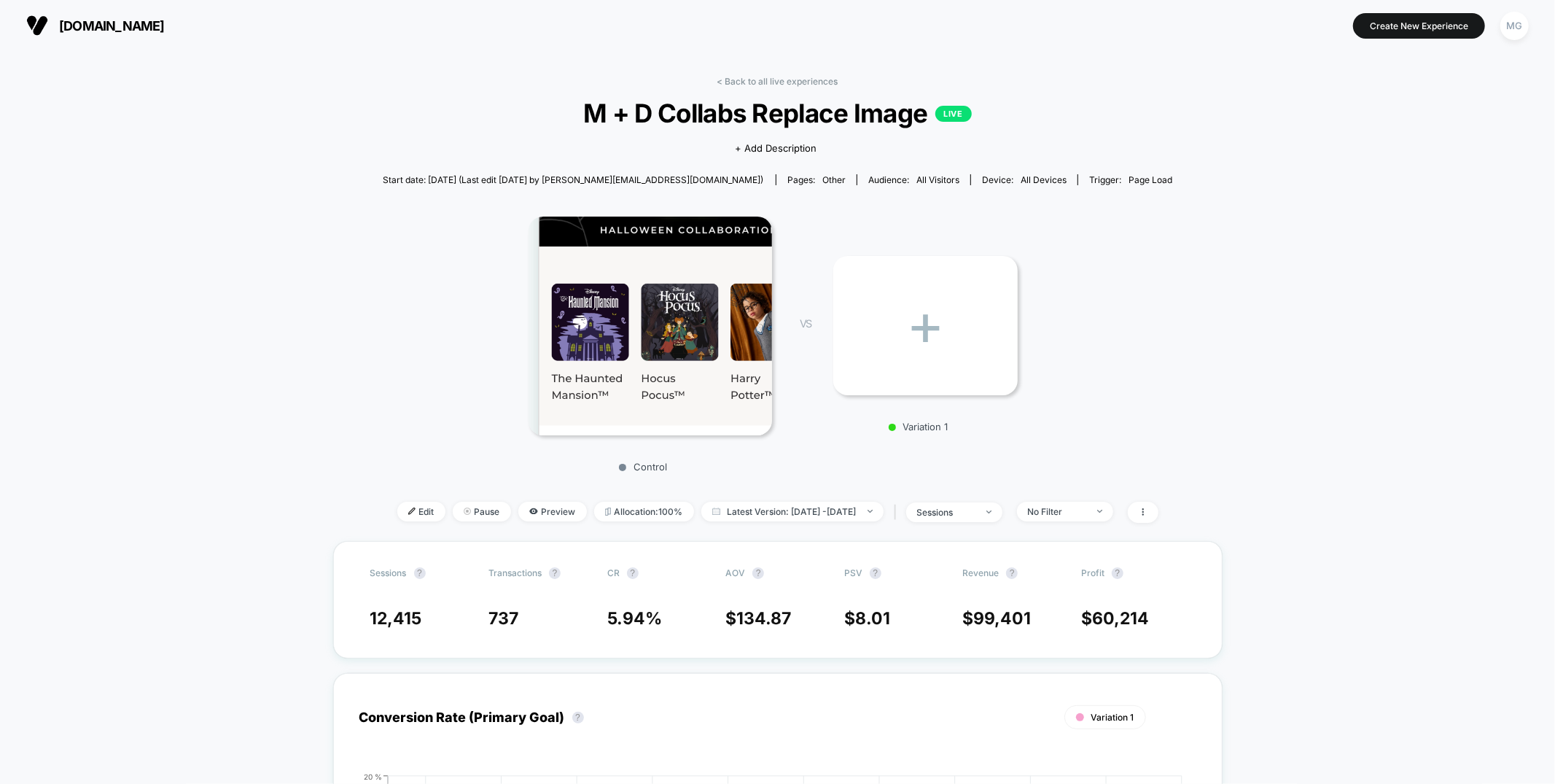
click at [760, 82] on link "< Back to all live experiences" at bounding box center [778, 81] width 121 height 11
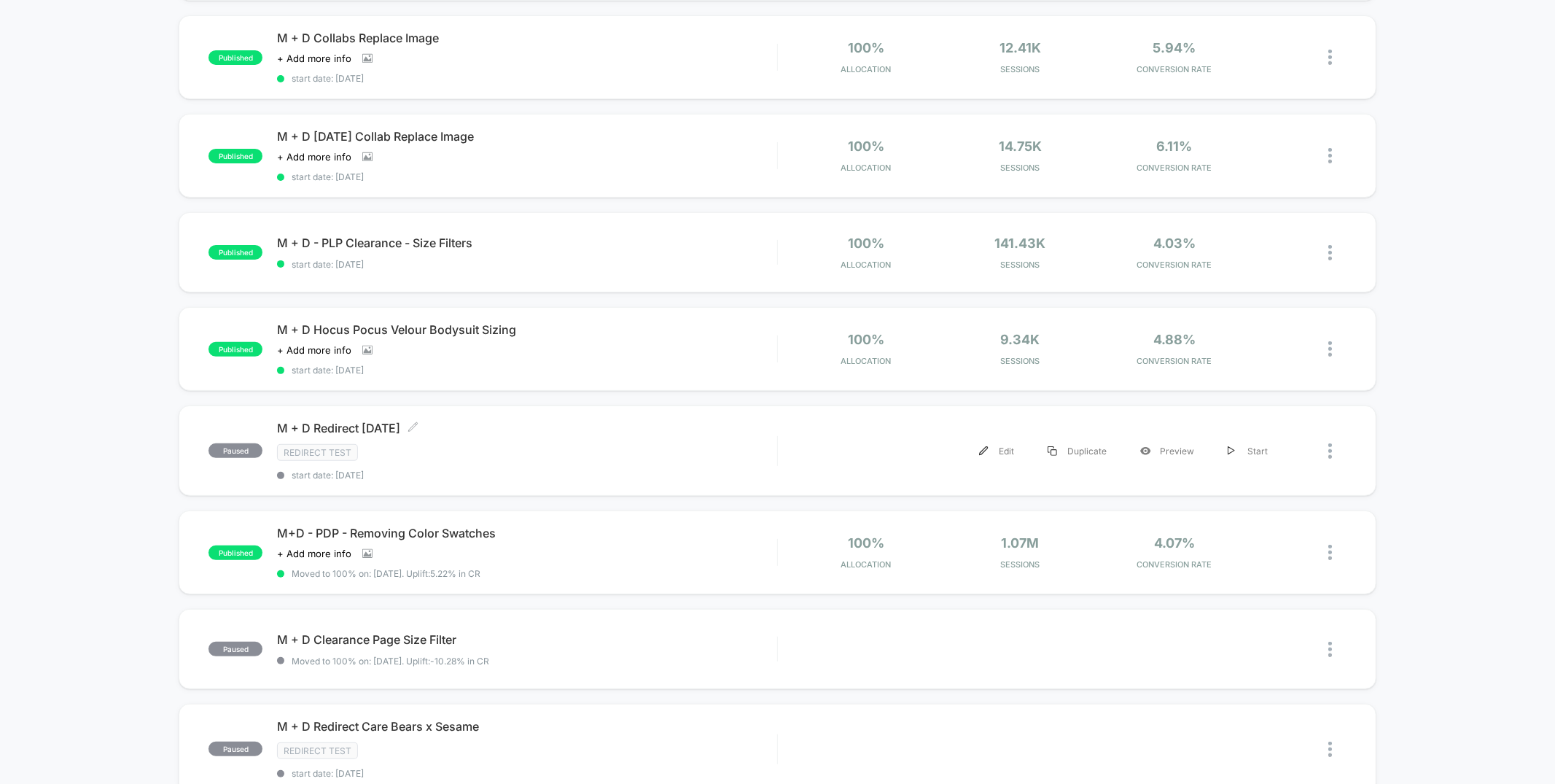
scroll to position [259, 0]
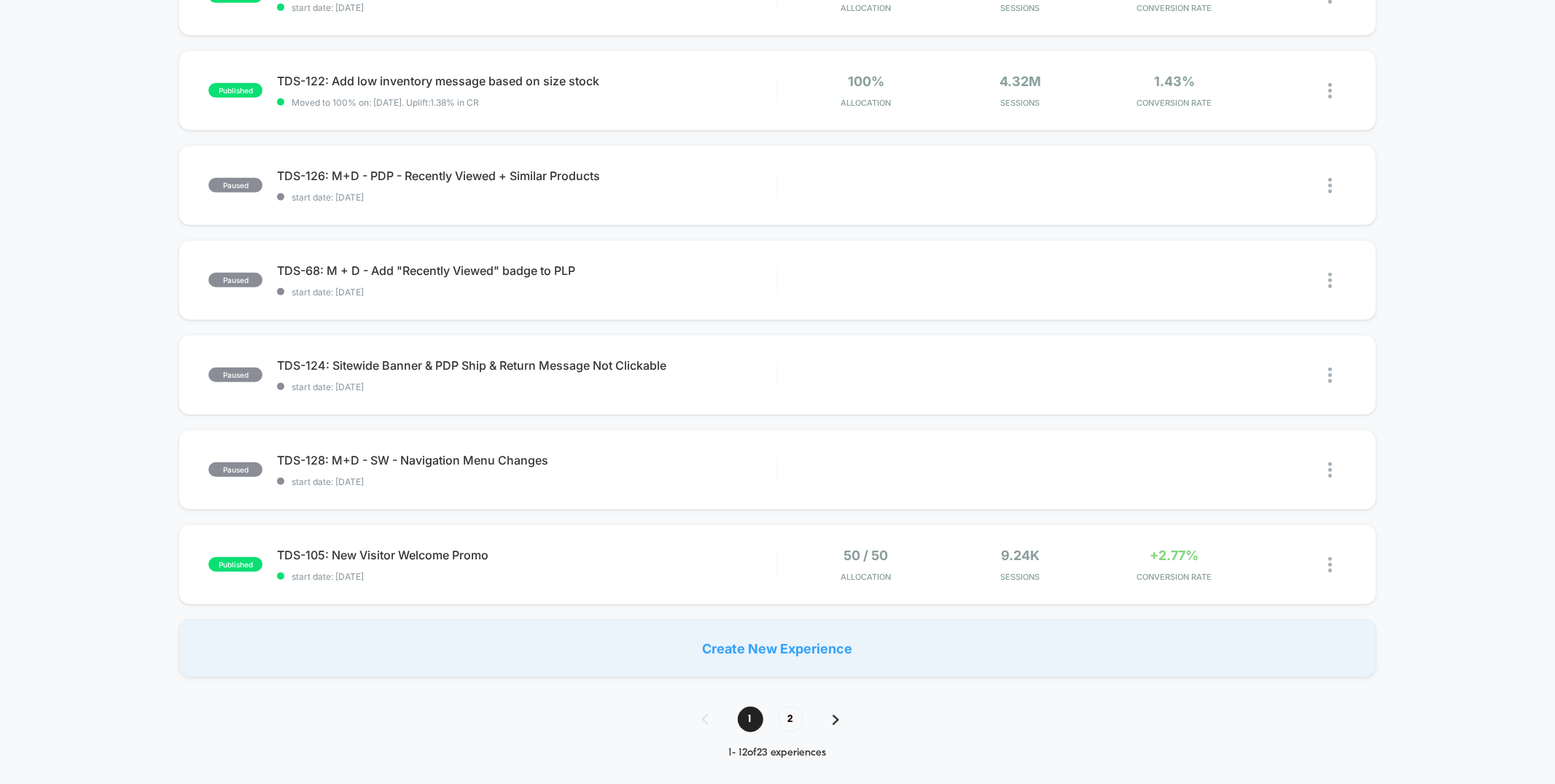
scroll to position [820, 0]
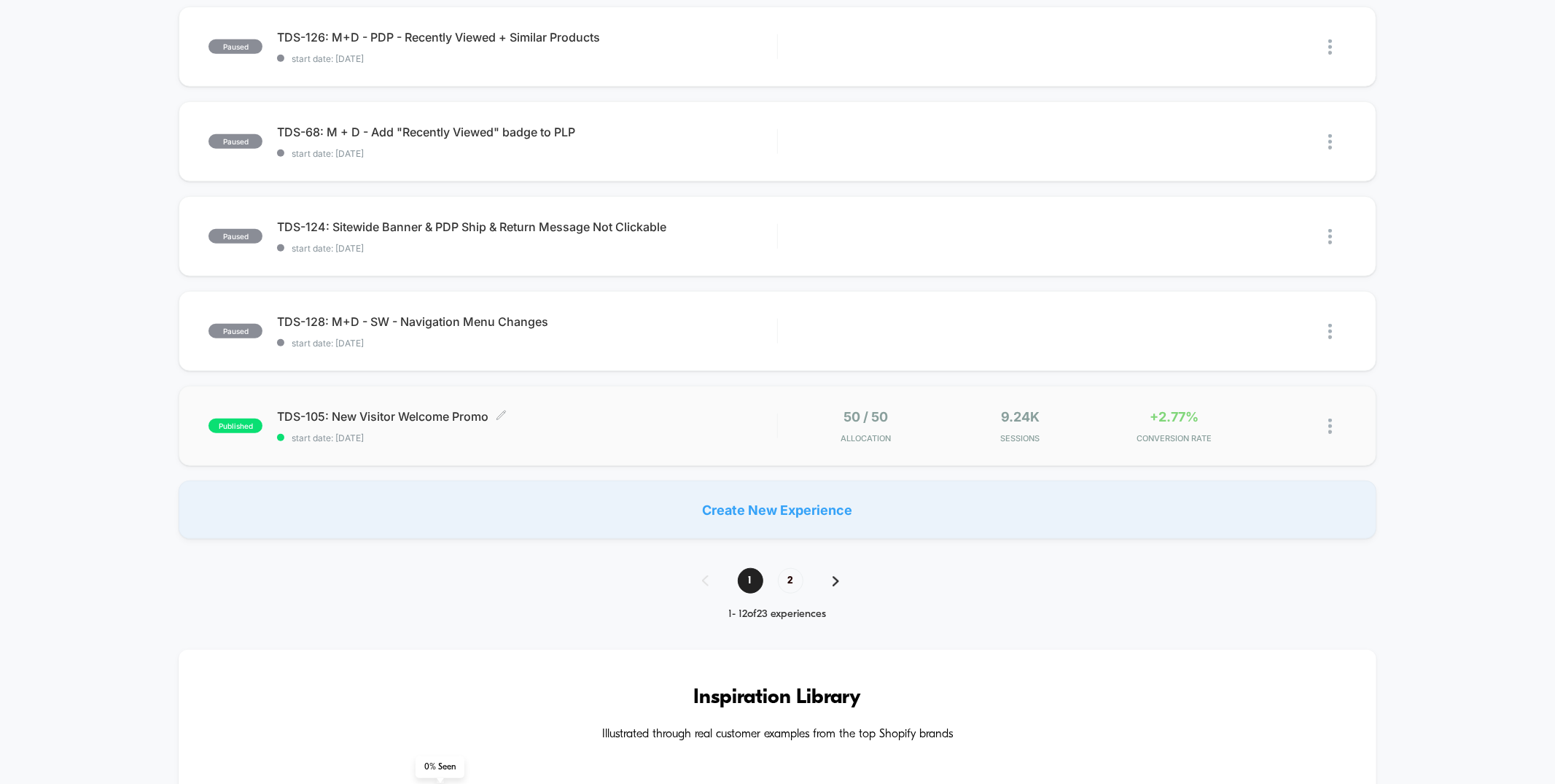
click at [641, 429] on div "TDS-105: New Visitor Welcome Promo Click to edit experience details Click to ed…" at bounding box center [527, 426] width 499 height 34
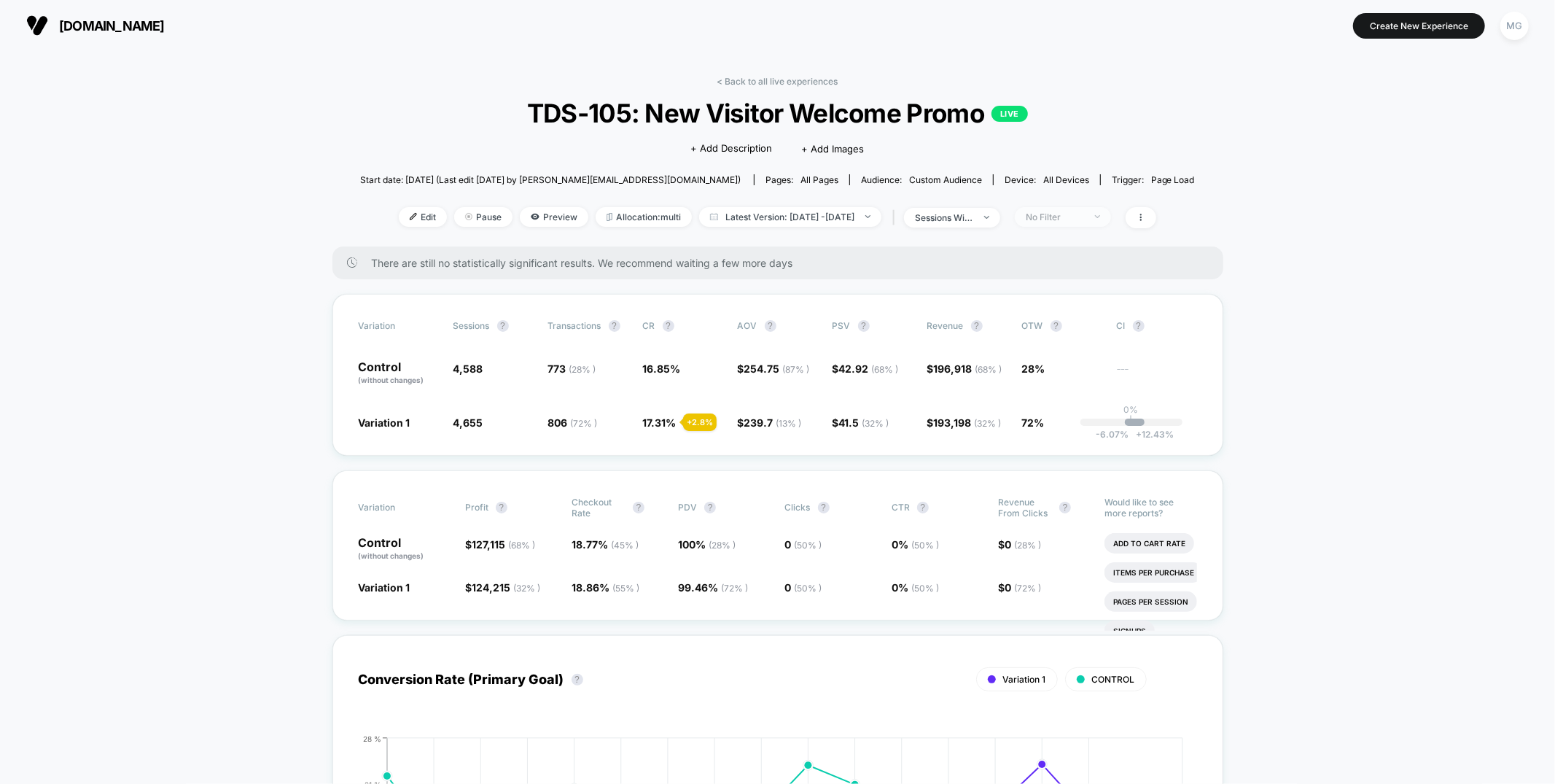
click at [1084, 217] on div "No Filter" at bounding box center [1055, 217] width 58 height 11
click at [1067, 358] on span "New Visitors" at bounding box center [1071, 358] width 60 height 13
click at [1060, 421] on button "Save" at bounding box center [1084, 428] width 133 height 24
click at [776, 84] on link "< Back to all live experiences" at bounding box center [778, 81] width 121 height 11
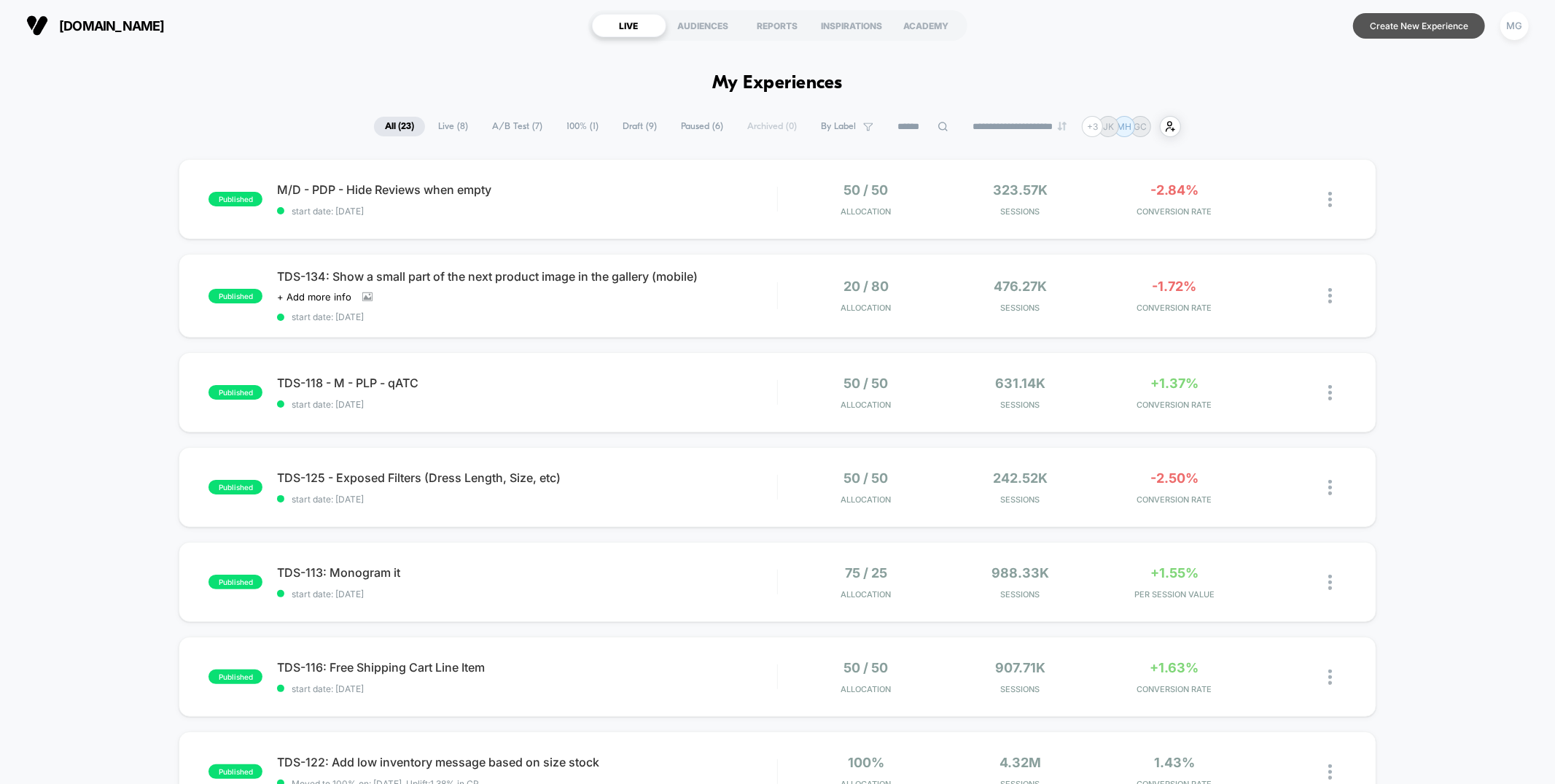
click at [1430, 31] on button "Create New Experience" at bounding box center [1419, 26] width 132 height 25
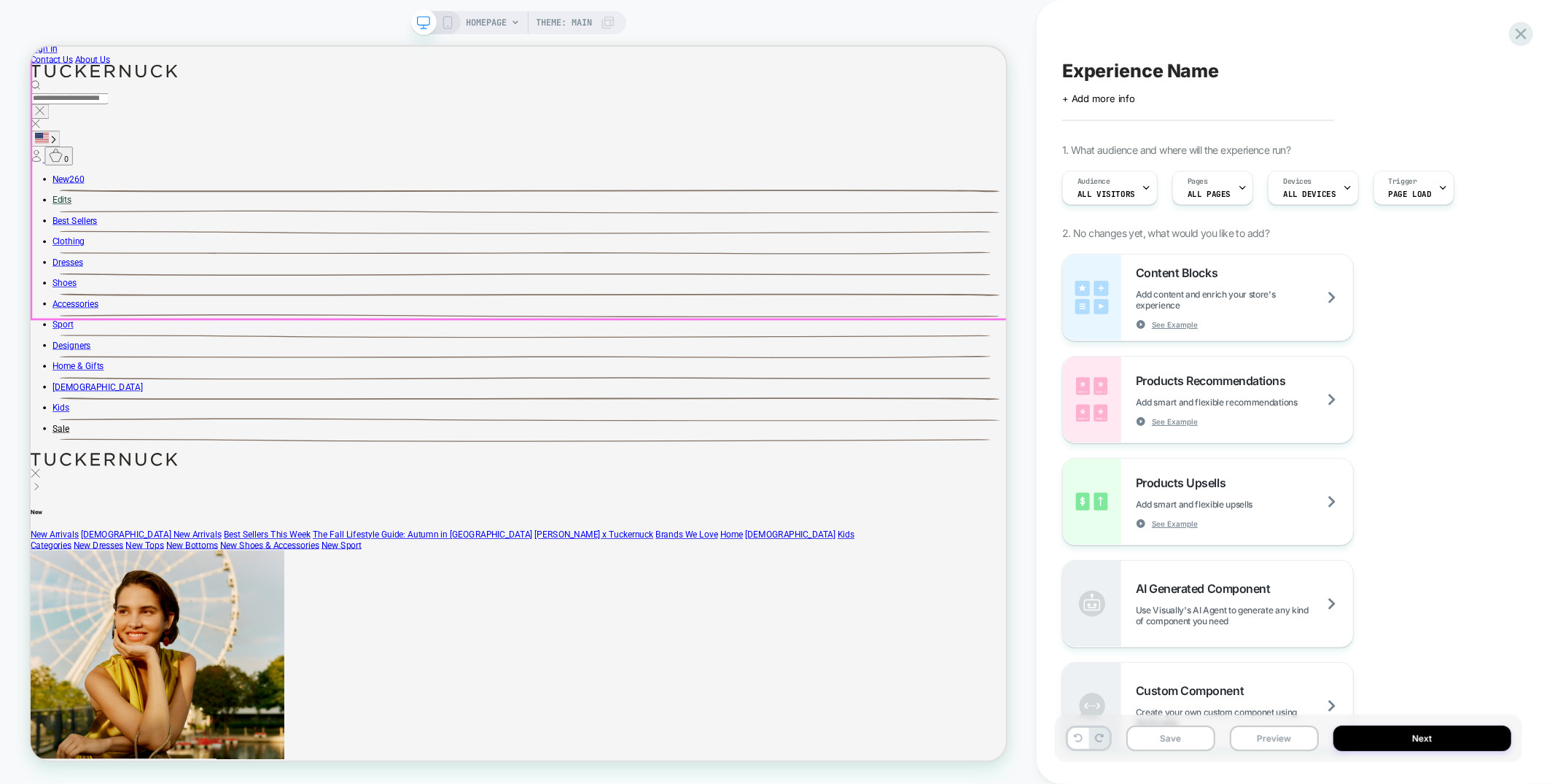
scroll to position [561, 0]
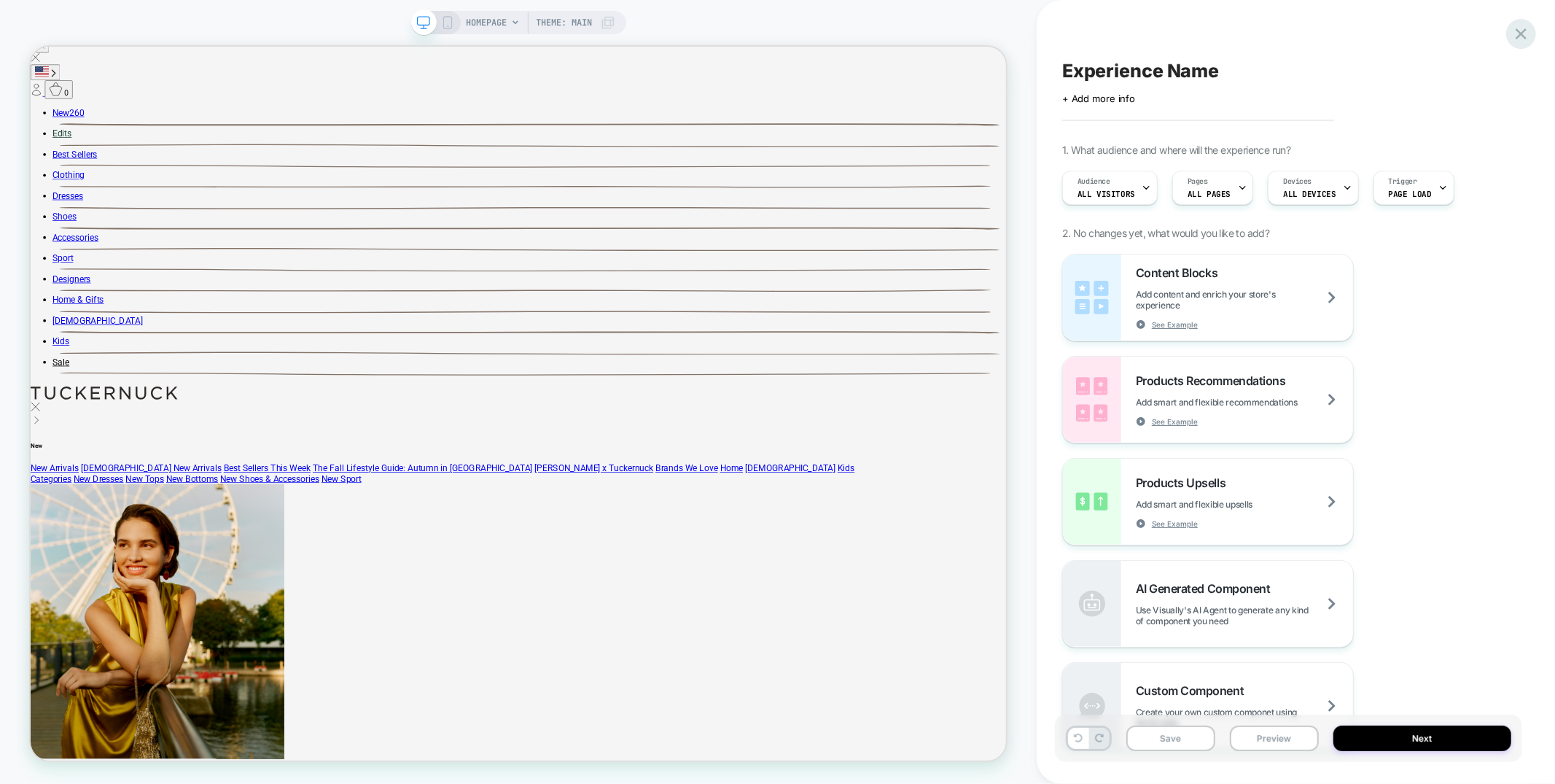
click at [1510, 41] on div at bounding box center [1521, 34] width 30 height 30
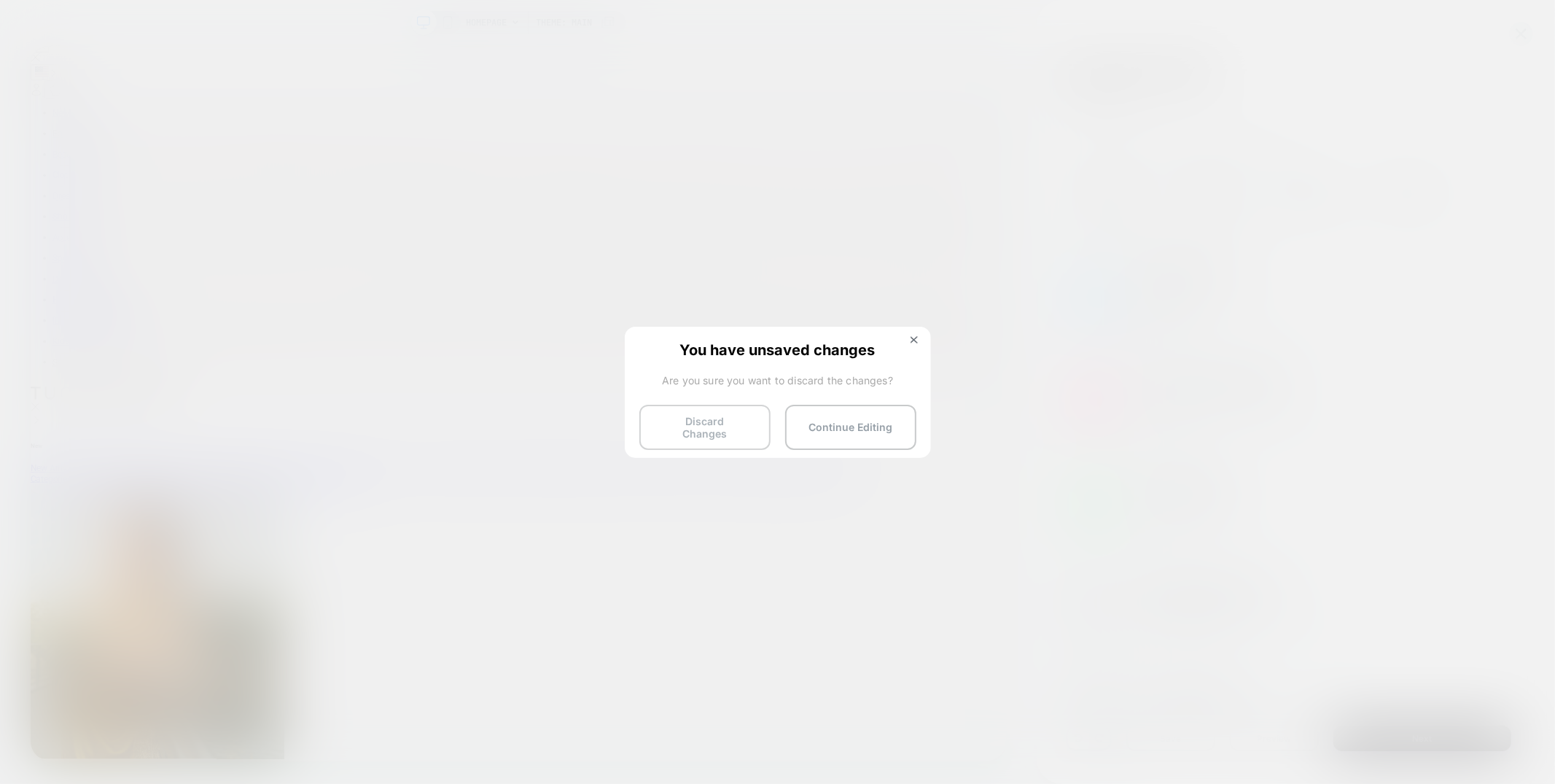
click at [688, 428] on button "Discard Changes" at bounding box center [705, 426] width 131 height 45
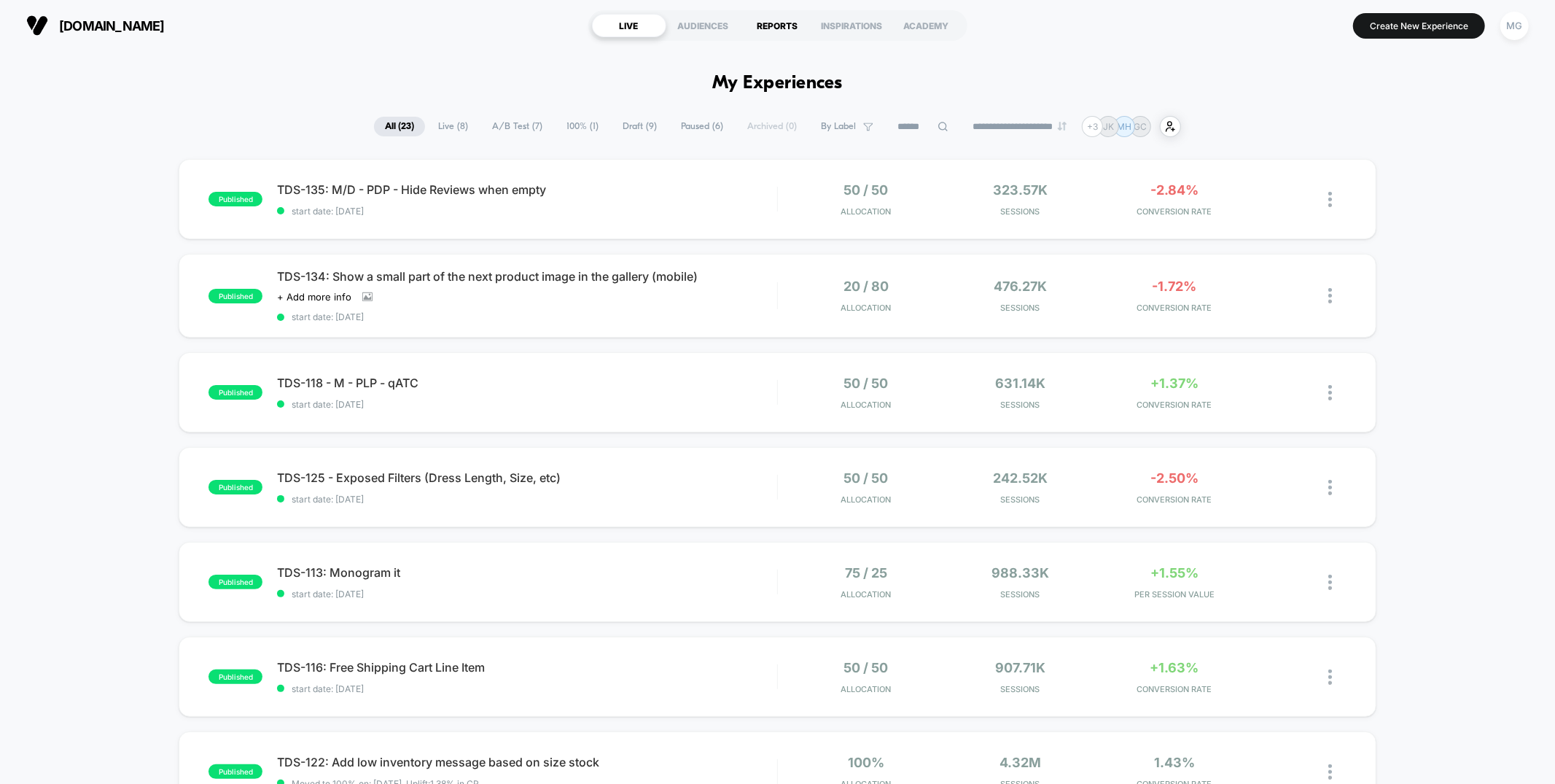
click at [746, 29] on div "REPORTS" at bounding box center [778, 26] width 74 height 24
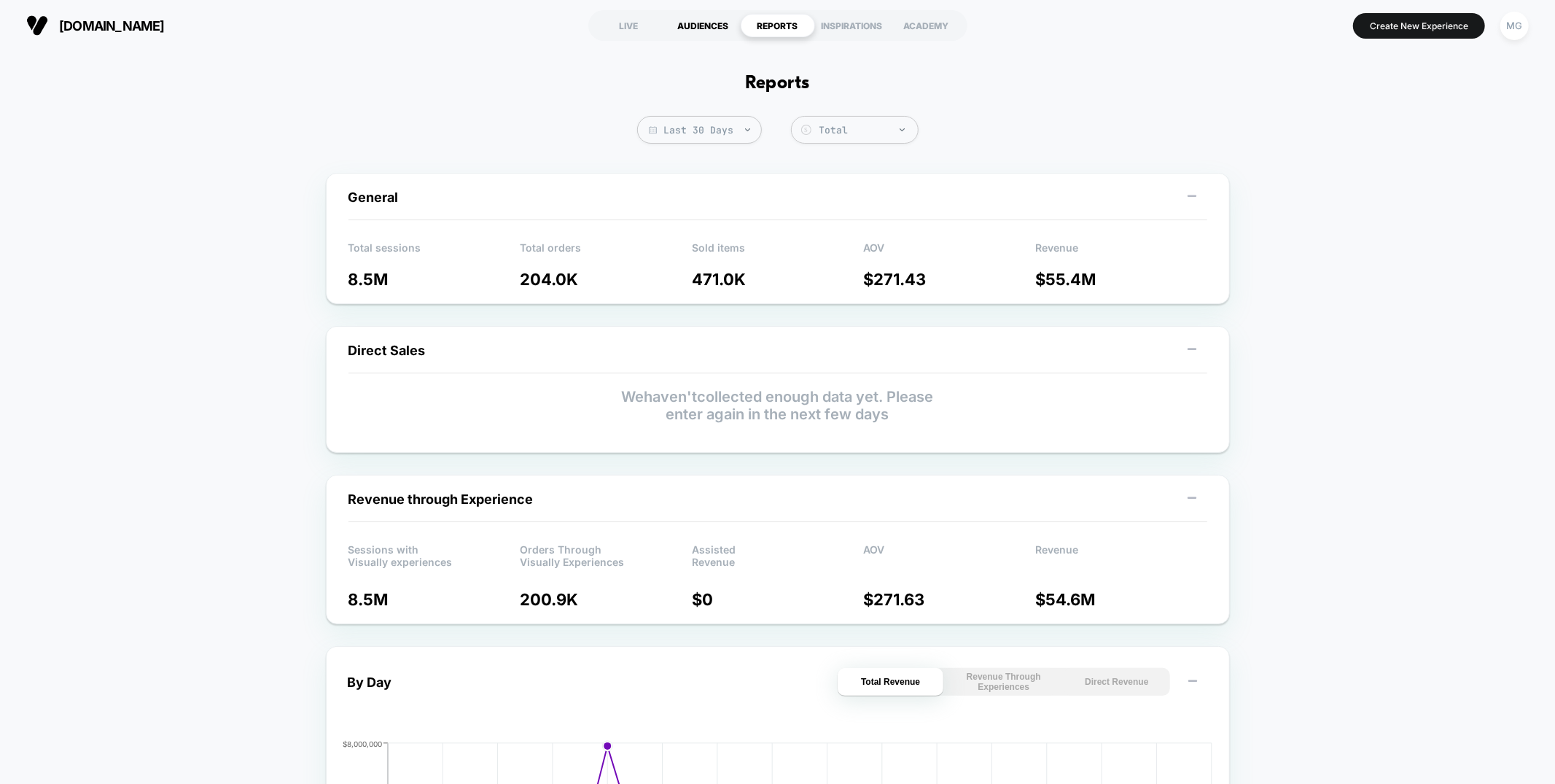
click at [674, 22] on div "AUDIENCES" at bounding box center [704, 26] width 74 height 24
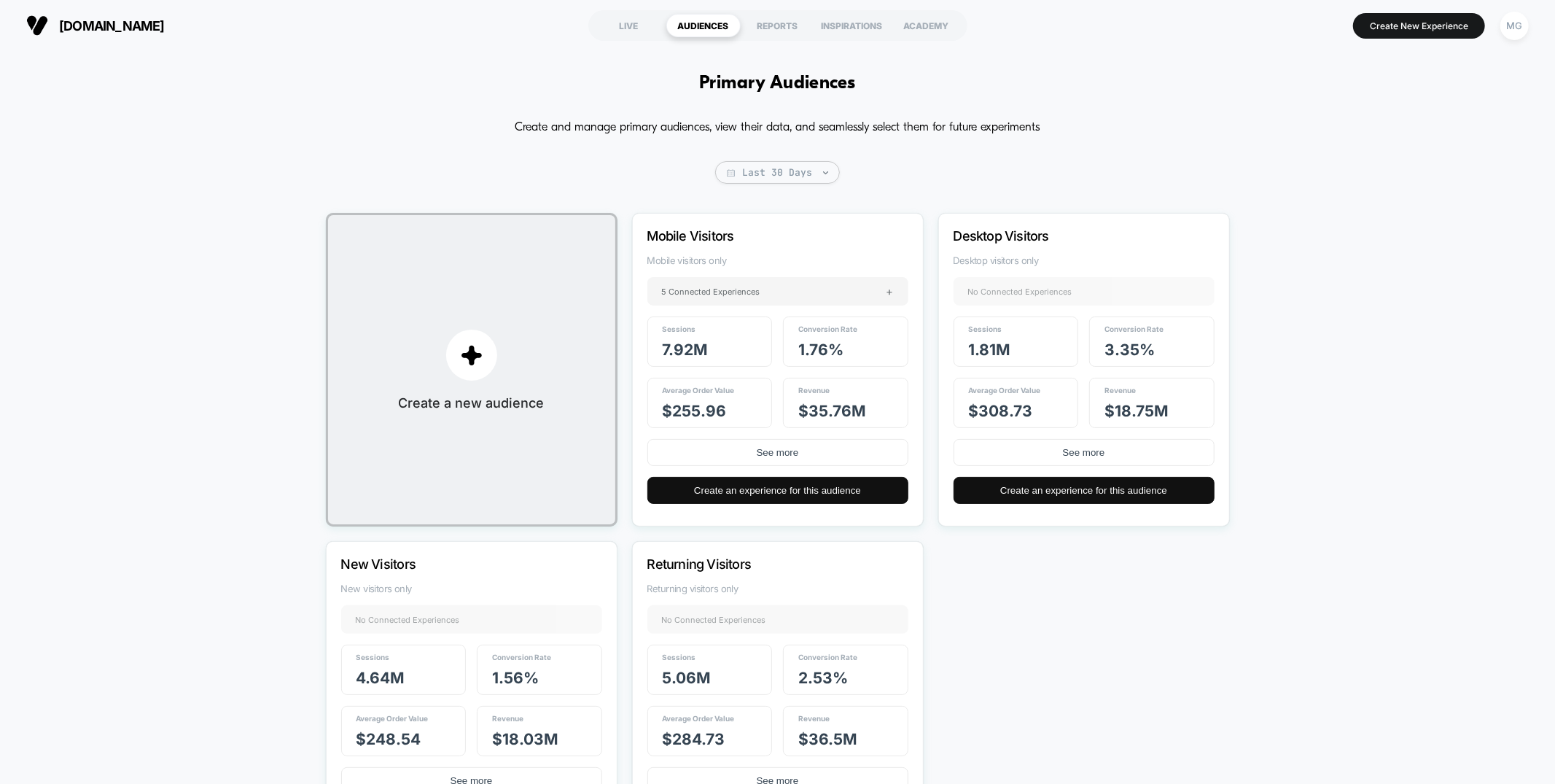
click at [186, 112] on div "Primary Audiences Create and manage primary audiences, view their data, and sea…" at bounding box center [777, 463] width 1555 height 825
click at [423, 370] on button "Create a new audience" at bounding box center [471, 369] width 291 height 313
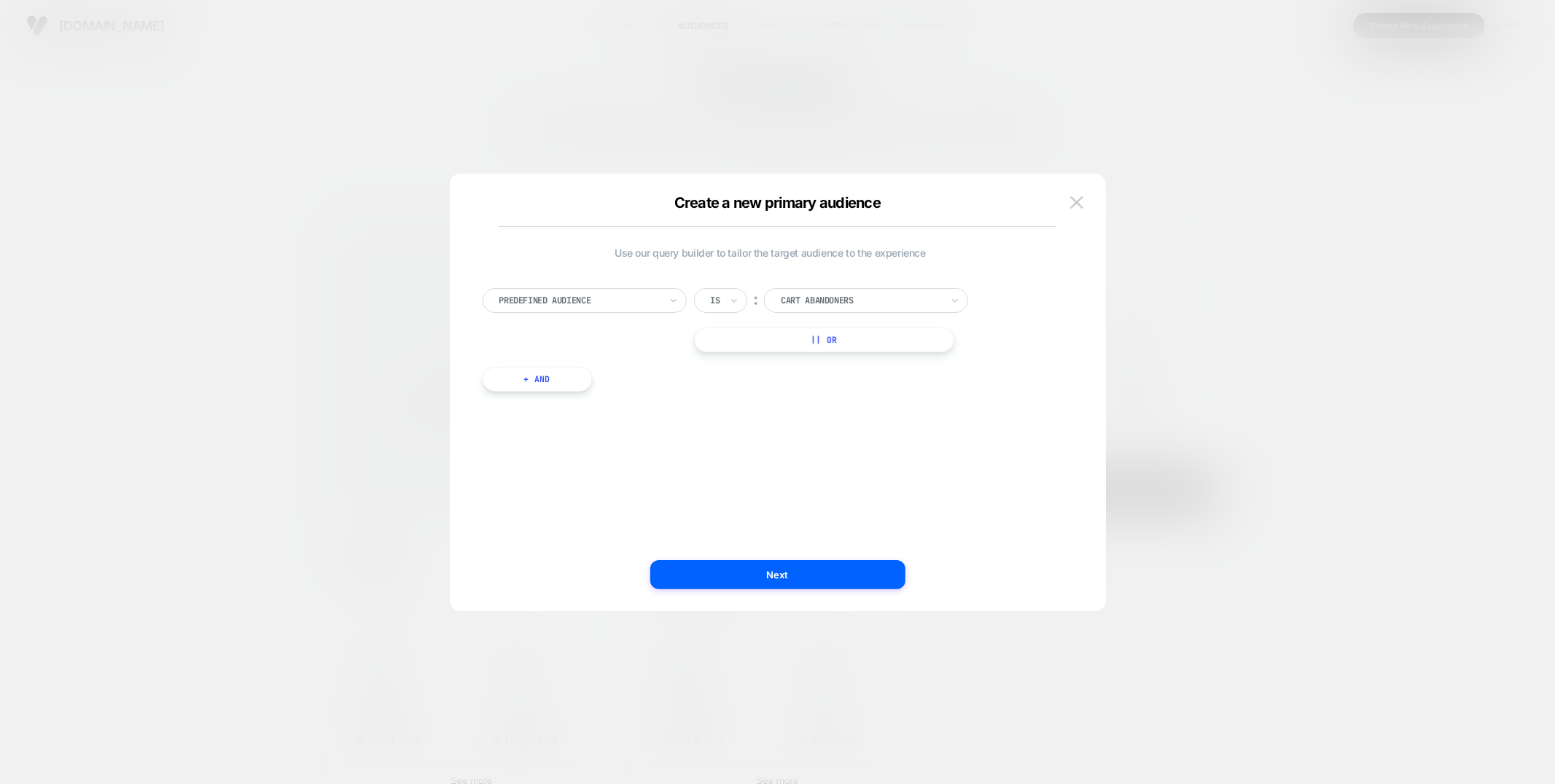
click at [559, 294] on div at bounding box center [579, 300] width 160 height 13
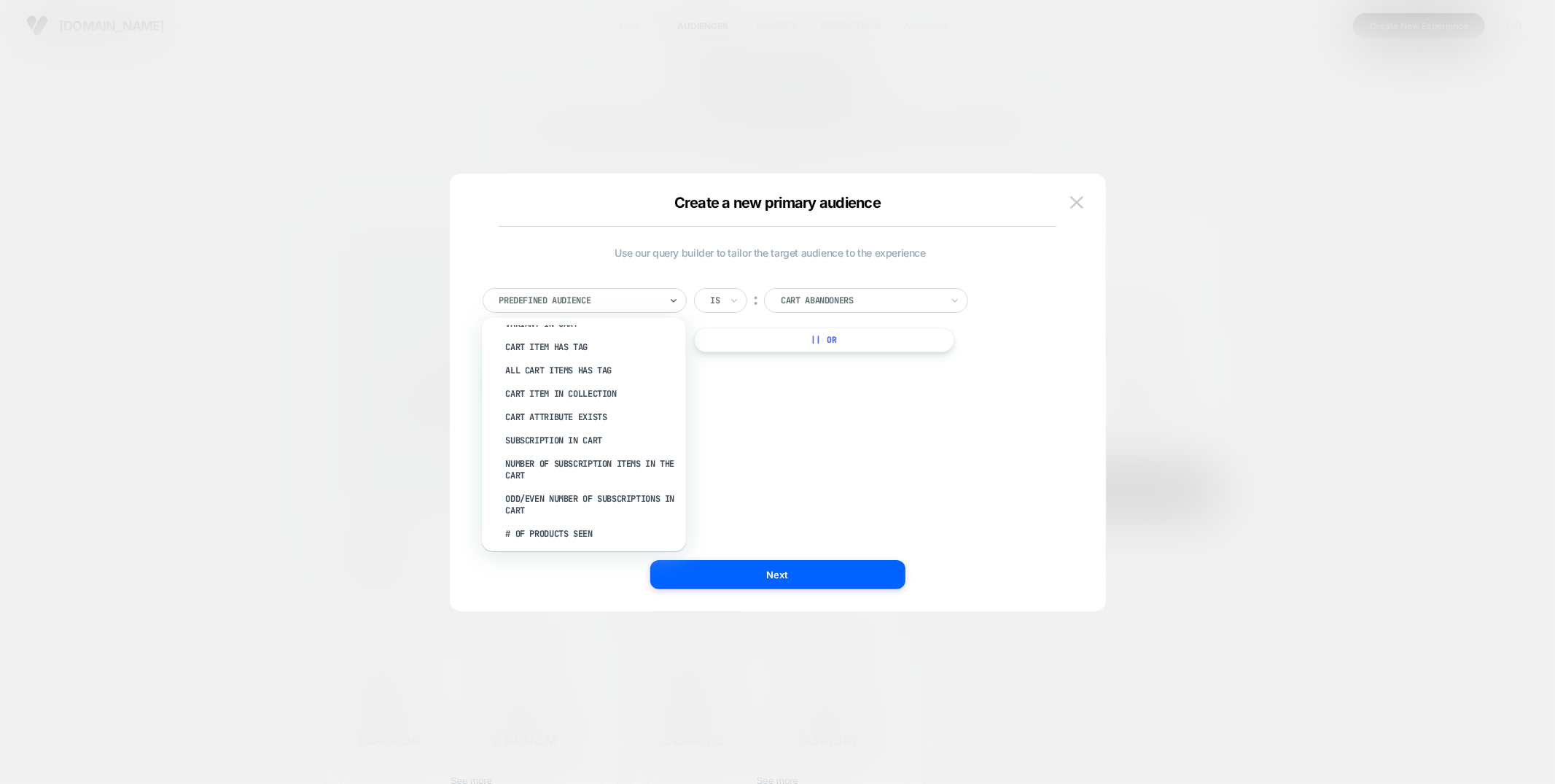
scroll to position [486, 0]
click at [551, 448] on div "Visit In Page" at bounding box center [592, 460] width 190 height 24
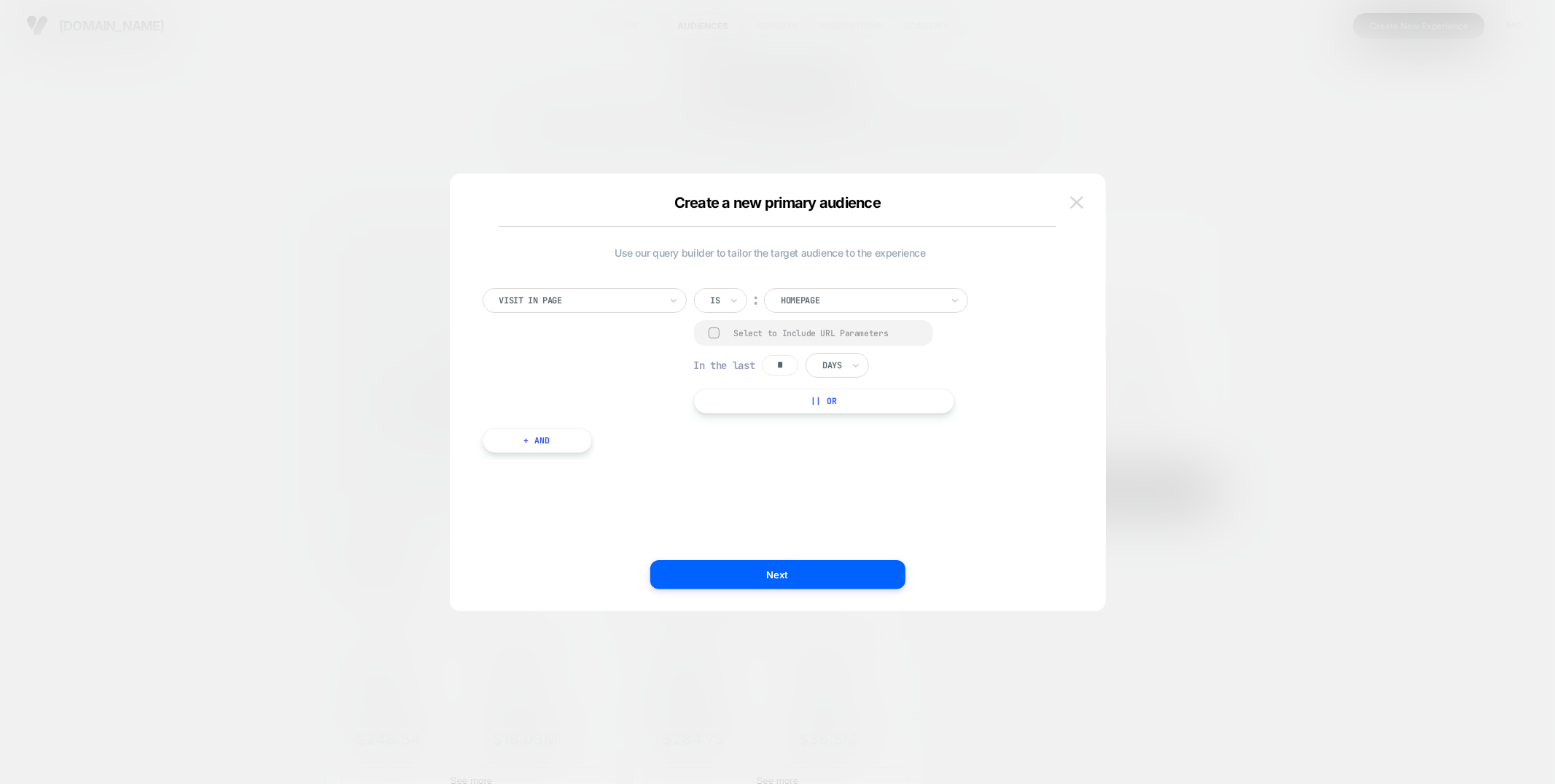
click at [1084, 205] on button at bounding box center [1077, 203] width 22 height 22
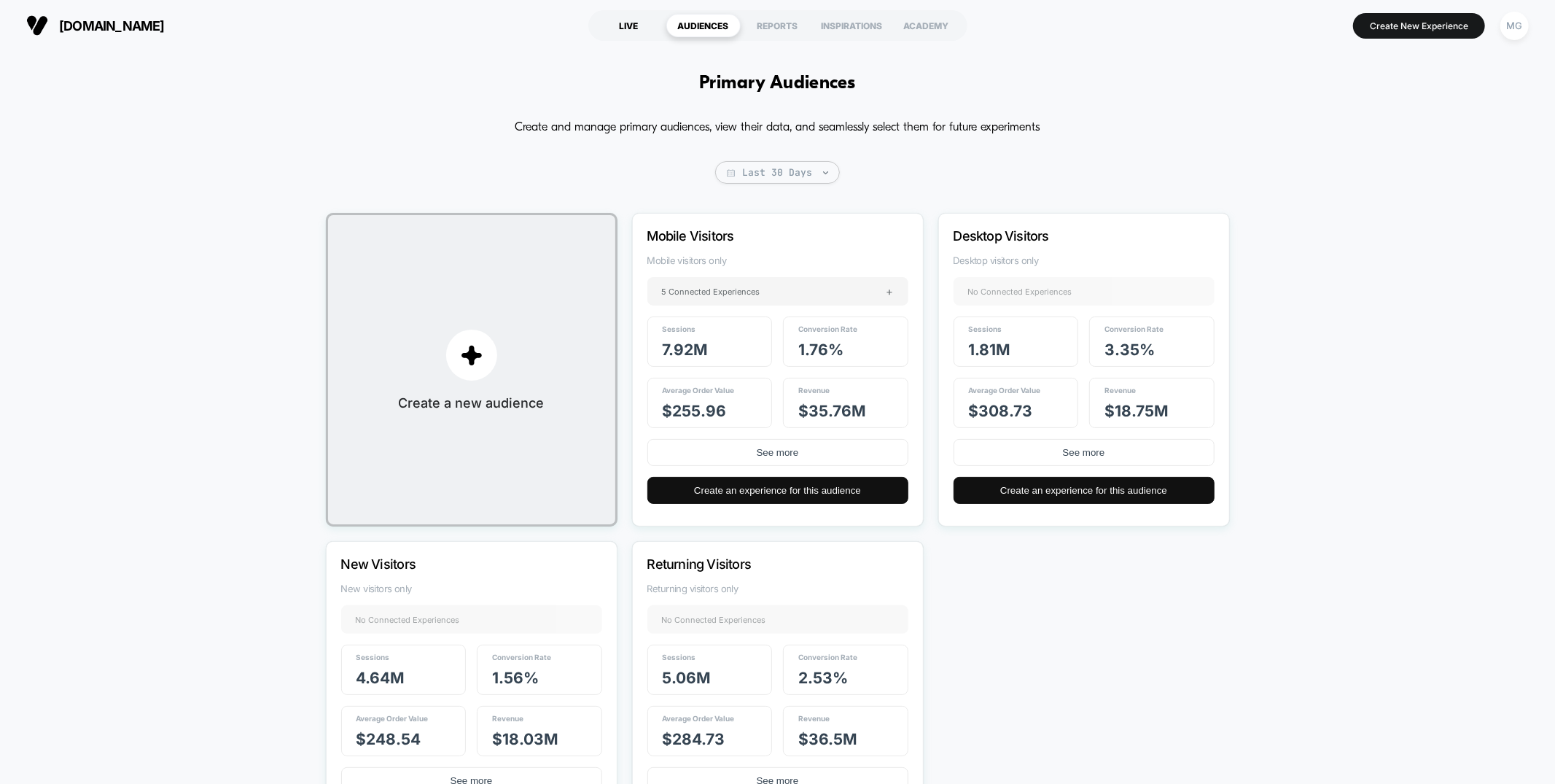
click at [629, 32] on div "LIVE" at bounding box center [629, 26] width 74 height 24
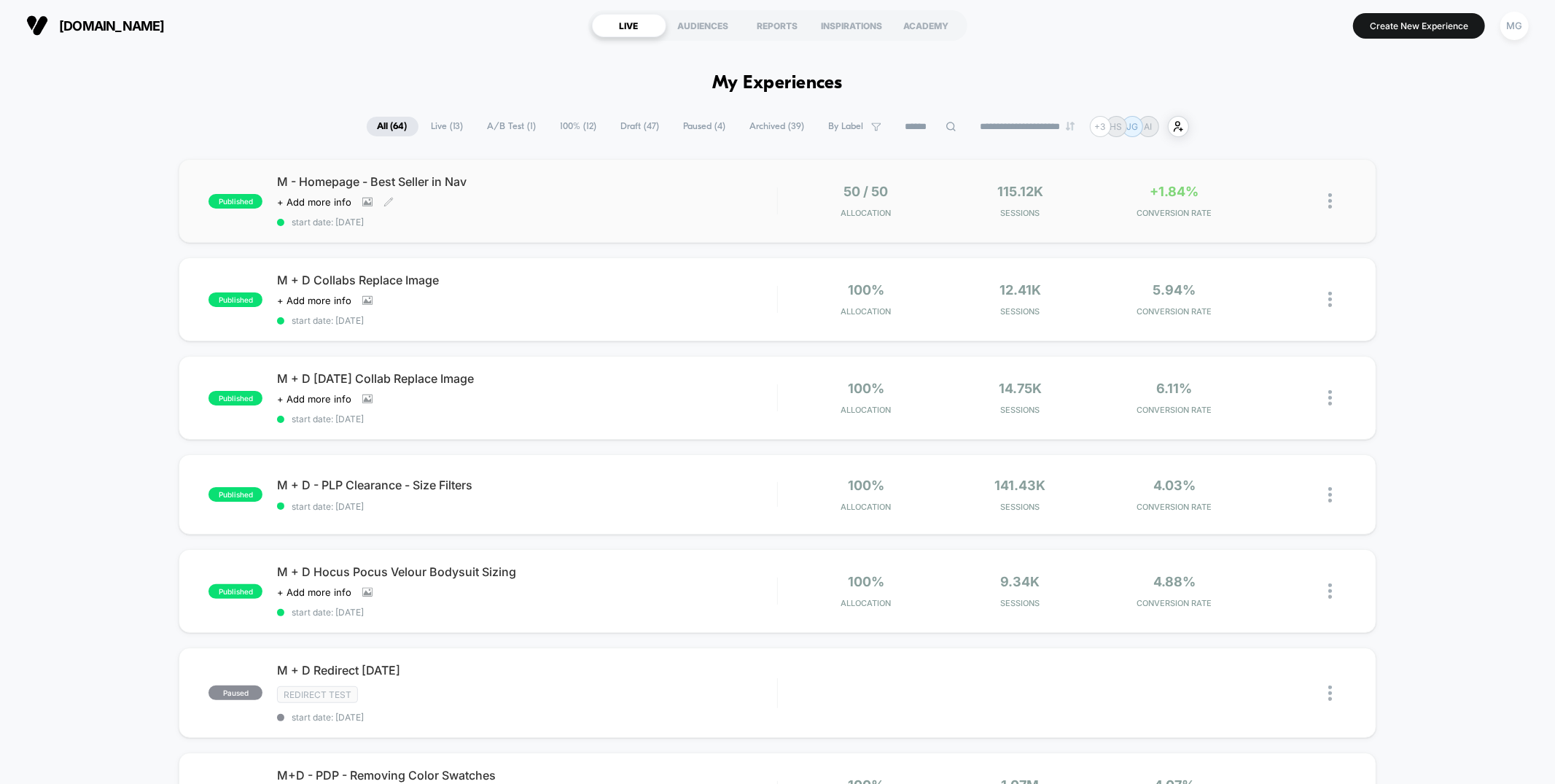
click at [621, 196] on div "Click to view images Click to edit experience details + Add more info" at bounding box center [452, 201] width 350 height 12
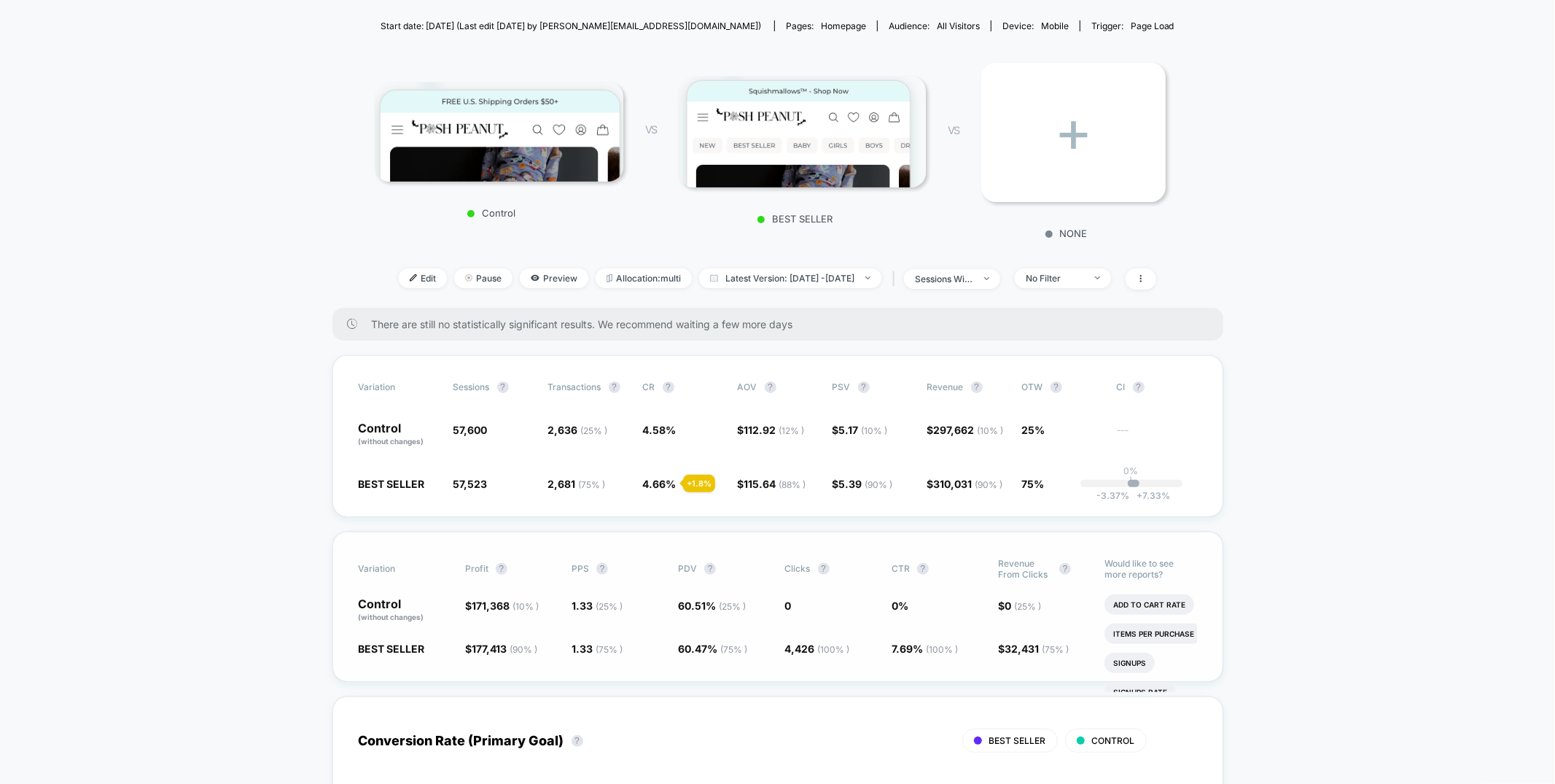
scroll to position [150, 0]
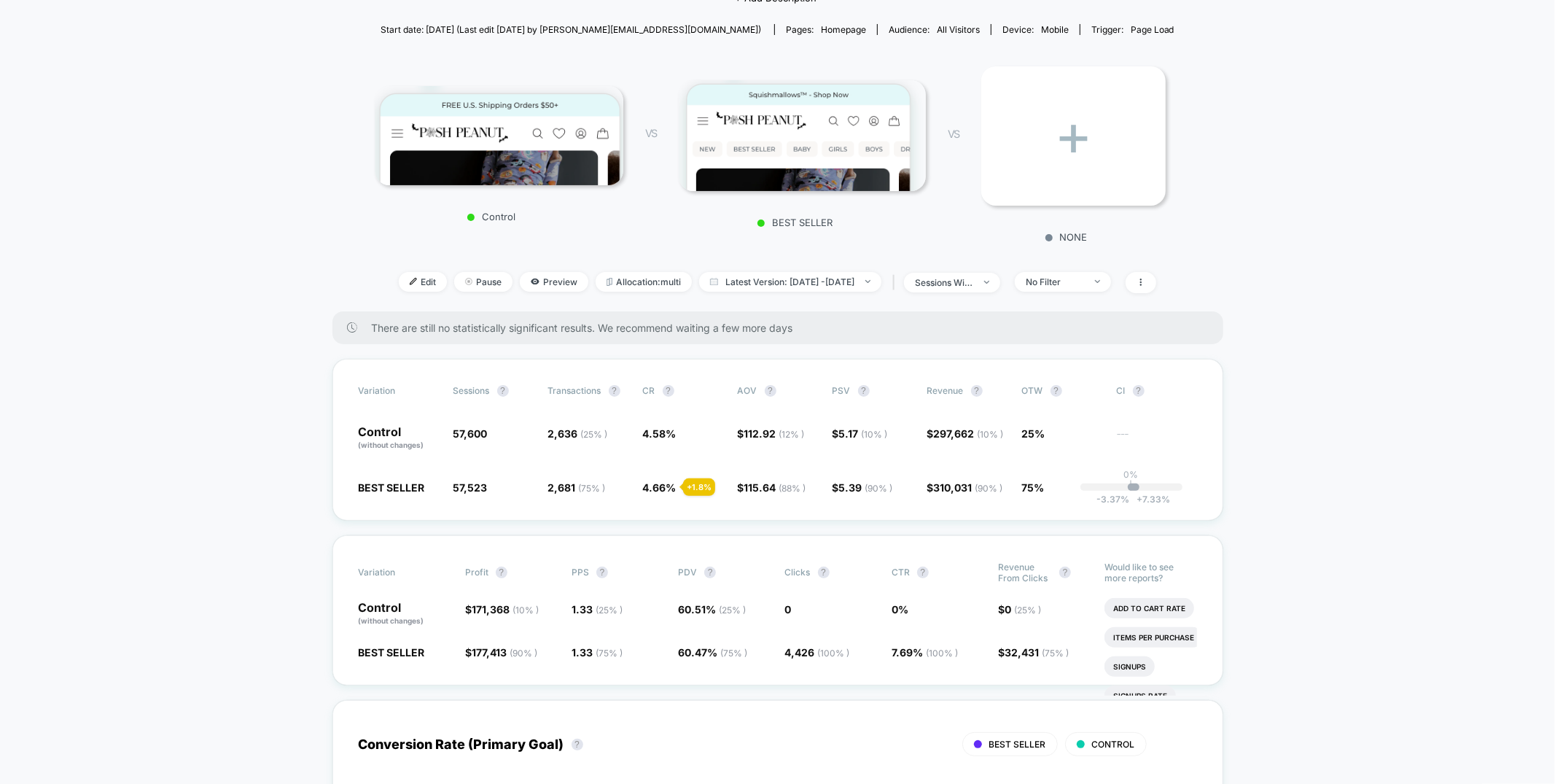
click at [562, 160] on img at bounding box center [499, 136] width 249 height 99
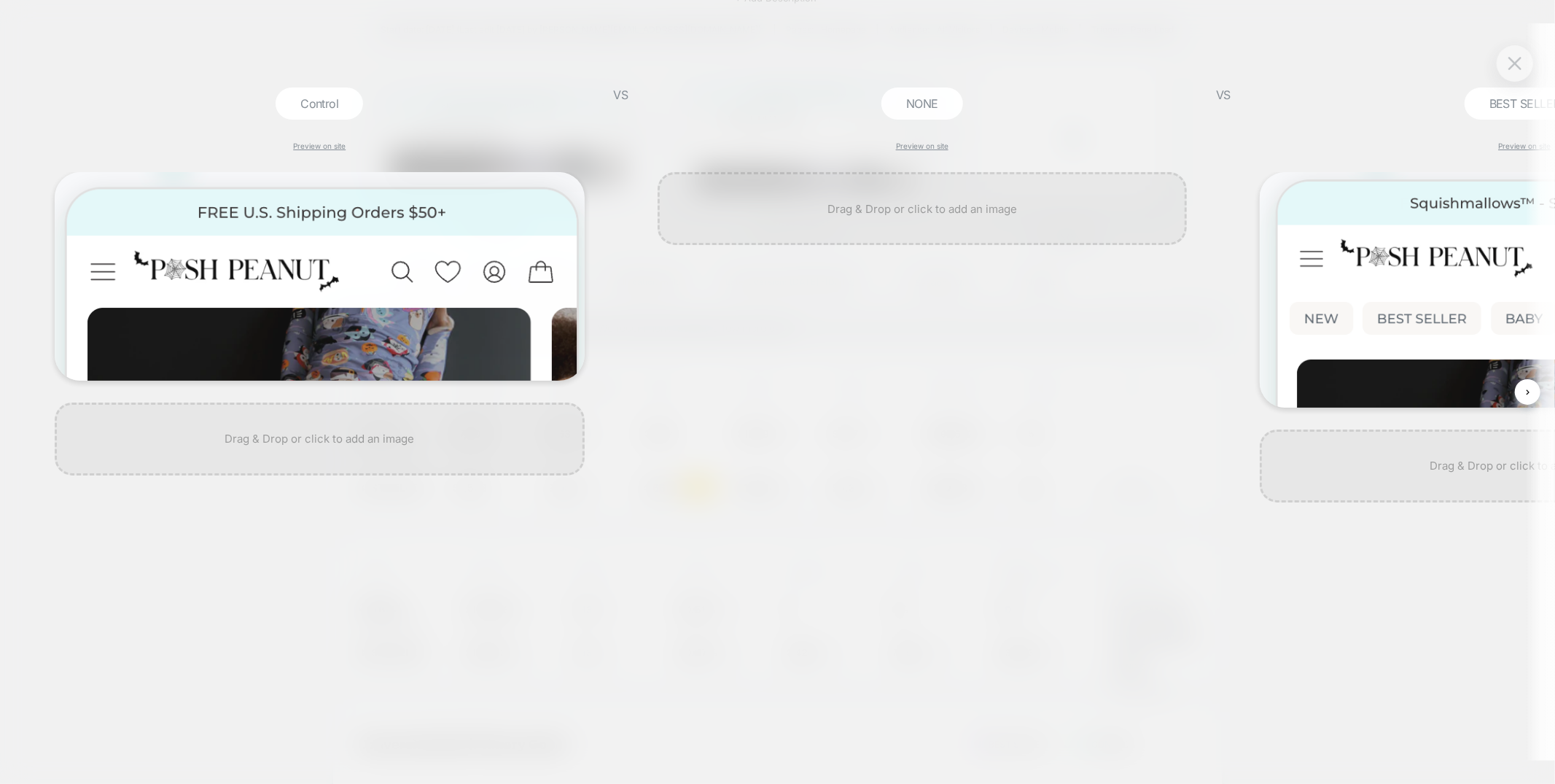
scroll to position [0, 2]
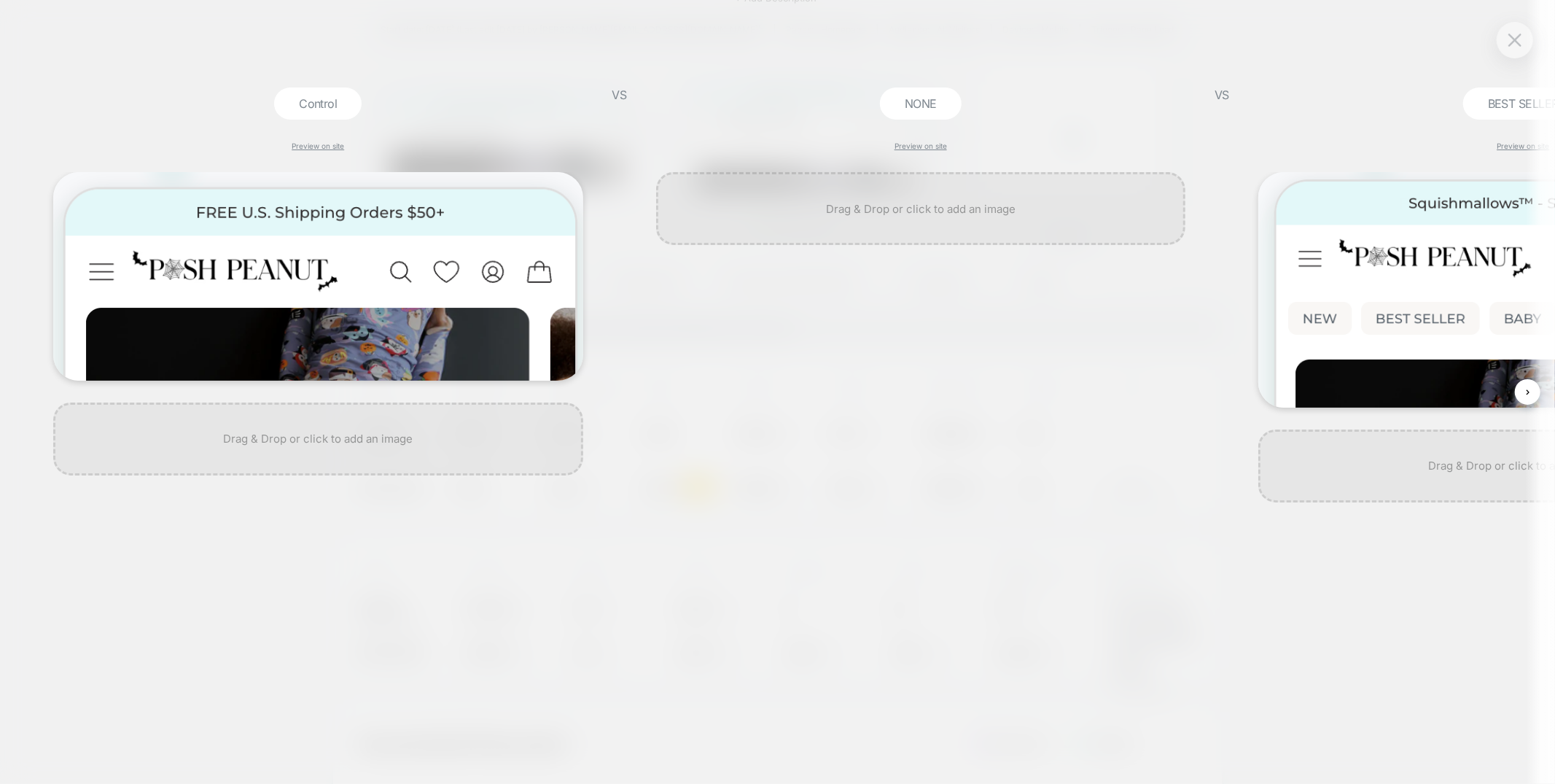
click at [1451, 386] on img at bounding box center [1523, 290] width 530 height 235
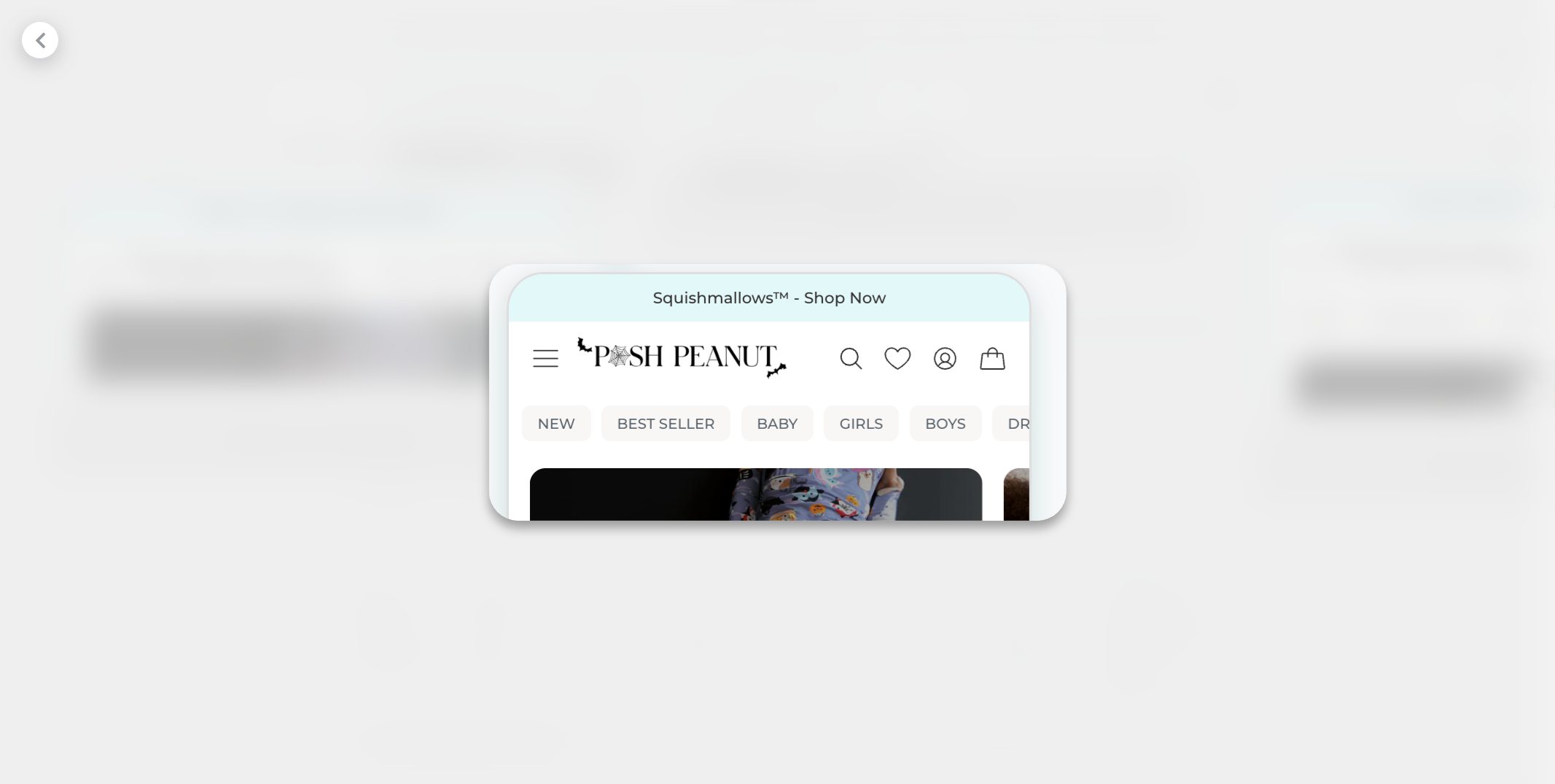
click at [1297, 449] on div at bounding box center [777, 392] width 1555 height 784
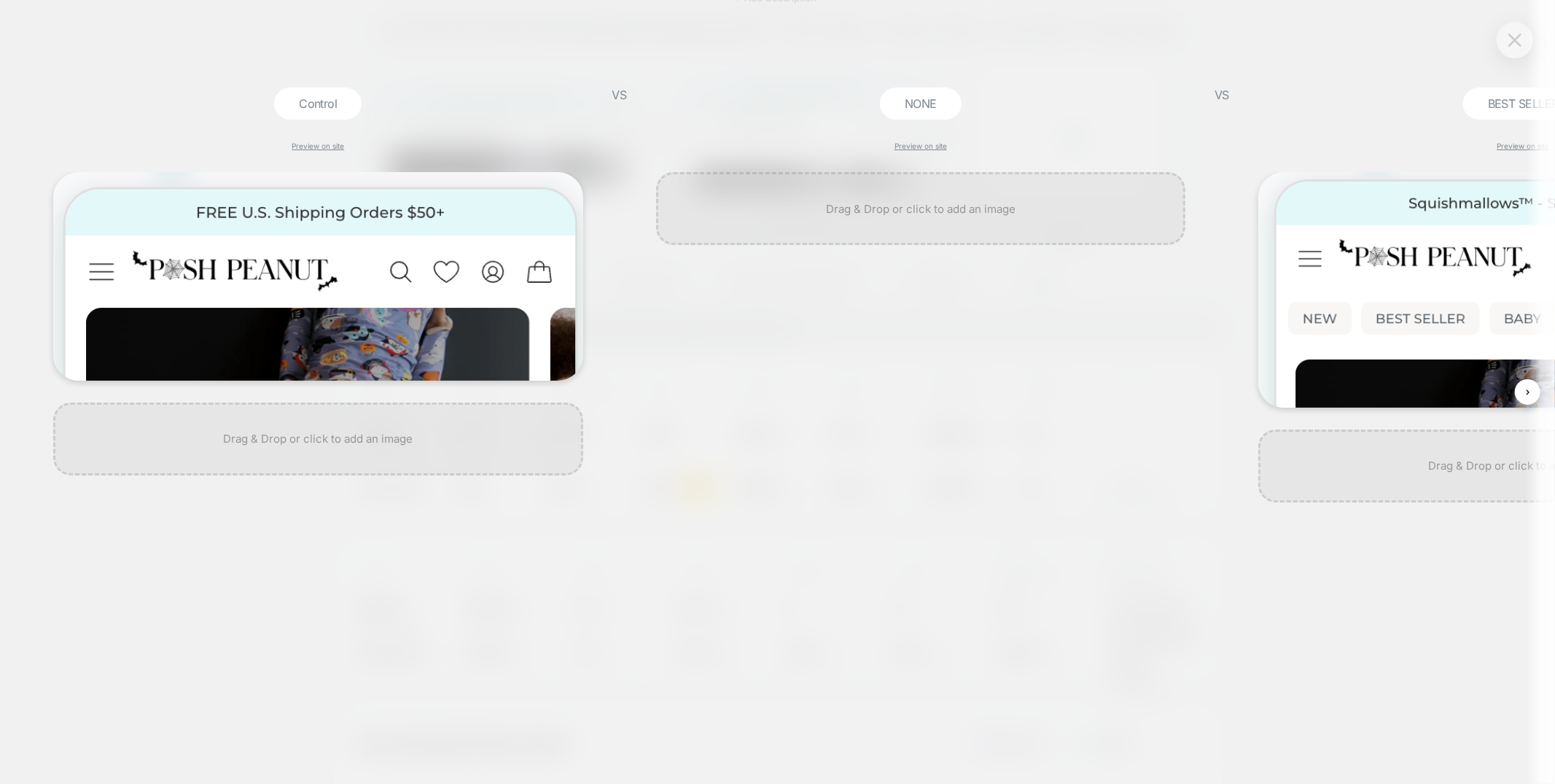
click at [1510, 36] on img at bounding box center [1515, 39] width 13 height 13
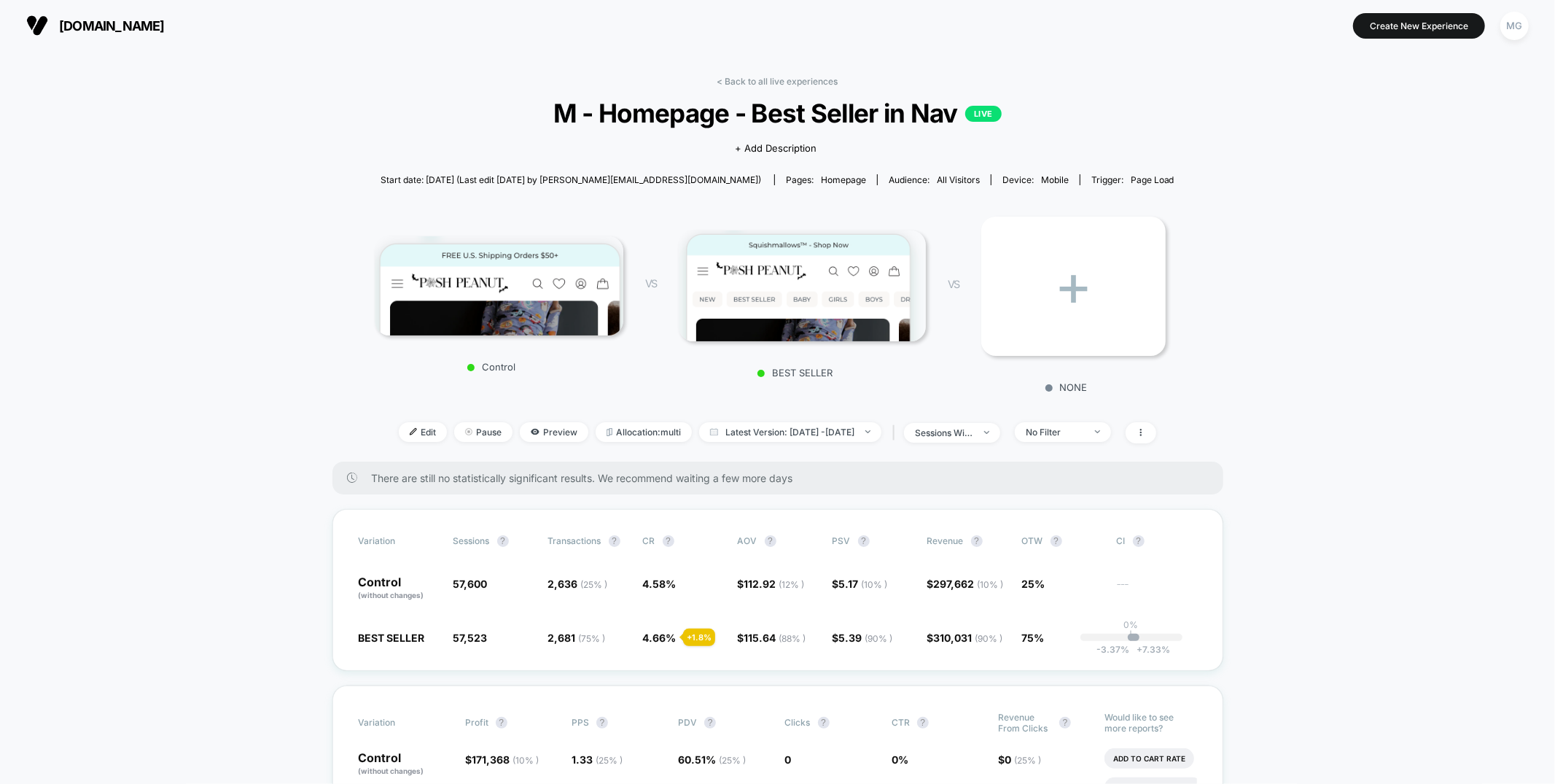
scroll to position [2, 0]
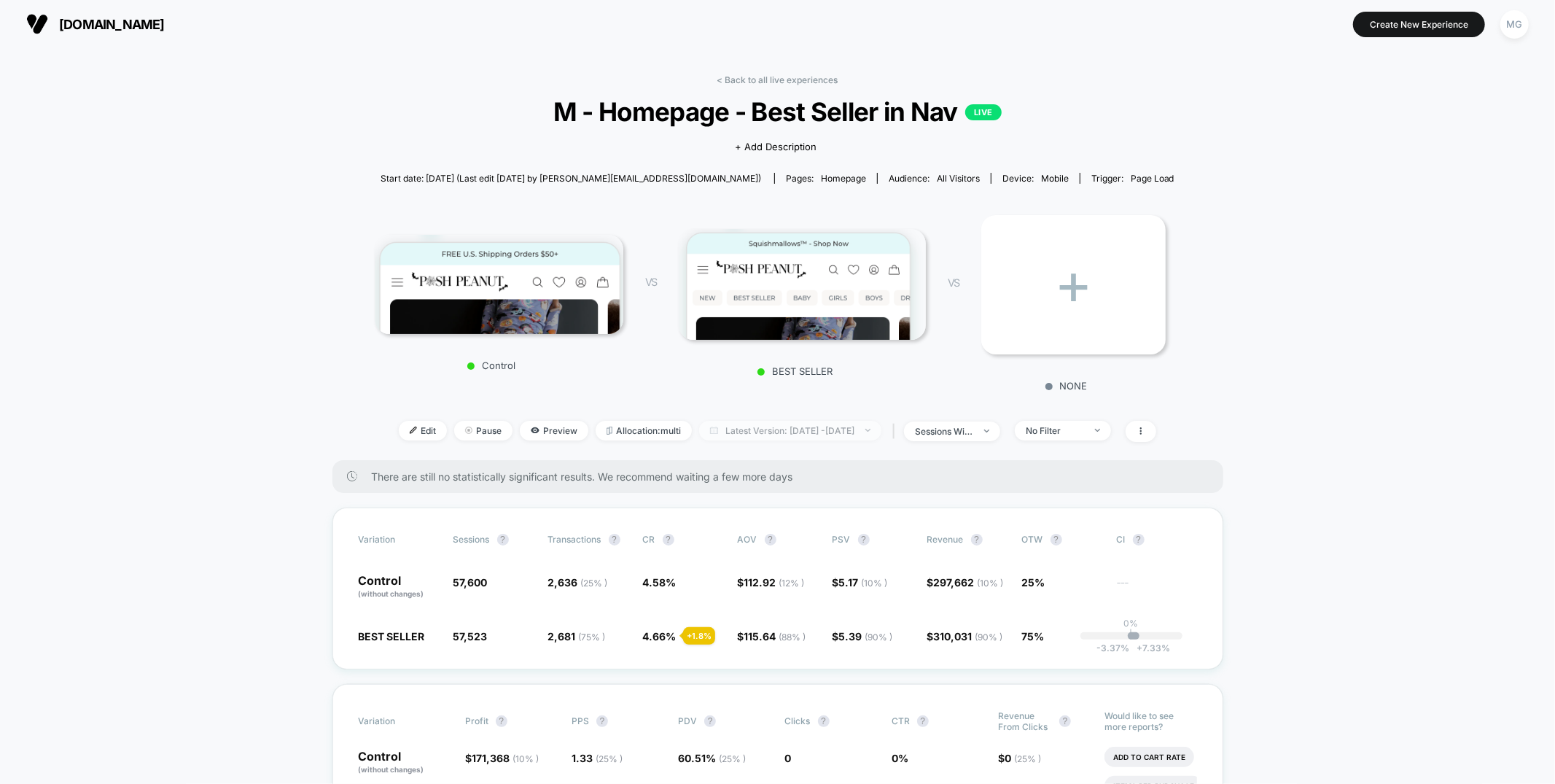
click at [700, 433] on span "Latest Version: [DATE] - [DATE]" at bounding box center [790, 430] width 182 height 20
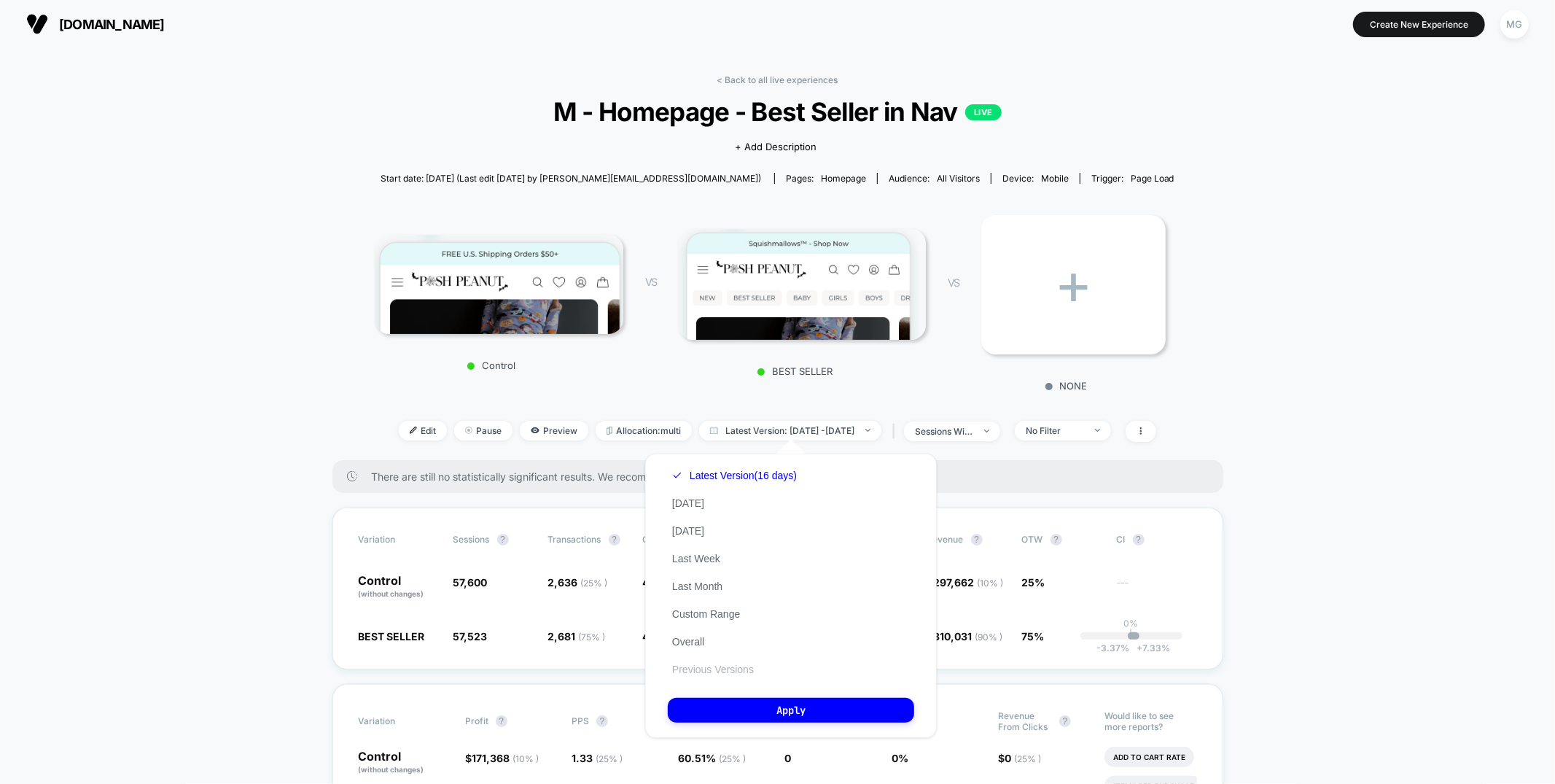
click at [694, 662] on button "Previous Versions" at bounding box center [713, 669] width 90 height 13
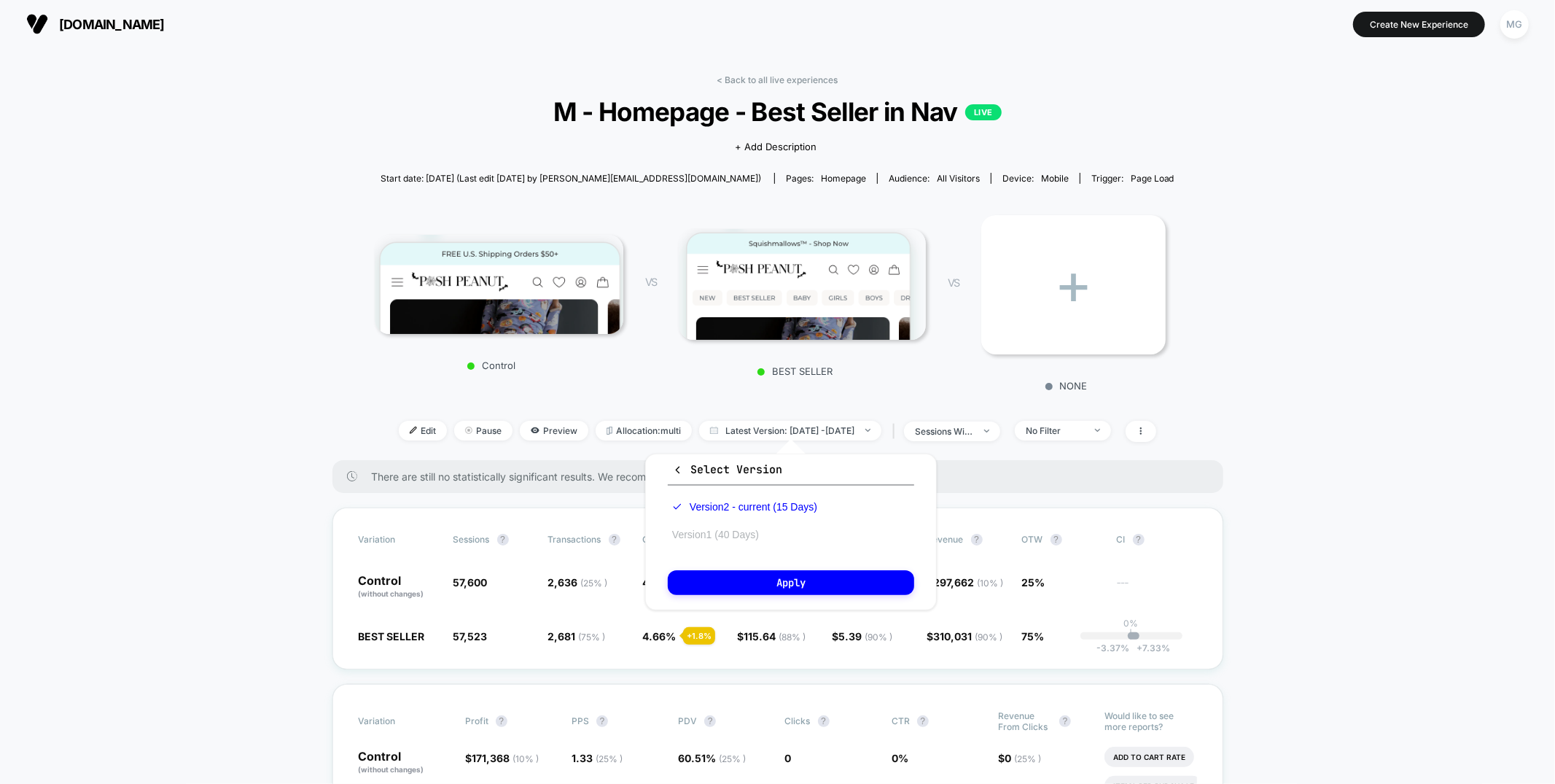
click at [748, 539] on button "Version 1 (40 Days)" at bounding box center [716, 534] width 96 height 13
click at [738, 590] on button "Apply" at bounding box center [791, 582] width 246 height 24
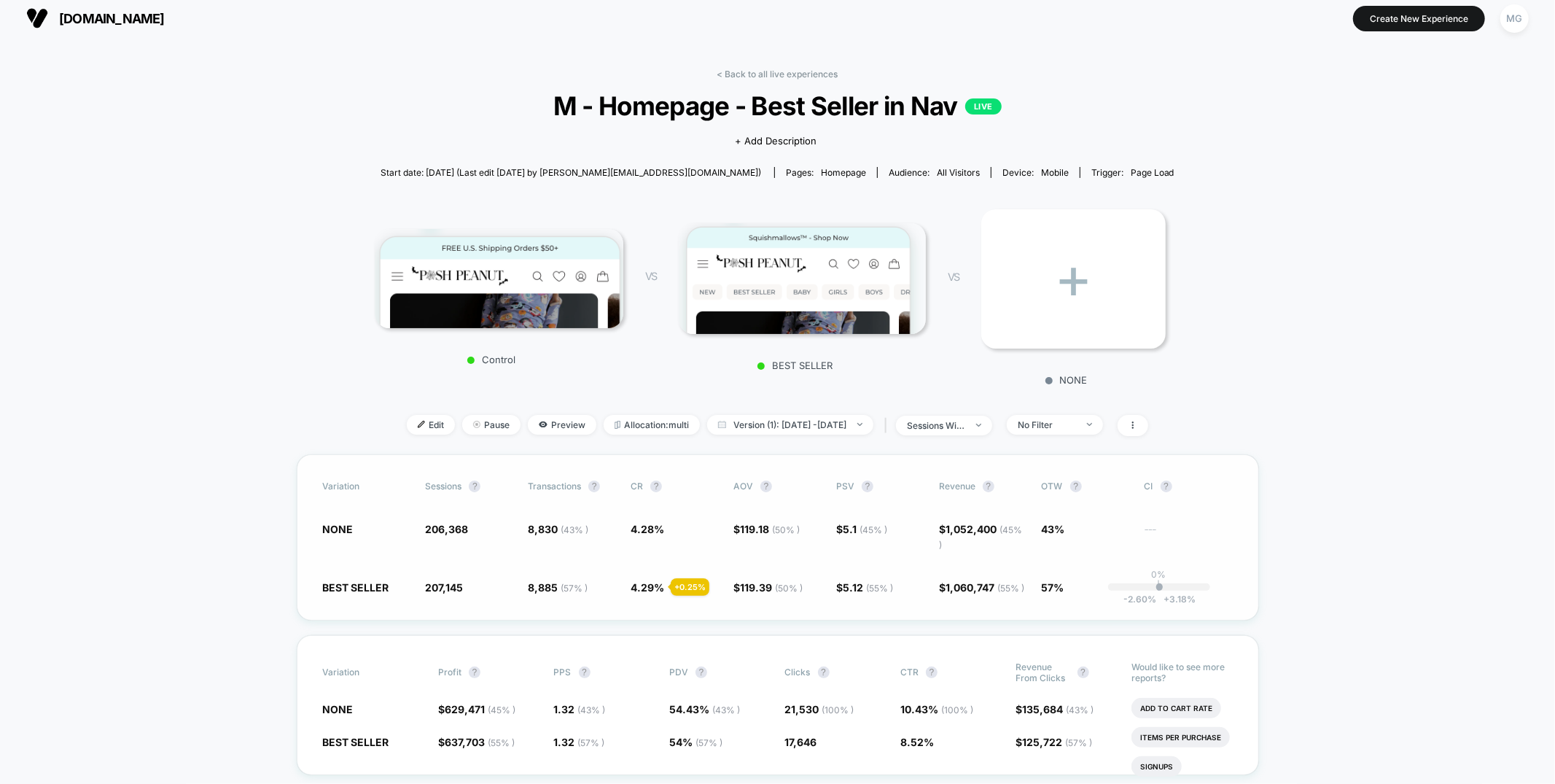
scroll to position [11, 0]
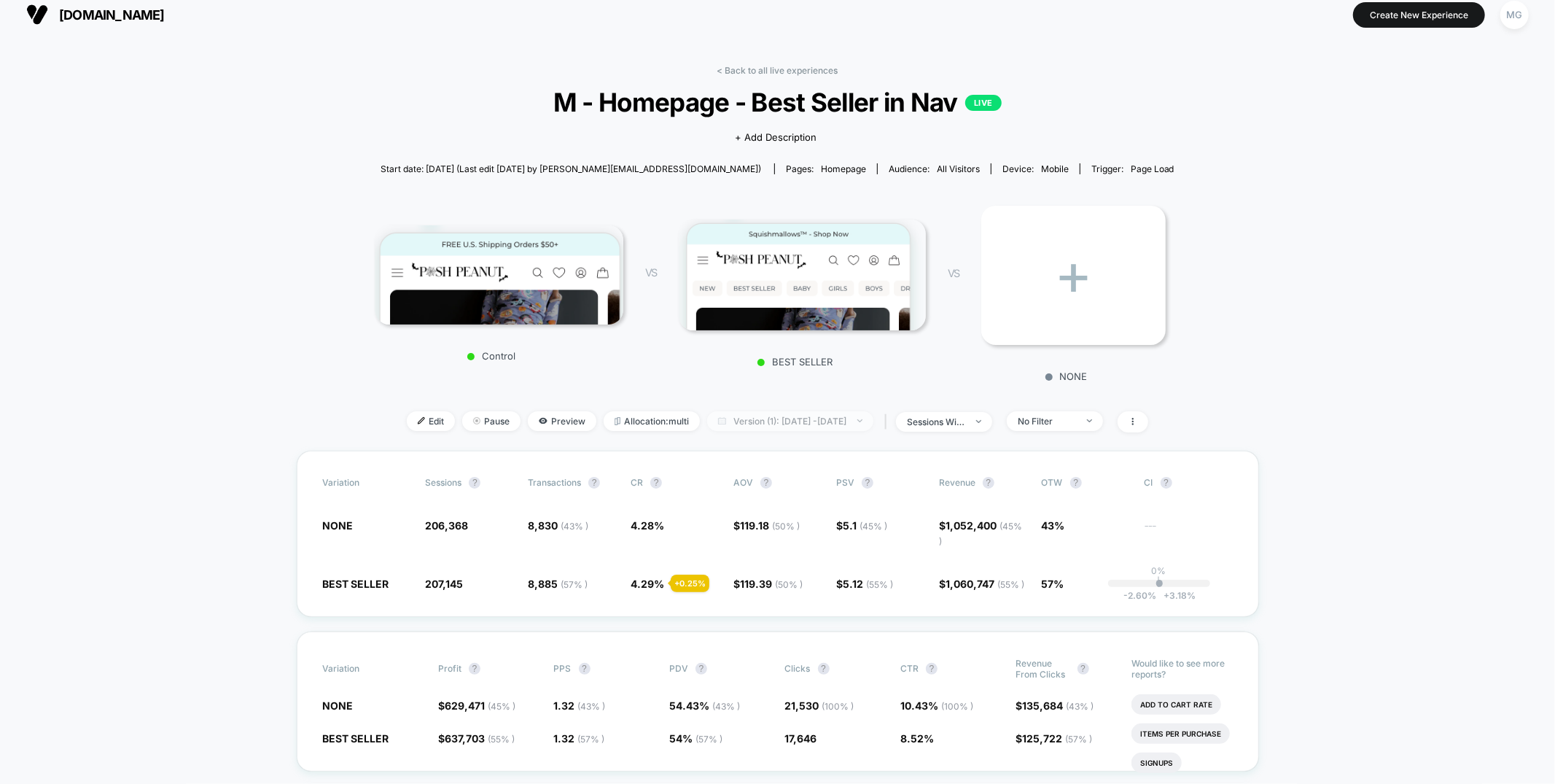
click at [768, 415] on span "Version (1): [DATE] - [DATE]" at bounding box center [791, 421] width 167 height 20
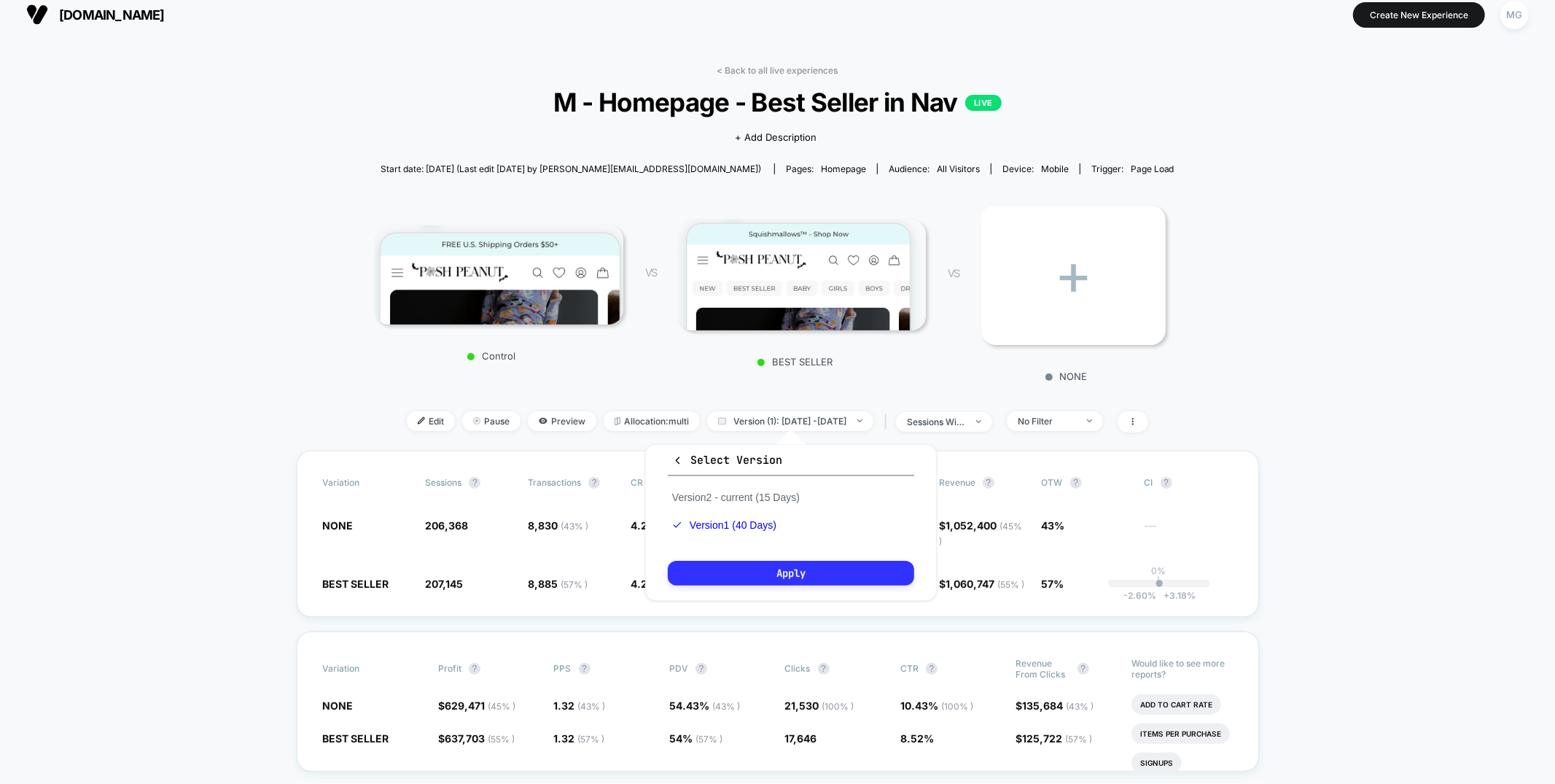
click at [728, 575] on button "Apply" at bounding box center [791, 572] width 246 height 24
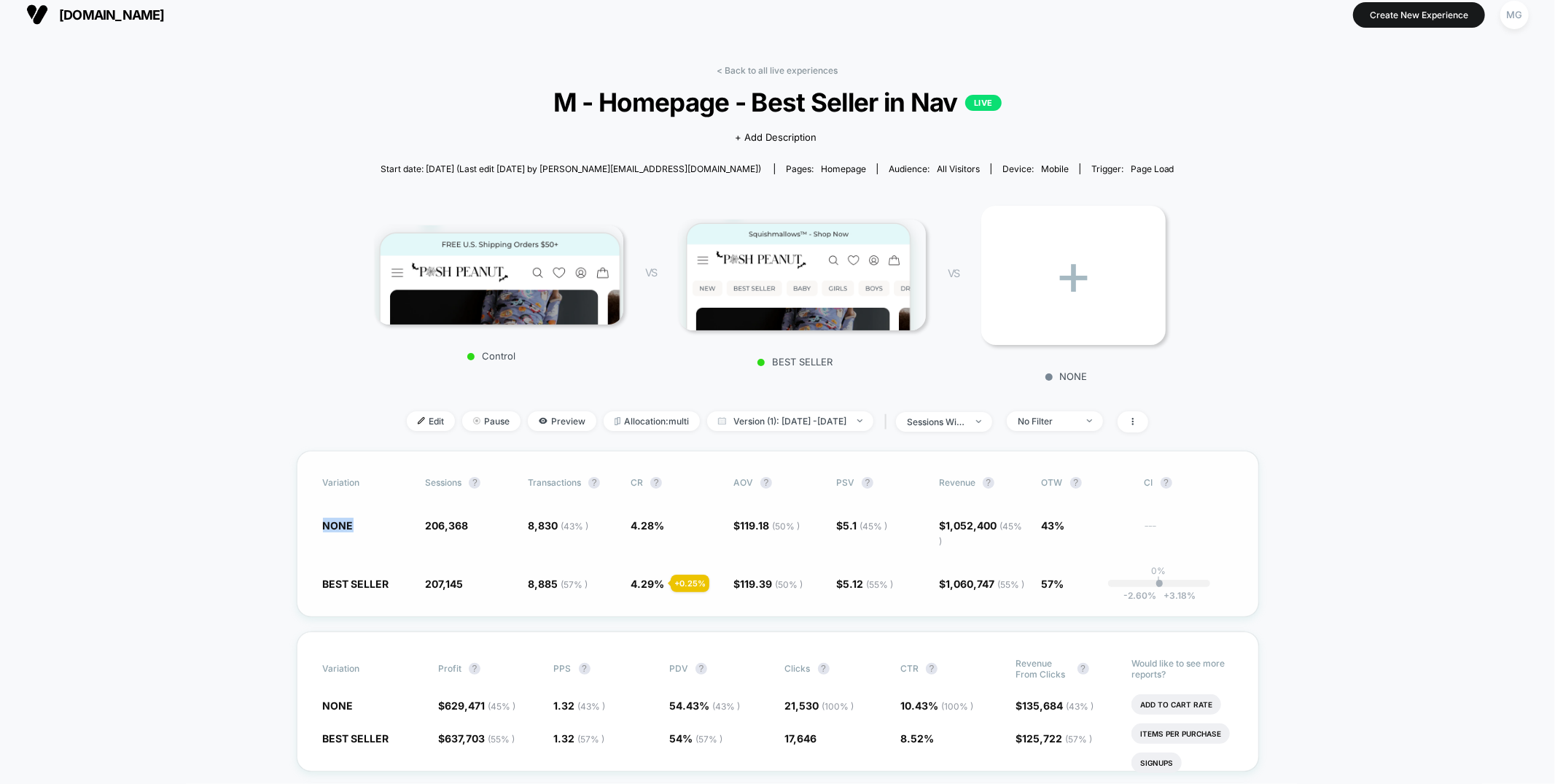
drag, startPoint x: 321, startPoint y: 527, endPoint x: 366, endPoint y: 526, distance: 45.0
click at [366, 526] on span "NONE" at bounding box center [367, 532] width 88 height 29
click at [407, 418] on span "Edit" at bounding box center [430, 421] width 48 height 20
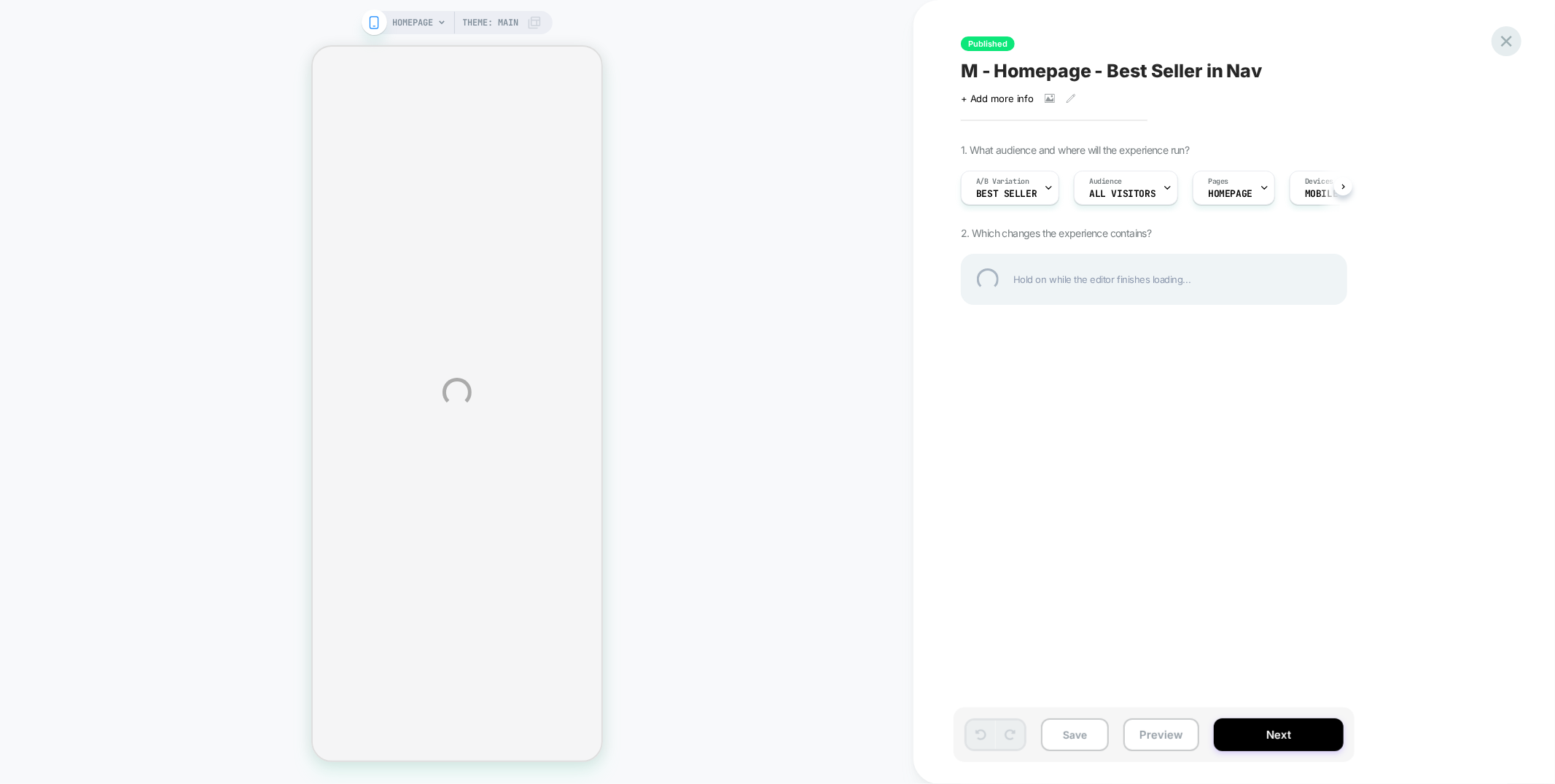
click at [1503, 41] on div at bounding box center [1507, 41] width 30 height 30
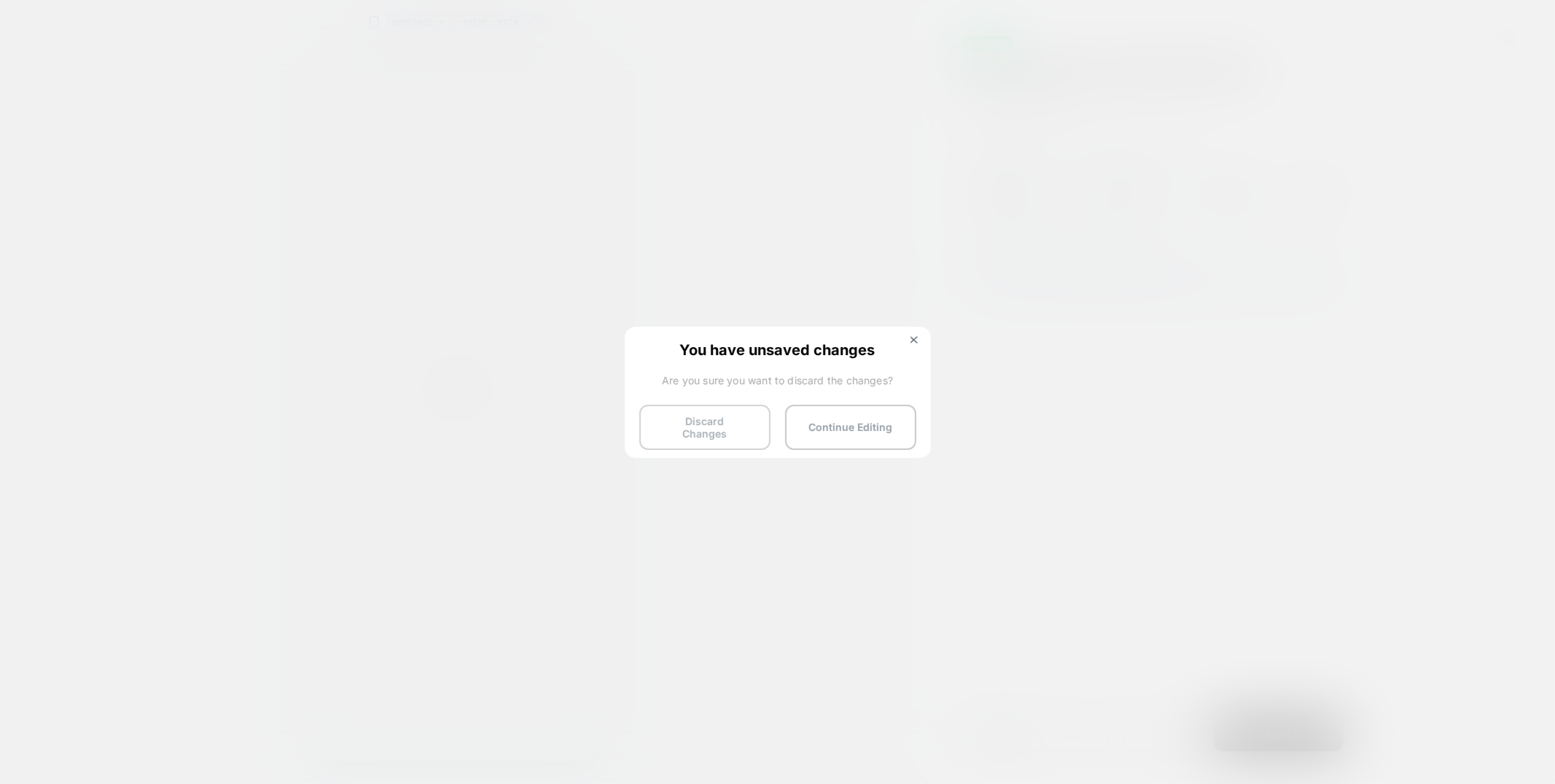
click at [671, 421] on button "Discard Changes" at bounding box center [705, 426] width 131 height 45
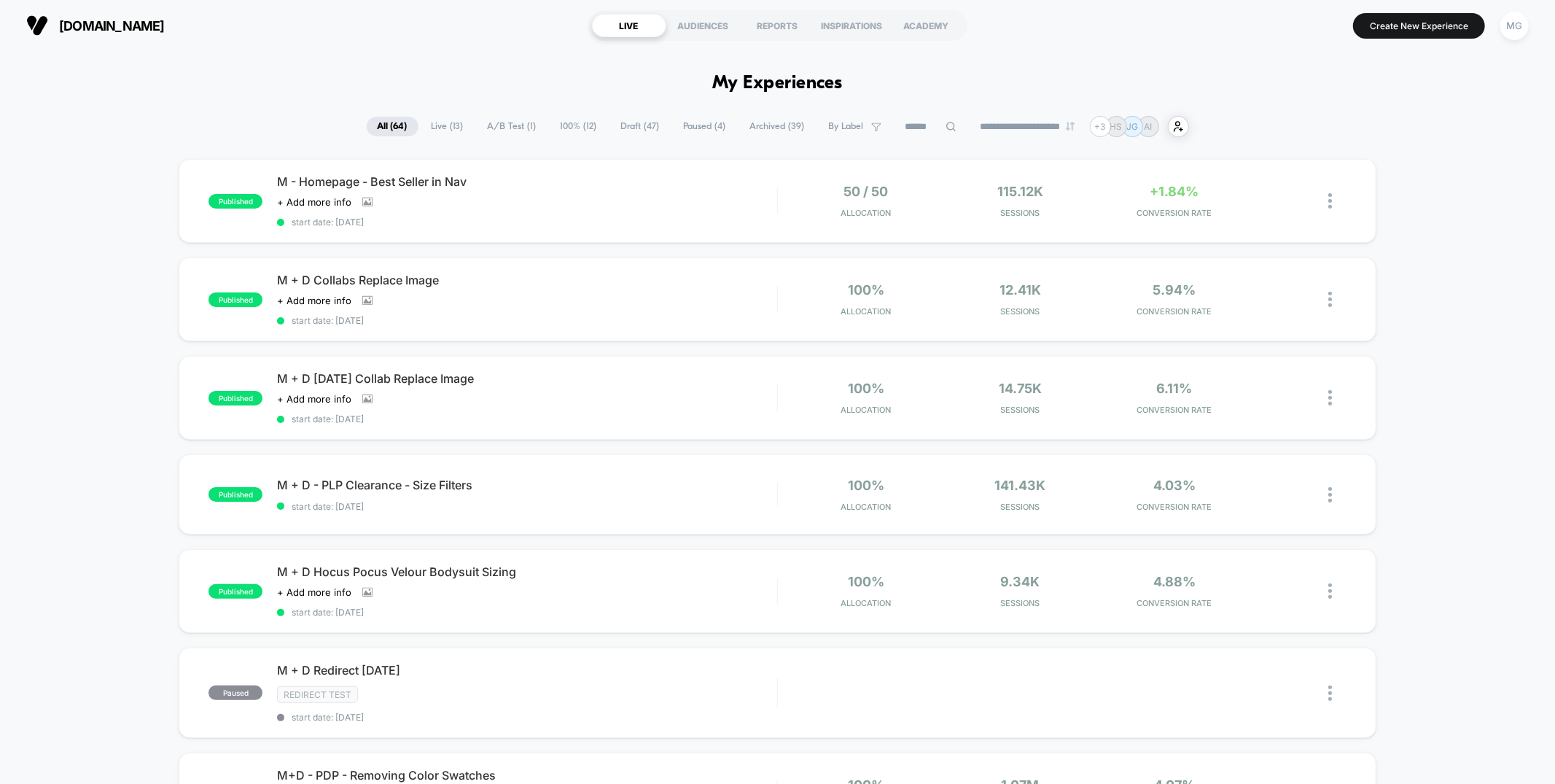
click at [898, 122] on input at bounding box center [931, 127] width 73 height 17
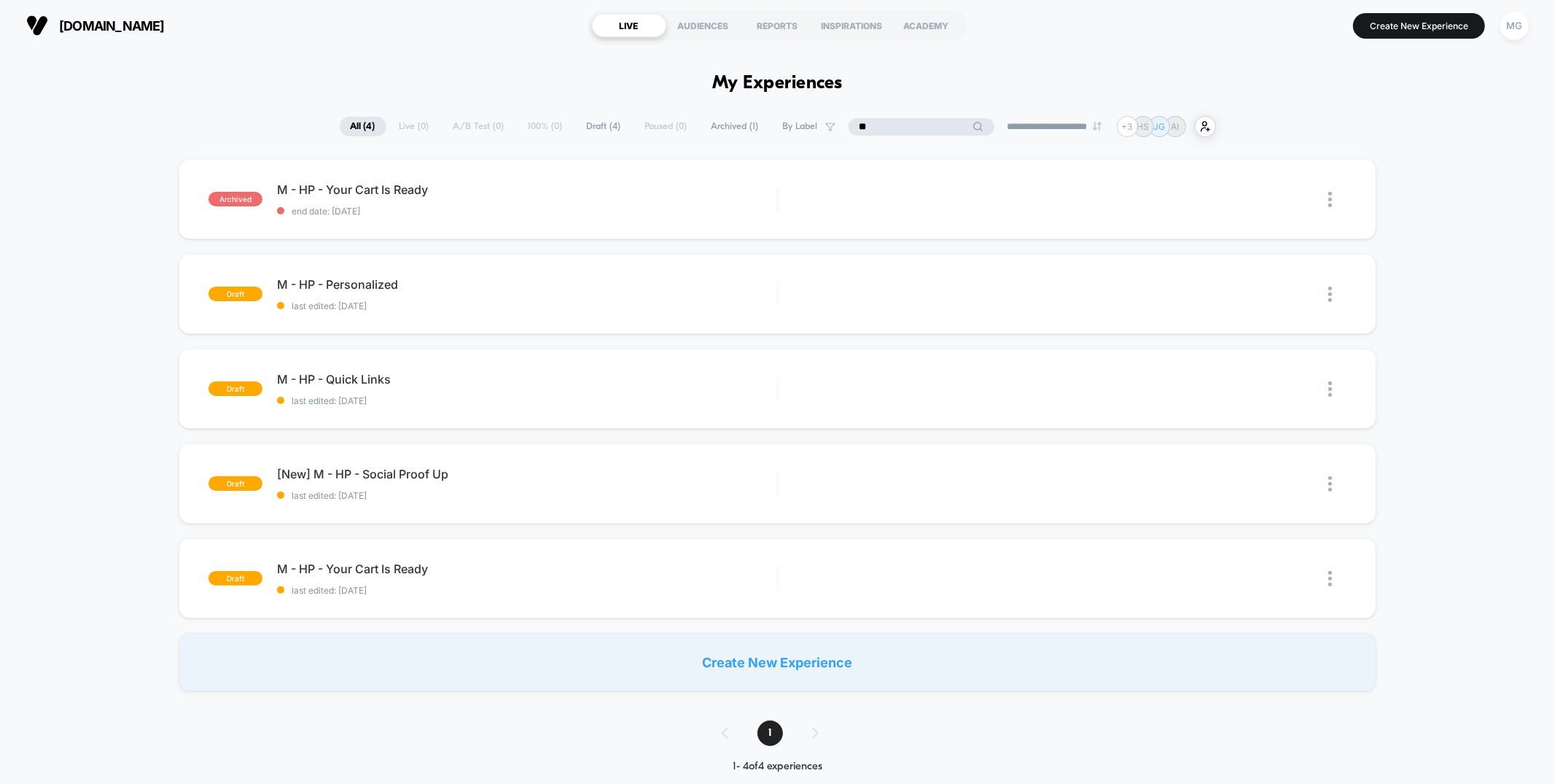
click at [880, 121] on input "**" at bounding box center [922, 127] width 146 height 17
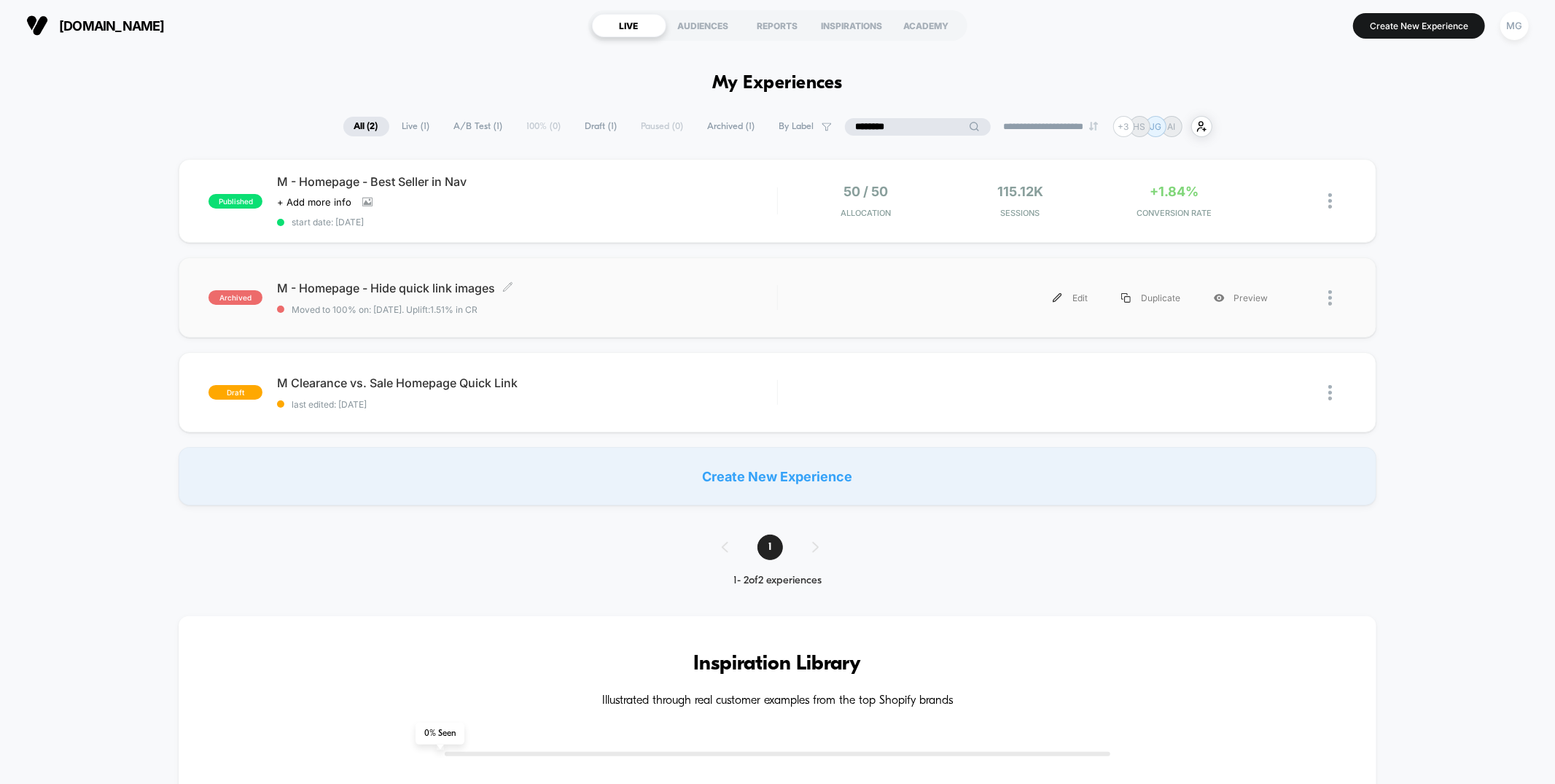
type input "********"
click at [644, 308] on span "Moved to 100% on: [DATE] . Uplift: 1.51% in CR" at bounding box center [527, 309] width 499 height 11
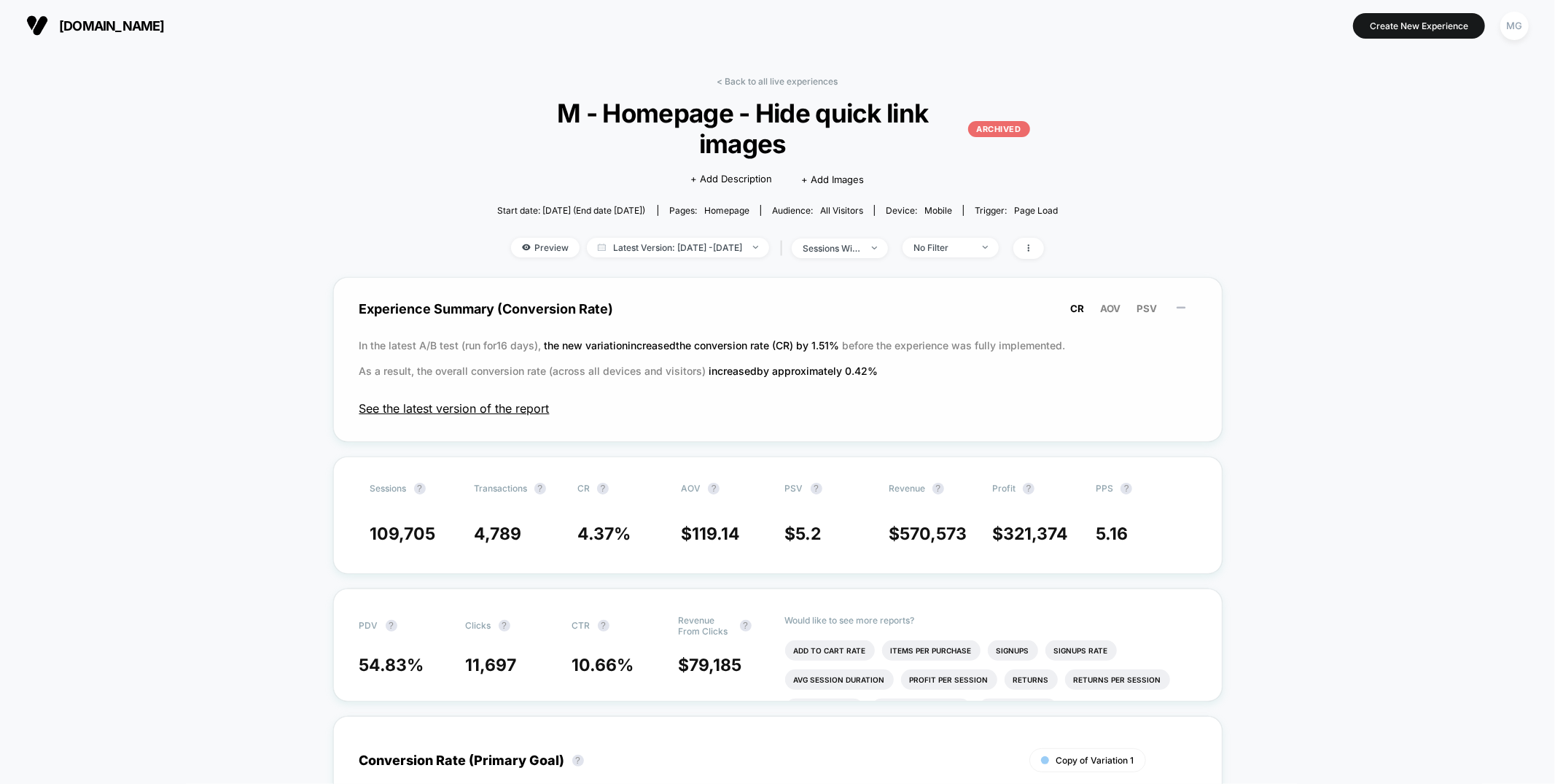
click at [535, 411] on span "See the latest version of the report" at bounding box center [778, 408] width 837 height 14
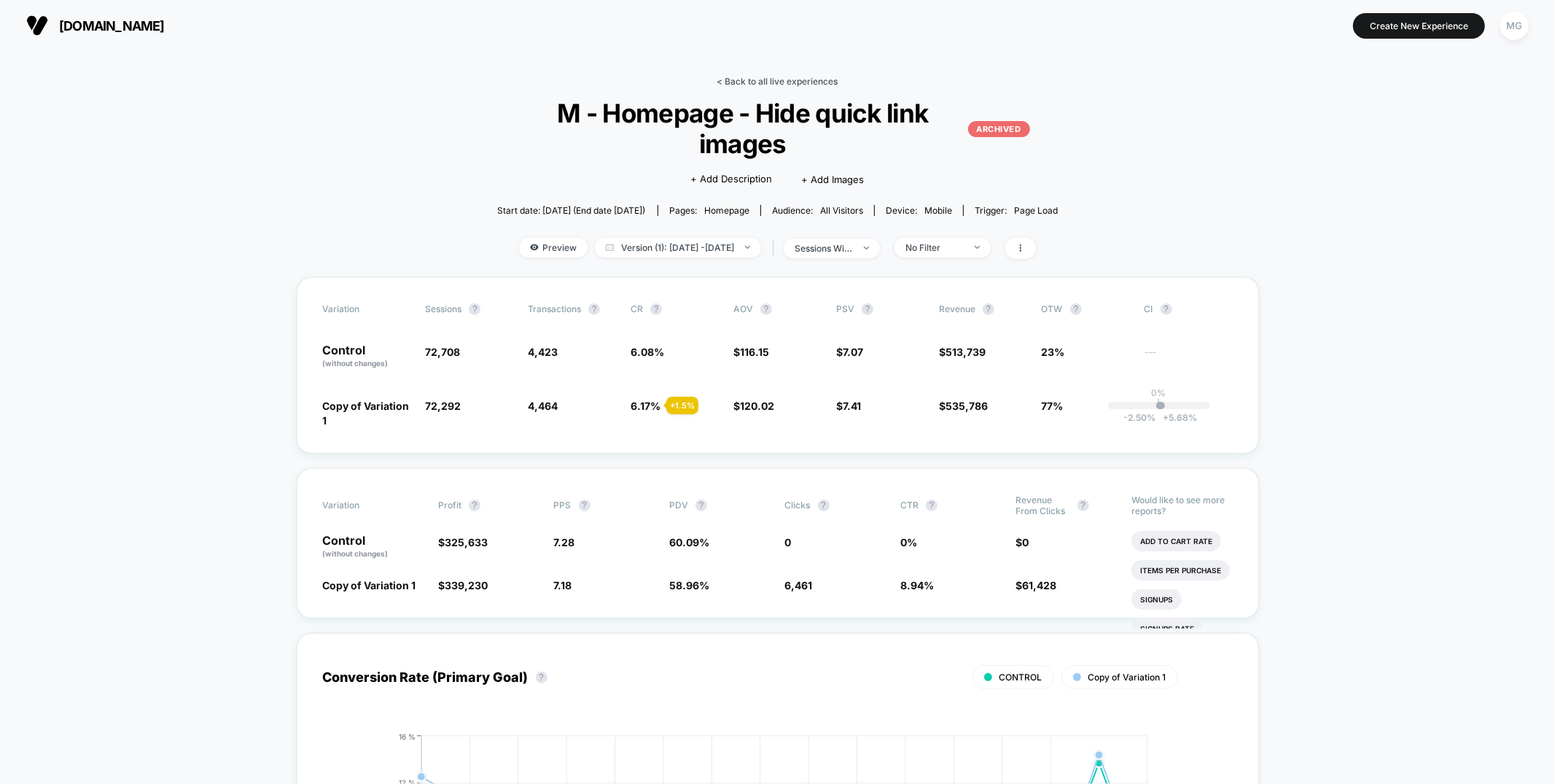
click at [746, 81] on link "< Back to all live experiences" at bounding box center [778, 81] width 121 height 11
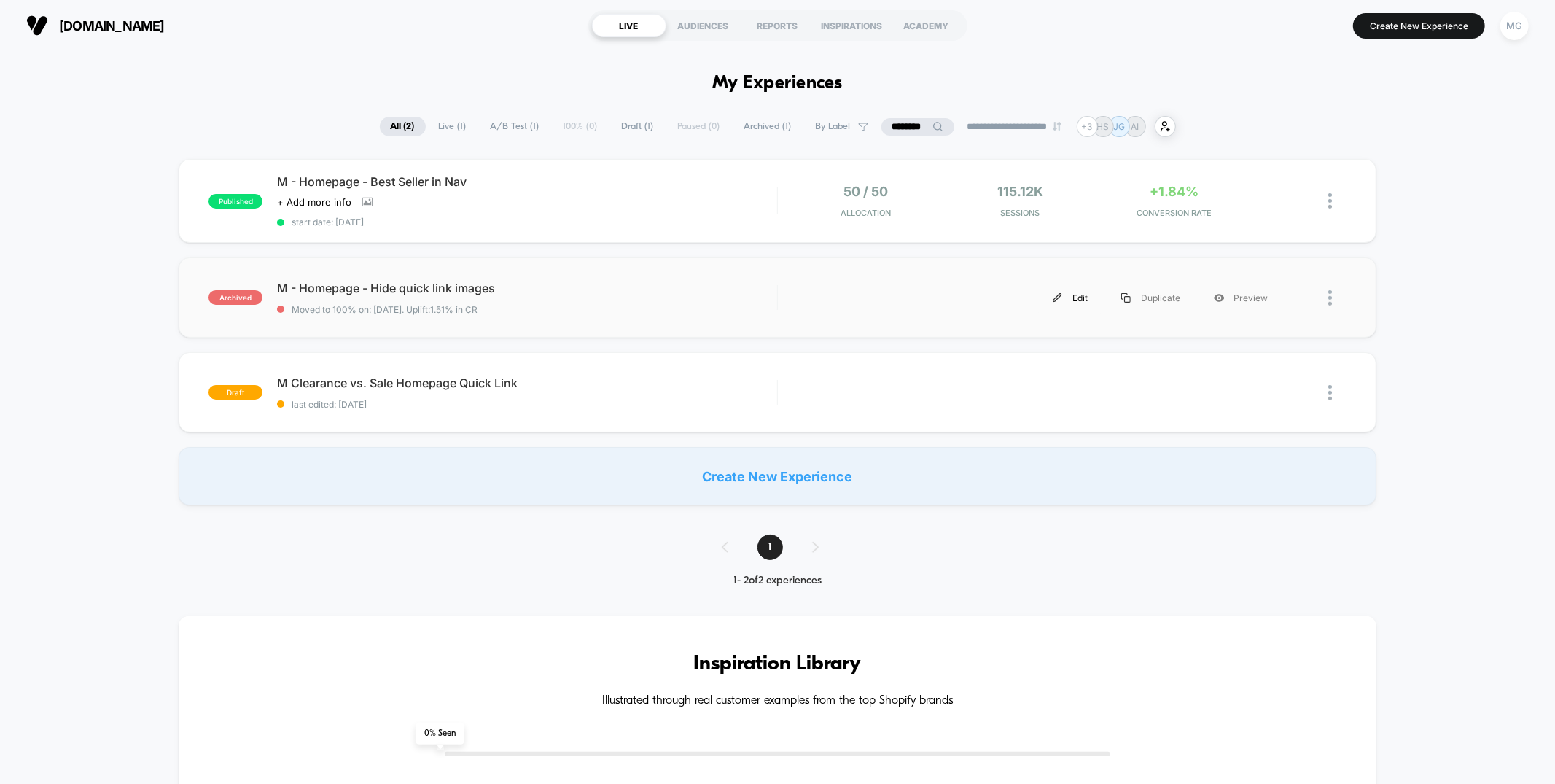
click at [1082, 295] on div "Edit" at bounding box center [1070, 298] width 69 height 33
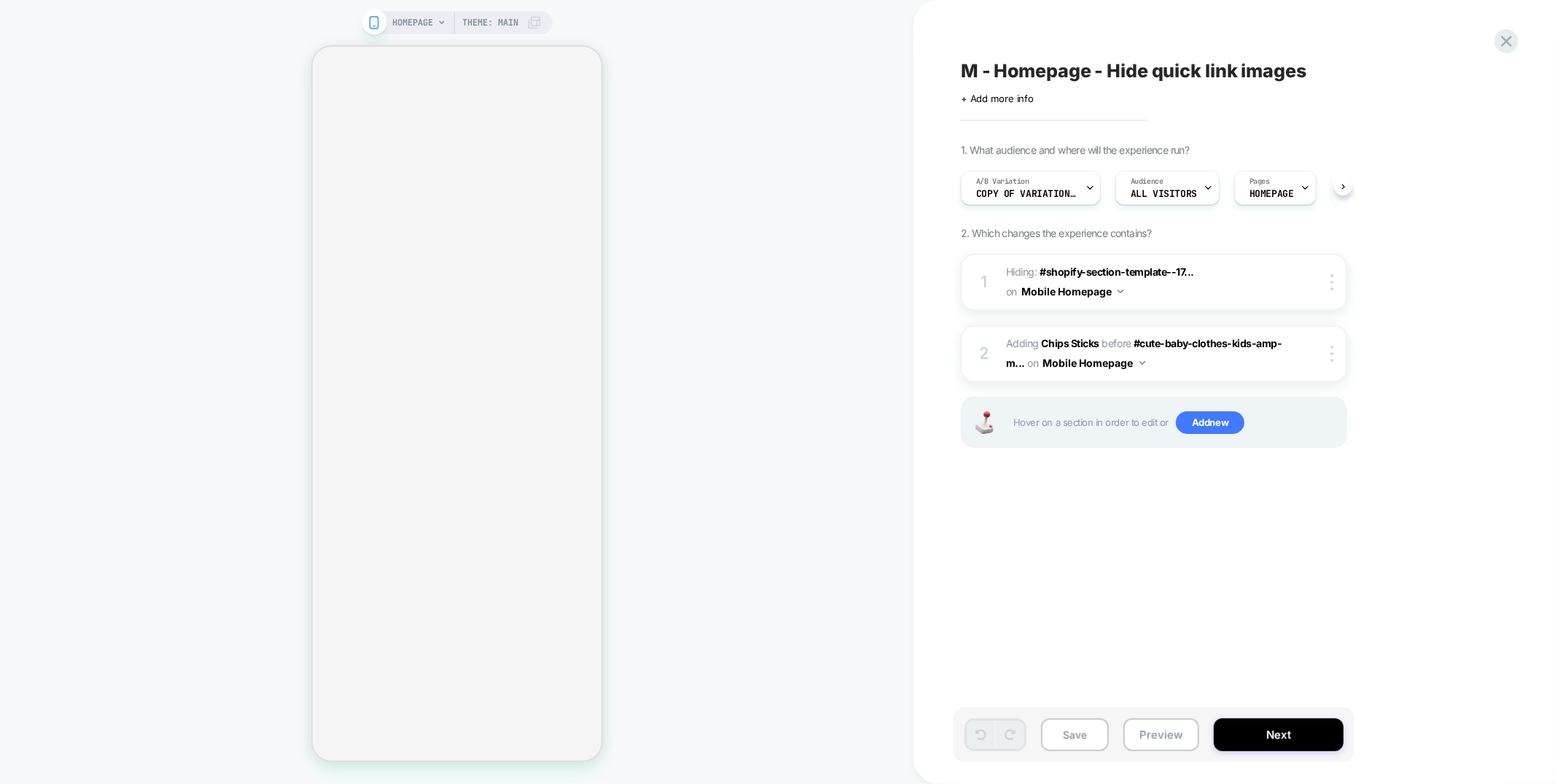
scroll to position [0, 1]
click at [1502, 43] on icon at bounding box center [1506, 41] width 20 height 20
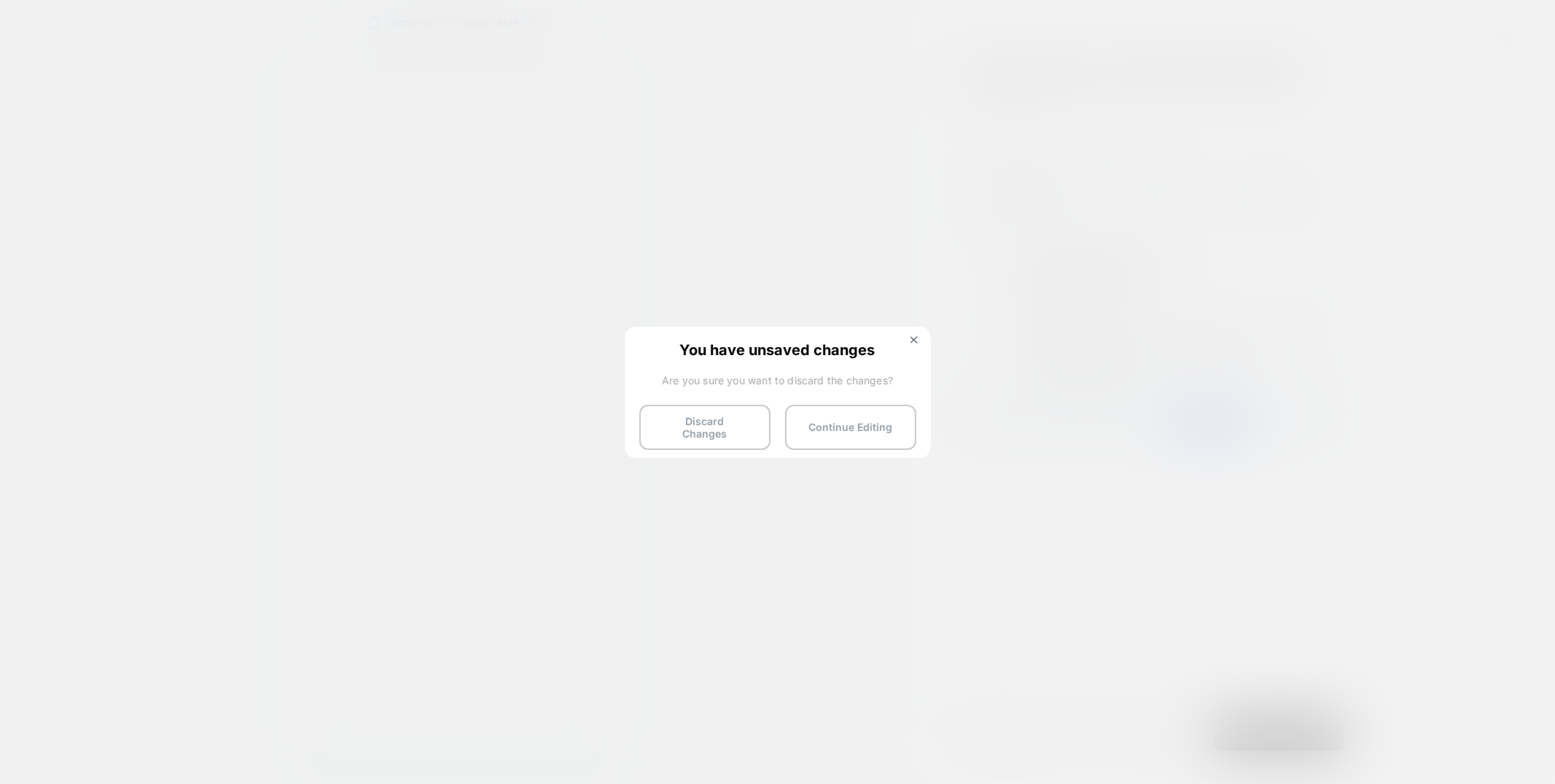
click at [701, 433] on button "Discard Changes" at bounding box center [705, 426] width 131 height 45
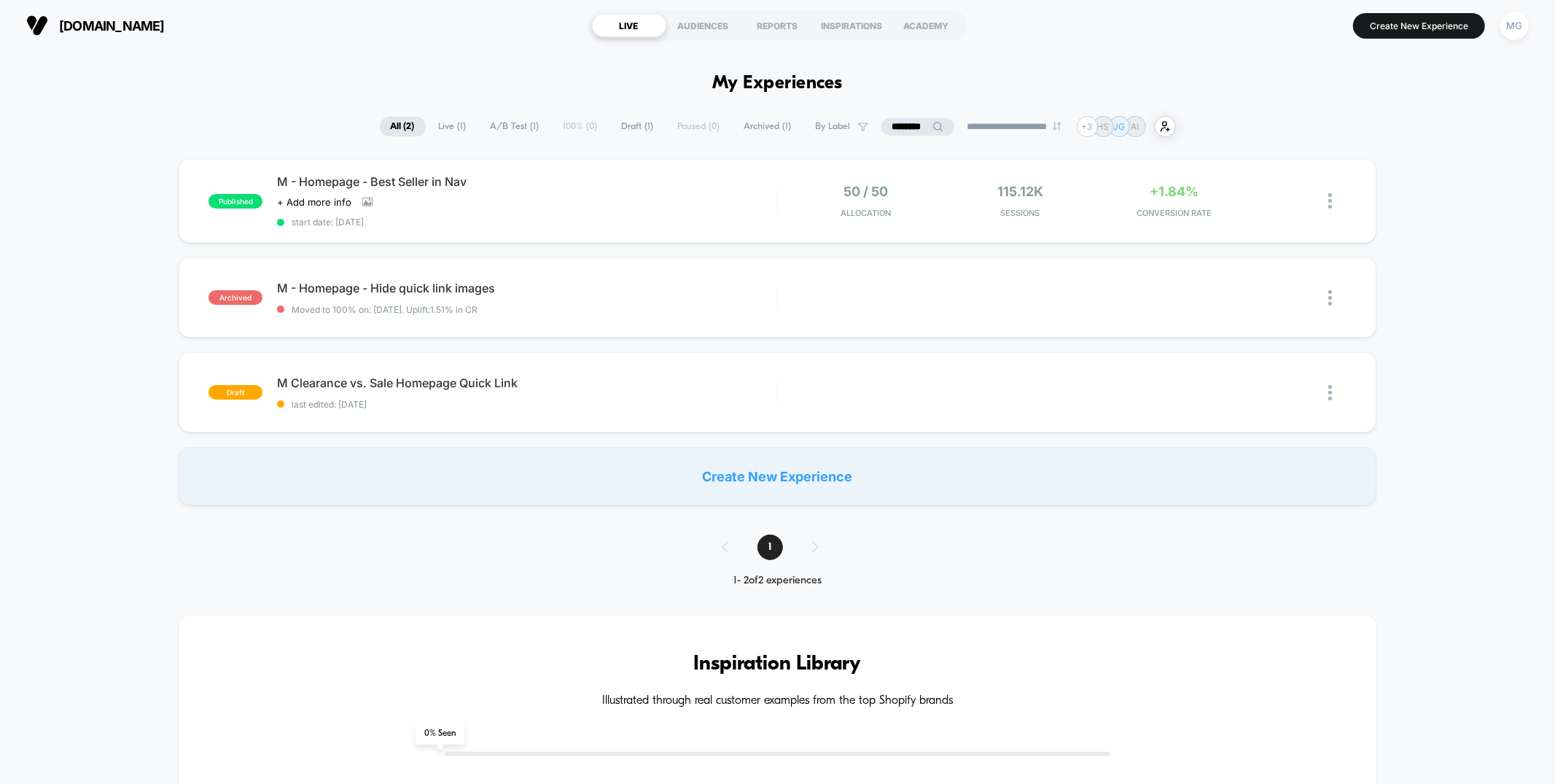
click at [921, 131] on input "********" at bounding box center [918, 127] width 73 height 17
click at [921, 131] on input "********" at bounding box center [918, 127] width 146 height 17
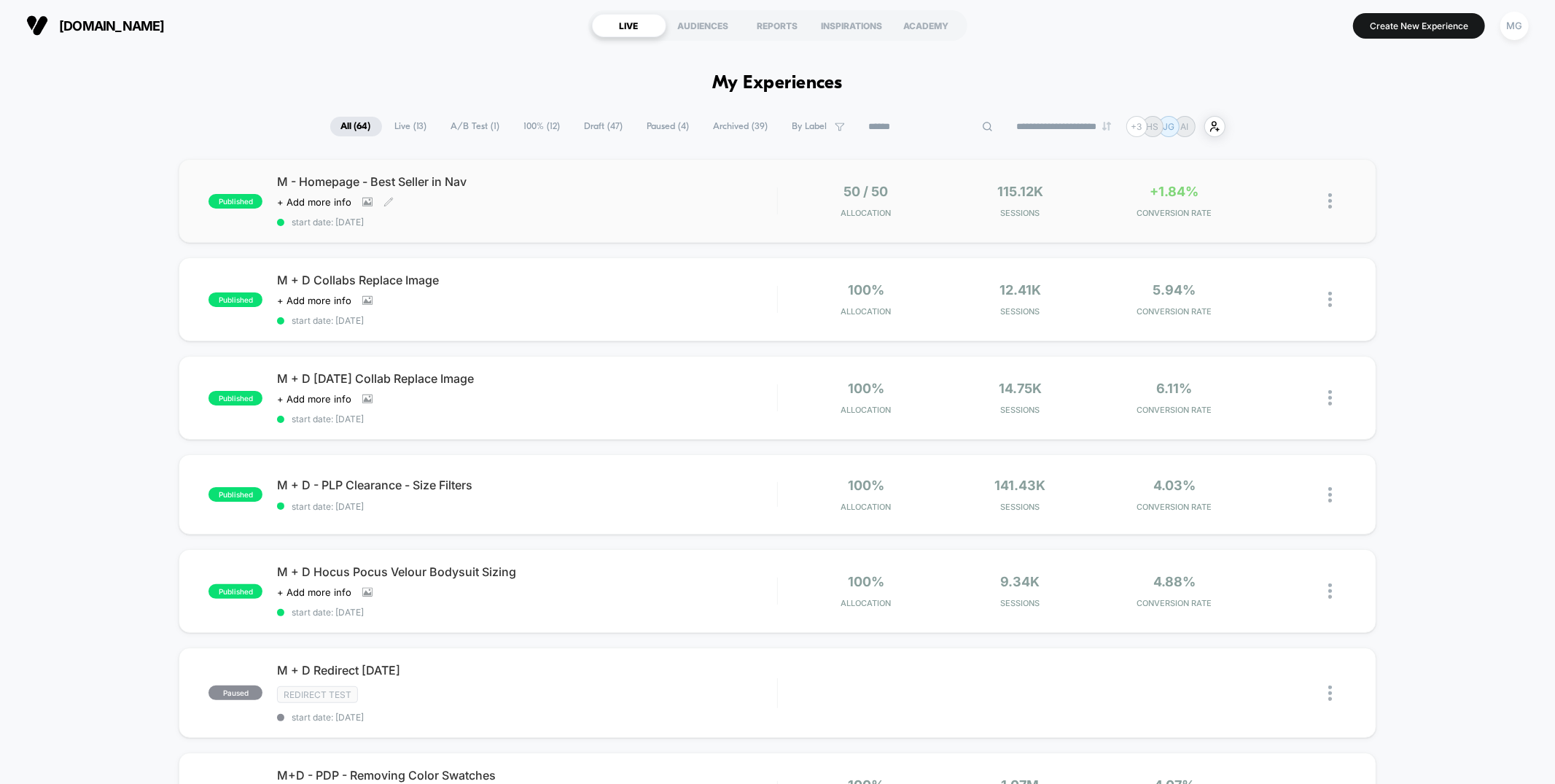
click at [633, 208] on div "M - Homepage - Best Seller in Nav Click to view images Click to edit experience…" at bounding box center [527, 201] width 499 height 53
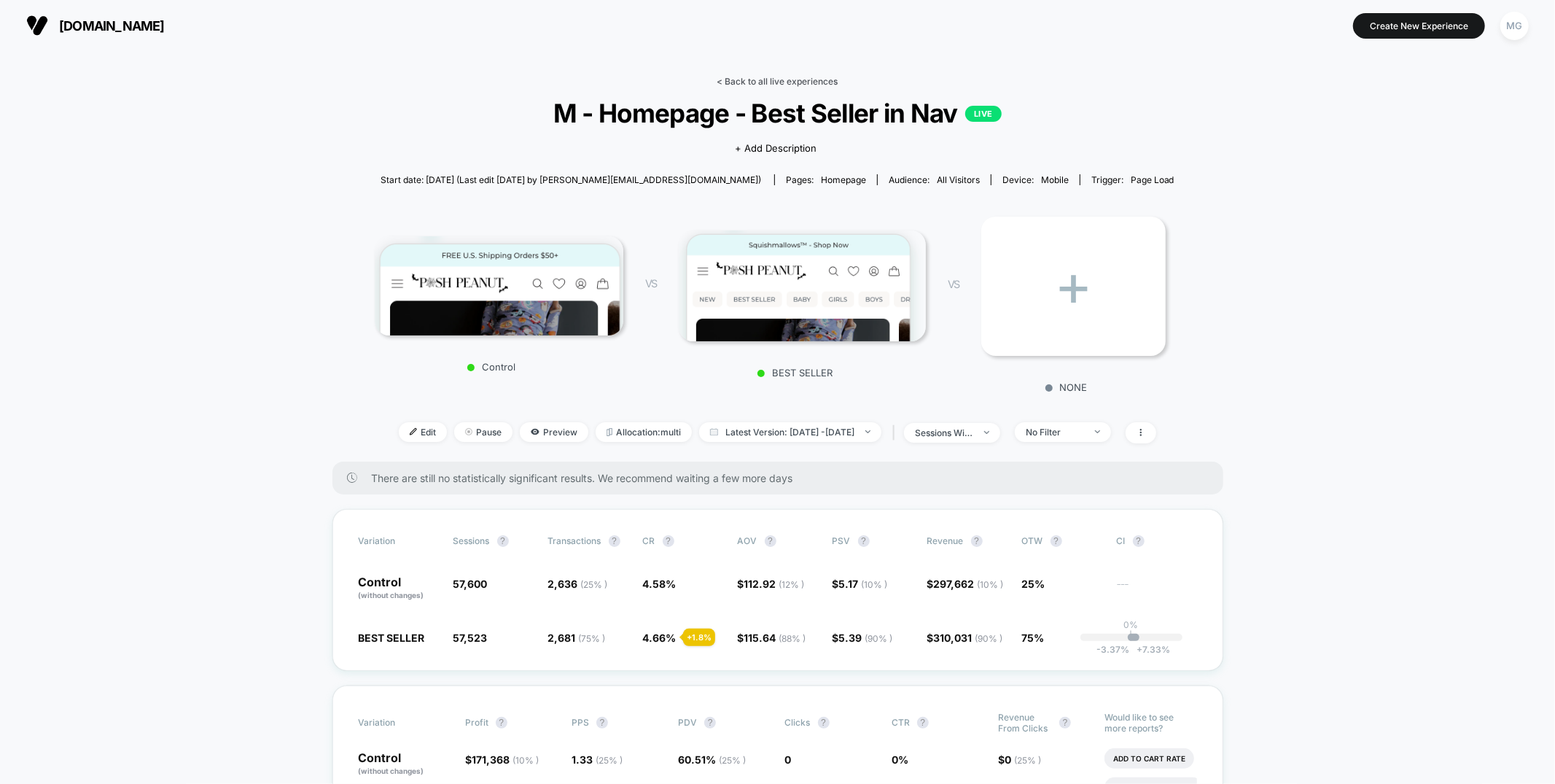
click at [768, 76] on link "< Back to all live experiences" at bounding box center [778, 81] width 121 height 11
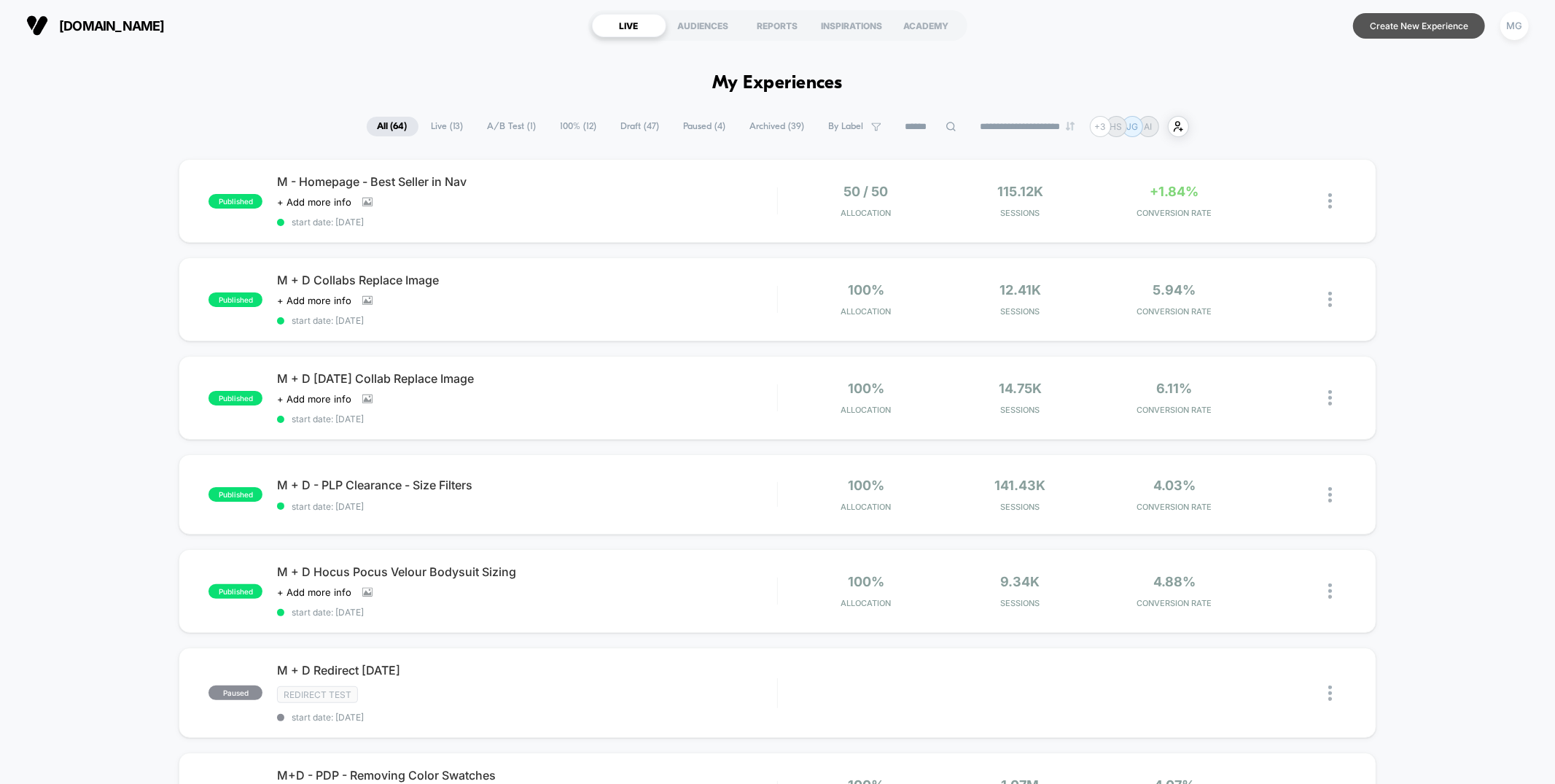
click at [1395, 28] on button "Create New Experience" at bounding box center [1419, 26] width 132 height 25
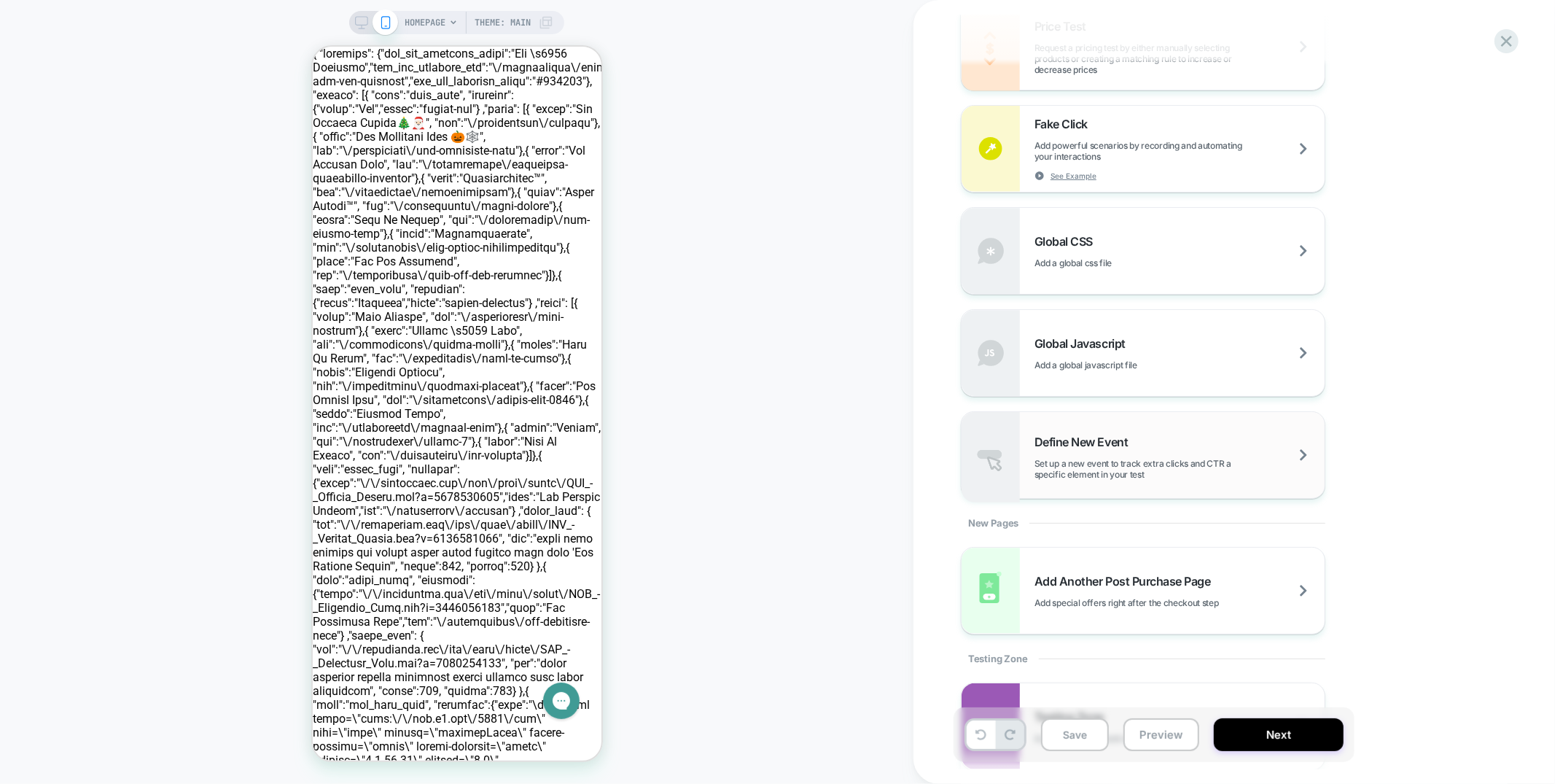
scroll to position [997, 0]
click at [1067, 466] on span "Set up a new event to track extra clicks and CTR a specific element in your test" at bounding box center [1179, 471] width 290 height 22
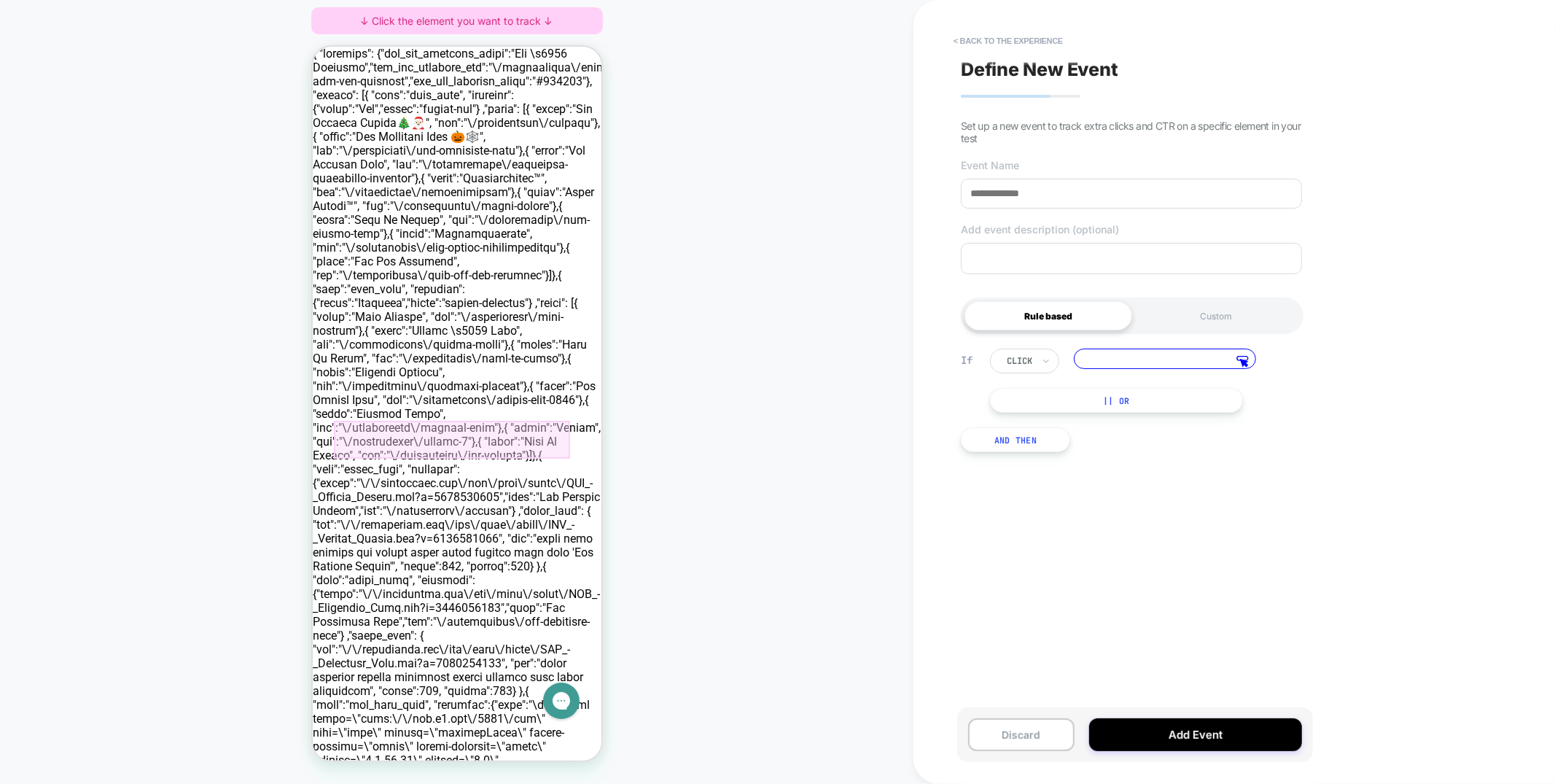
click at [527, 433] on div at bounding box center [451, 439] width 236 height 38
click at [520, 453] on div "Track Clicks ? Tracks clicks on the selected element." at bounding box center [525, 448] width 90 height 31
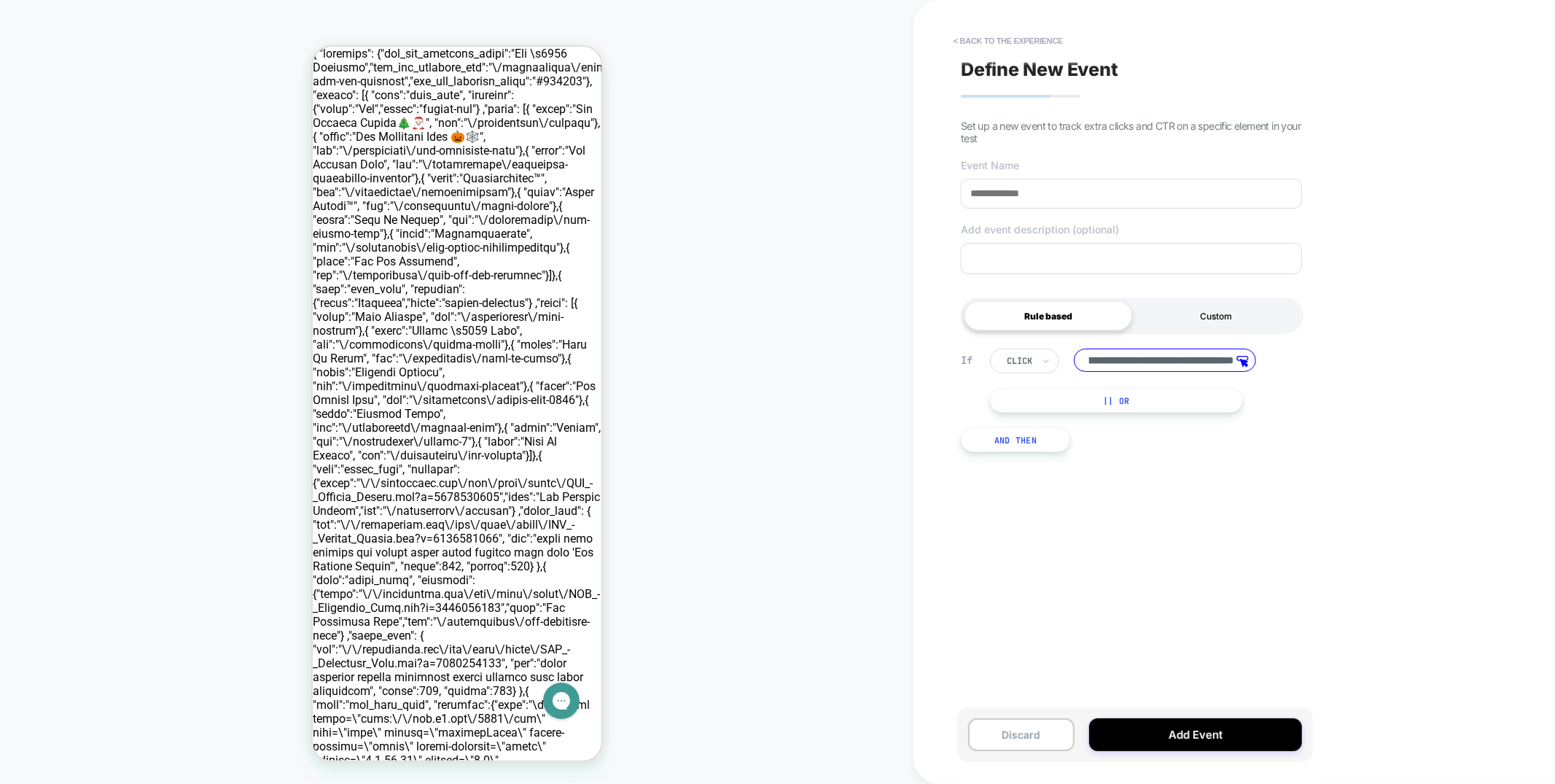
scroll to position [0, 0]
click at [1246, 313] on div "Custom" at bounding box center [1216, 315] width 167 height 29
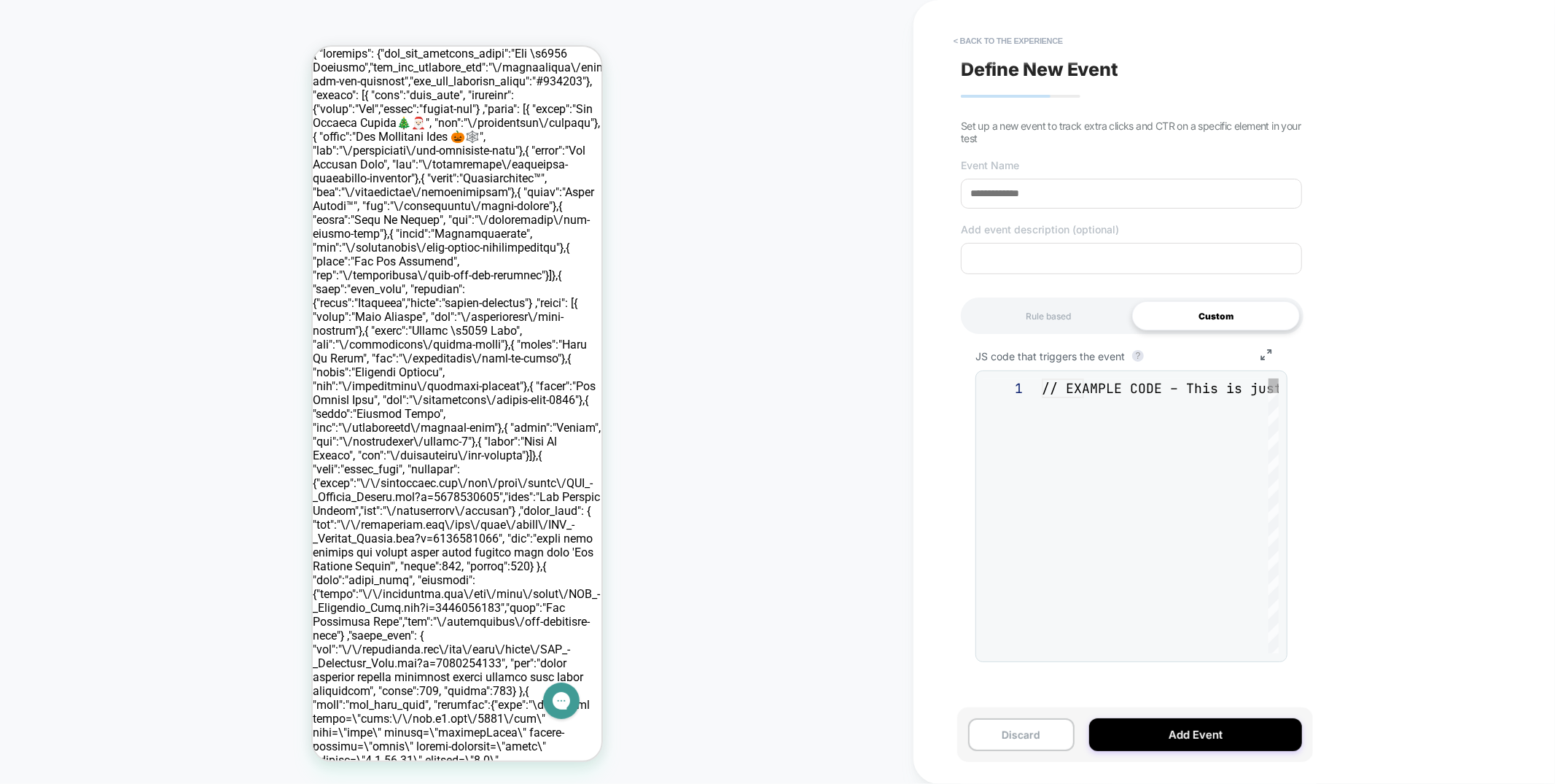
scroll to position [157, 0]
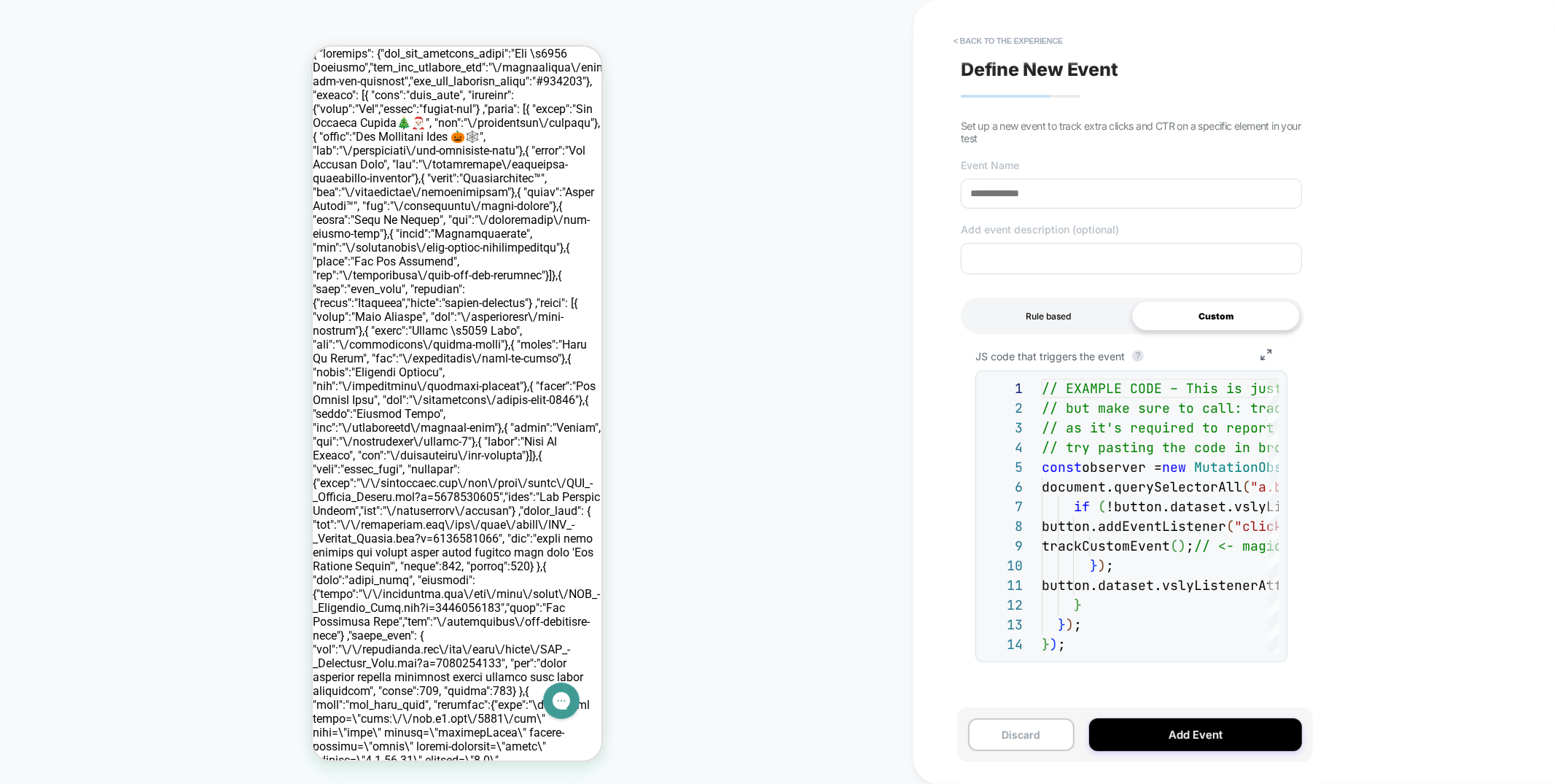
click at [1068, 322] on div "Rule based" at bounding box center [1049, 315] width 167 height 29
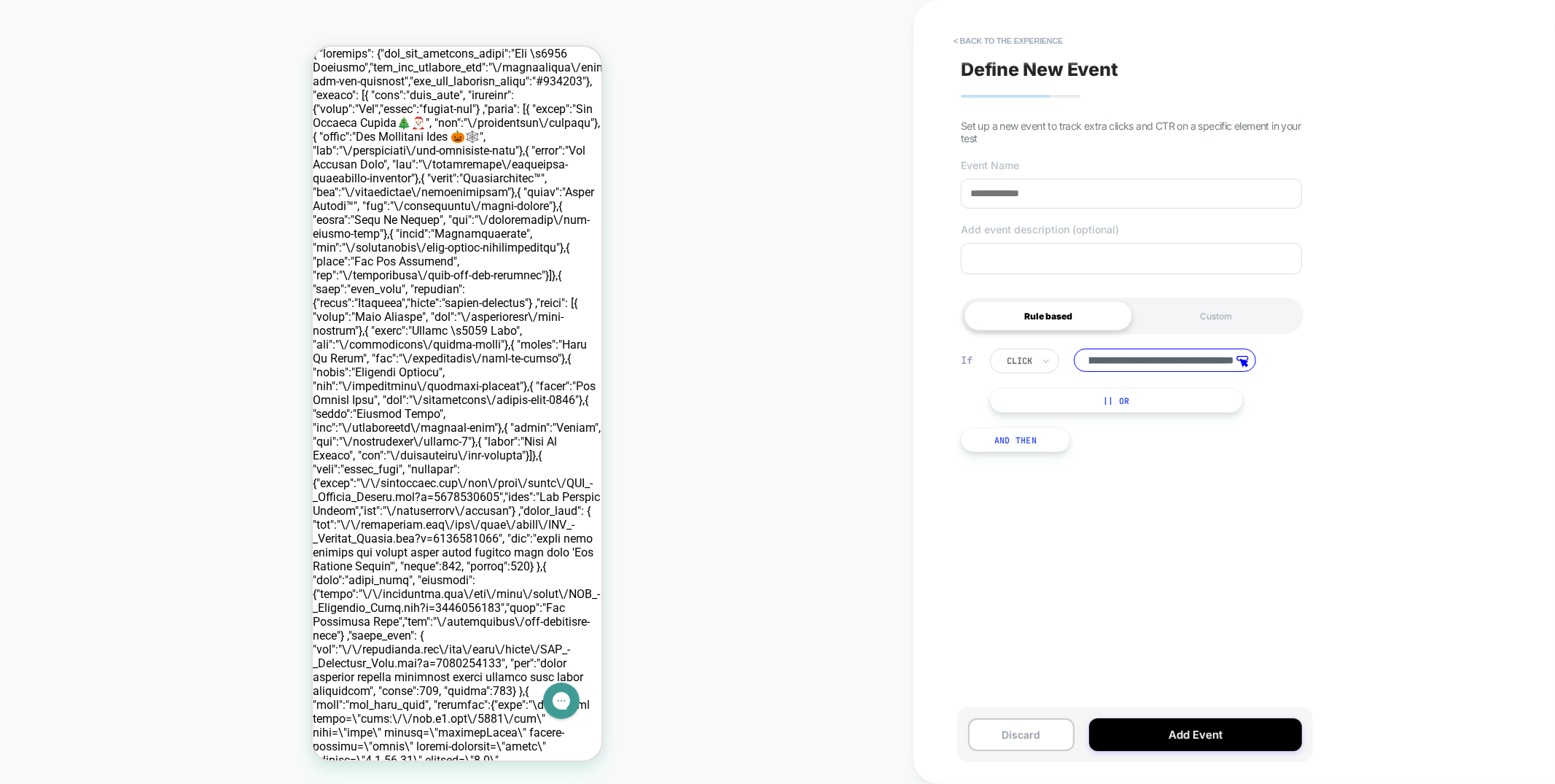
scroll to position [0, 0]
click at [1050, 191] on input at bounding box center [1132, 193] width 341 height 30
type input "******"
click at [1181, 742] on button "Add Event" at bounding box center [1196, 734] width 213 height 33
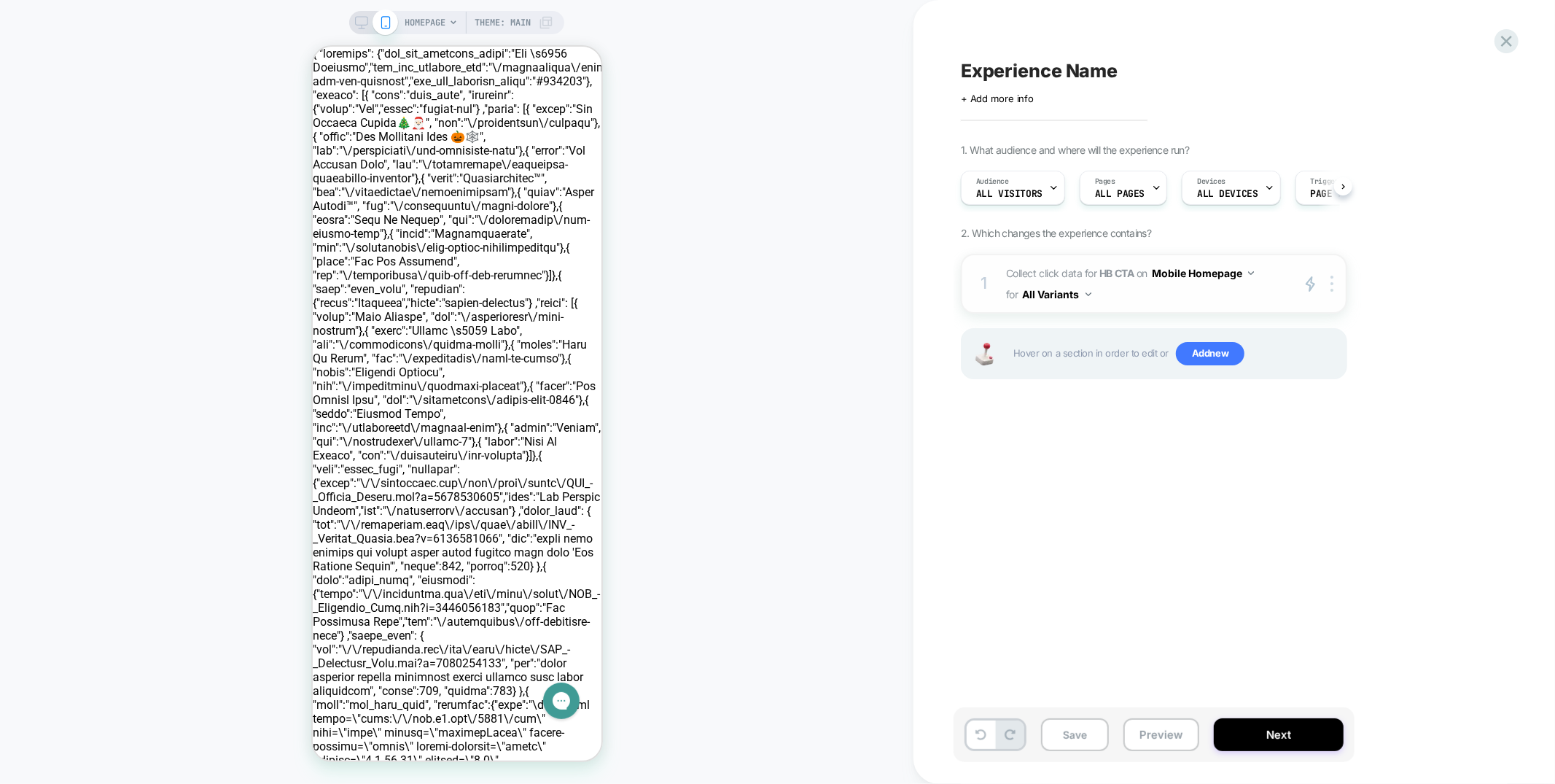
scroll to position [0, 1]
click at [1068, 293] on button "All Variants" at bounding box center [1057, 294] width 69 height 21
click at [1136, 394] on div "1 Collect click data for HB CTA on Mobile Homepage for All Variants primary 2 D…" at bounding box center [1154, 334] width 386 height 162
click at [1175, 292] on span "Collect click data for HB CTA on Mobile Homepage for All Variants" at bounding box center [1145, 283] width 278 height 43
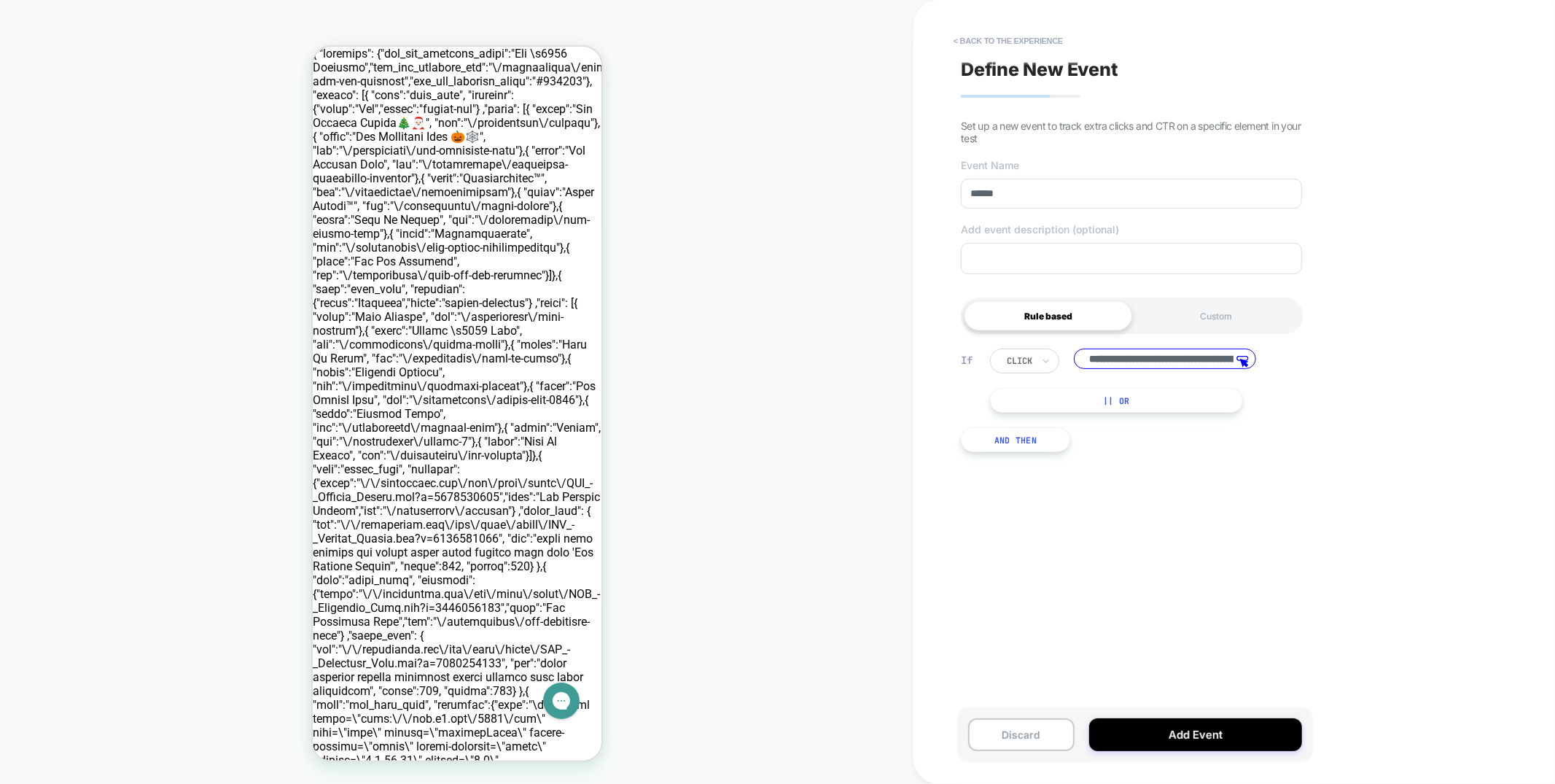
scroll to position [0, 346]
click at [1041, 360] on div "click" at bounding box center [1025, 360] width 69 height 24
drag, startPoint x: 1139, startPoint y: 448, endPoint x: 1185, endPoint y: 352, distance: 106.5
click at [1139, 448] on div "**********" at bounding box center [1132, 400] width 356 height 148
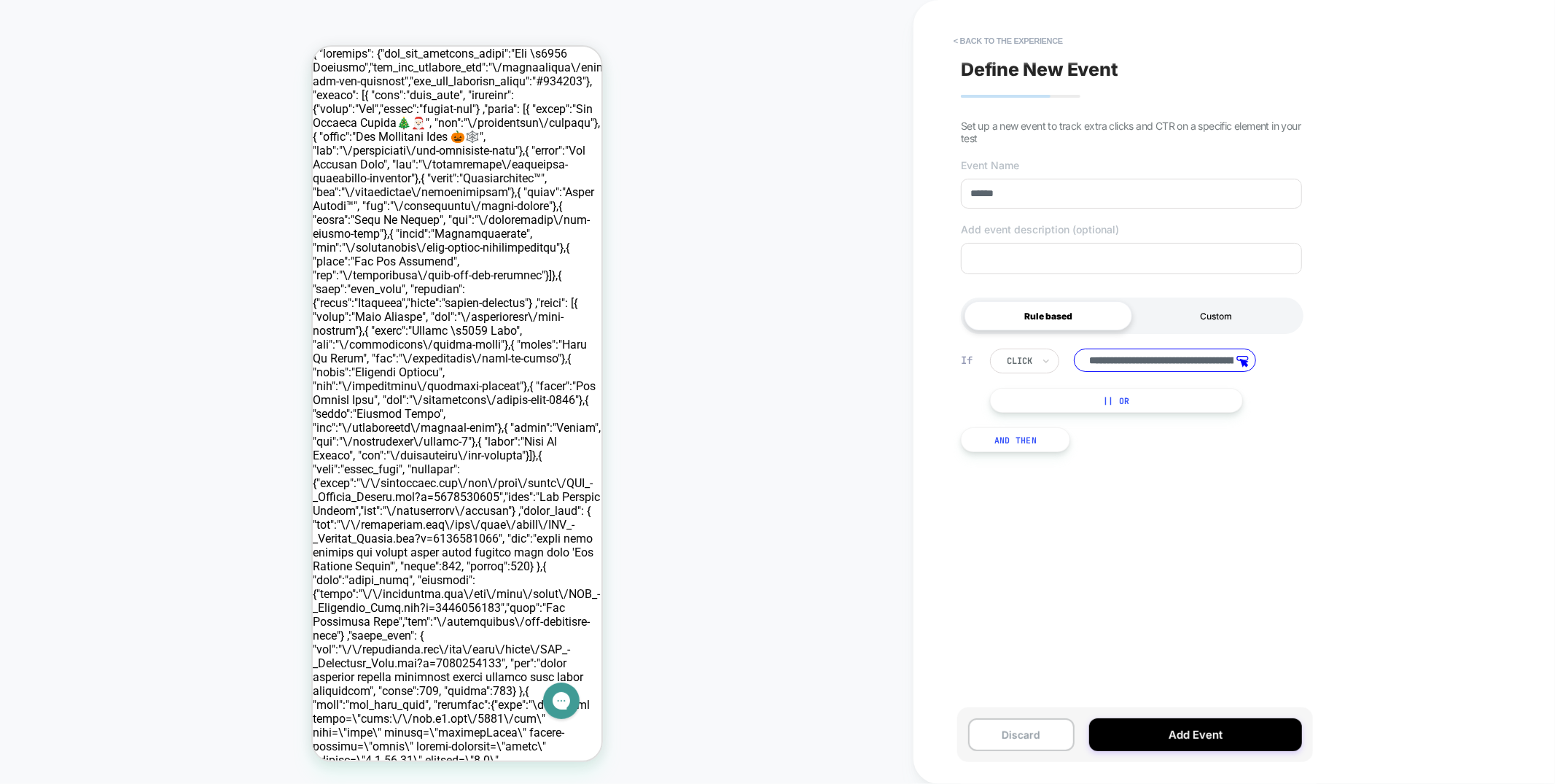
click at [1201, 312] on div "Custom" at bounding box center [1216, 315] width 167 height 29
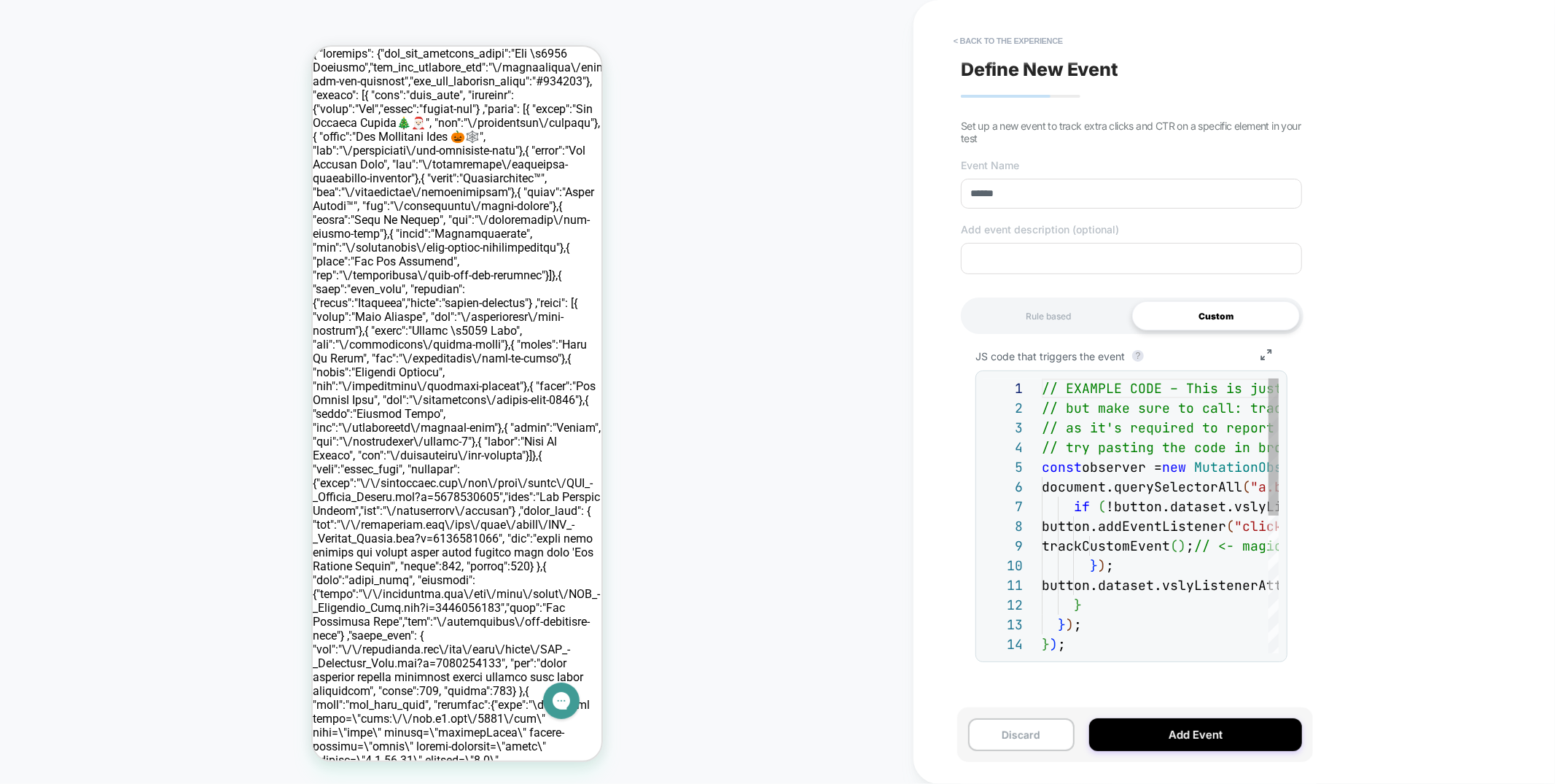
scroll to position [157, 0]
click at [1039, 316] on div "Rule based" at bounding box center [1049, 315] width 167 height 29
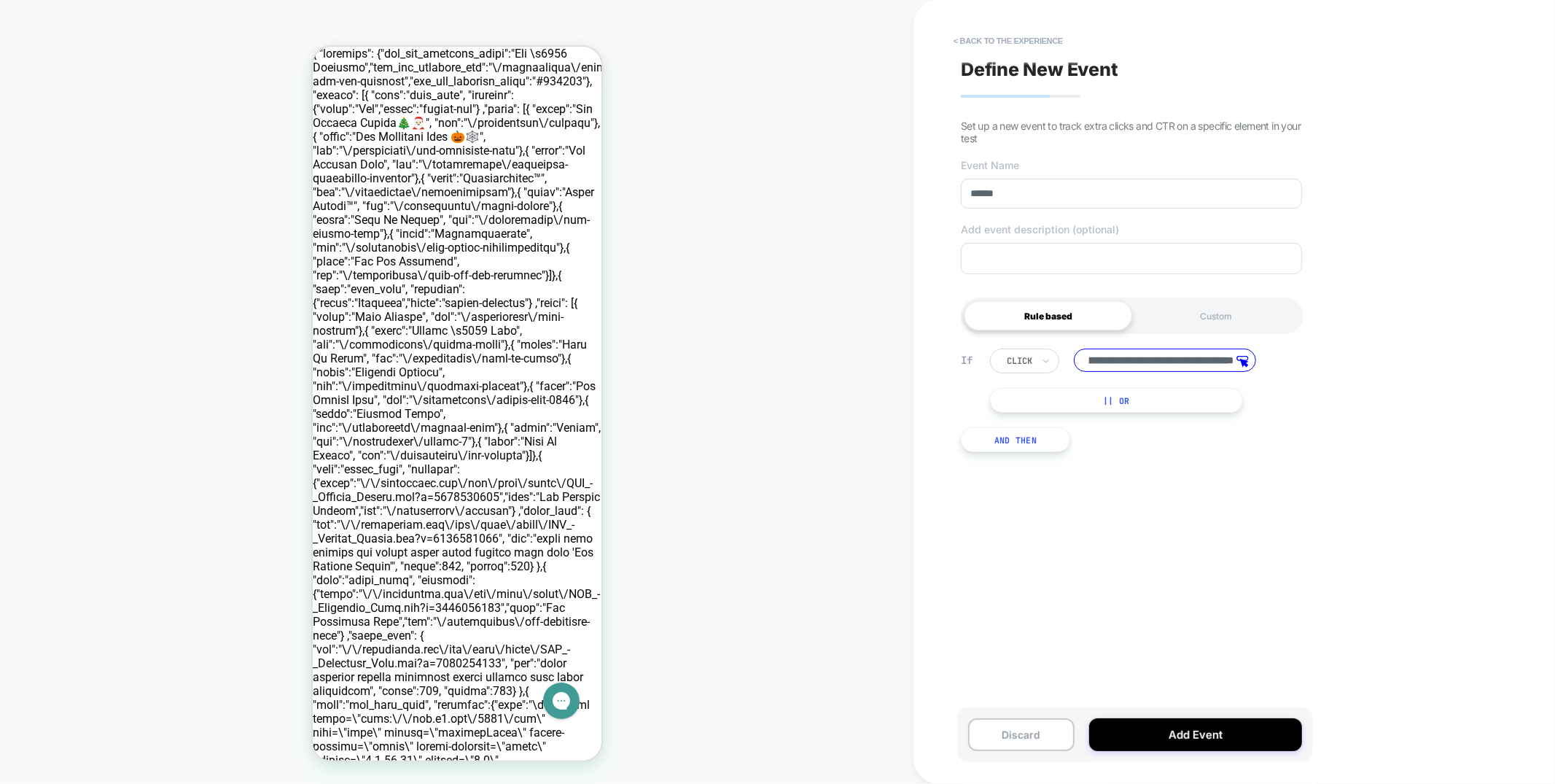
scroll to position [0, 0]
click at [1015, 447] on button "And Then" at bounding box center [1016, 439] width 109 height 24
click at [1041, 36] on button "< back to the experience" at bounding box center [1008, 41] width 124 height 24
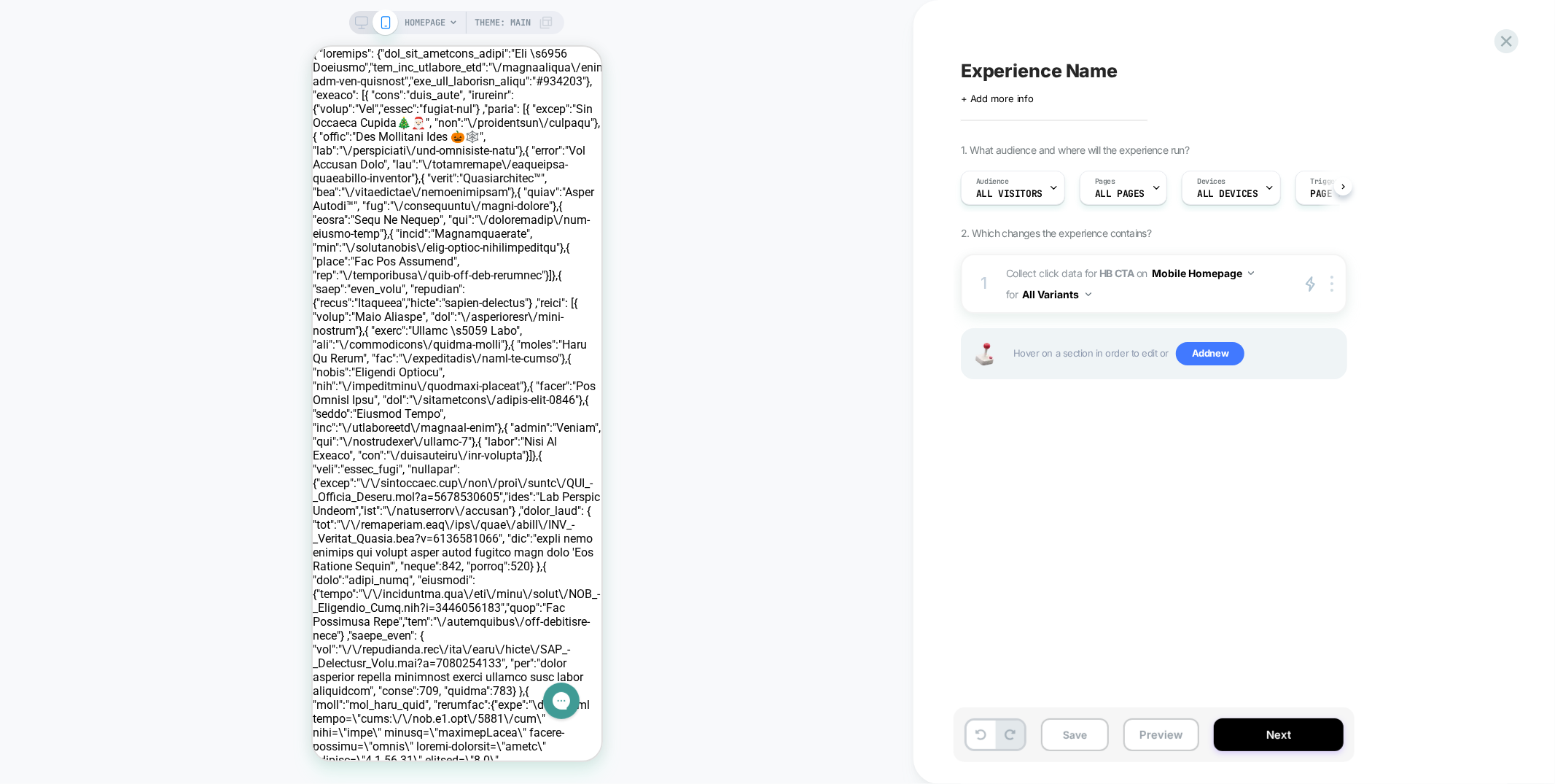
scroll to position [0, 1]
click at [1229, 353] on span "Add new" at bounding box center [1210, 354] width 69 height 24
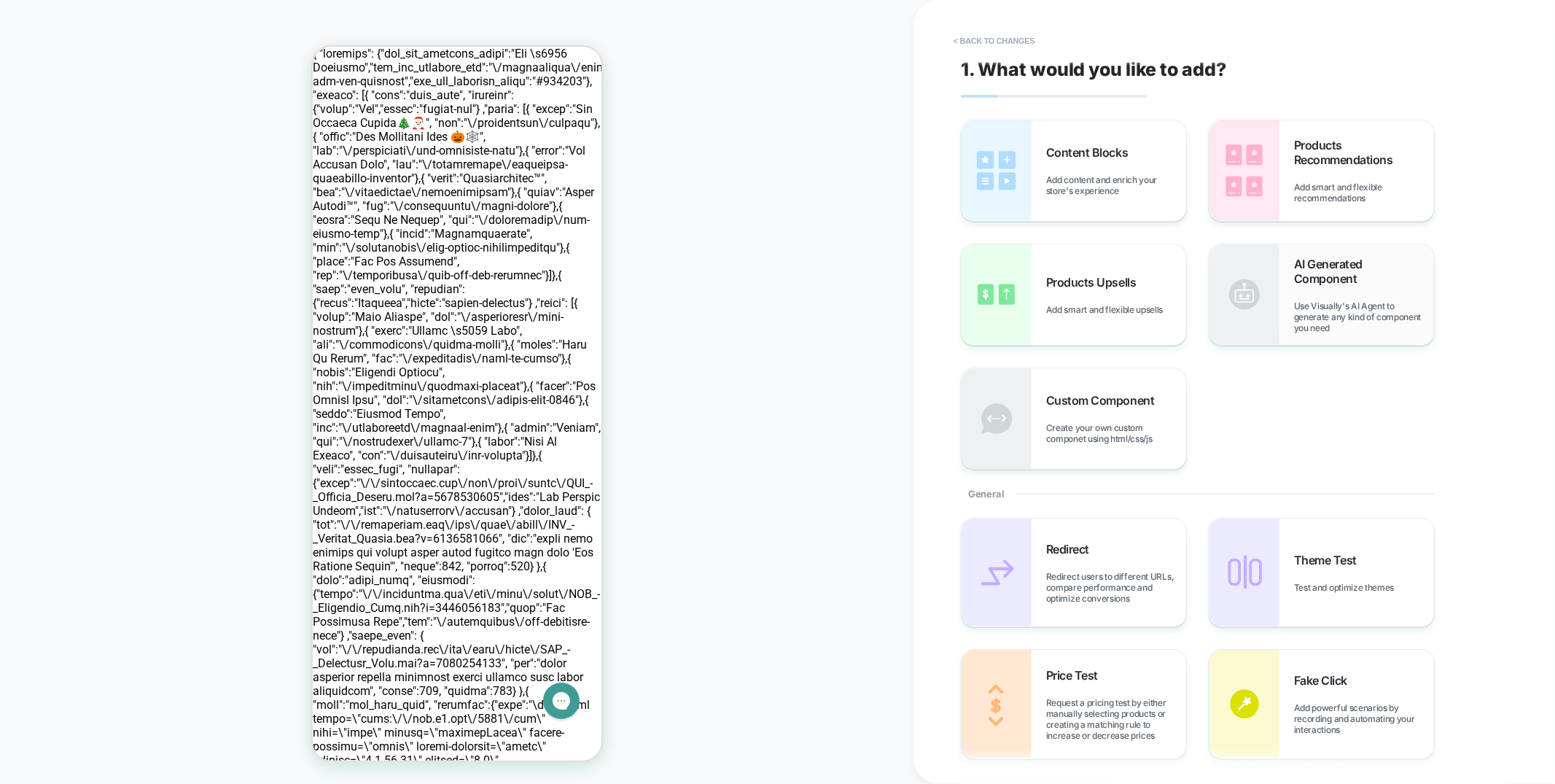
click at [1337, 306] on span "Use Visually's AI Agent to generate any kind of component you need" at bounding box center [1364, 317] width 140 height 33
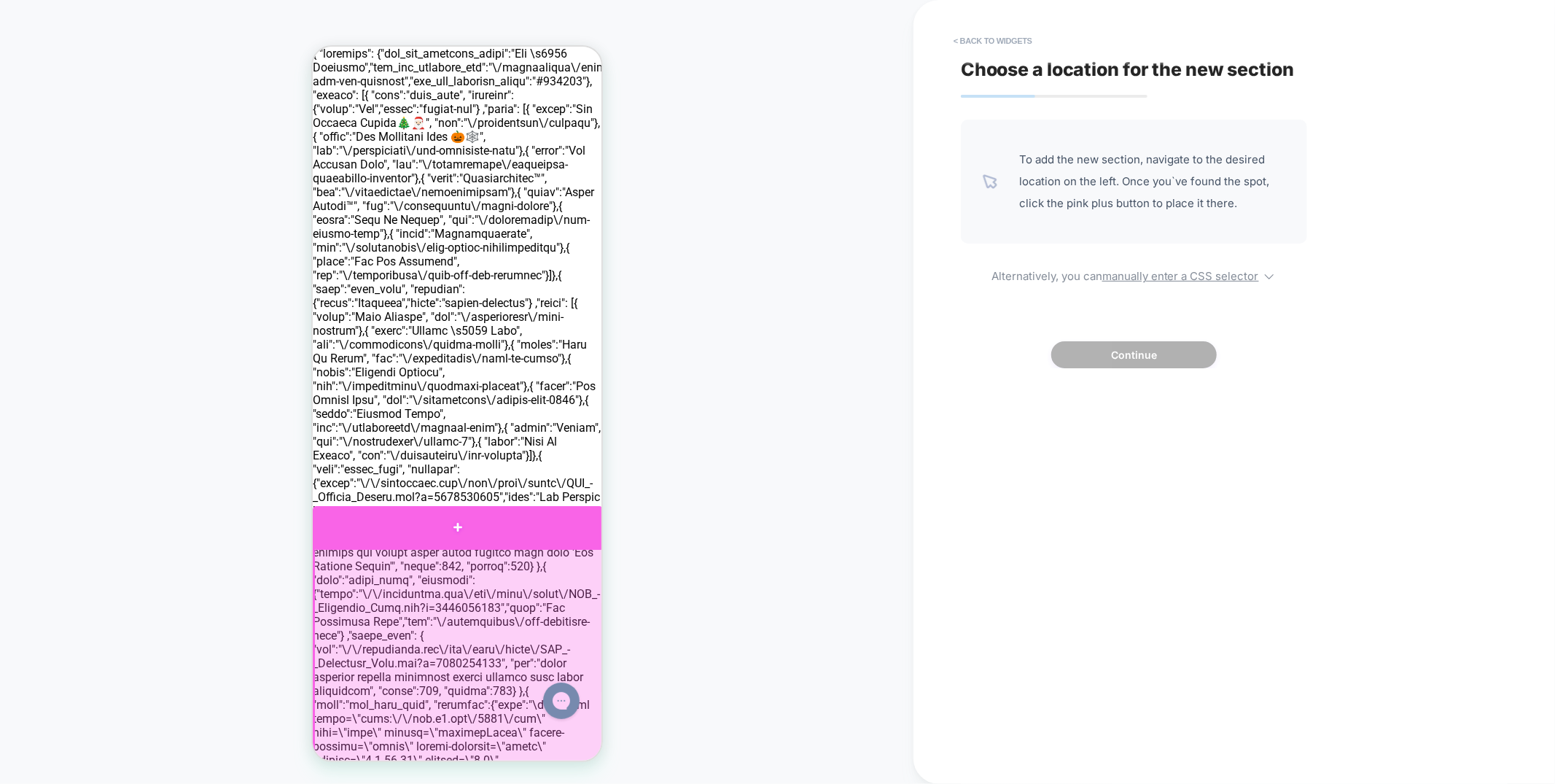
click at [580, 526] on div at bounding box center [456, 526] width 290 height 42
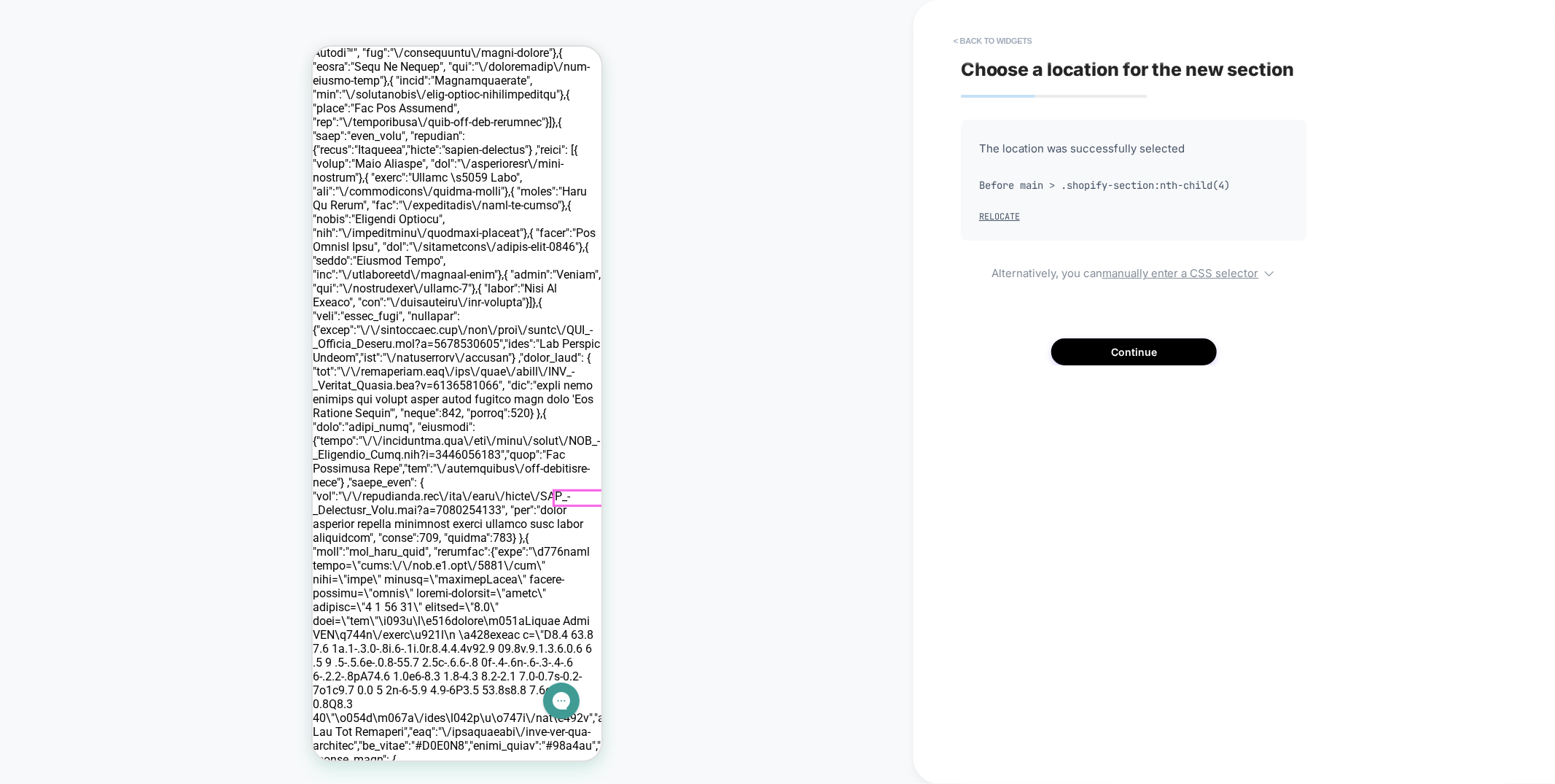
scroll to position [156, 0]
click at [1152, 347] on button "Continue" at bounding box center [1134, 351] width 166 height 27
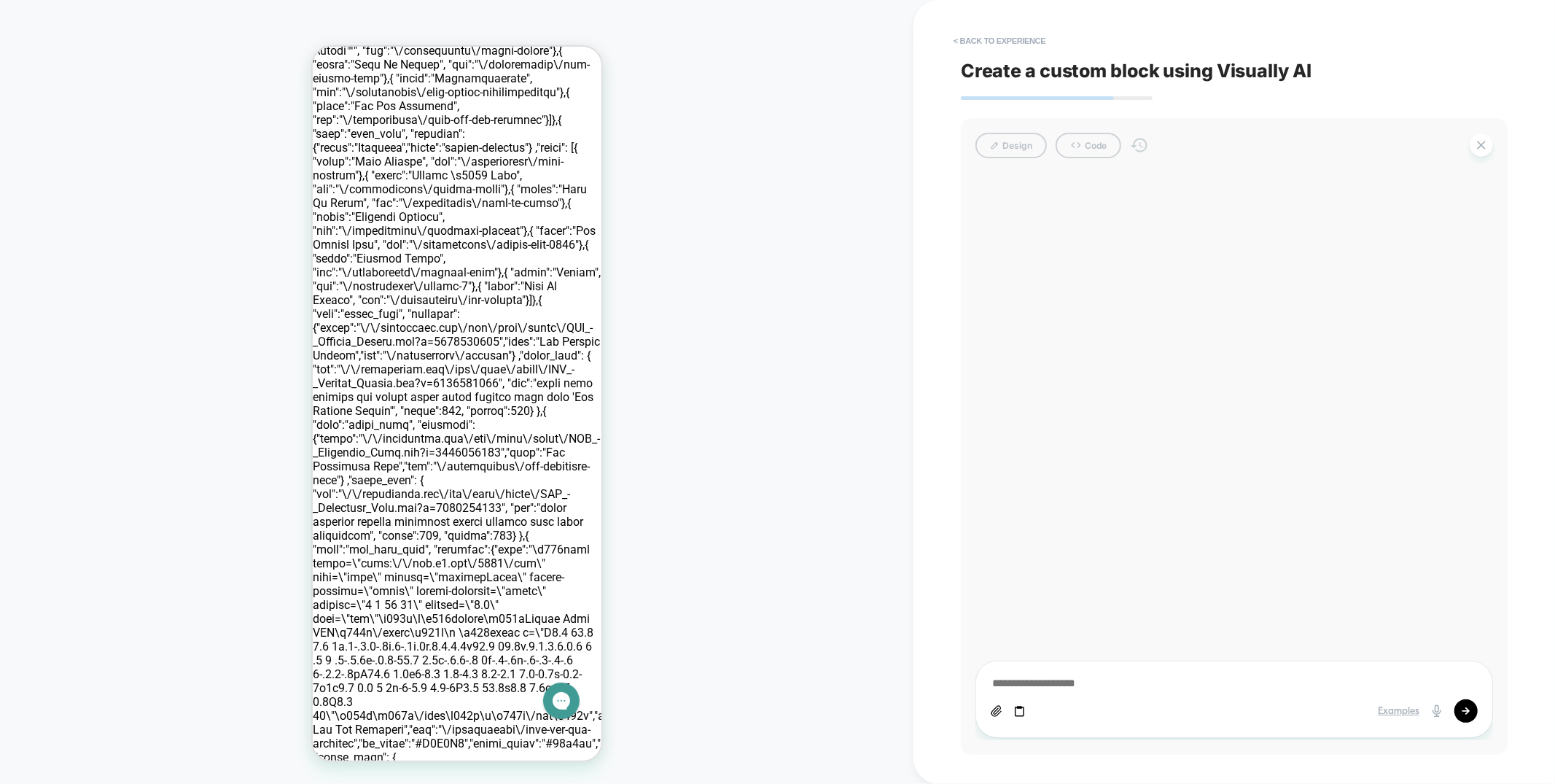
click at [1046, 681] on textarea at bounding box center [1234, 684] width 487 height 16
click at [1017, 714] on icon at bounding box center [1020, 711] width 13 height 13
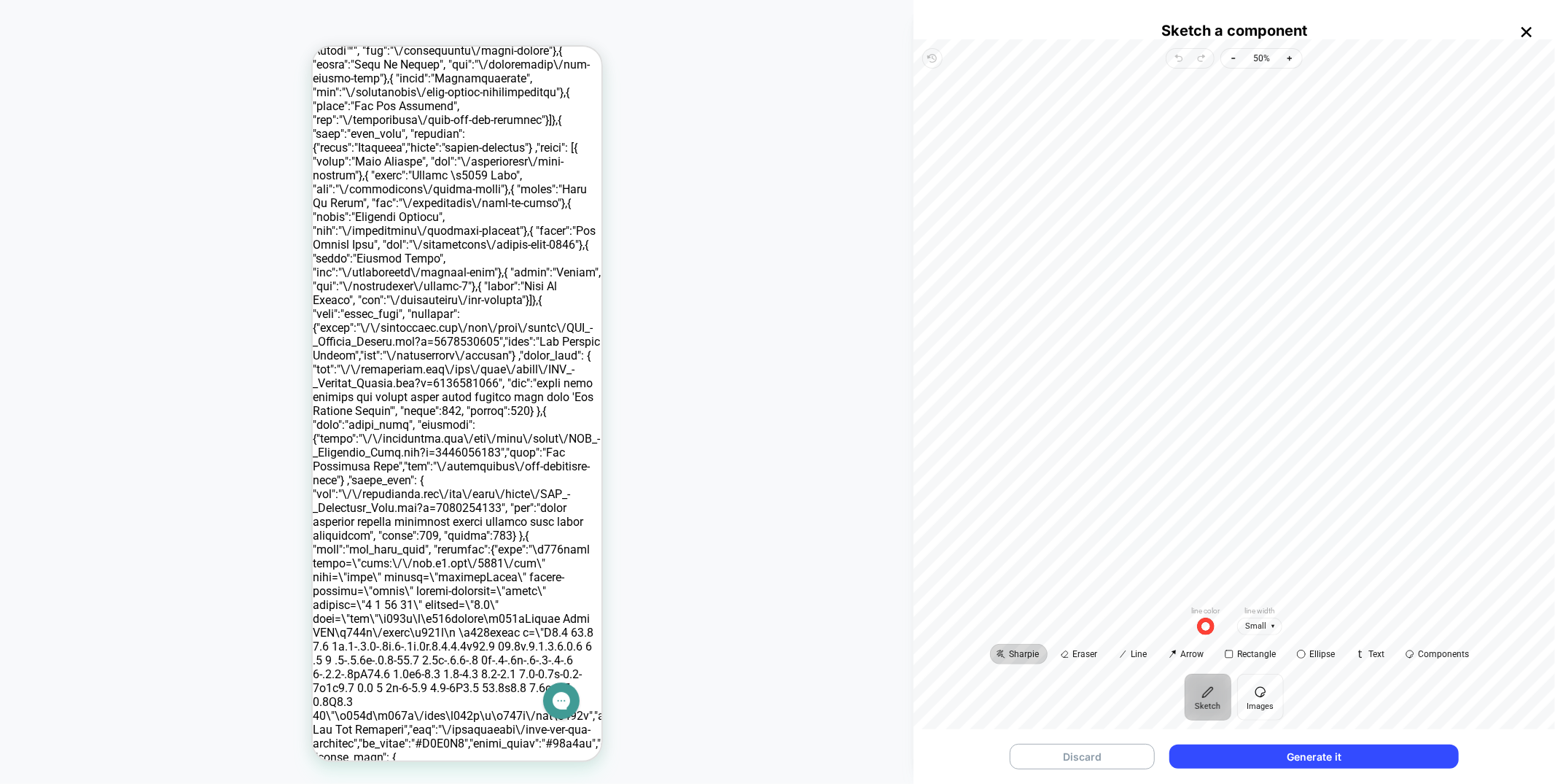
click at [1528, 29] on icon "button" at bounding box center [1527, 32] width 11 height 11
type textarea "*"
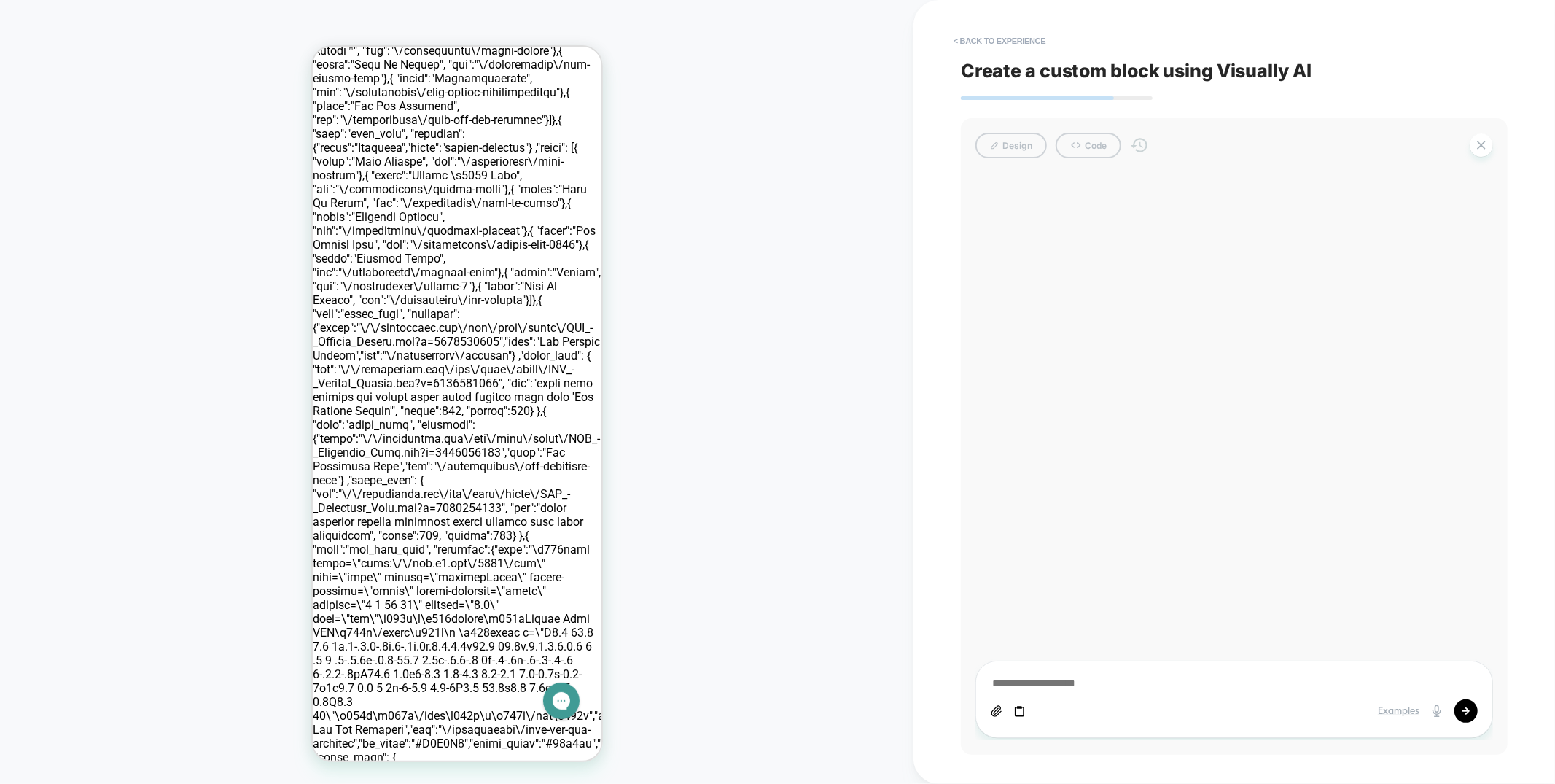
click at [1399, 708] on div "Examples" at bounding box center [1399, 711] width 42 height 13
click at [1035, 46] on button "< Back to experience" at bounding box center [999, 41] width 107 height 24
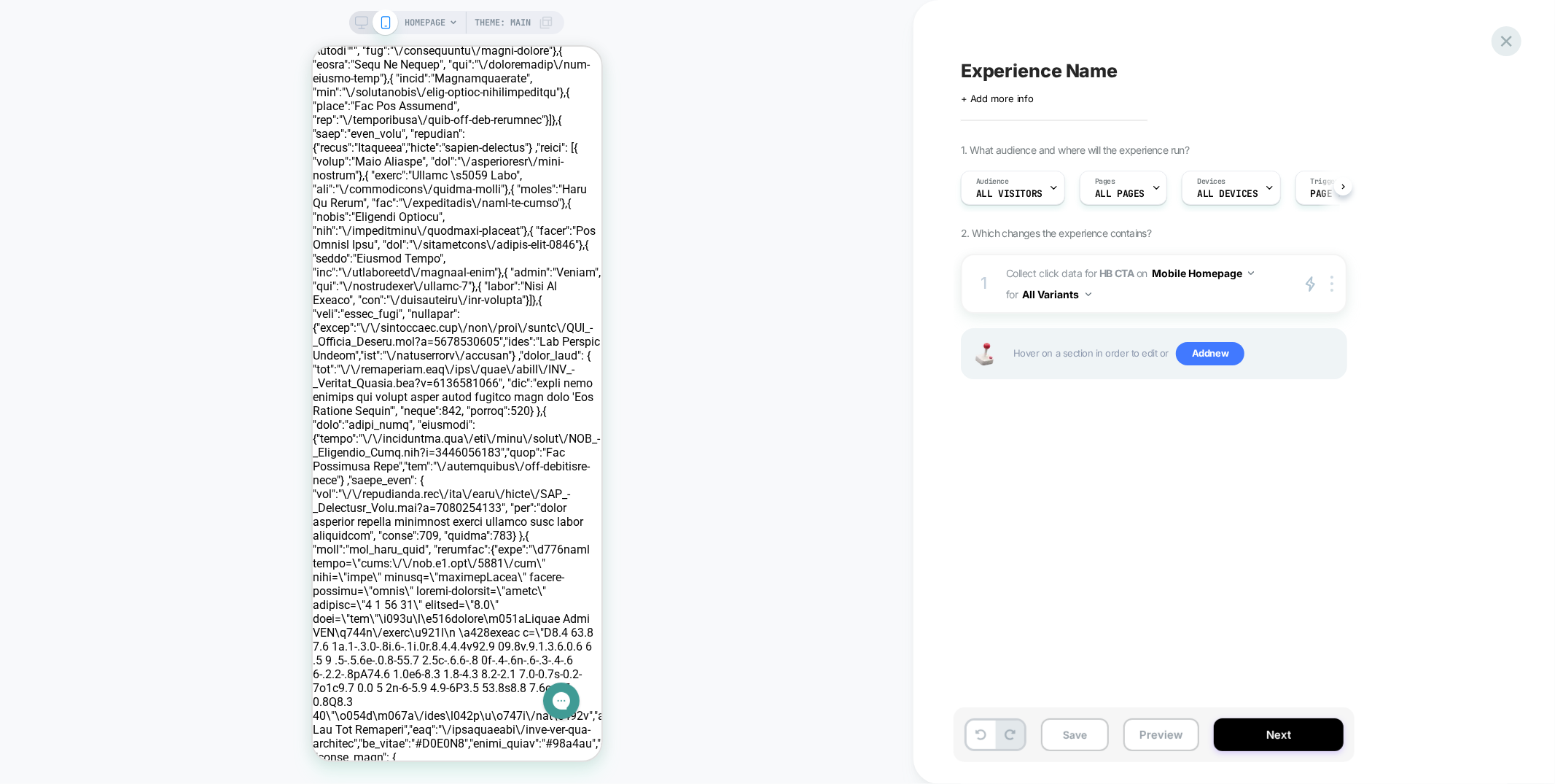
scroll to position [0, 1]
click at [1510, 43] on icon at bounding box center [1506, 41] width 20 height 20
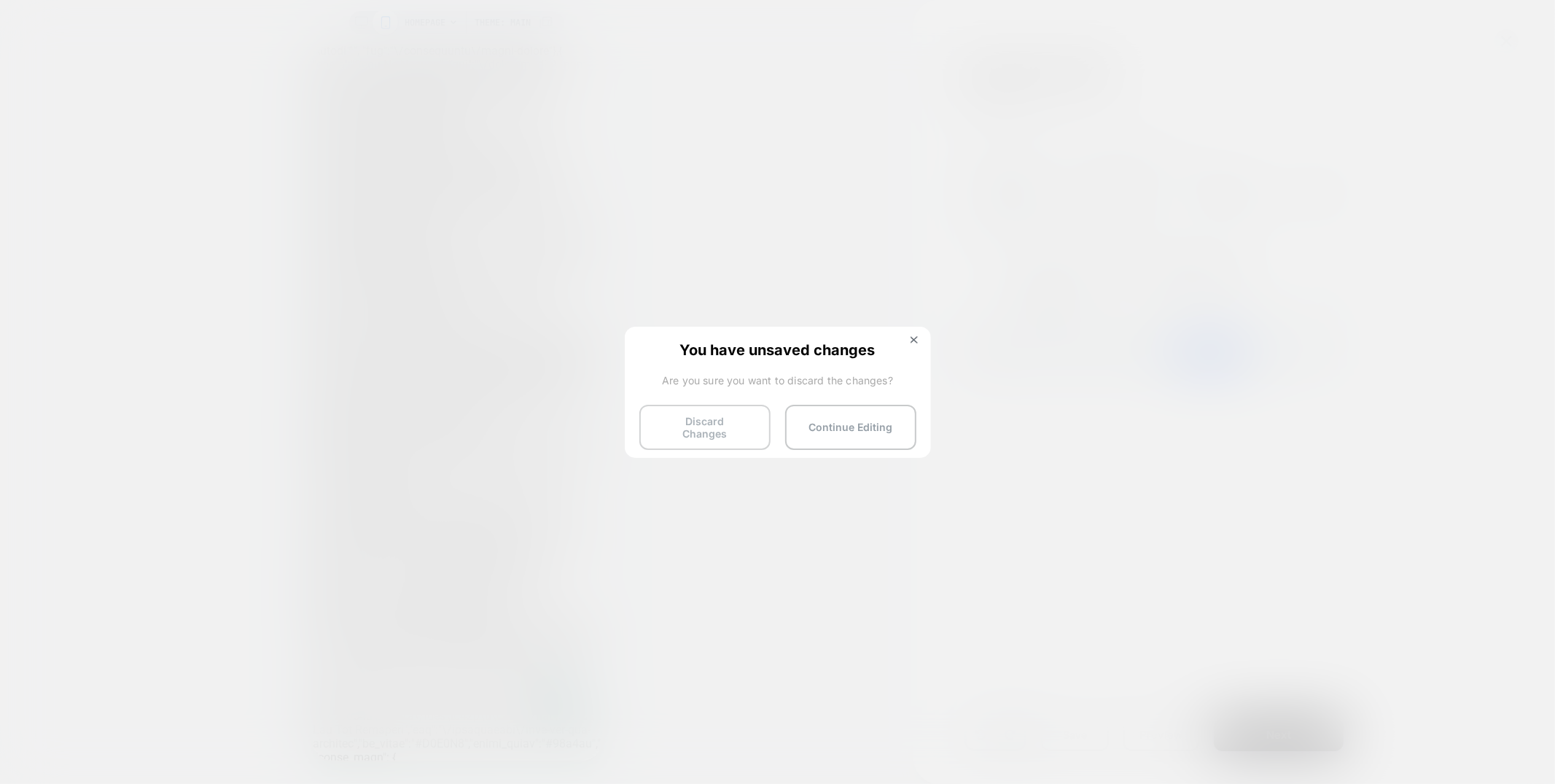
click at [712, 426] on button "Discard Changes" at bounding box center [705, 426] width 131 height 45
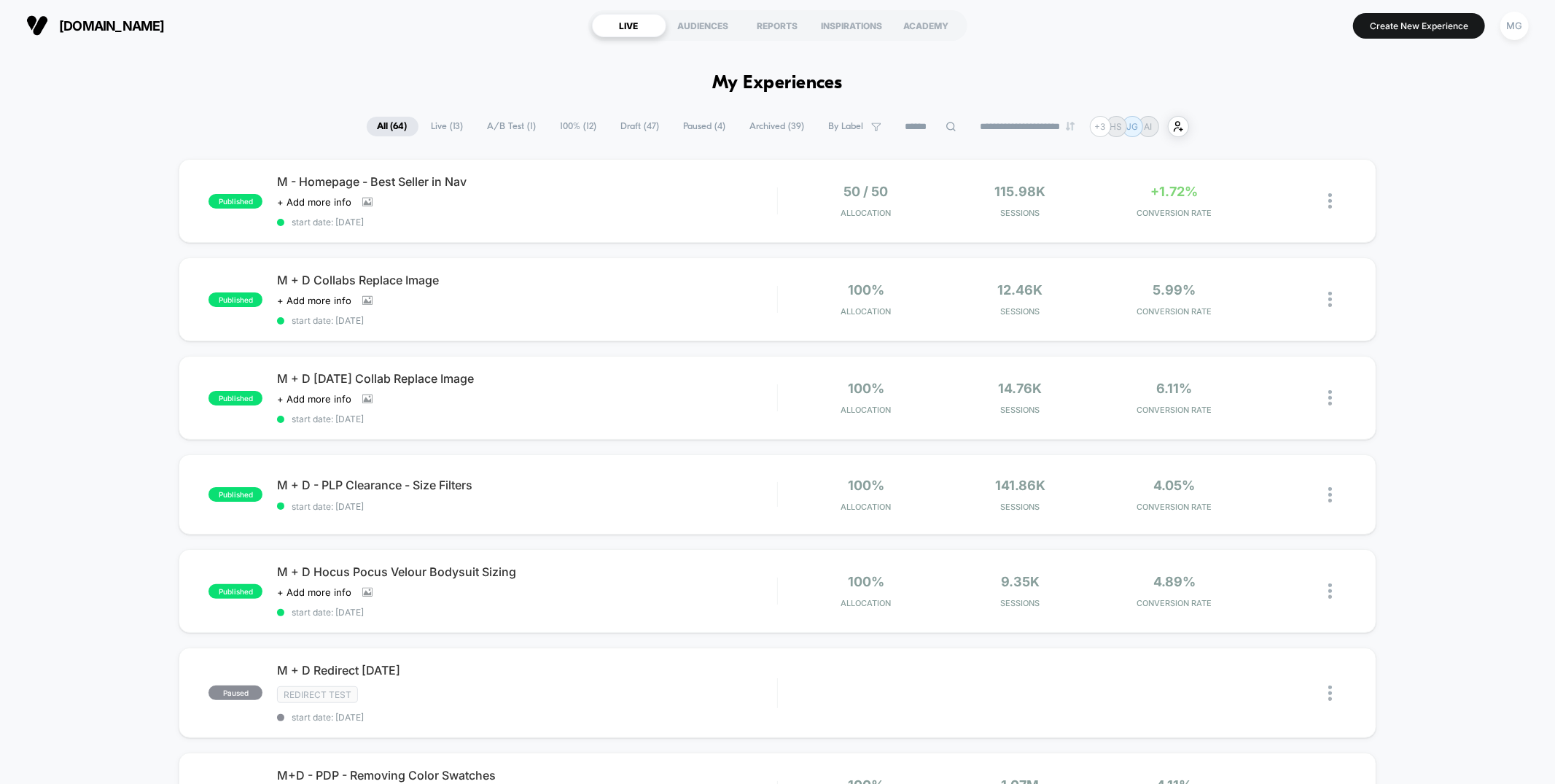
click at [629, 128] on span "Draft ( 47 )" at bounding box center [640, 126] width 61 height 20
